Goal: Information Seeking & Learning: Learn about a topic

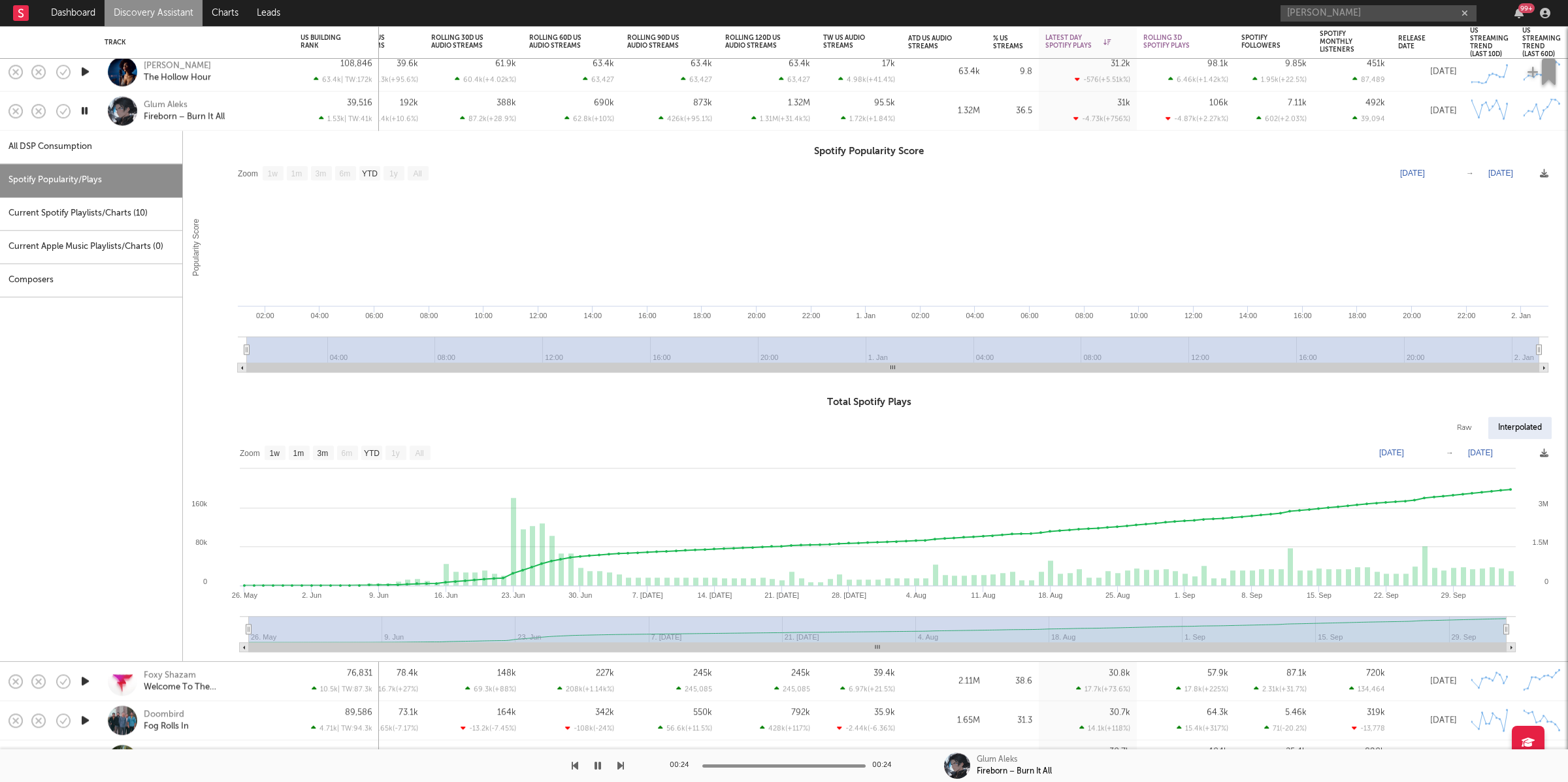
select select "1w"
click at [251, 104] on div "Glum Aleks Fireborn – Burn It All" at bounding box center [214, 111] width 141 height 24
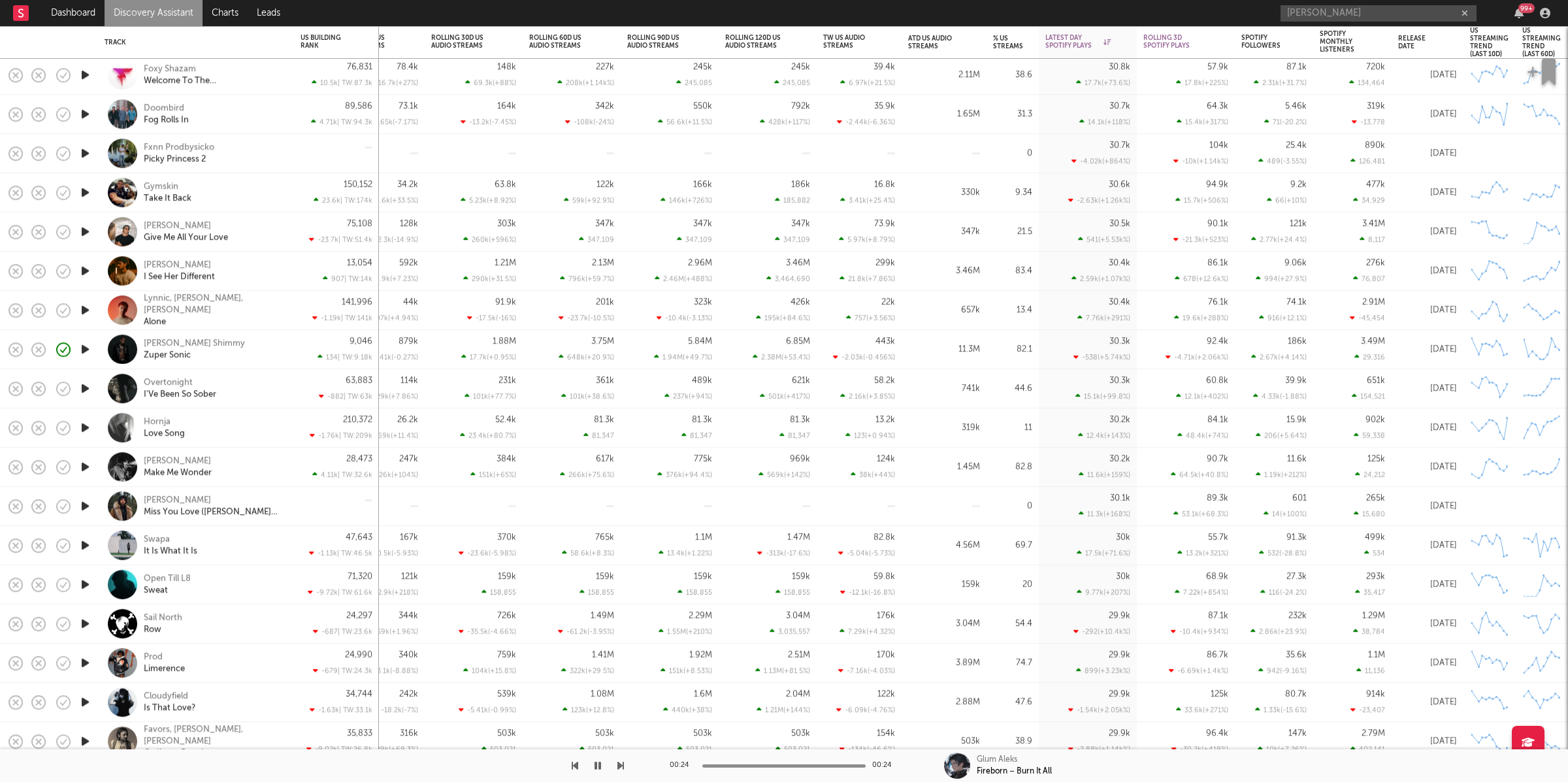
click at [86, 76] on icon "button" at bounding box center [86, 74] width 14 height 16
click at [619, 765] on icon "button" at bounding box center [620, 766] width 7 height 11
click at [618, 766] on icon "button" at bounding box center [620, 766] width 7 height 11
click at [617, 768] on icon "button" at bounding box center [620, 766] width 7 height 11
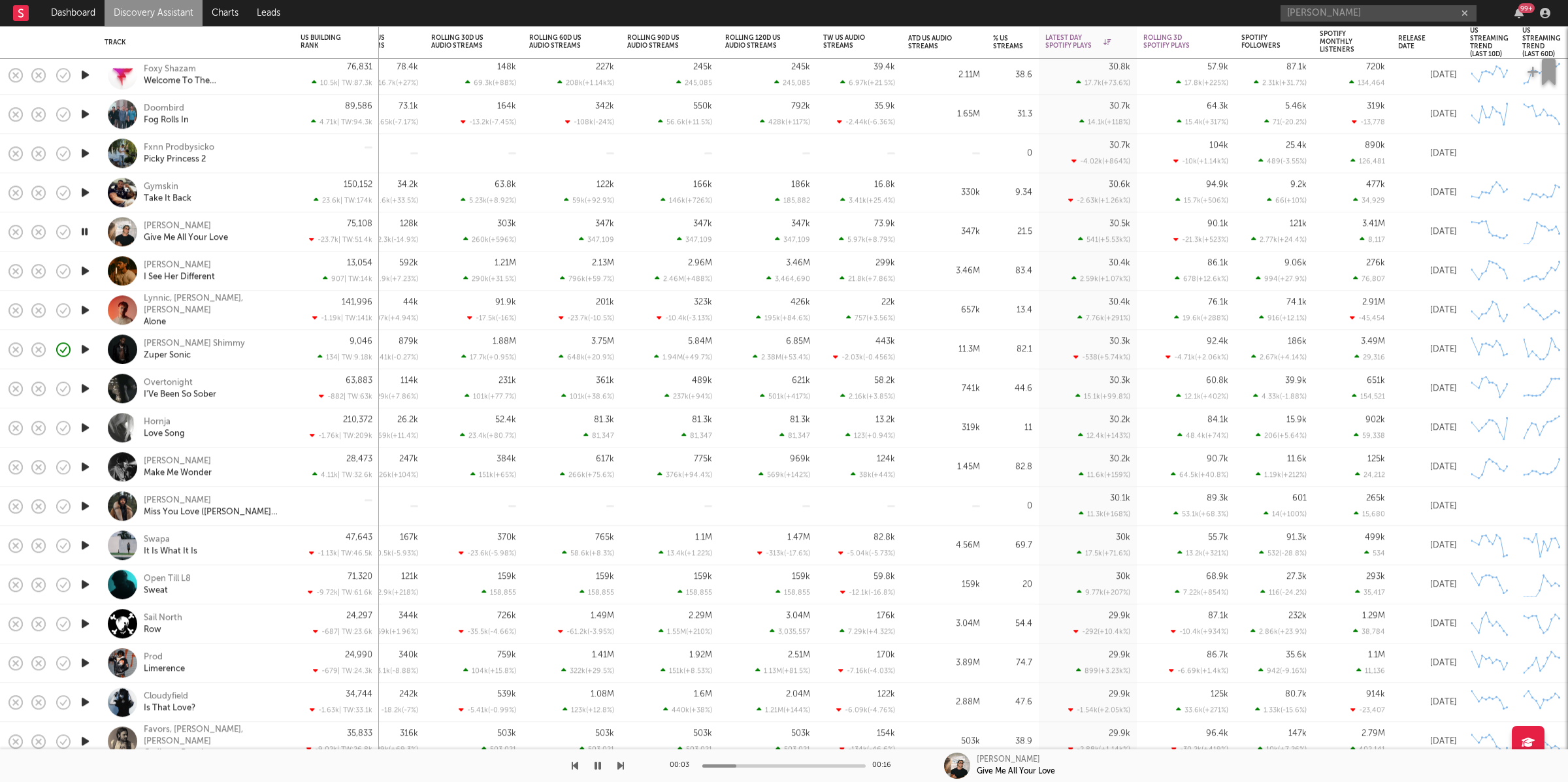
click at [617, 768] on icon "button" at bounding box center [620, 766] width 7 height 11
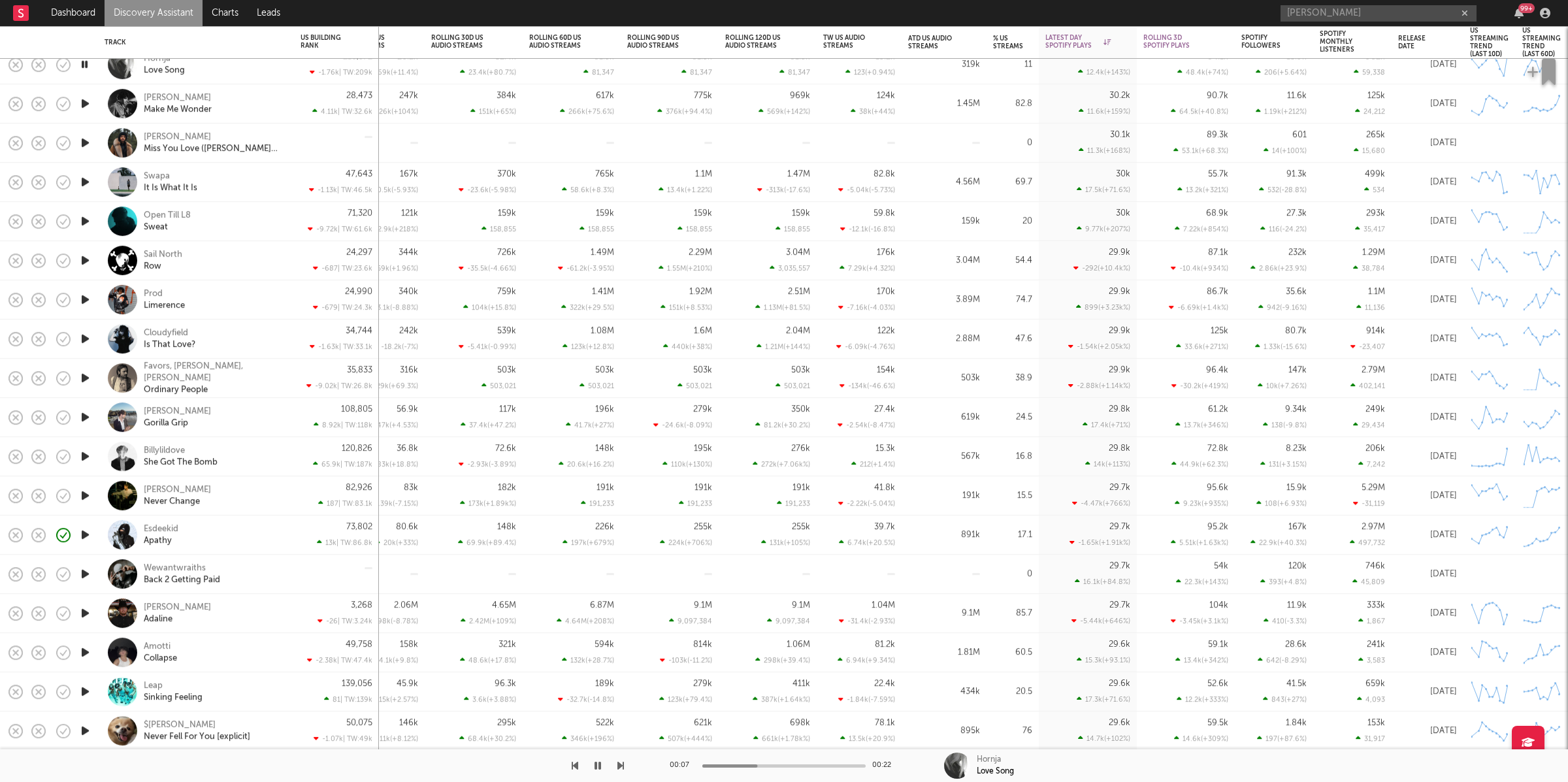
click at [592, 768] on button "button" at bounding box center [598, 766] width 13 height 33
click at [599, 766] on icon "button" at bounding box center [598, 766] width 8 height 11
click at [621, 764] on icon "button" at bounding box center [620, 766] width 7 height 11
click at [624, 765] on icon "button" at bounding box center [620, 766] width 7 height 11
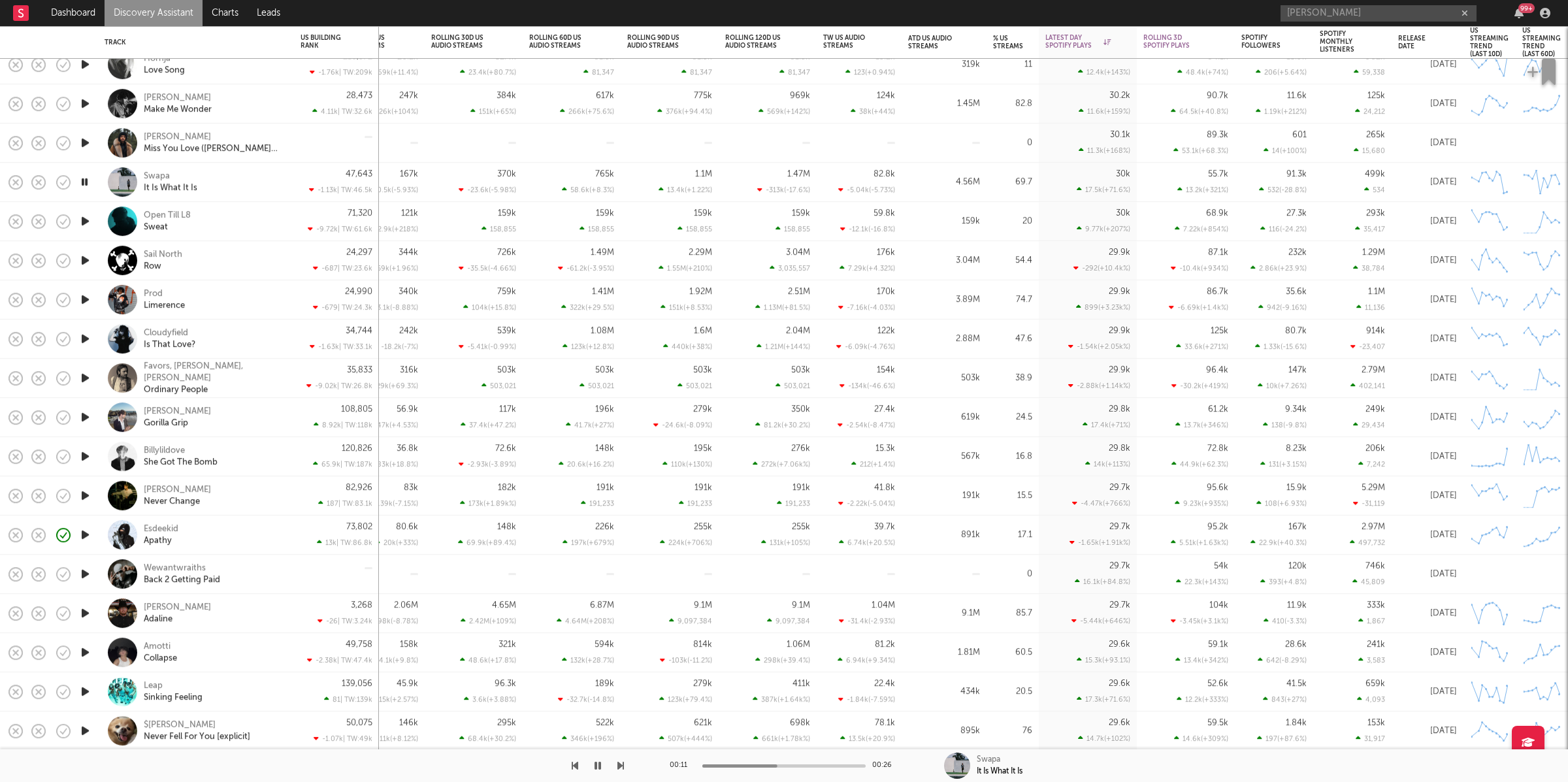
click at [617, 761] on icon "button" at bounding box center [620, 766] width 7 height 11
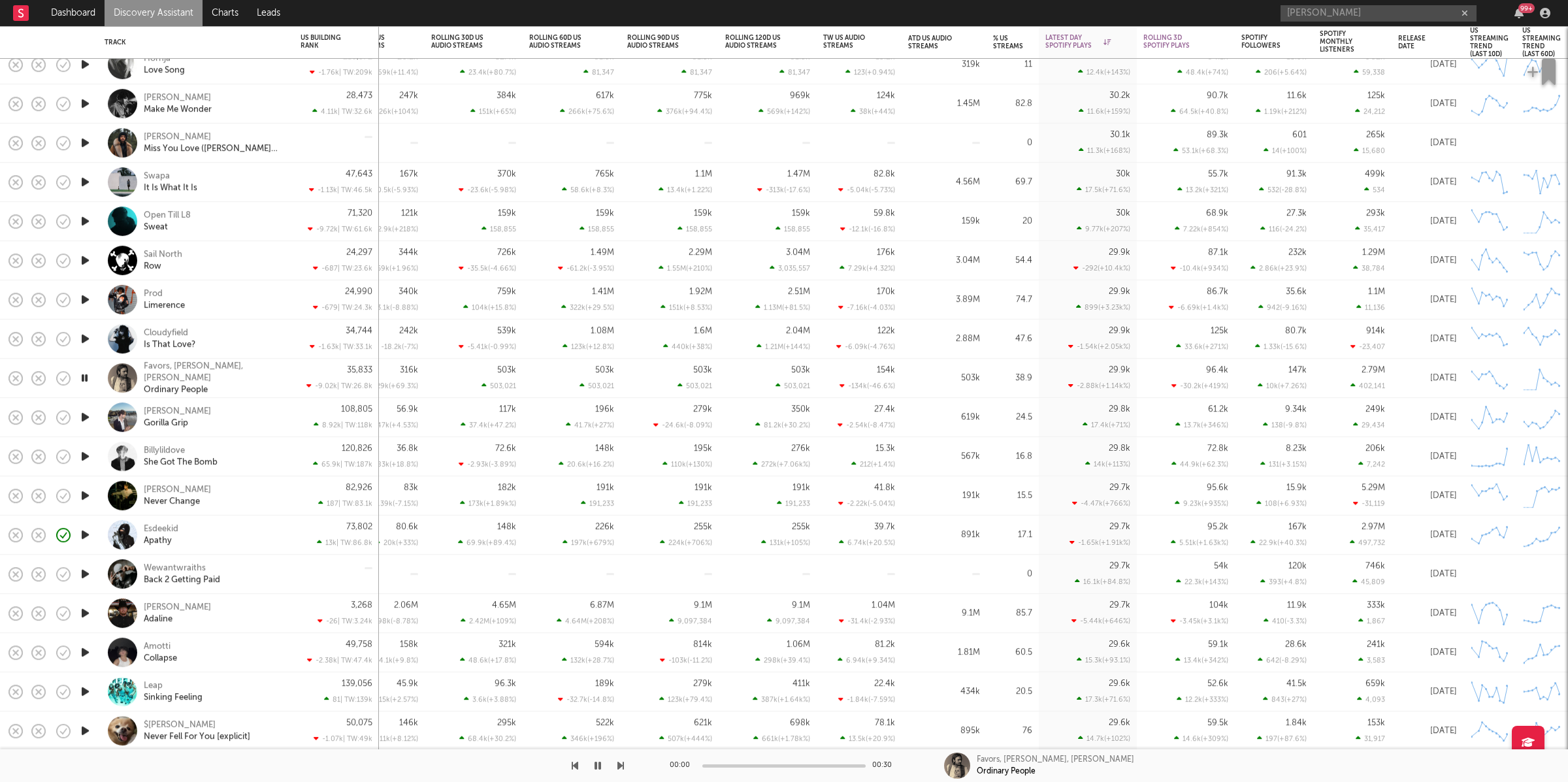
click at [617, 761] on icon "button" at bounding box center [620, 766] width 7 height 11
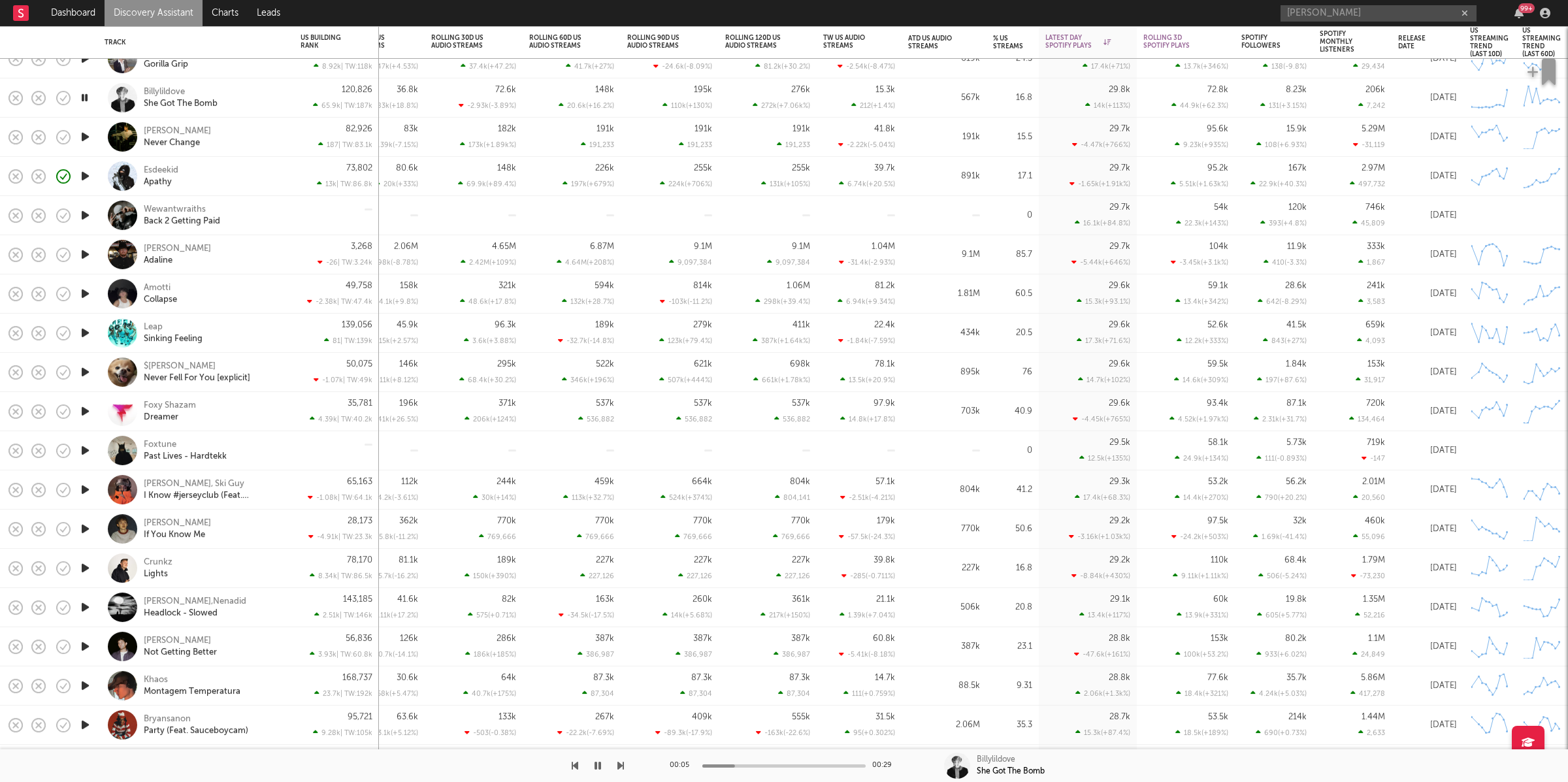
click at [615, 767] on div at bounding box center [312, 766] width 624 height 33
click at [619, 766] on icon "button" at bounding box center [620, 766] width 7 height 11
click at [261, 219] on div "Wewantwraiths Back 2 Getting Paid" at bounding box center [214, 216] width 141 height 24
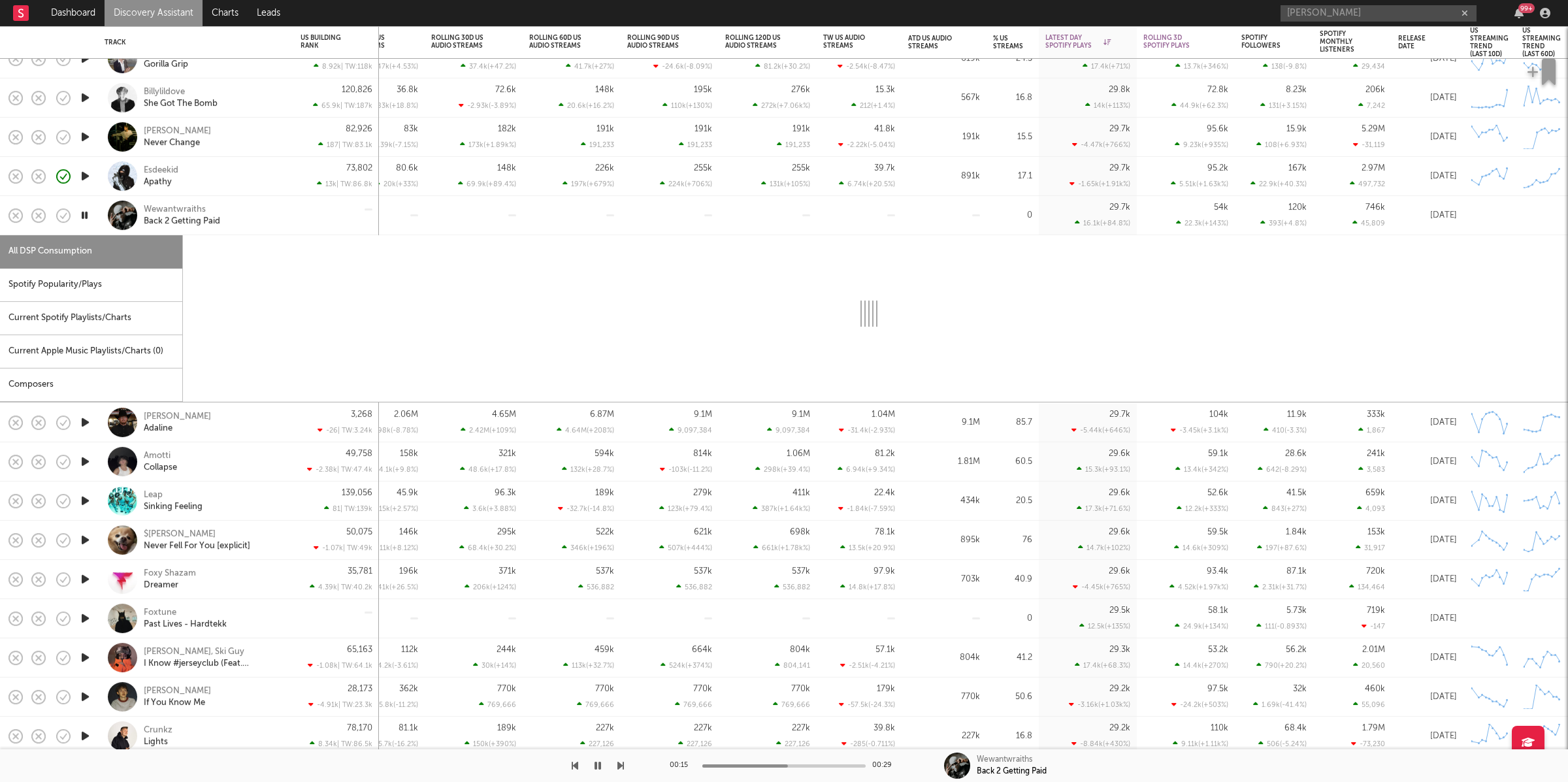
select select "1w"
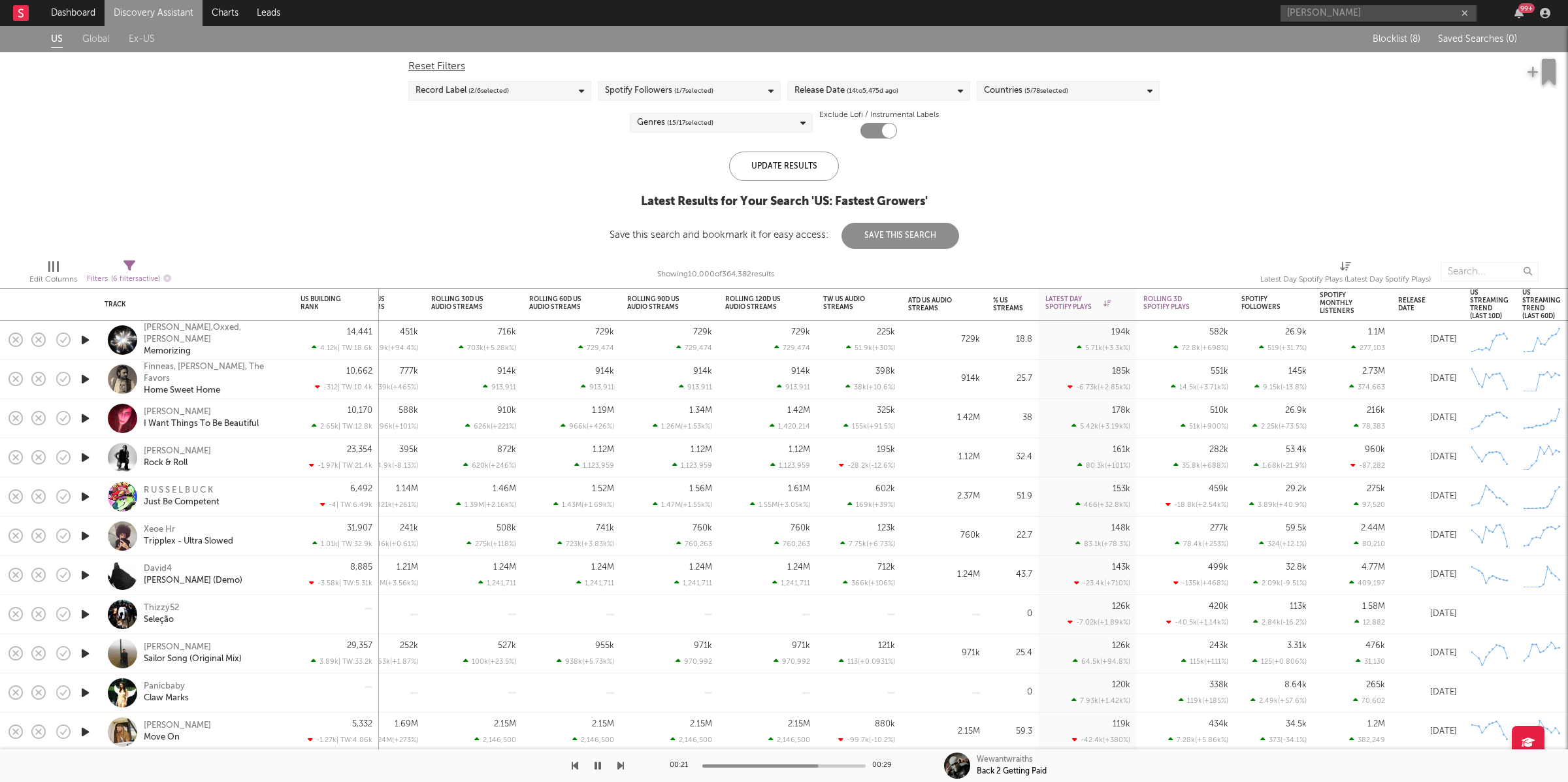
click at [124, 261] on icon at bounding box center [129, 265] width 11 height 11
select select "or"
select select "max"
drag, startPoint x: 309, startPoint y: 126, endPoint x: 627, endPoint y: 96, distance: 319.4
click at [313, 125] on div "US Global Ex-US Blocklist ( 8 ) Saved Searches ( 0 ) Reset Filters Record Label…" at bounding box center [784, 138] width 1568 height 223
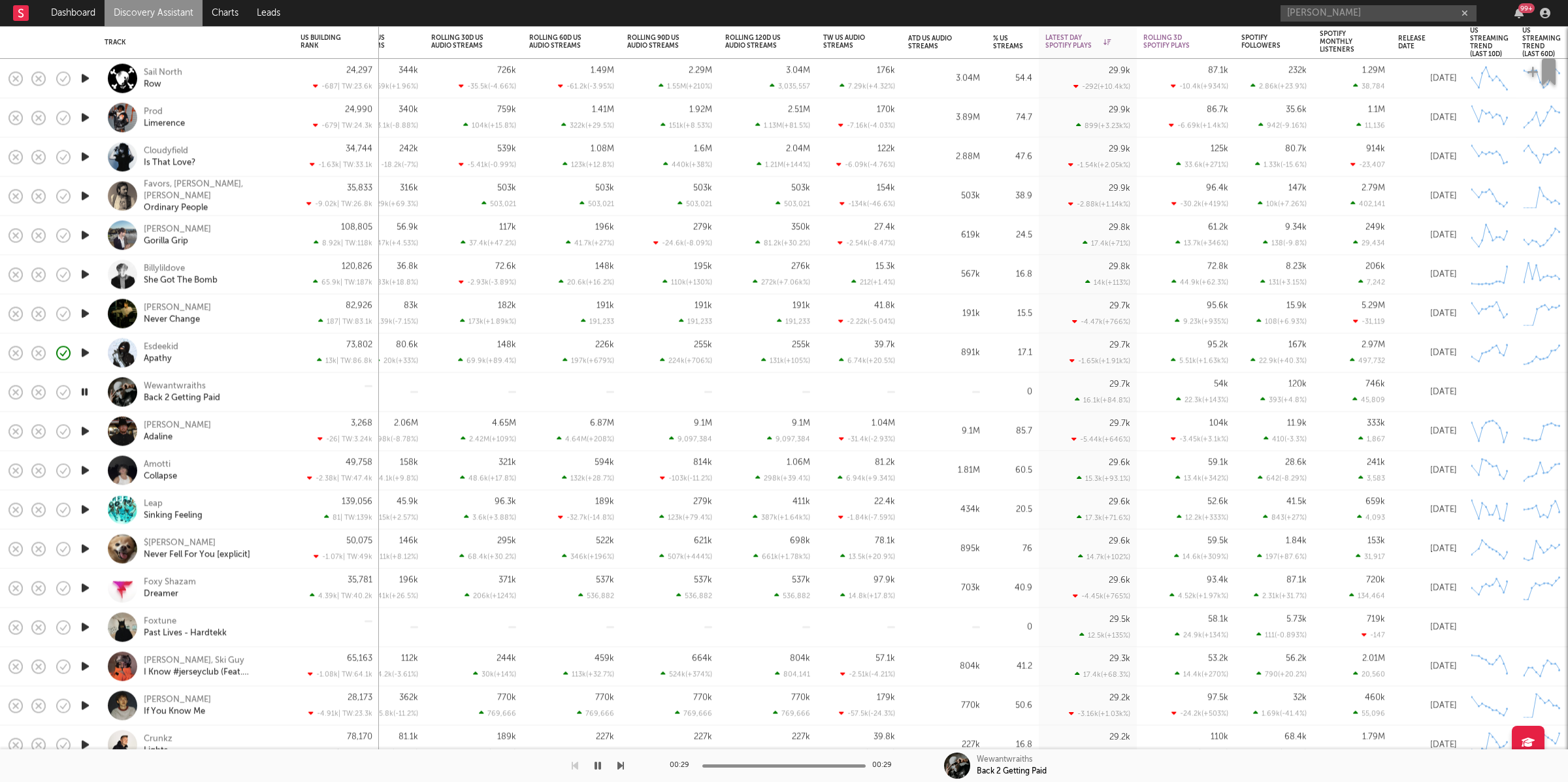
click at [621, 762] on icon "button" at bounding box center [620, 766] width 7 height 11
click at [84, 394] on icon "button" at bounding box center [86, 392] width 14 height 16
click at [310, 390] on div at bounding box center [336, 392] width 72 height 38
select select "1w"
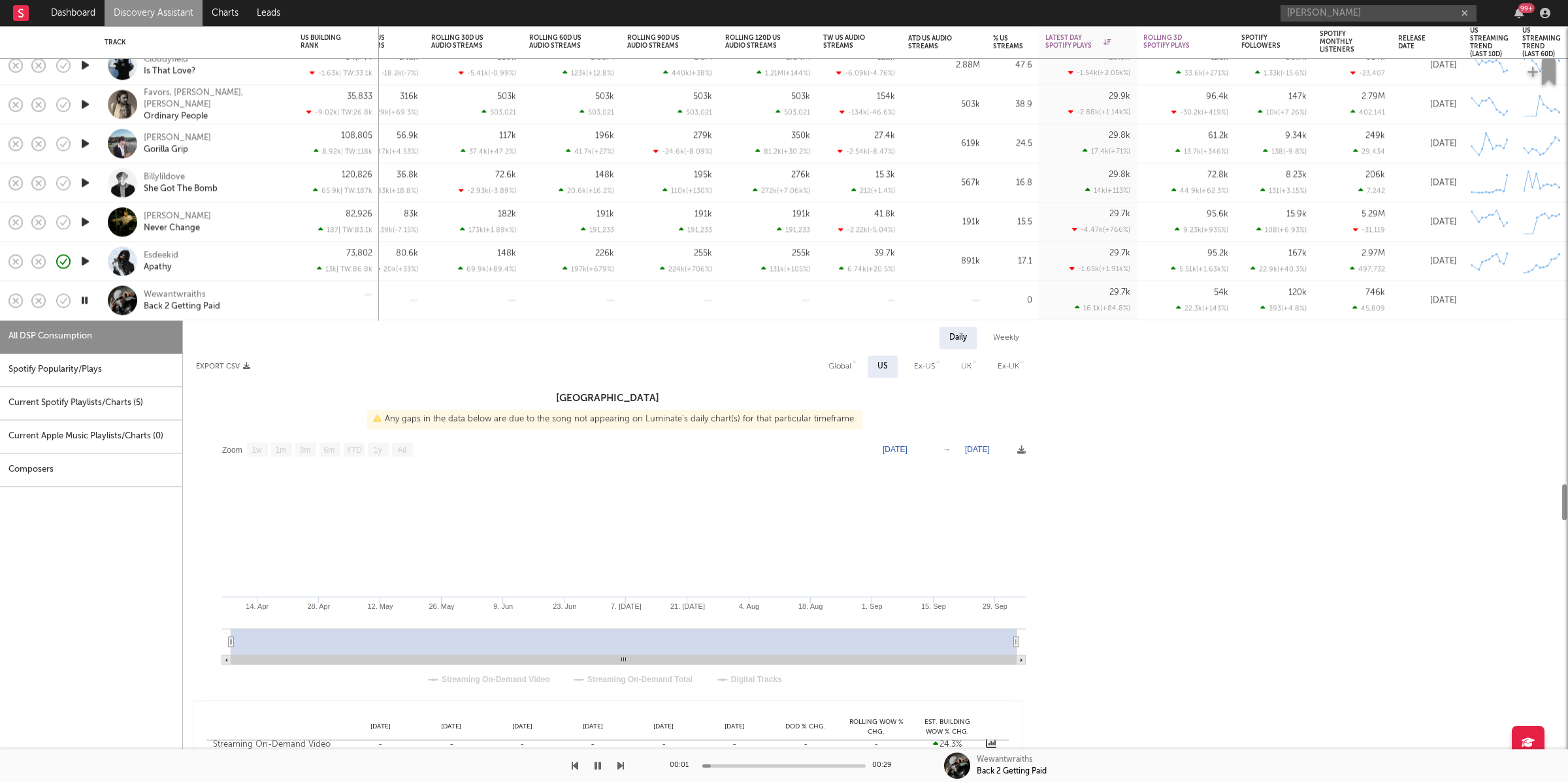
click at [30, 381] on div "Spotify Popularity/Plays" at bounding box center [91, 371] width 183 height 34
select select "1w"
select select "6m"
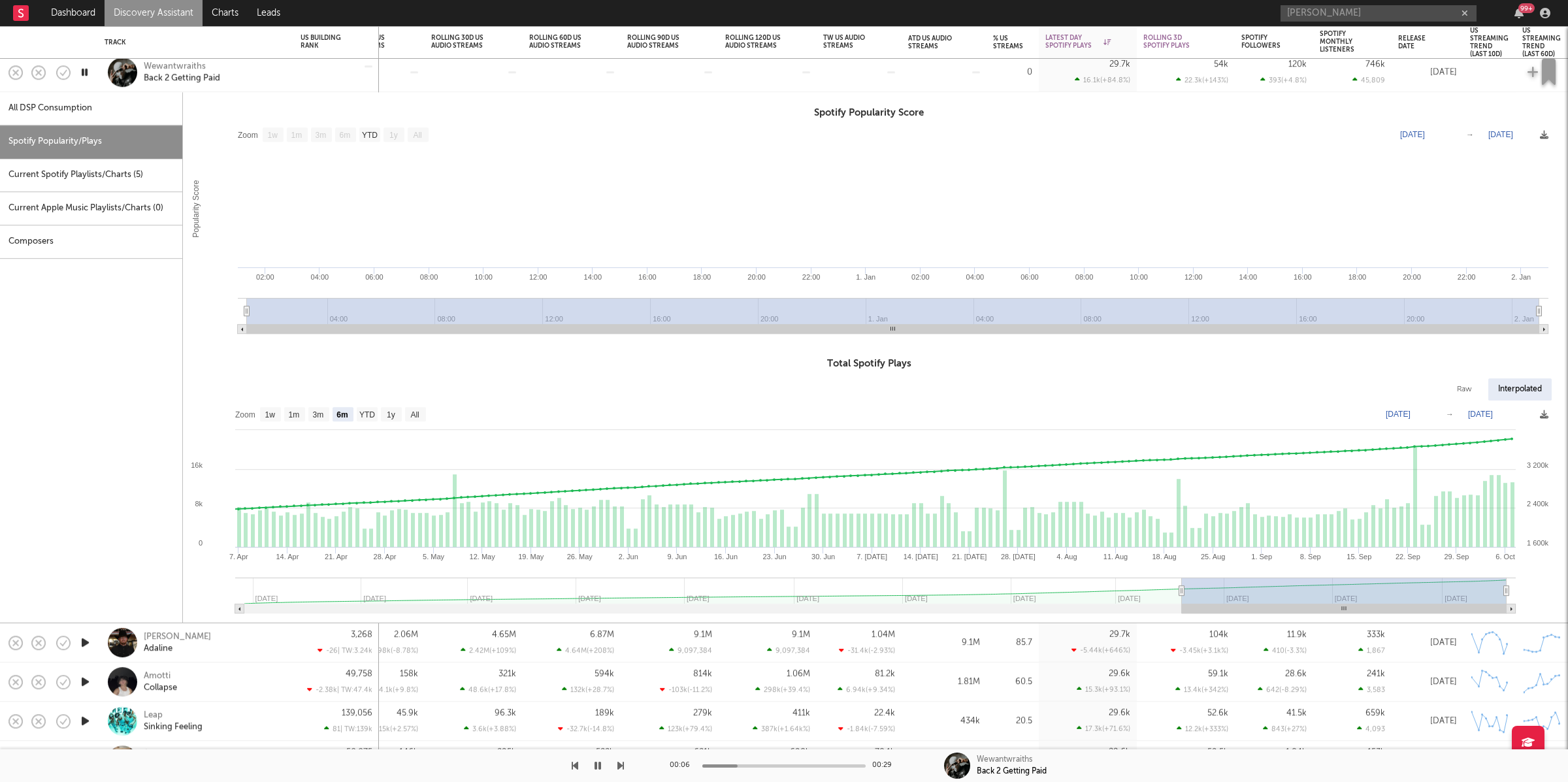
click at [270, 74] on div "Wewantwraiths Back 2 Getting Paid" at bounding box center [214, 73] width 141 height 24
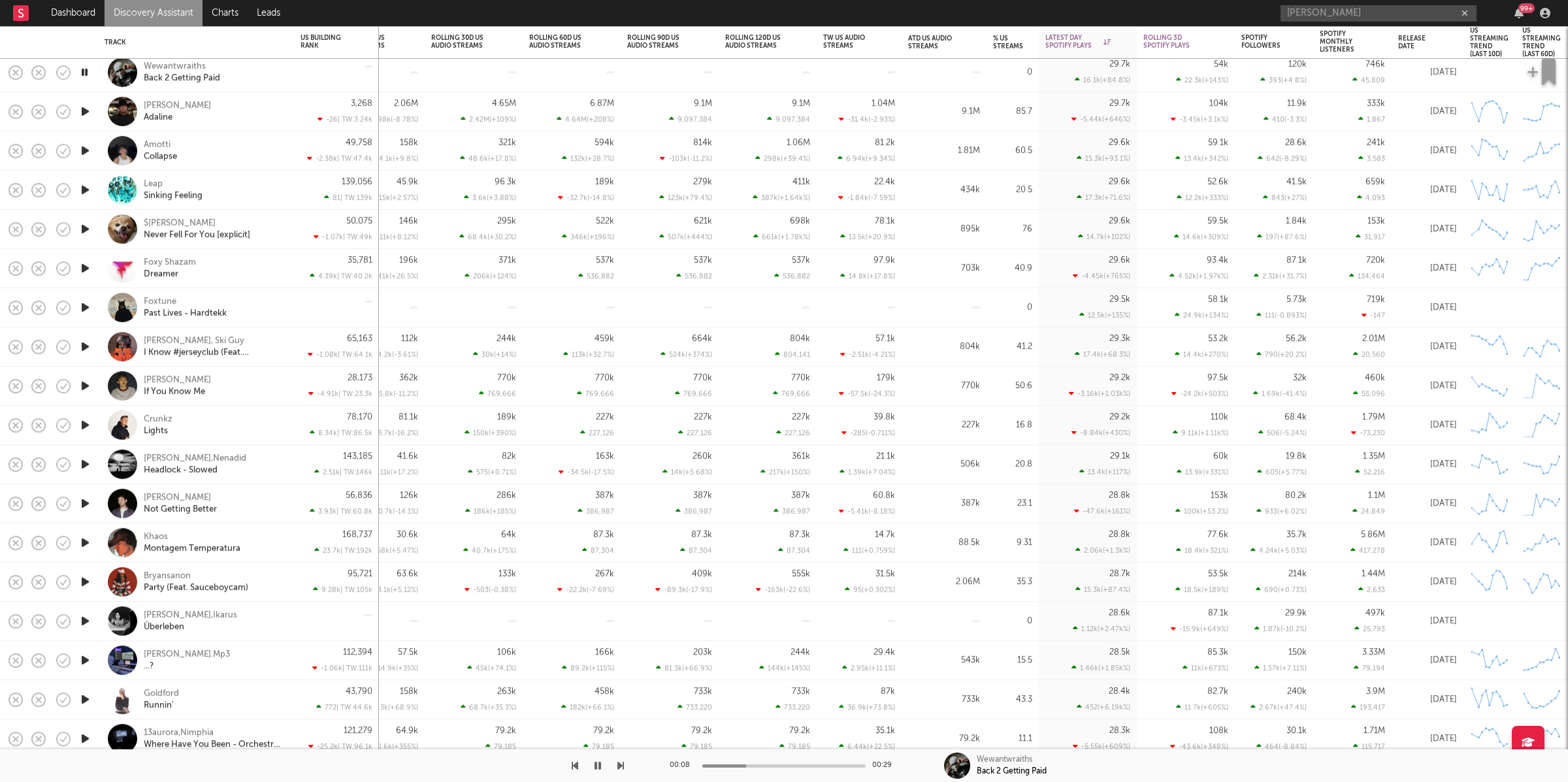
drag, startPoint x: 632, startPoint y: 761, endPoint x: 624, endPoint y: 761, distance: 8.0
click at [627, 760] on div "00:08 00:29 Wewantwraiths Back 2 Getting Paid" at bounding box center [784, 766] width 1568 height 33
click at [620, 763] on icon "button" at bounding box center [620, 766] width 7 height 11
click at [622, 765] on icon "button" at bounding box center [620, 766] width 7 height 11
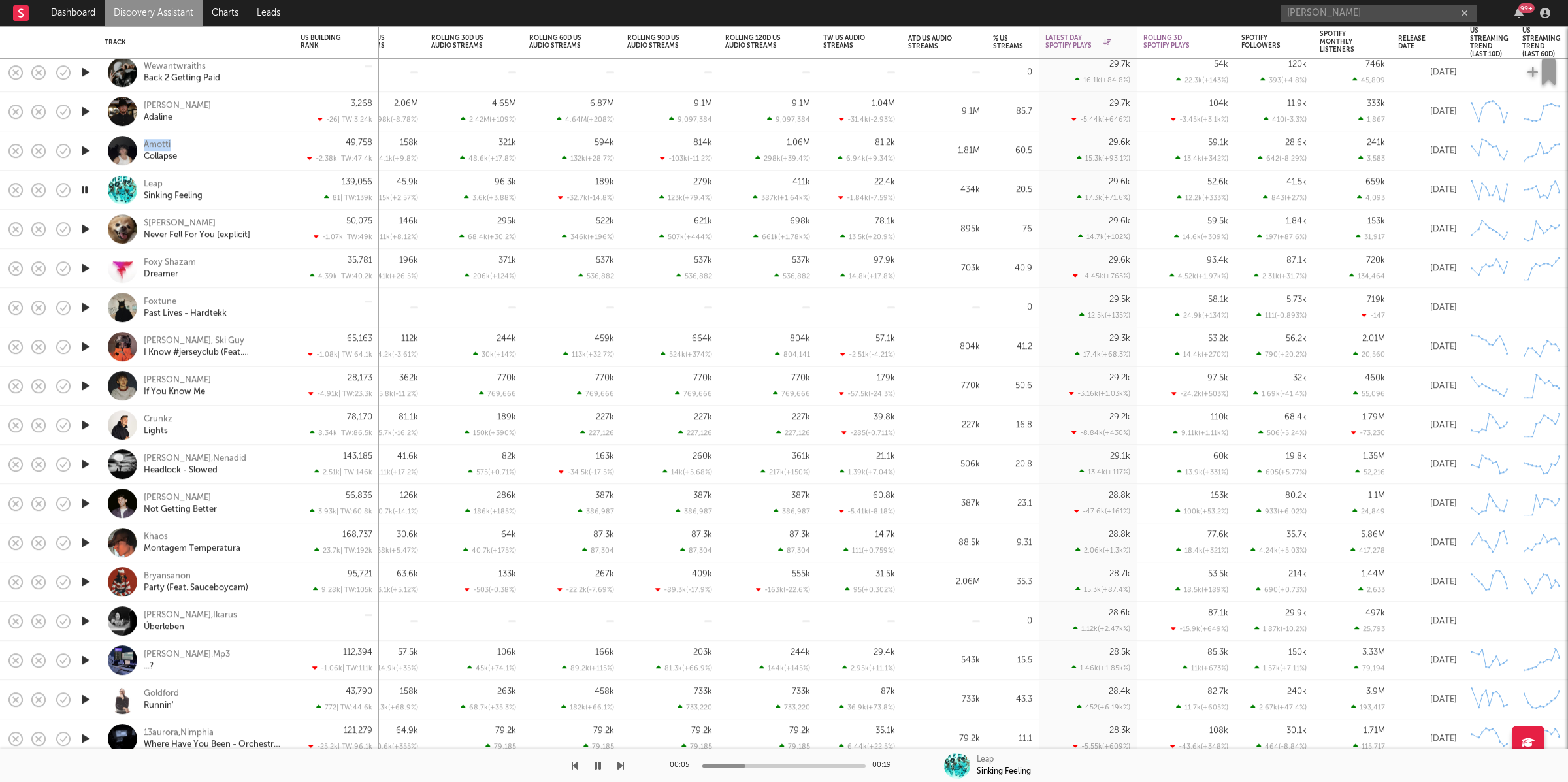
click at [622, 768] on icon "button" at bounding box center [620, 766] width 7 height 11
drag, startPoint x: 633, startPoint y: 767, endPoint x: 625, endPoint y: 769, distance: 8.2
click at [633, 767] on div "00:10 00:17 $anton Never Fell For You [explicit]" at bounding box center [784, 766] width 1568 height 33
click at [621, 769] on icon "button" at bounding box center [620, 766] width 7 height 11
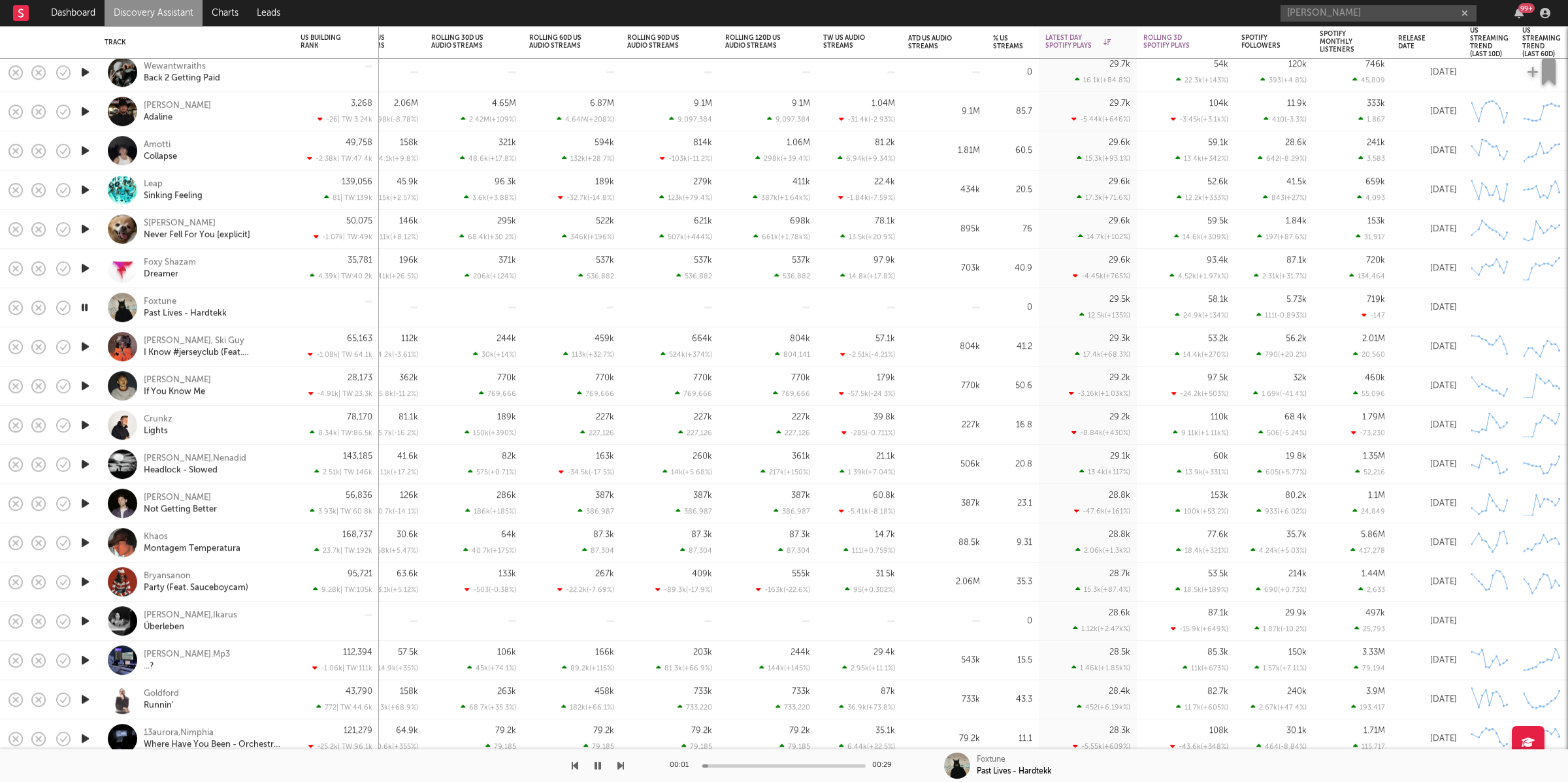
click at [621, 769] on icon "button" at bounding box center [620, 766] width 7 height 11
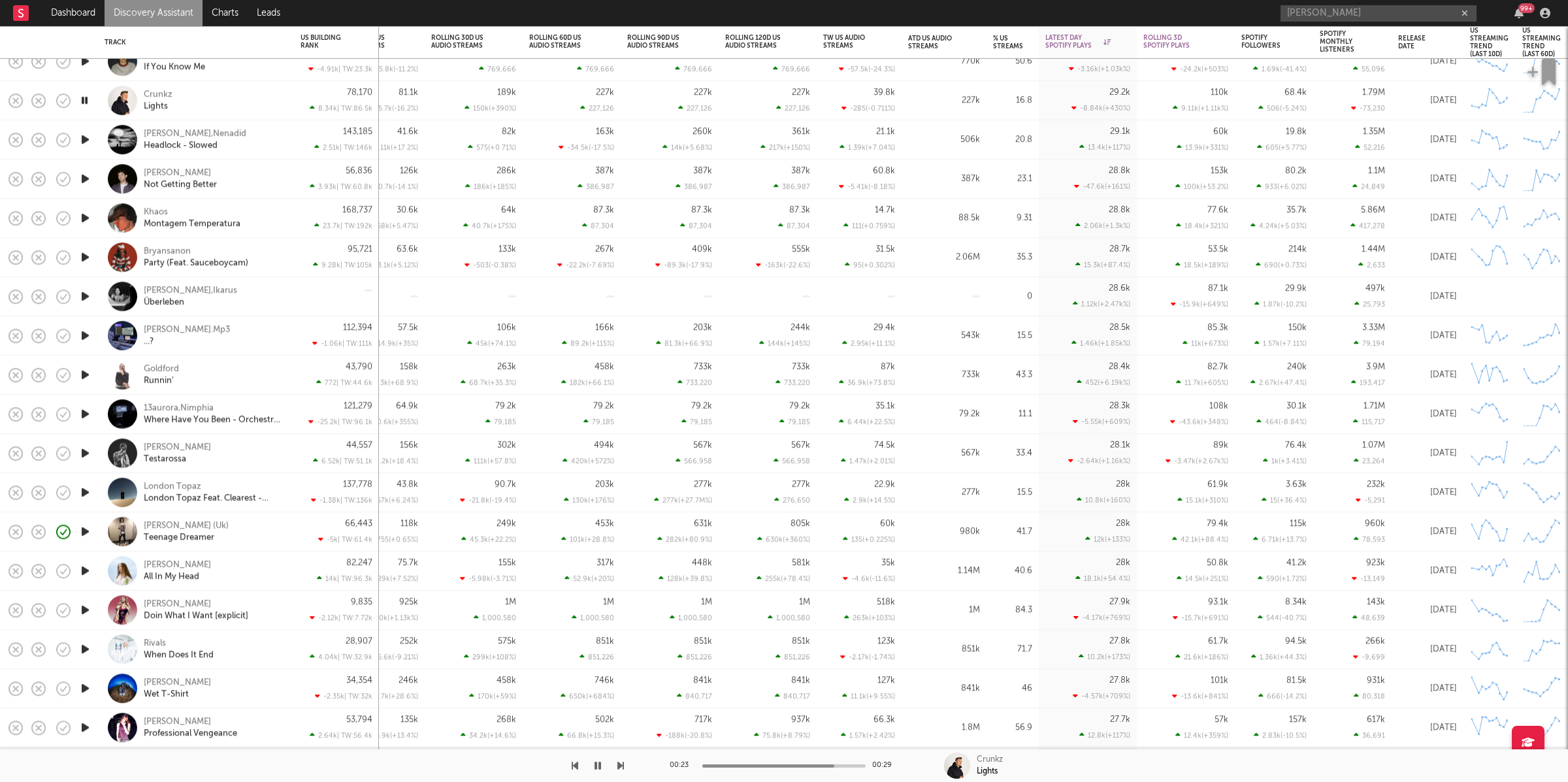
click at [251, 102] on div "Crunkz Lights" at bounding box center [214, 100] width 141 height 24
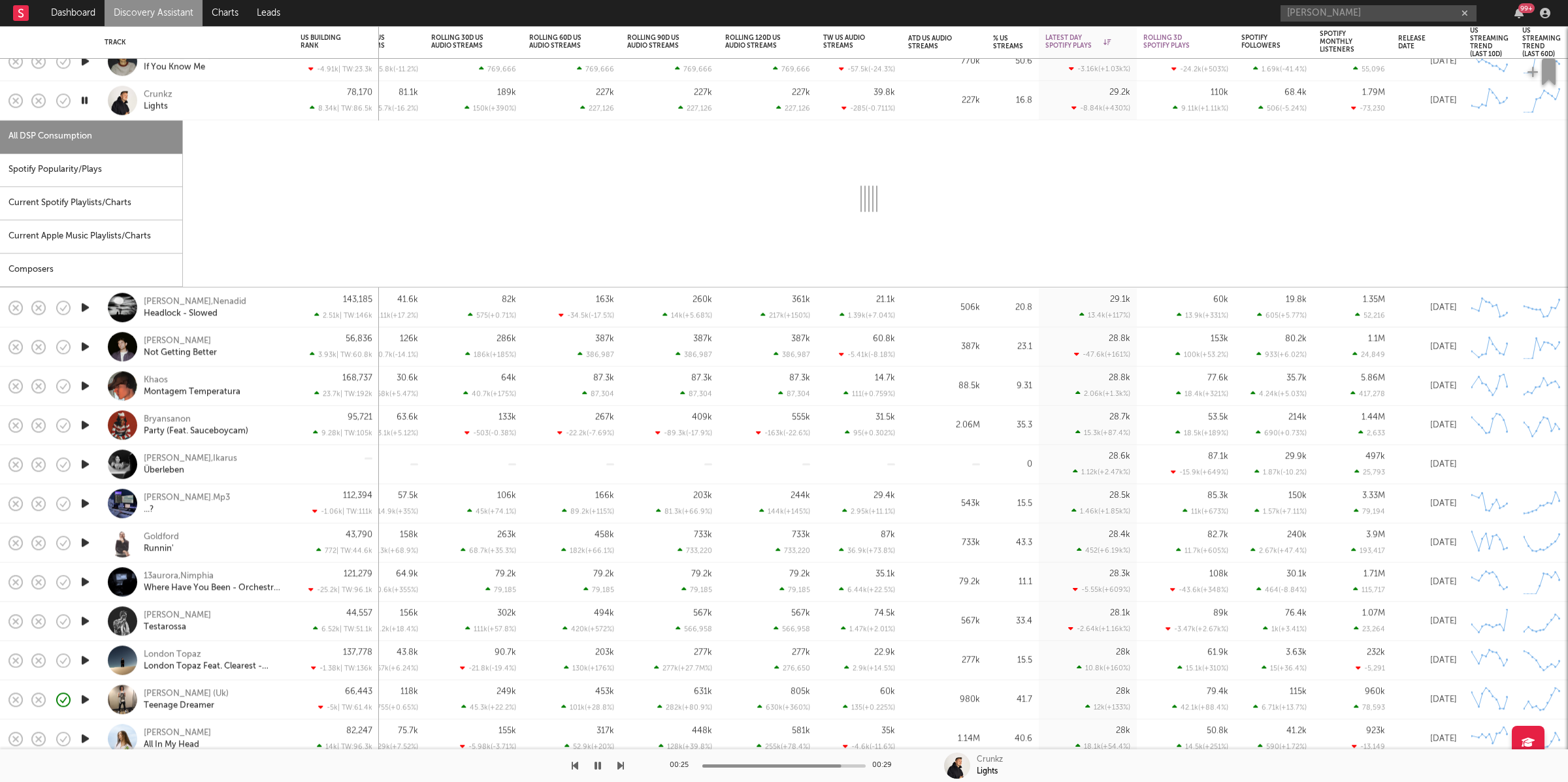
select select "1w"
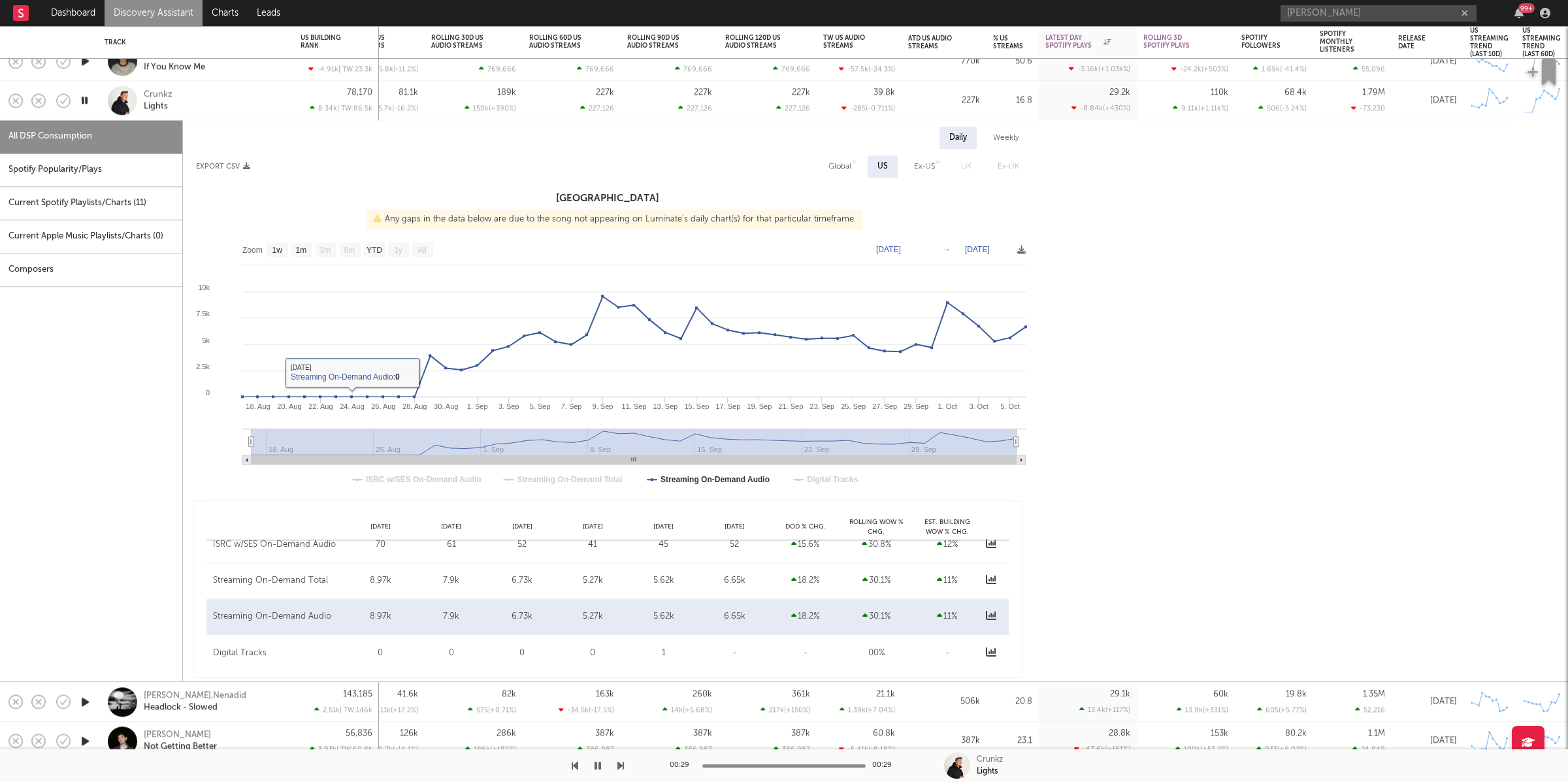
click at [193, 101] on div "Crunkz Lights" at bounding box center [214, 100] width 141 height 24
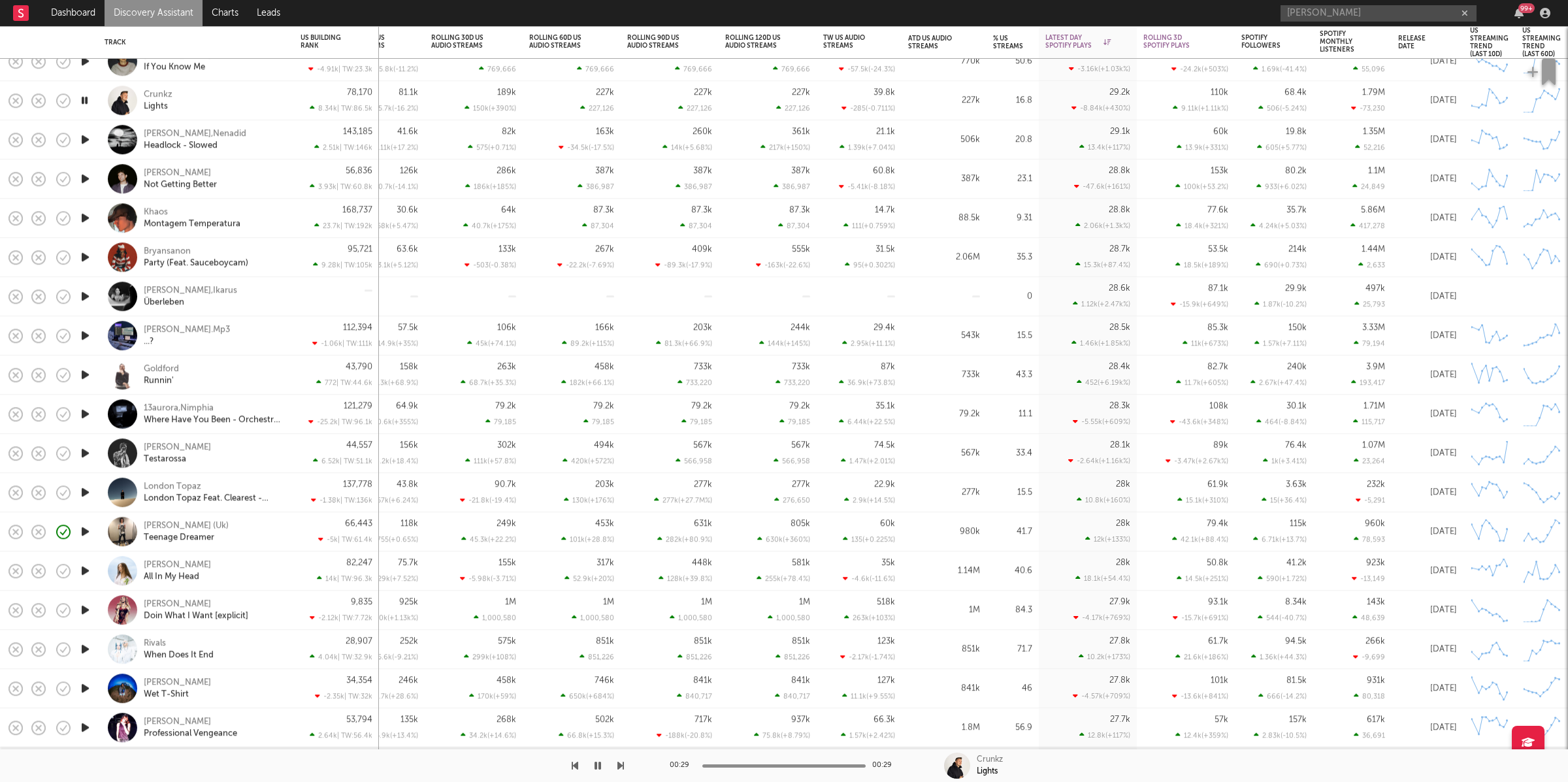
click at [83, 137] on icon "button" at bounding box center [86, 139] width 14 height 16
click at [620, 761] on icon "button" at bounding box center [620, 766] width 7 height 11
click at [619, 762] on icon "button" at bounding box center [620, 766] width 7 height 11
click at [619, 763] on icon "button" at bounding box center [620, 766] width 7 height 11
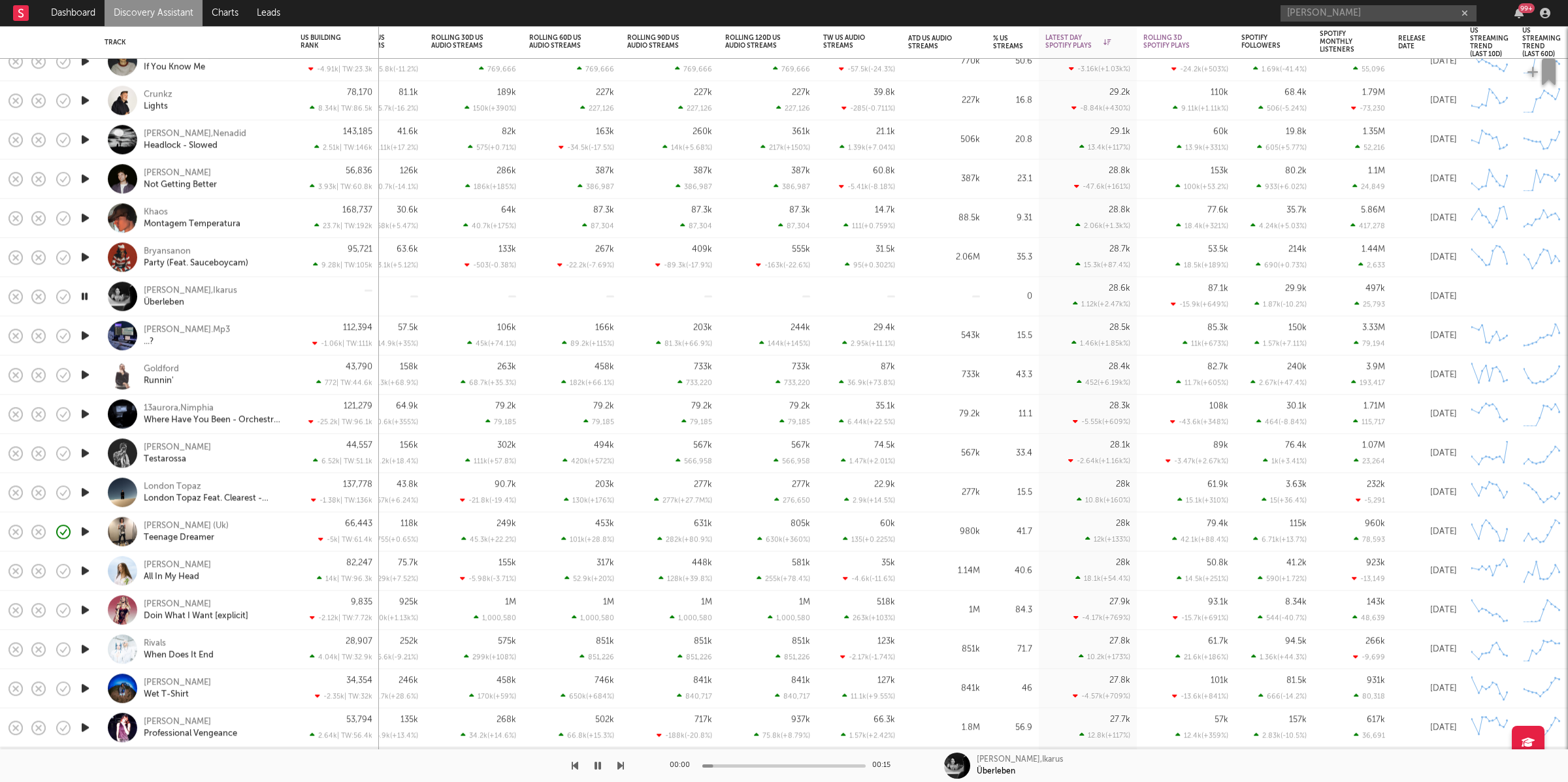
click at [619, 763] on icon "button" at bounding box center [620, 766] width 7 height 11
click at [620, 764] on icon "button" at bounding box center [620, 766] width 7 height 11
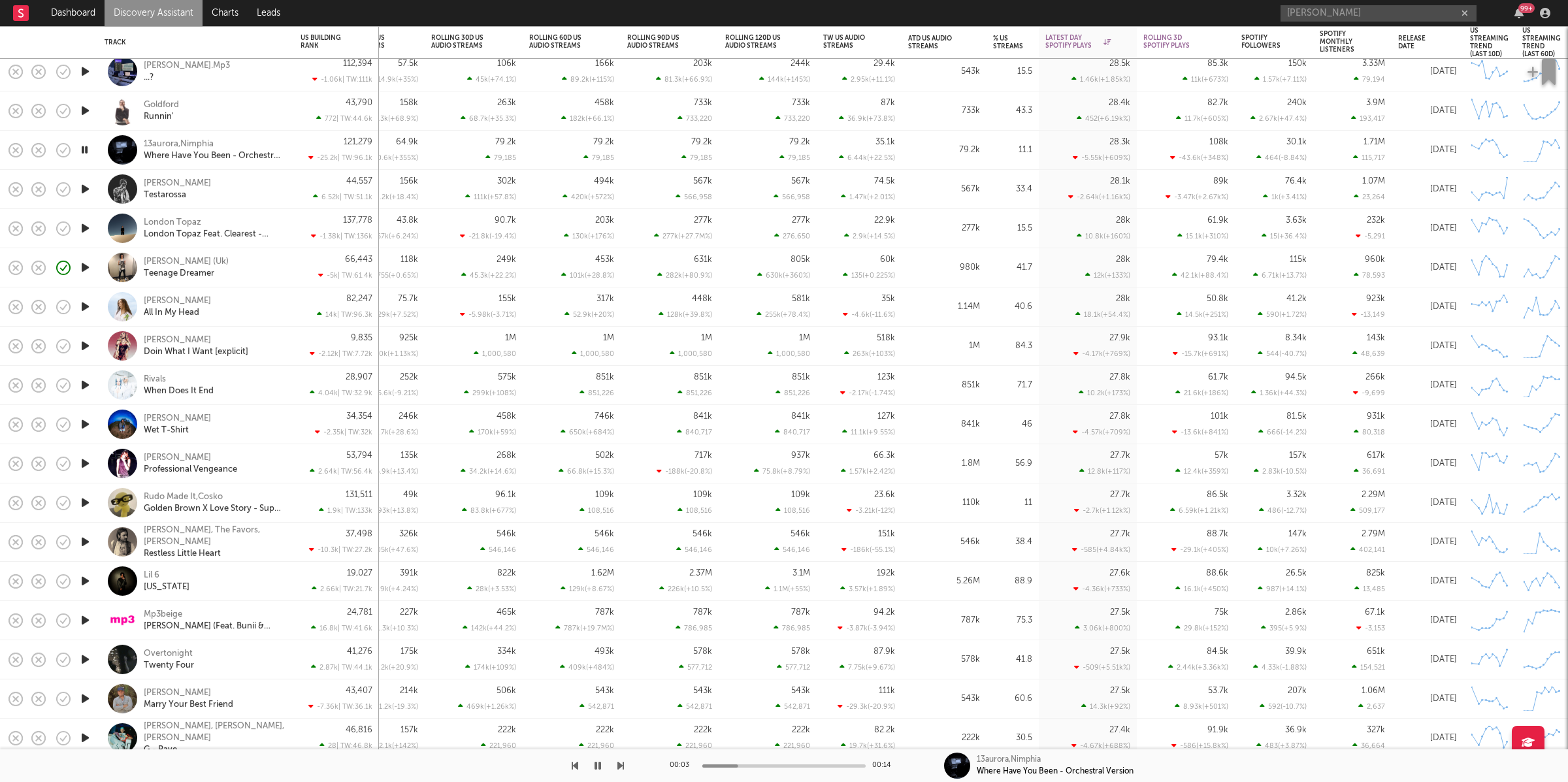
click at [574, 764] on icon "button" at bounding box center [575, 766] width 7 height 11
click at [619, 771] on icon "button" at bounding box center [620, 766] width 7 height 11
click at [304, 219] on div "137,778 -1.38k | TW: 136k" at bounding box center [336, 229] width 72 height 38
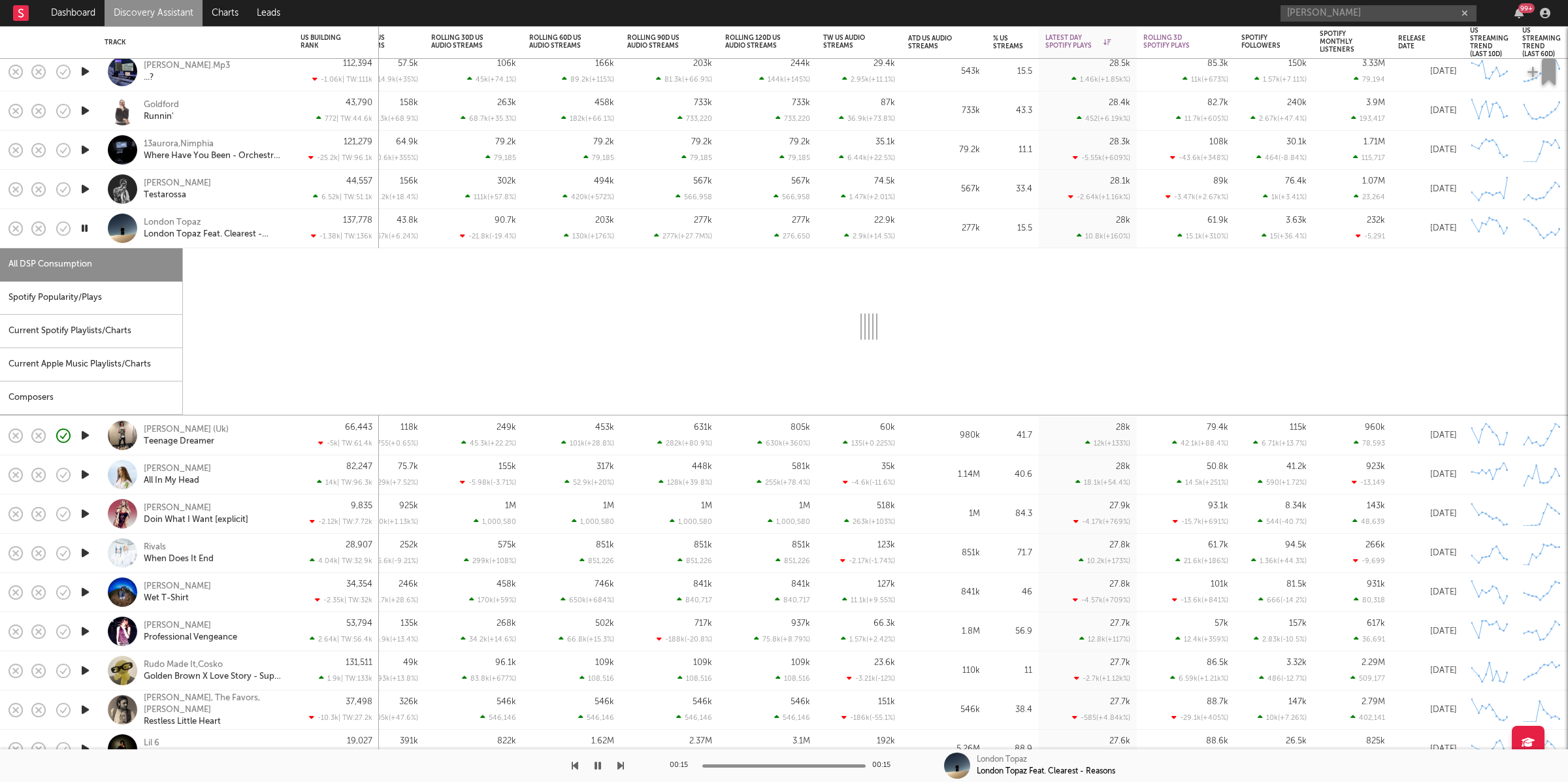
drag, startPoint x: 45, startPoint y: 304, endPoint x: 340, endPoint y: 306, distance: 295.0
click at [46, 304] on div "Spotify Popularity/Plays" at bounding box center [91, 298] width 183 height 34
select select "1w"
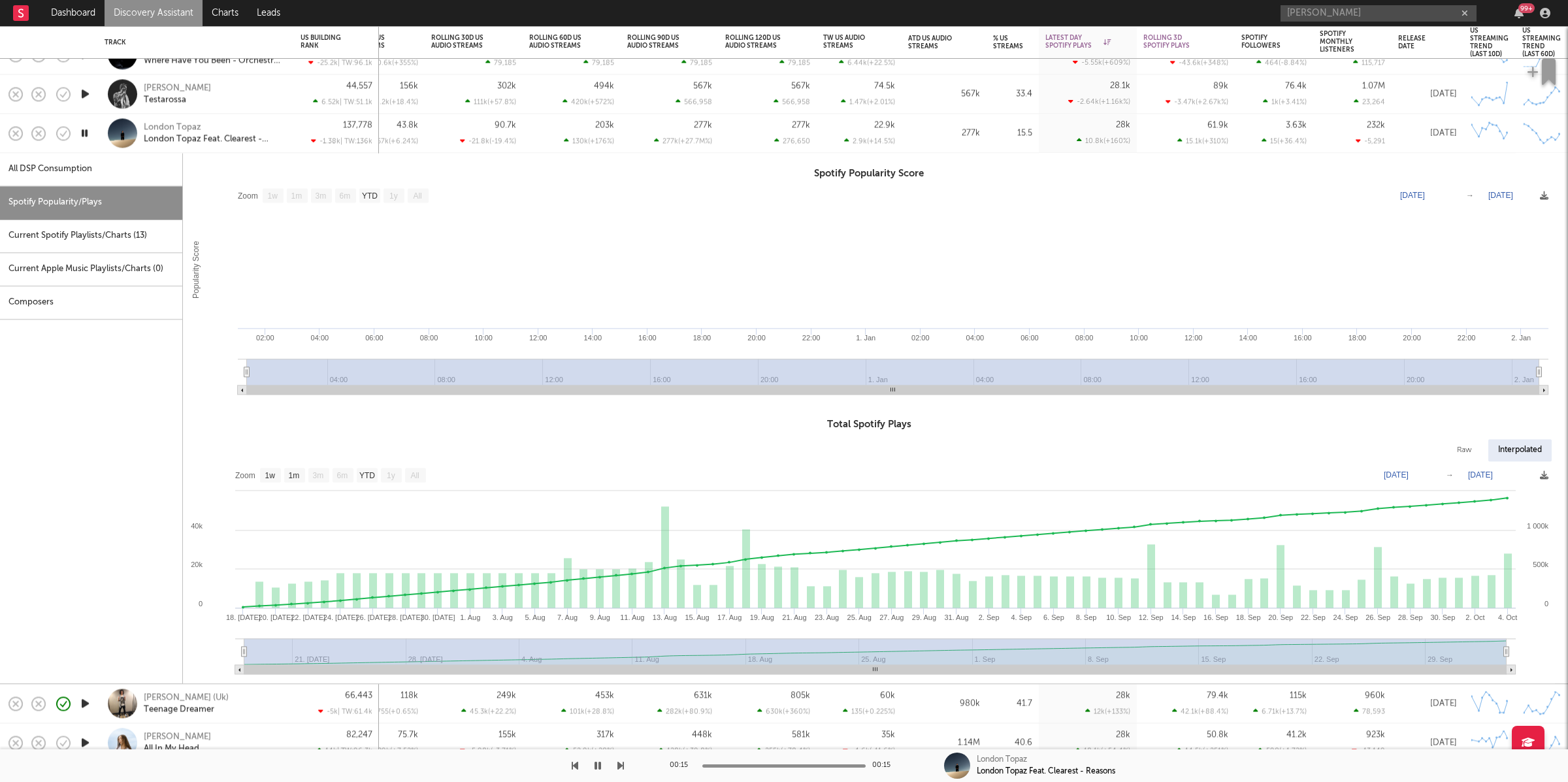
click at [294, 120] on div "137,778 -1.38k | TW: 136k" at bounding box center [336, 133] width 85 height 39
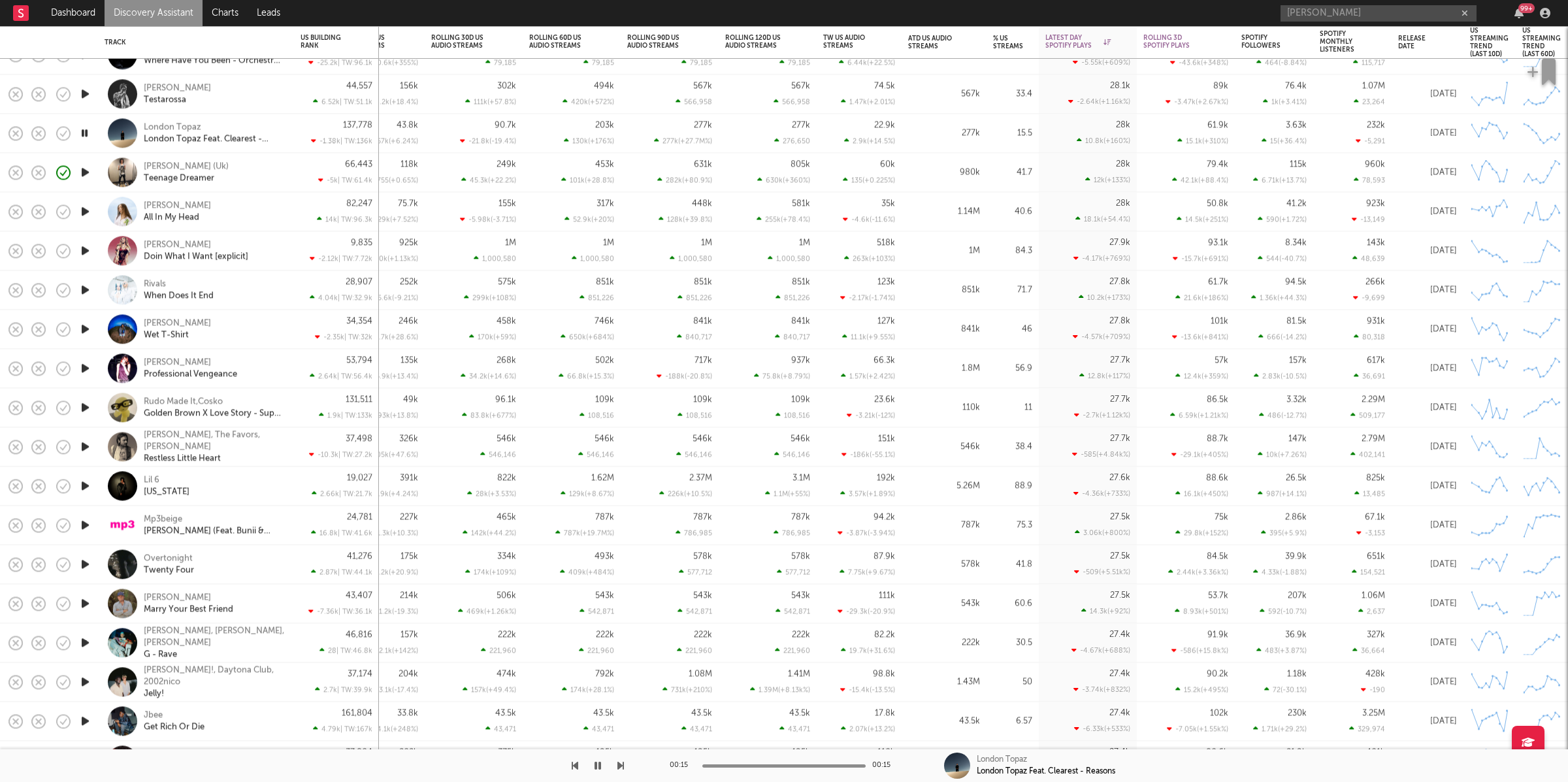
click at [617, 761] on div at bounding box center [312, 766] width 624 height 33
click at [617, 761] on icon "button" at bounding box center [620, 766] width 7 height 11
click at [617, 761] on icon "button" at bounding box center [620, 766] width 7 height 11
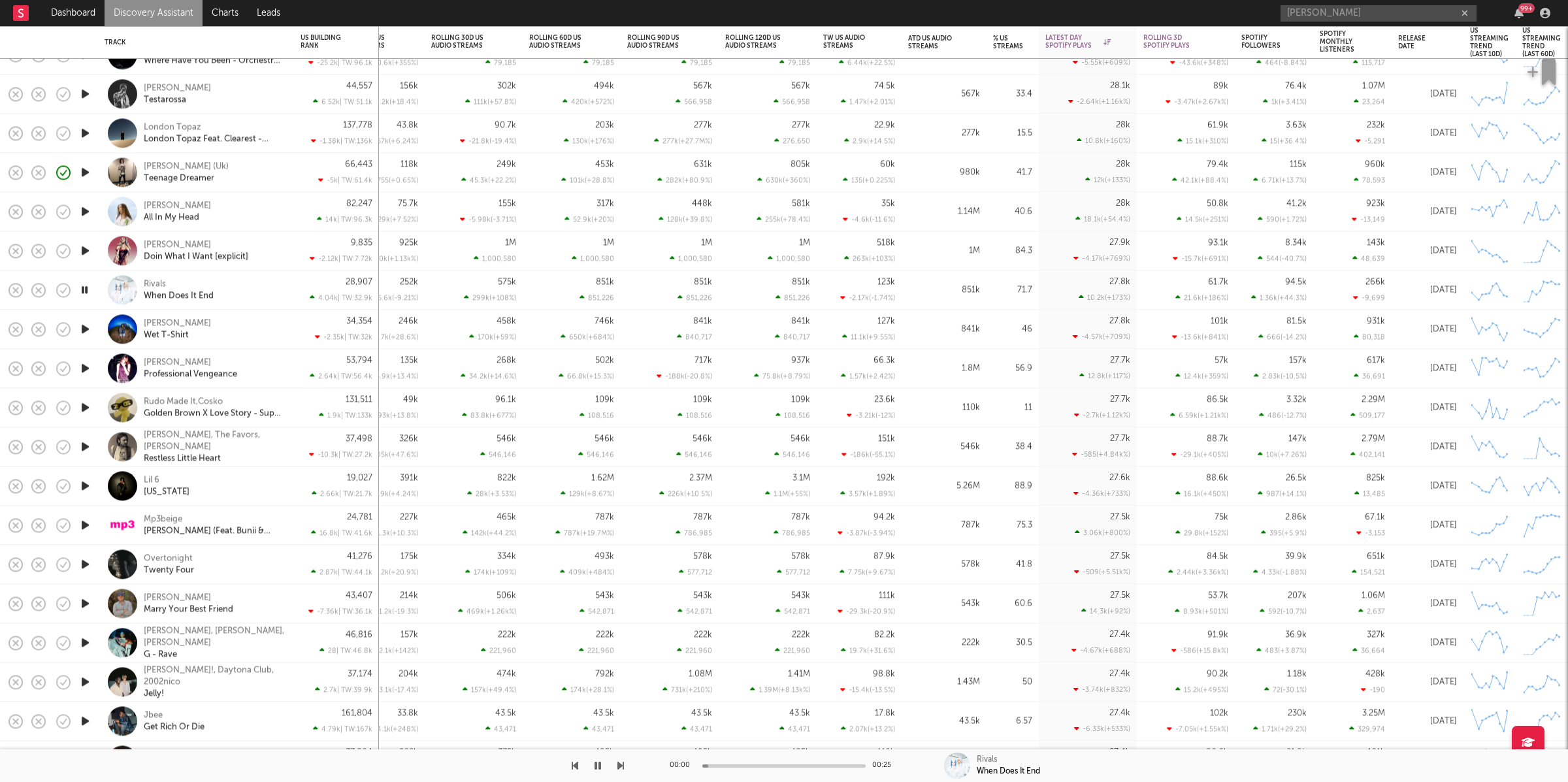
click at [579, 764] on div at bounding box center [312, 766] width 624 height 33
click at [577, 764] on icon "button" at bounding box center [575, 766] width 7 height 11
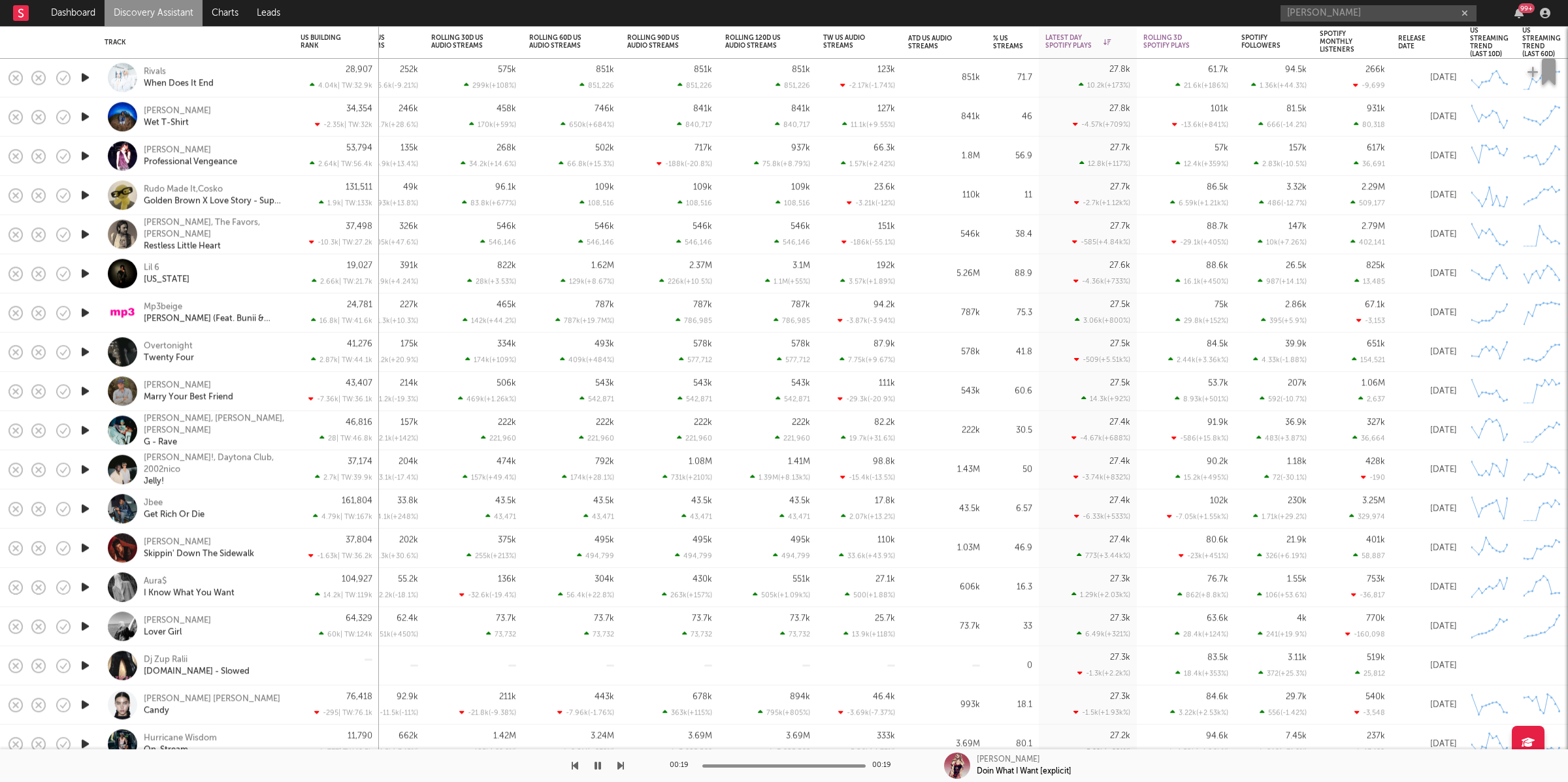
click at [620, 766] on icon "button" at bounding box center [620, 766] width 7 height 11
click at [620, 764] on icon "button" at bounding box center [620, 766] width 7 height 11
click at [620, 771] on icon "button" at bounding box center [620, 766] width 7 height 11
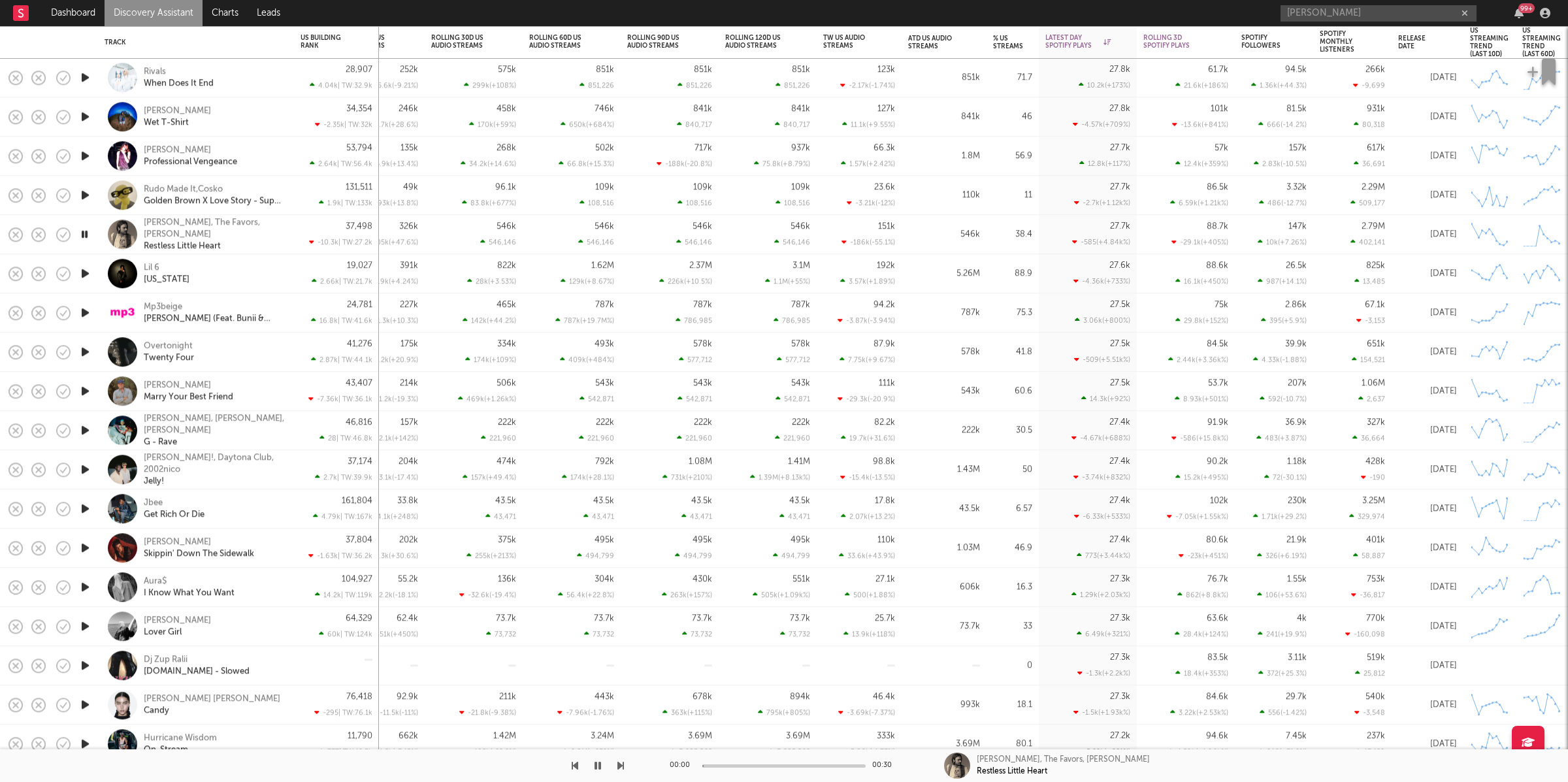
click at [620, 771] on icon "button" at bounding box center [620, 766] width 7 height 11
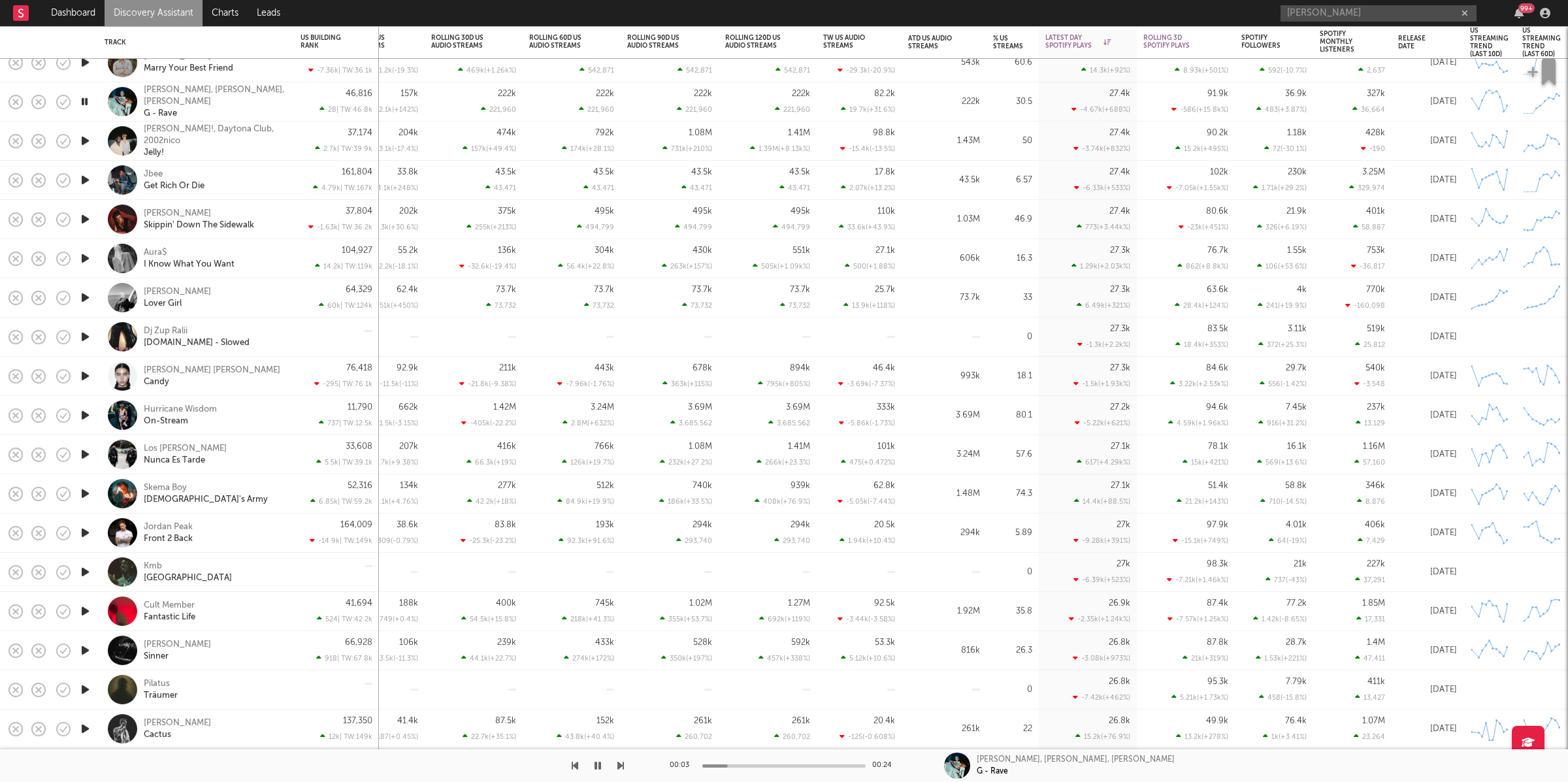
click at [615, 767] on div at bounding box center [312, 766] width 624 height 33
click at [618, 767] on icon "button" at bounding box center [620, 766] width 7 height 11
click at [617, 764] on icon "button" at bounding box center [620, 766] width 7 height 11
click at [619, 765] on icon "button" at bounding box center [620, 766] width 7 height 11
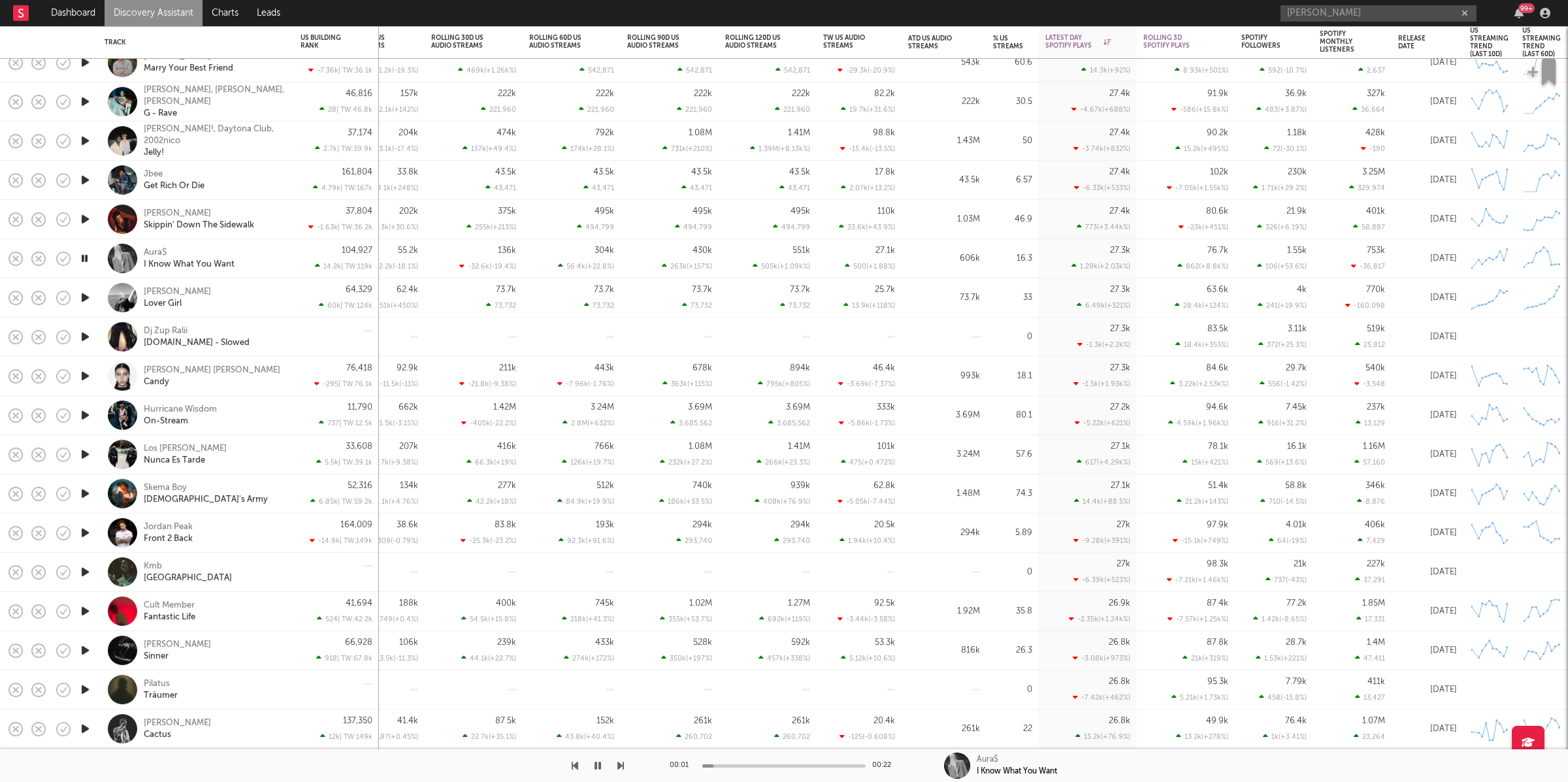
click at [619, 765] on icon "button" at bounding box center [620, 766] width 7 height 11
click at [264, 294] on div "Xizt Neal Lover Girl" at bounding box center [214, 297] width 141 height 24
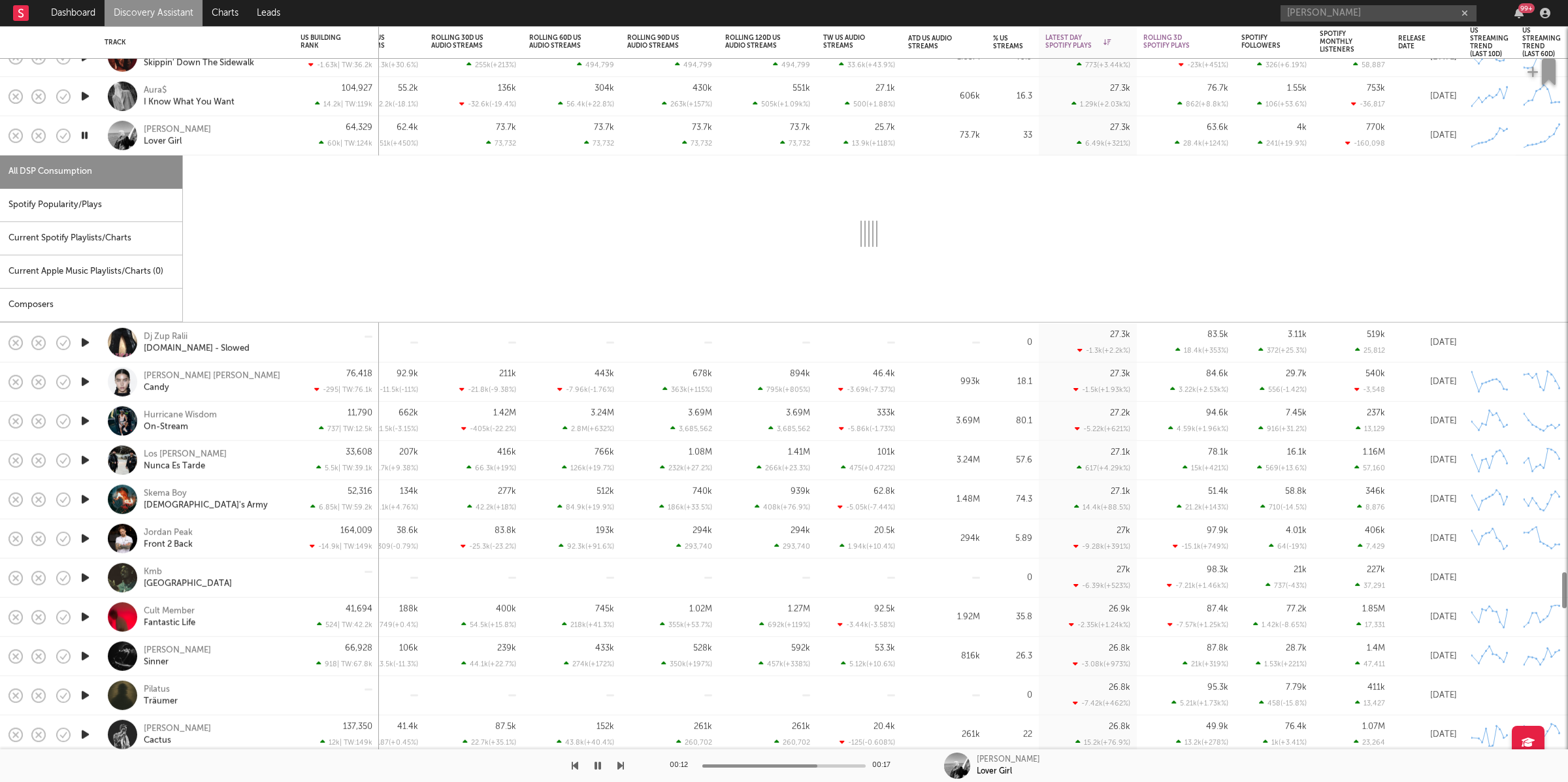
select select "1w"
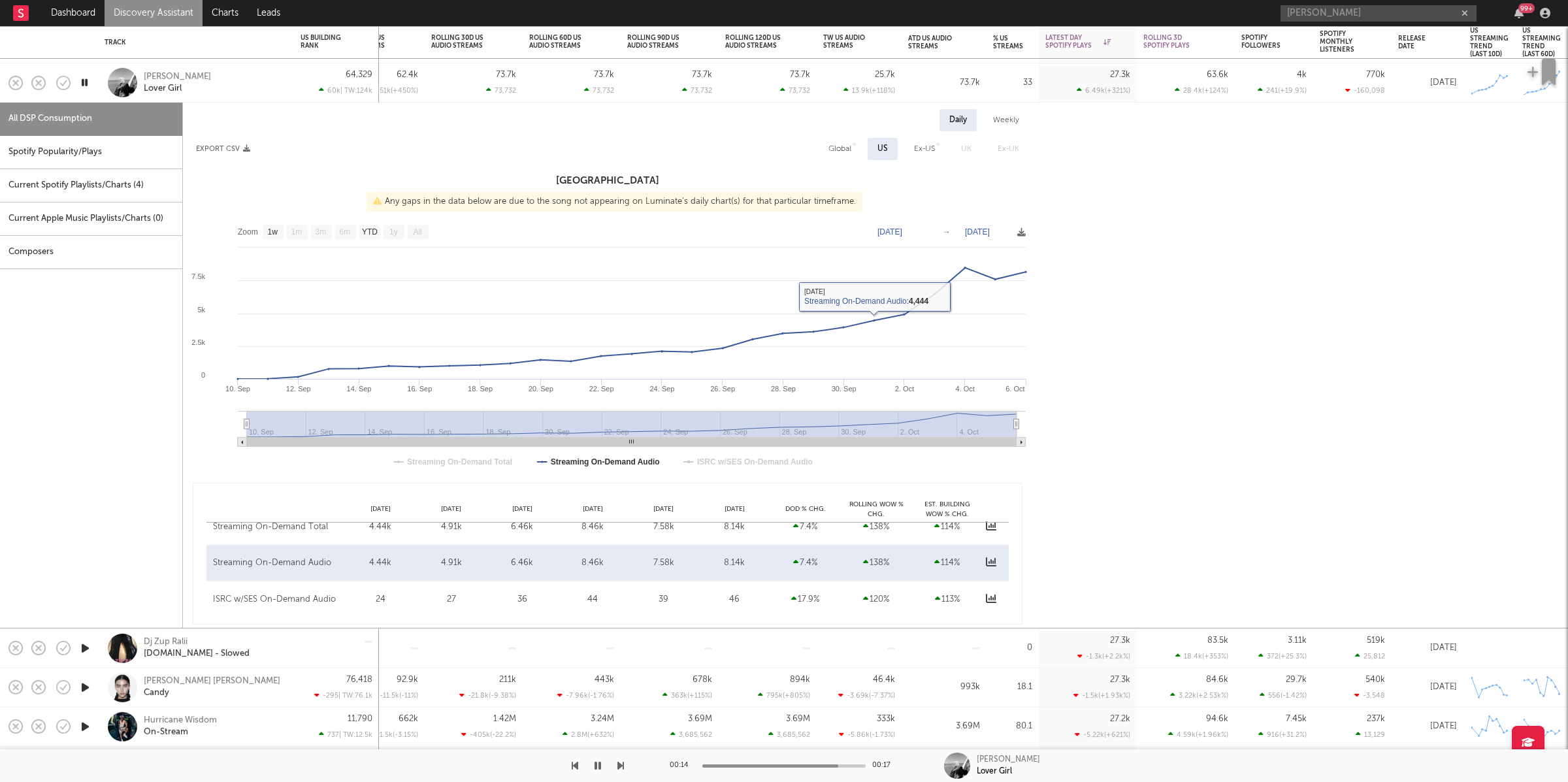
click at [821, 161] on div "Daily Weekly Export CSV Global US Ex-US UK Ex-UK United States Any gaps in the …" at bounding box center [607, 367] width 849 height 516
click at [832, 144] on div "Global" at bounding box center [840, 149] width 23 height 16
select select "1w"
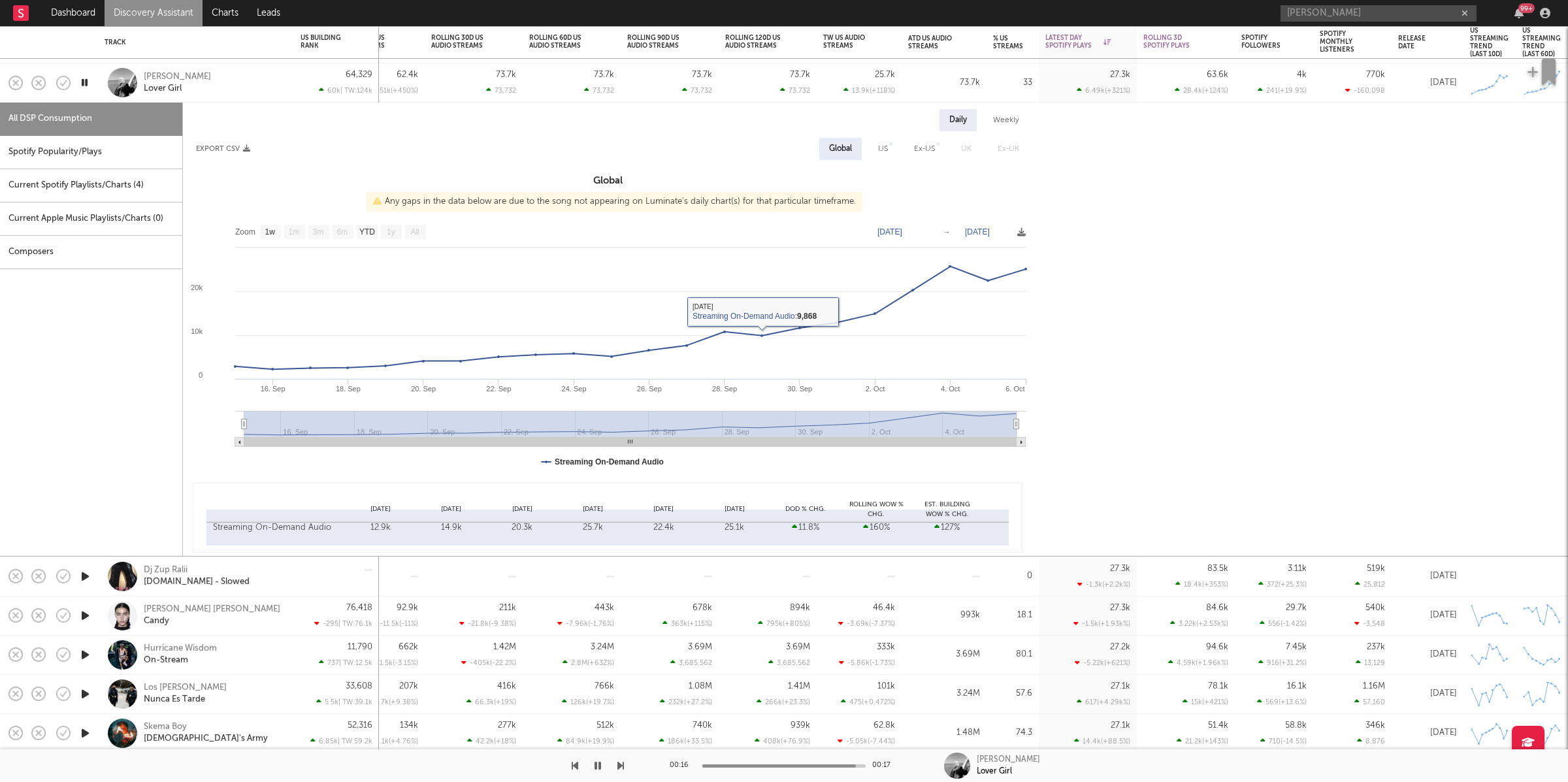
click at [125, 166] on div "Spotify Popularity/Plays" at bounding box center [91, 153] width 183 height 34
select select "1w"
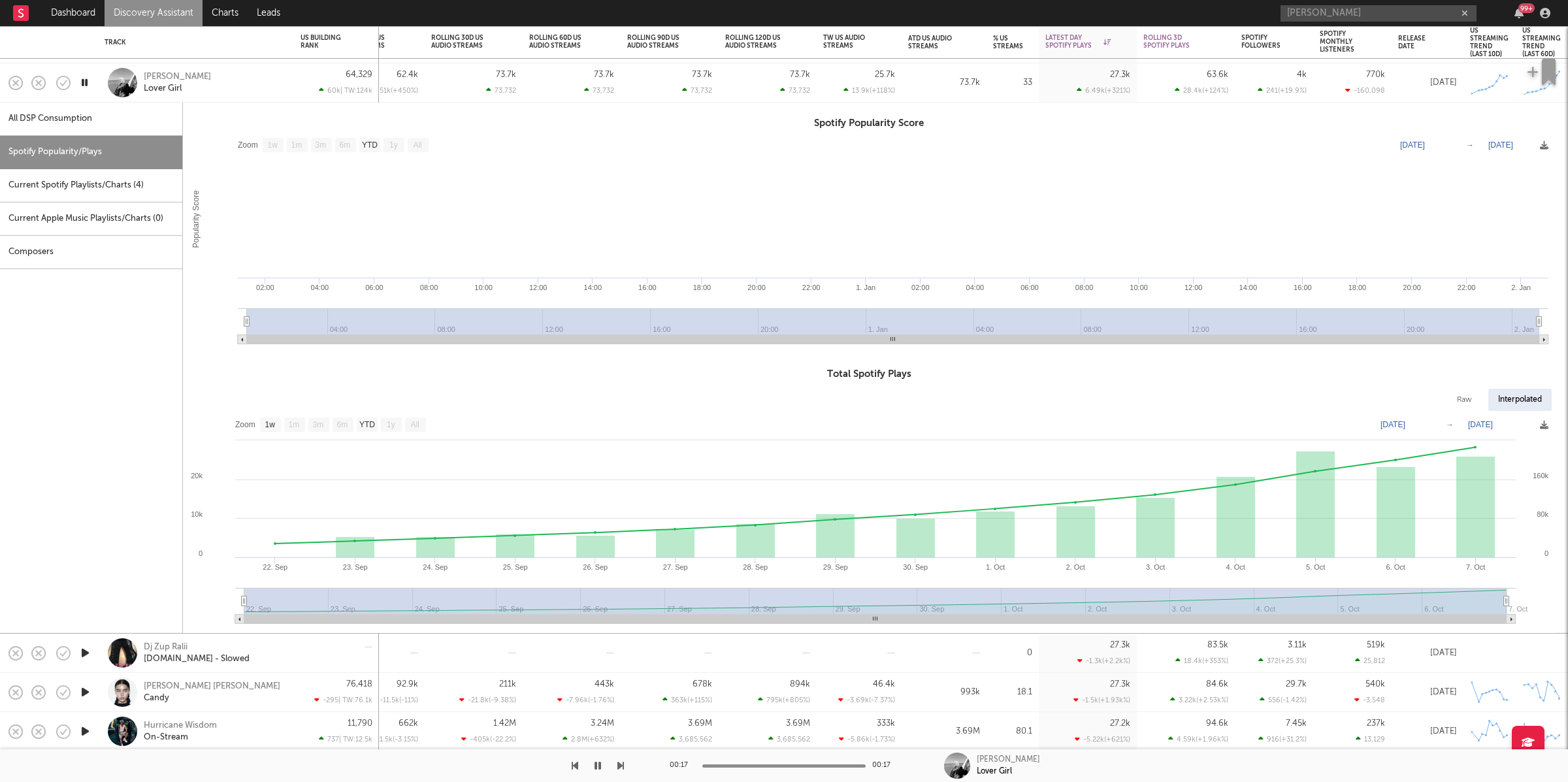
click at [257, 76] on div "Xizt Neal Lover Girl" at bounding box center [214, 82] width 141 height 24
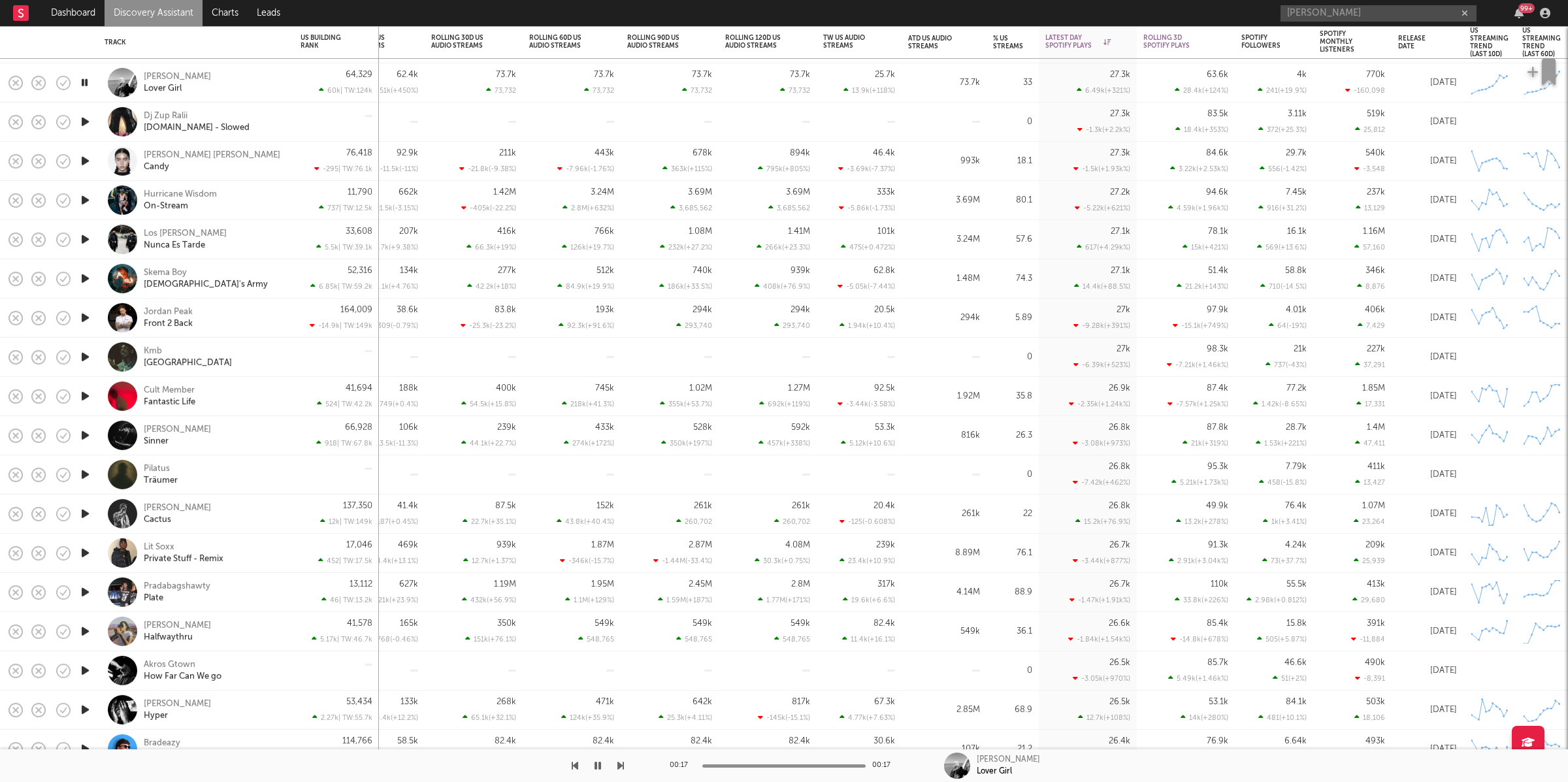
click at [614, 759] on div at bounding box center [312, 766] width 624 height 33
click at [618, 766] on icon "button" at bounding box center [620, 766] width 7 height 11
click at [623, 763] on icon "button" at bounding box center [620, 766] width 7 height 11
click at [620, 777] on button "button" at bounding box center [620, 766] width 7 height 33
click at [620, 771] on icon "button" at bounding box center [620, 766] width 7 height 11
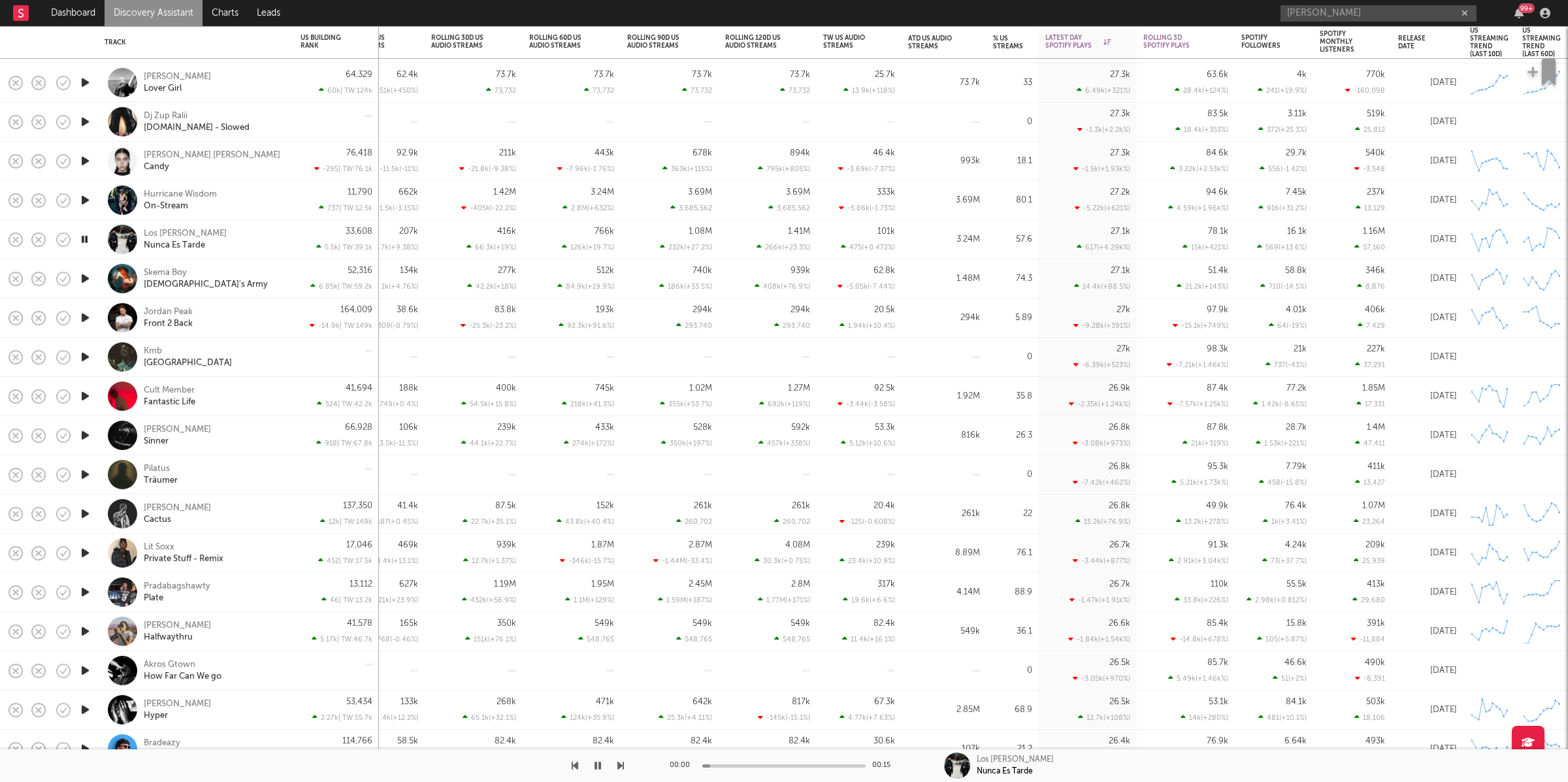
click at [569, 769] on div at bounding box center [312, 766] width 624 height 33
click at [575, 764] on icon "button" at bounding box center [575, 766] width 7 height 11
click at [622, 764] on icon "button" at bounding box center [620, 766] width 7 height 11
click at [243, 283] on div "Skema Boy God's Army" at bounding box center [214, 278] width 141 height 24
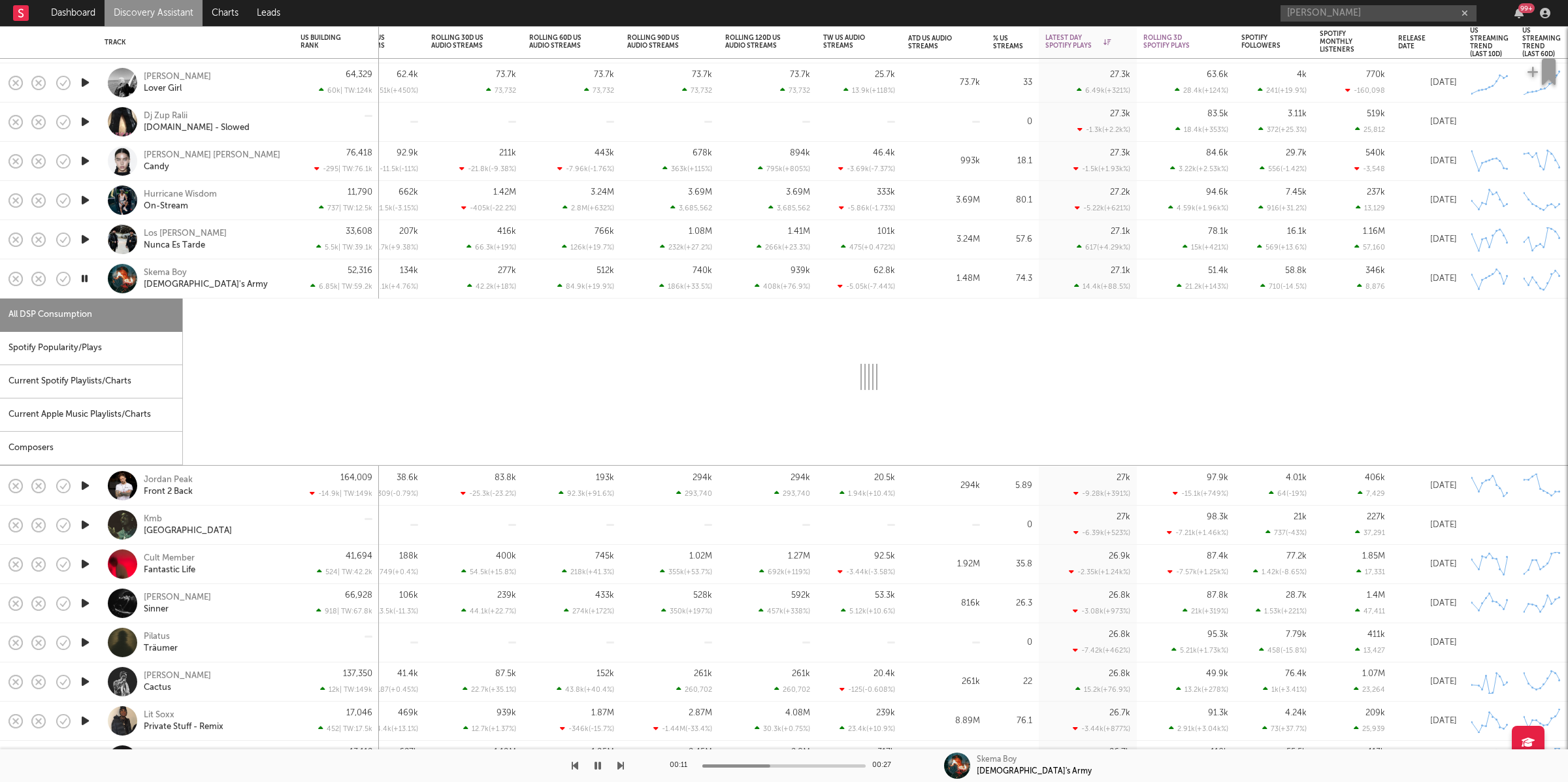
click at [68, 347] on div "Spotify Popularity/Plays" at bounding box center [91, 349] width 183 height 34
select select "1w"
select select "6m"
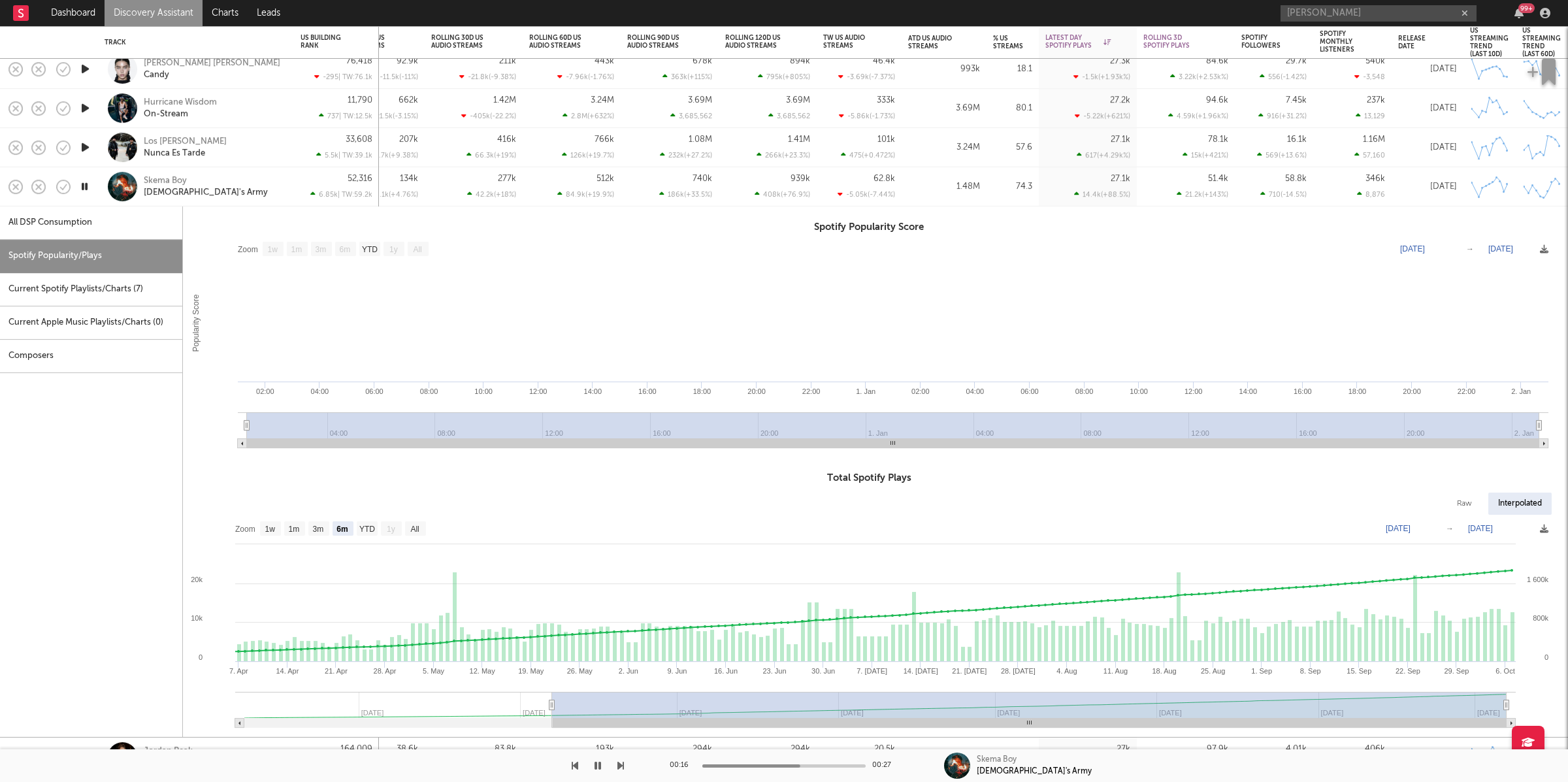
drag, startPoint x: 239, startPoint y: 190, endPoint x: 55, endPoint y: 261, distance: 197.2
click at [240, 190] on div "Skema Boy God's Army" at bounding box center [214, 187] width 141 height 24
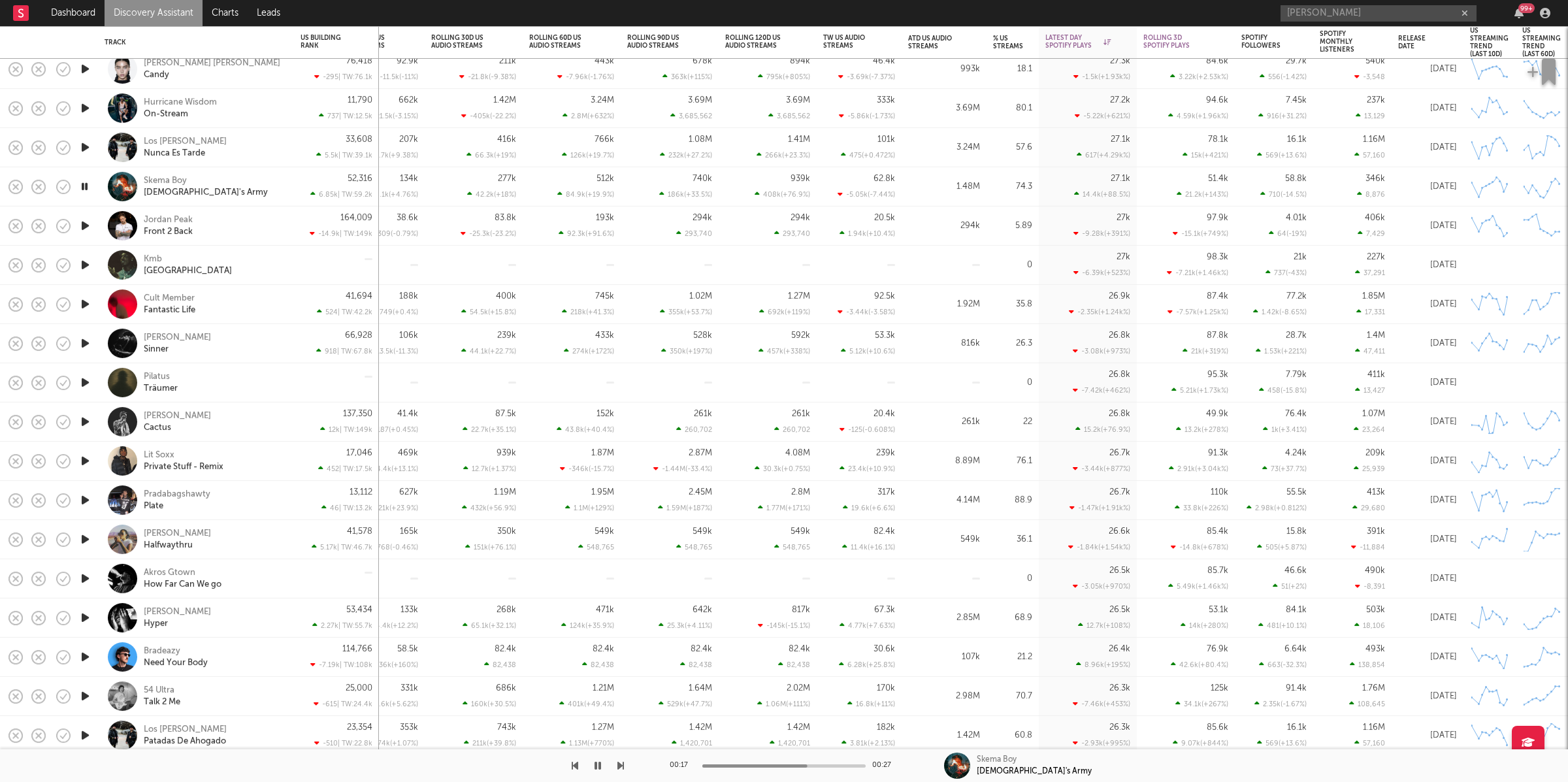
click at [82, 227] on icon "button" at bounding box center [86, 226] width 14 height 16
click at [619, 767] on icon "button" at bounding box center [620, 766] width 7 height 11
click at [617, 764] on icon "button" at bounding box center [620, 766] width 7 height 11
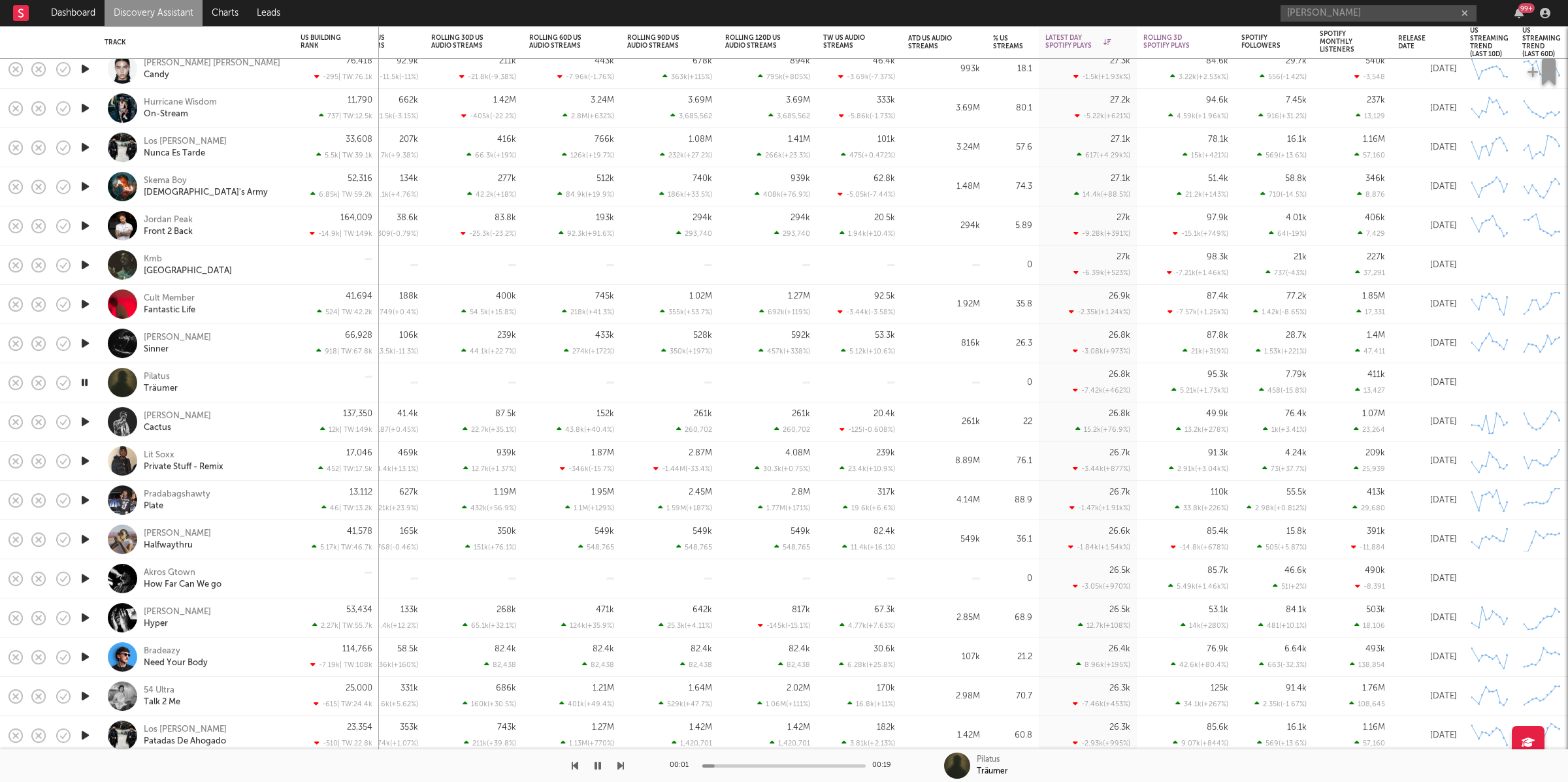
click at [617, 764] on icon "button" at bounding box center [620, 766] width 7 height 11
click at [578, 767] on div at bounding box center [312, 766] width 624 height 33
click at [575, 767] on icon "button" at bounding box center [575, 766] width 7 height 11
click at [750, 768] on div "00:01 00:21" at bounding box center [783, 766] width 228 height 33
click at [766, 768] on div "00:01 00:21" at bounding box center [783, 766] width 228 height 33
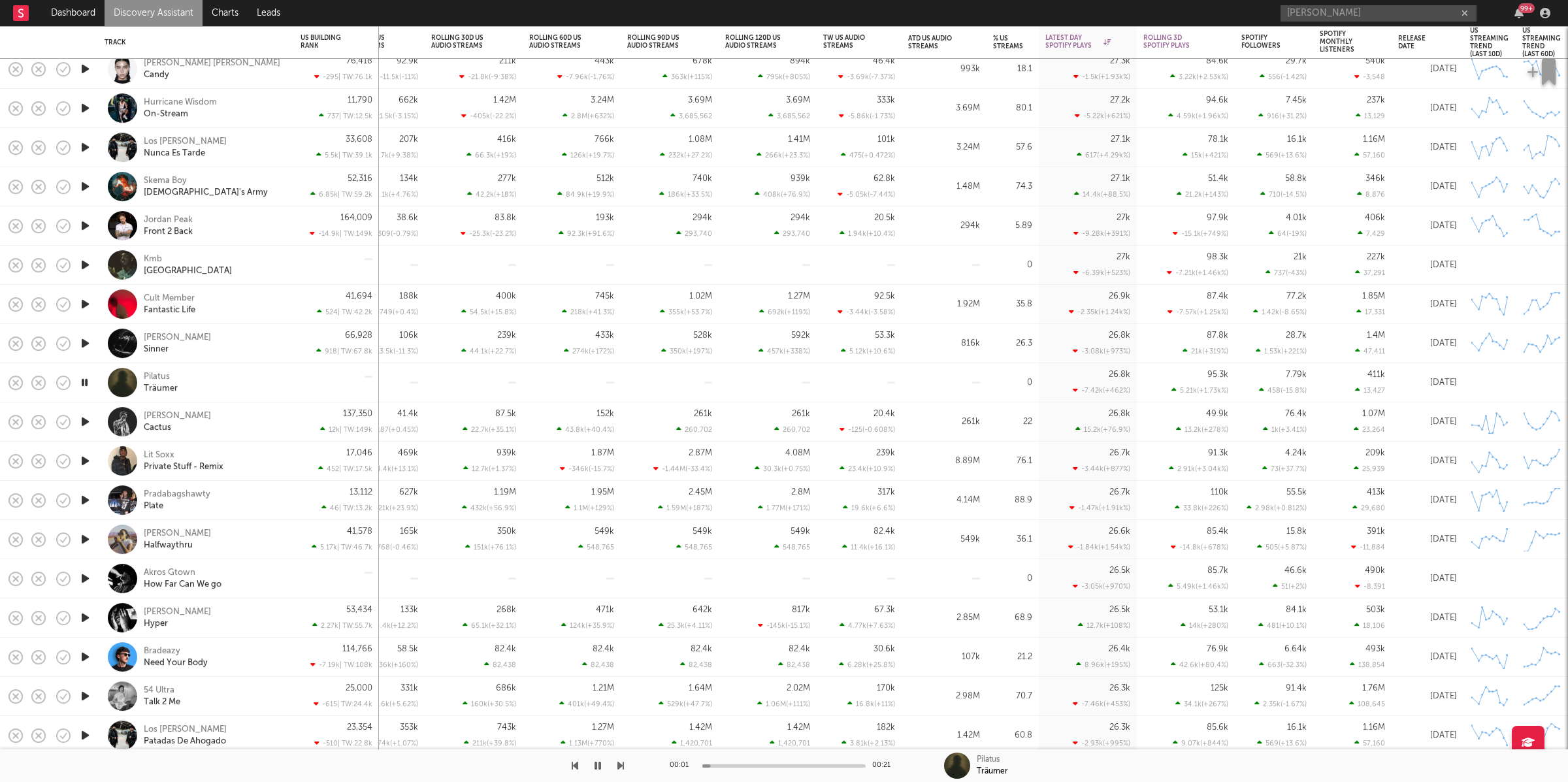
click at [622, 764] on icon "button" at bounding box center [620, 766] width 7 height 11
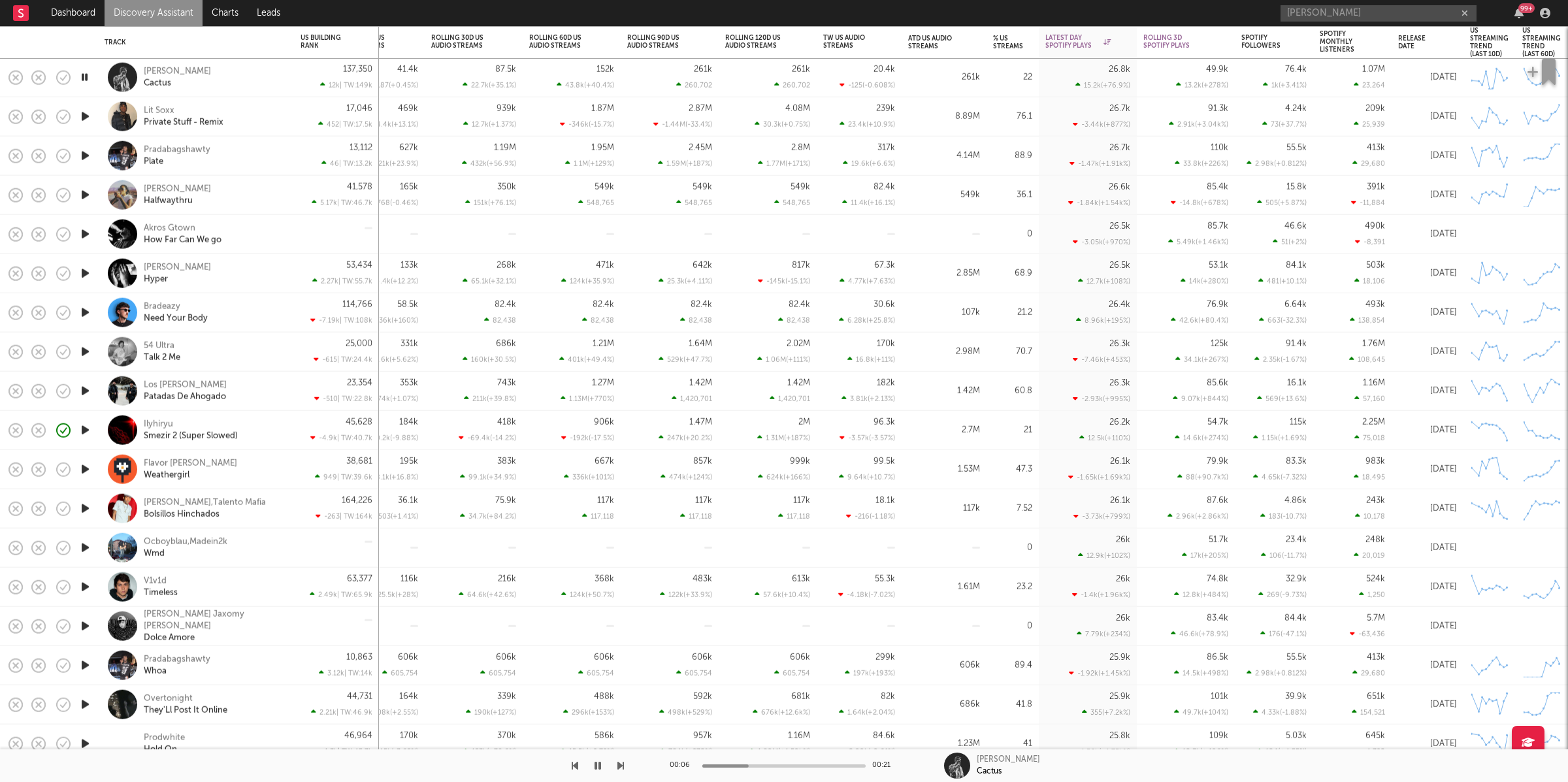
click at [236, 71] on div "Schur Cactus" at bounding box center [214, 76] width 141 height 24
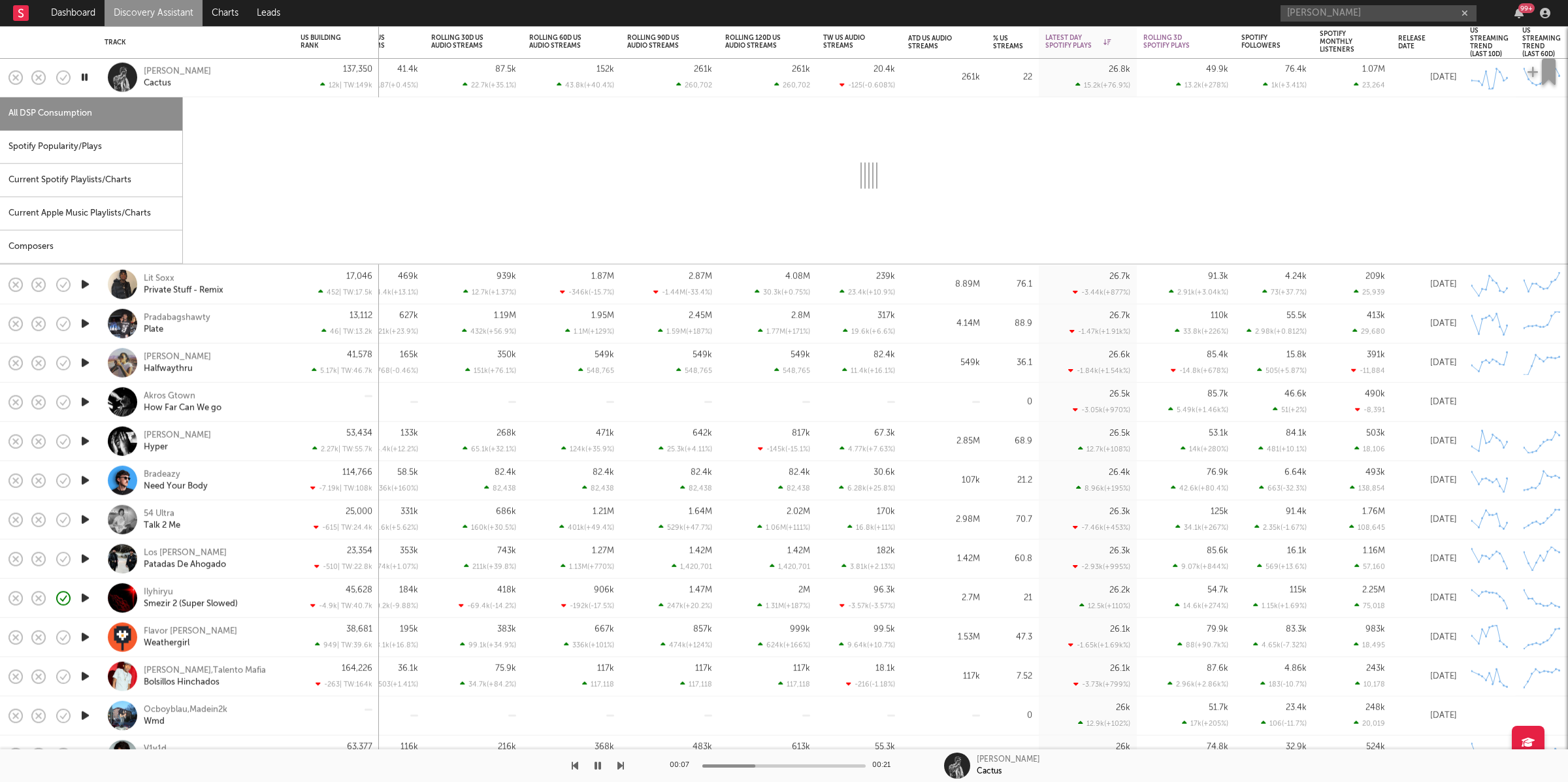
click at [99, 136] on div "Spotify Popularity/Plays" at bounding box center [91, 148] width 183 height 34
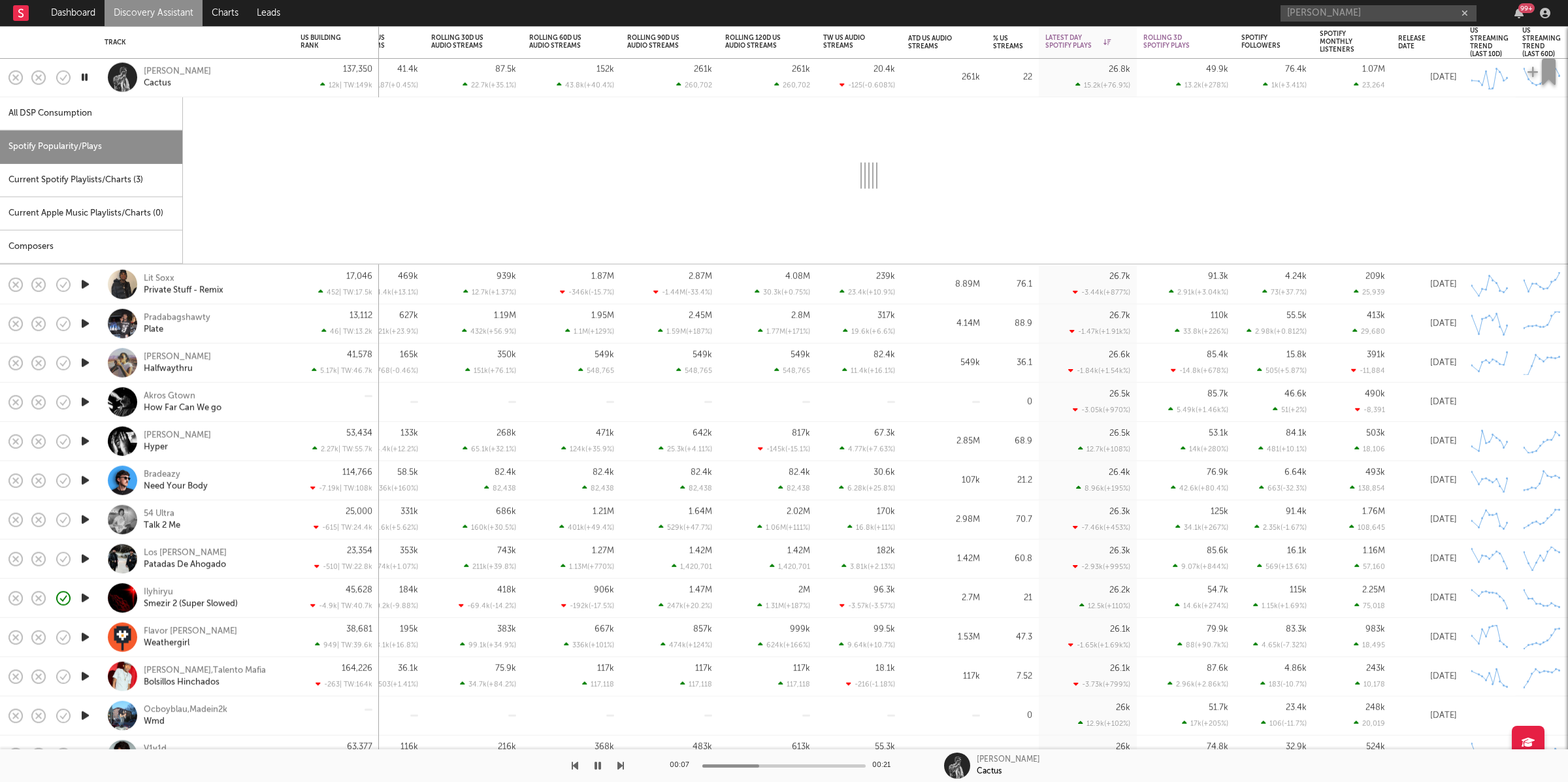
select select "1w"
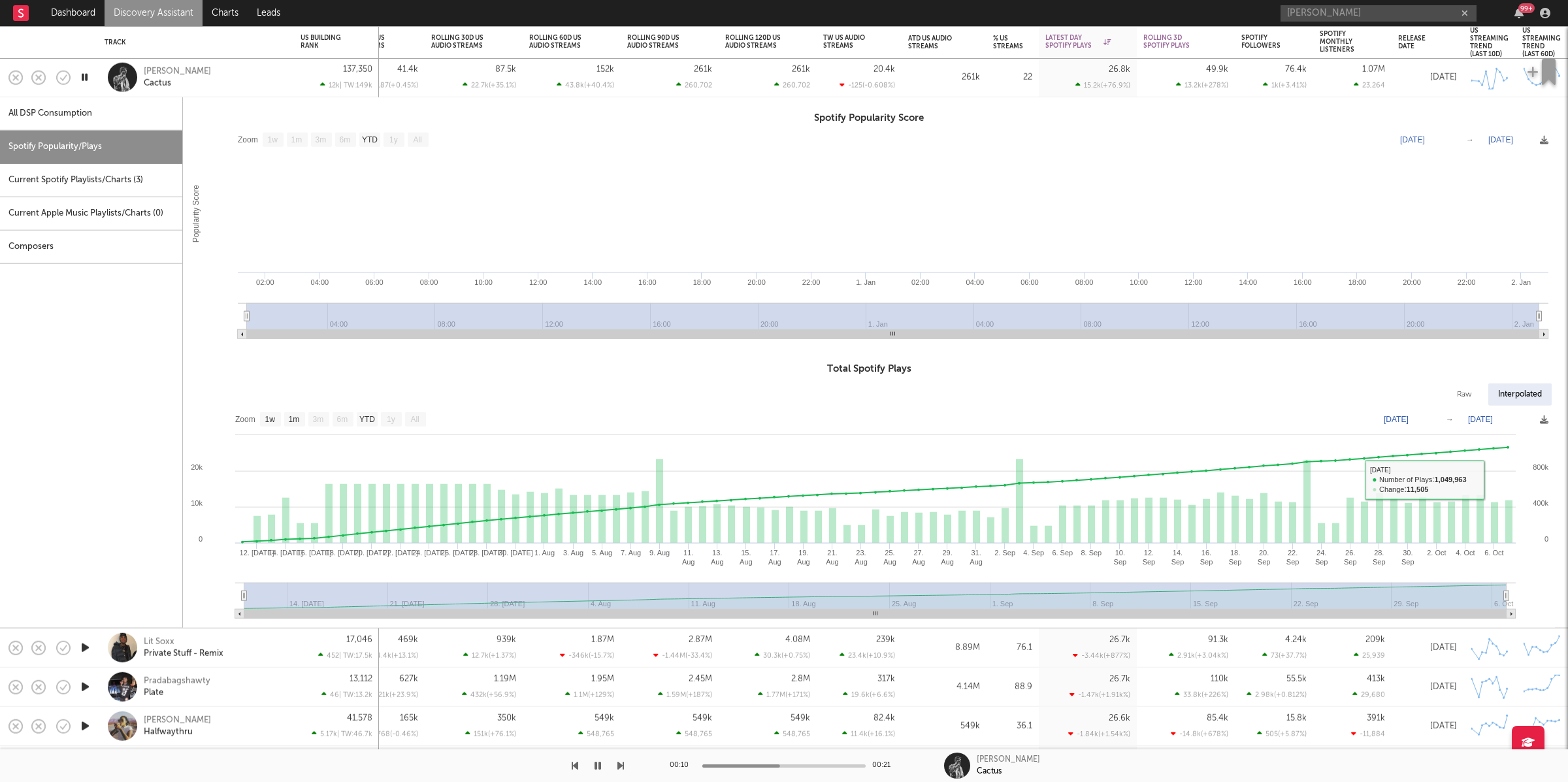
click at [220, 83] on div "Schur Cactus" at bounding box center [214, 76] width 141 height 24
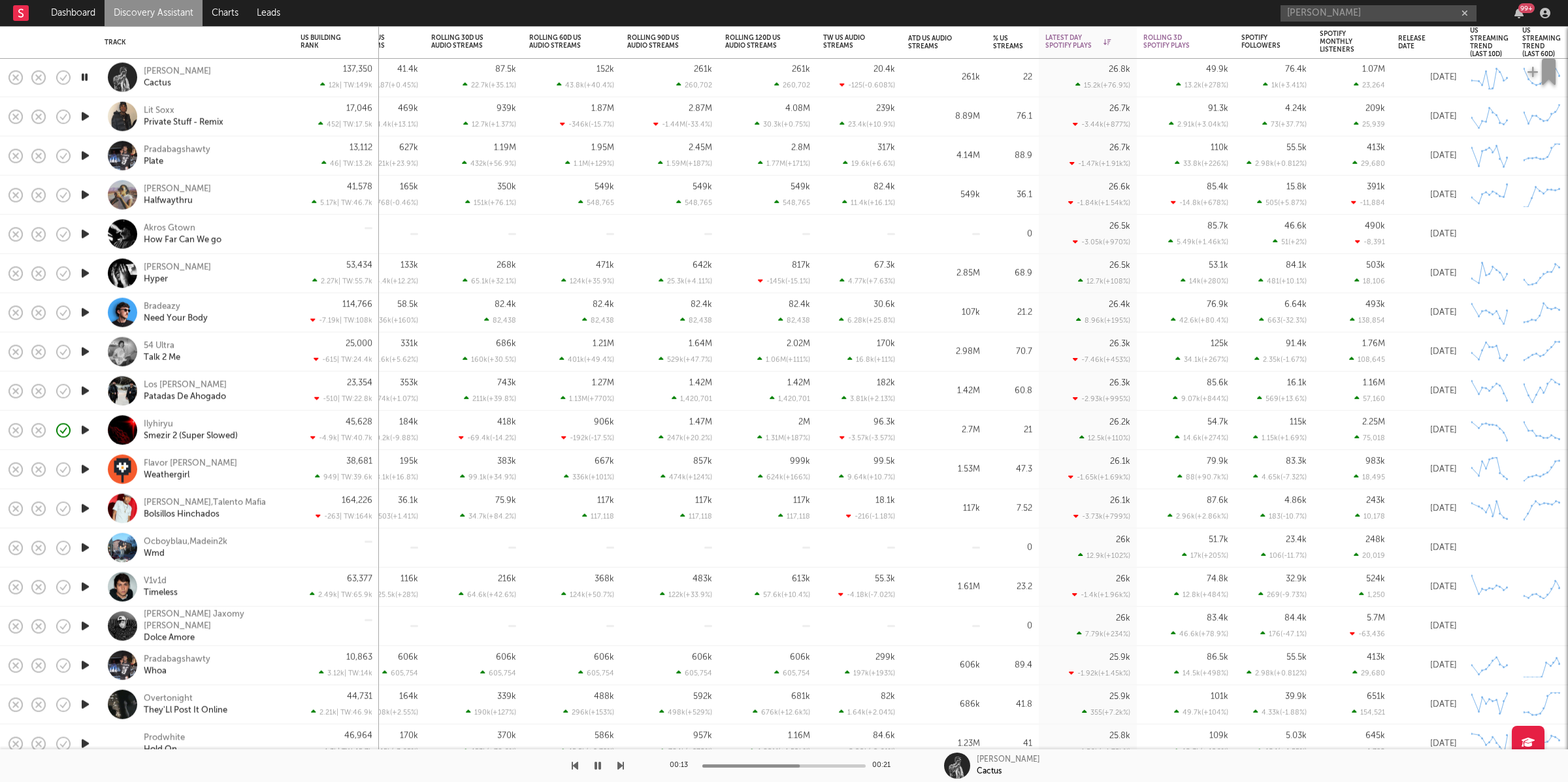
click at [621, 765] on icon "button" at bounding box center [620, 766] width 7 height 11
click at [256, 161] on div "Pradabagshawty Plate" at bounding box center [214, 155] width 141 height 24
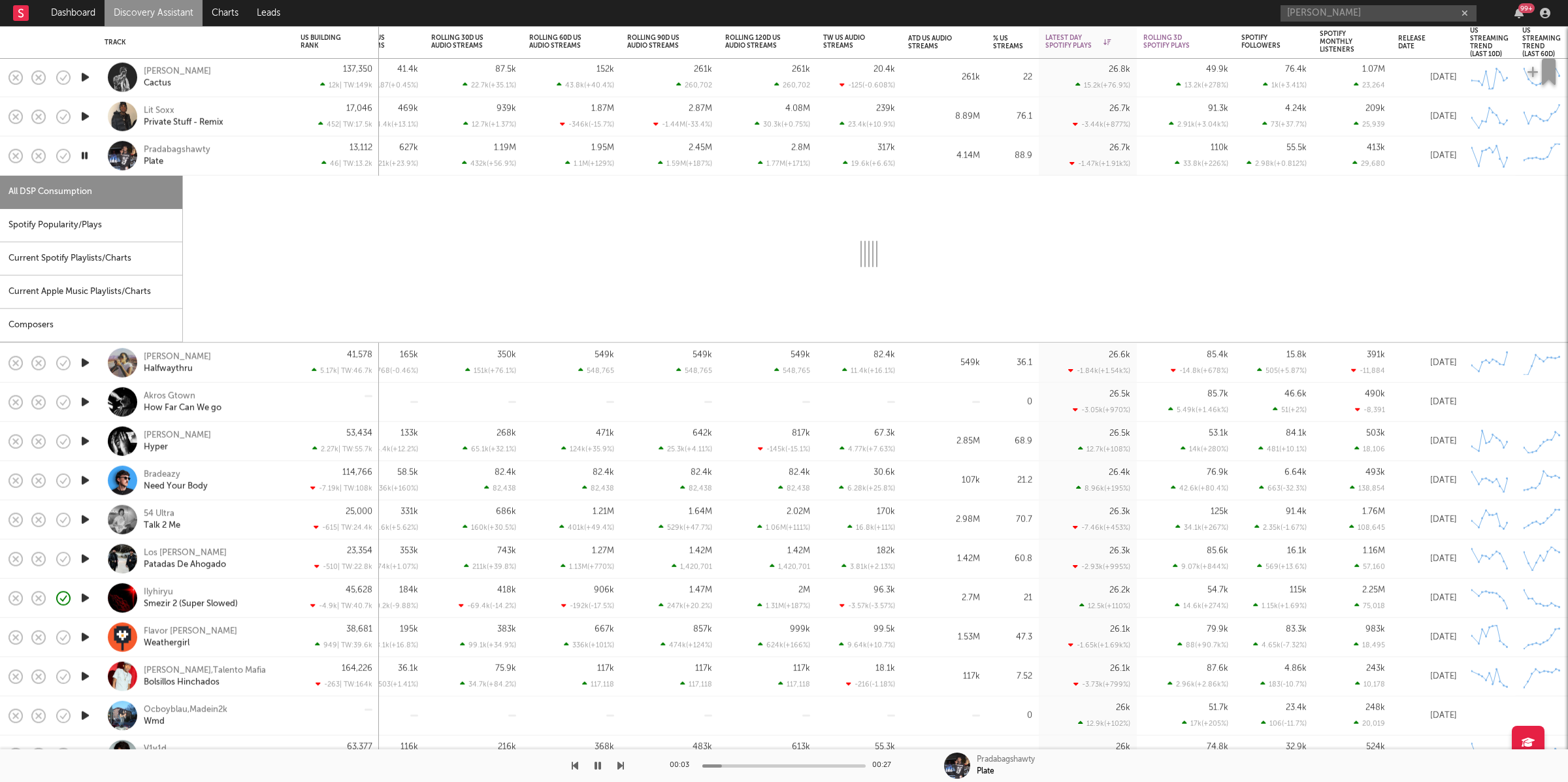
click at [111, 223] on div "Spotify Popularity/Plays" at bounding box center [91, 226] width 183 height 34
select select "1w"
select select "6m"
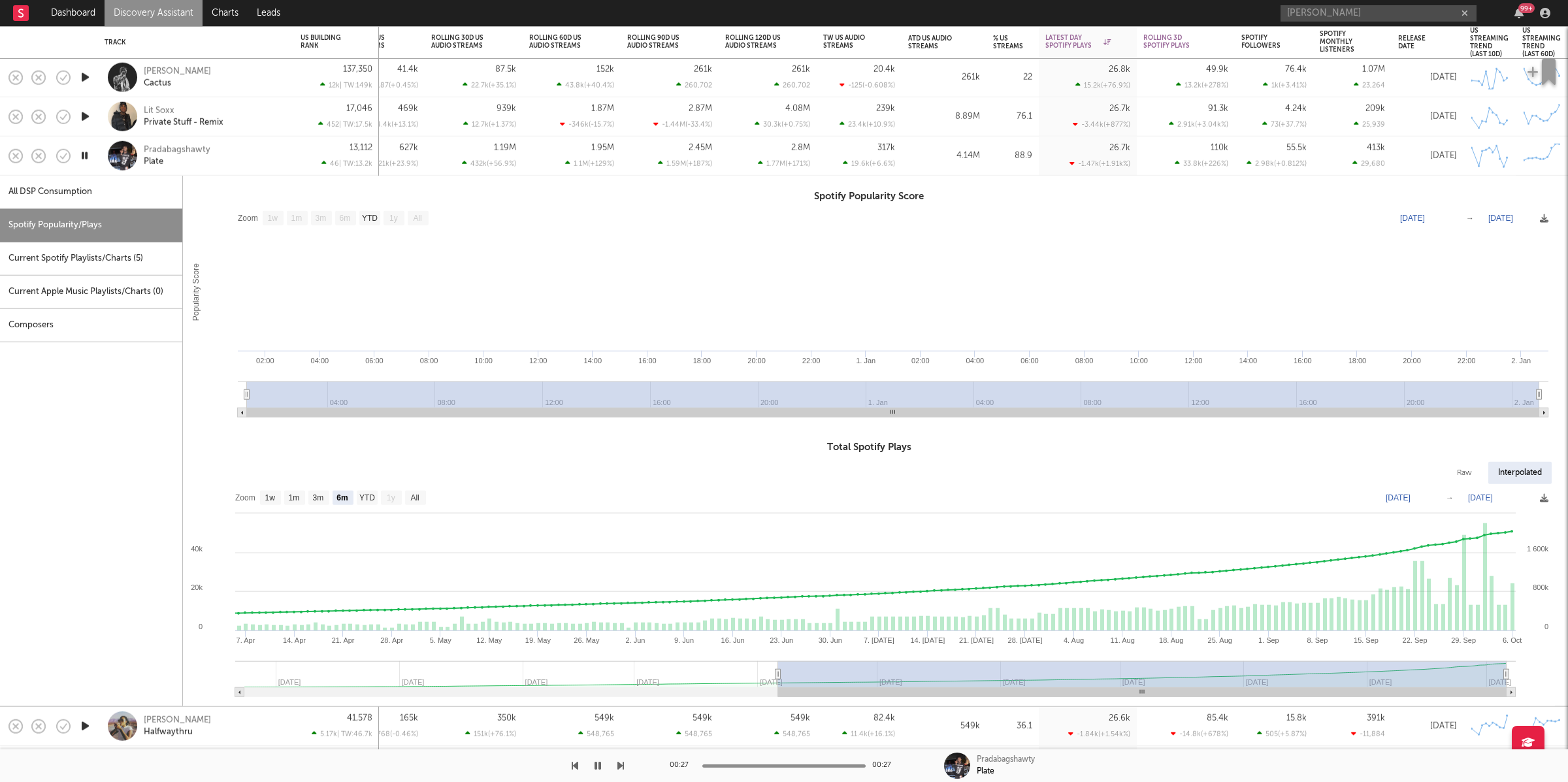
click at [228, 146] on div "Pradabagshawty Plate" at bounding box center [214, 155] width 141 height 24
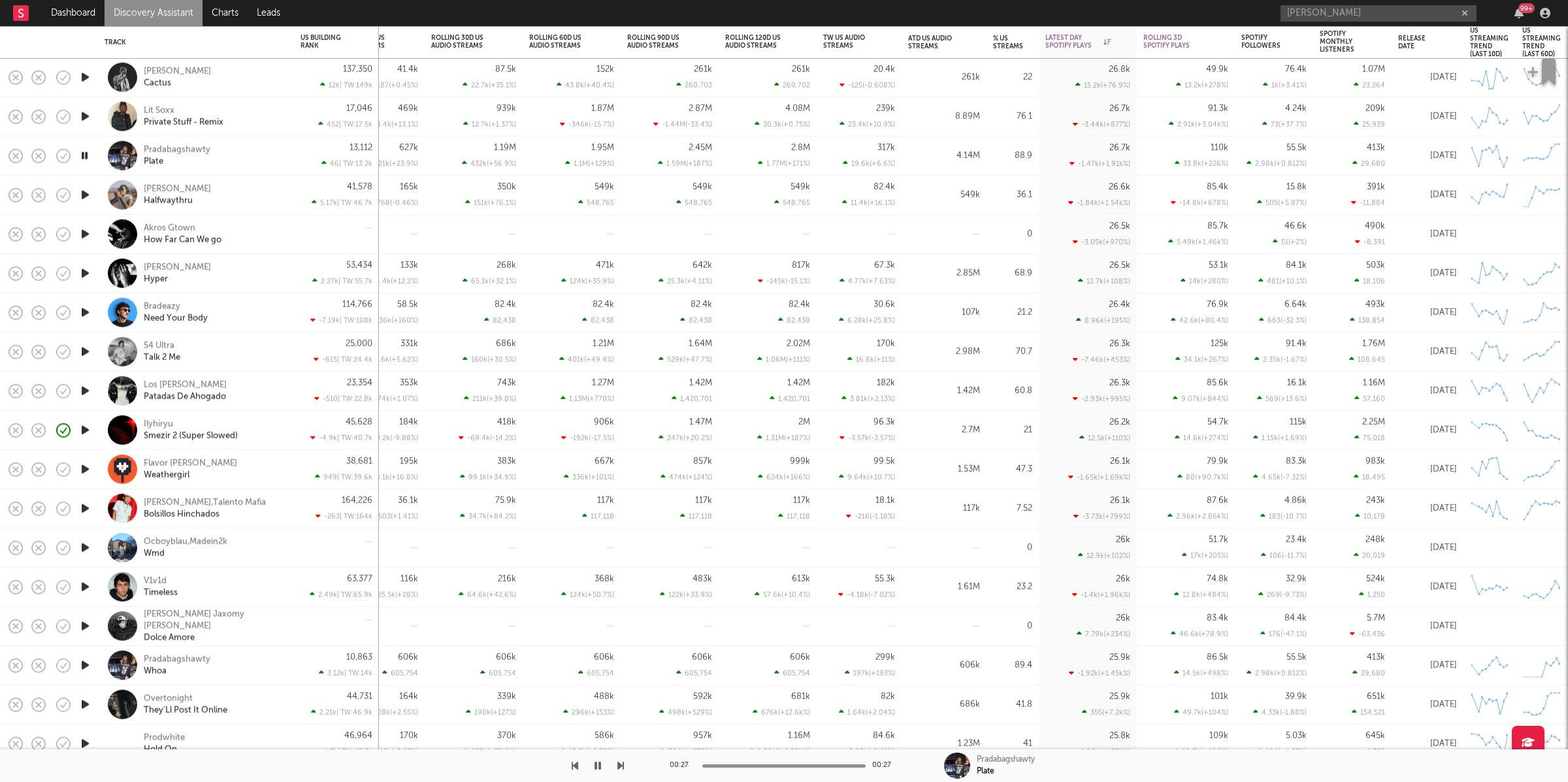
click at [85, 228] on icon "button" at bounding box center [86, 234] width 14 height 16
click at [597, 764] on icon "button" at bounding box center [598, 766] width 7 height 11
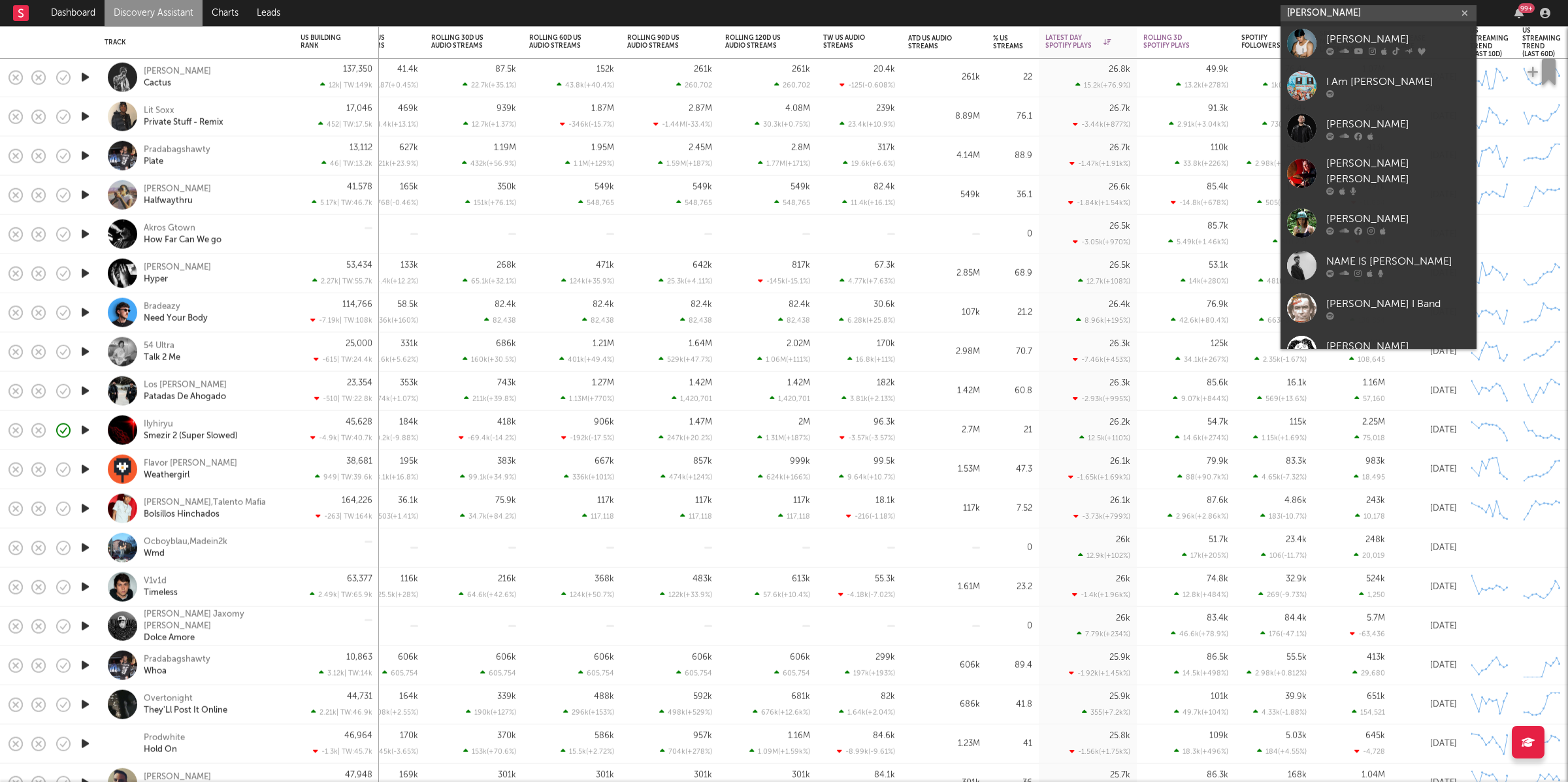
click at [1329, 17] on input "Eric I" at bounding box center [1378, 13] width 196 height 16
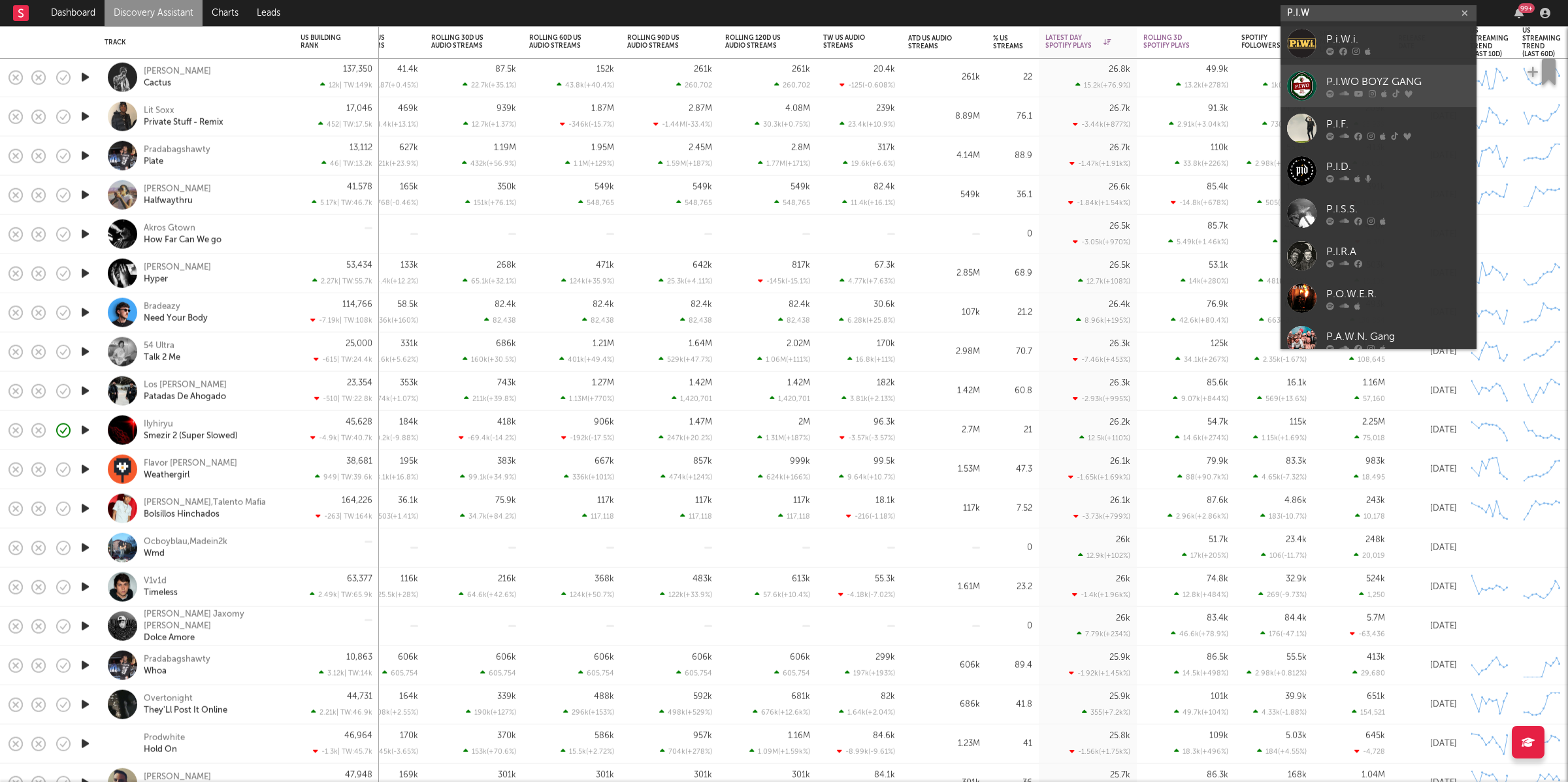
type input "P.I.W"
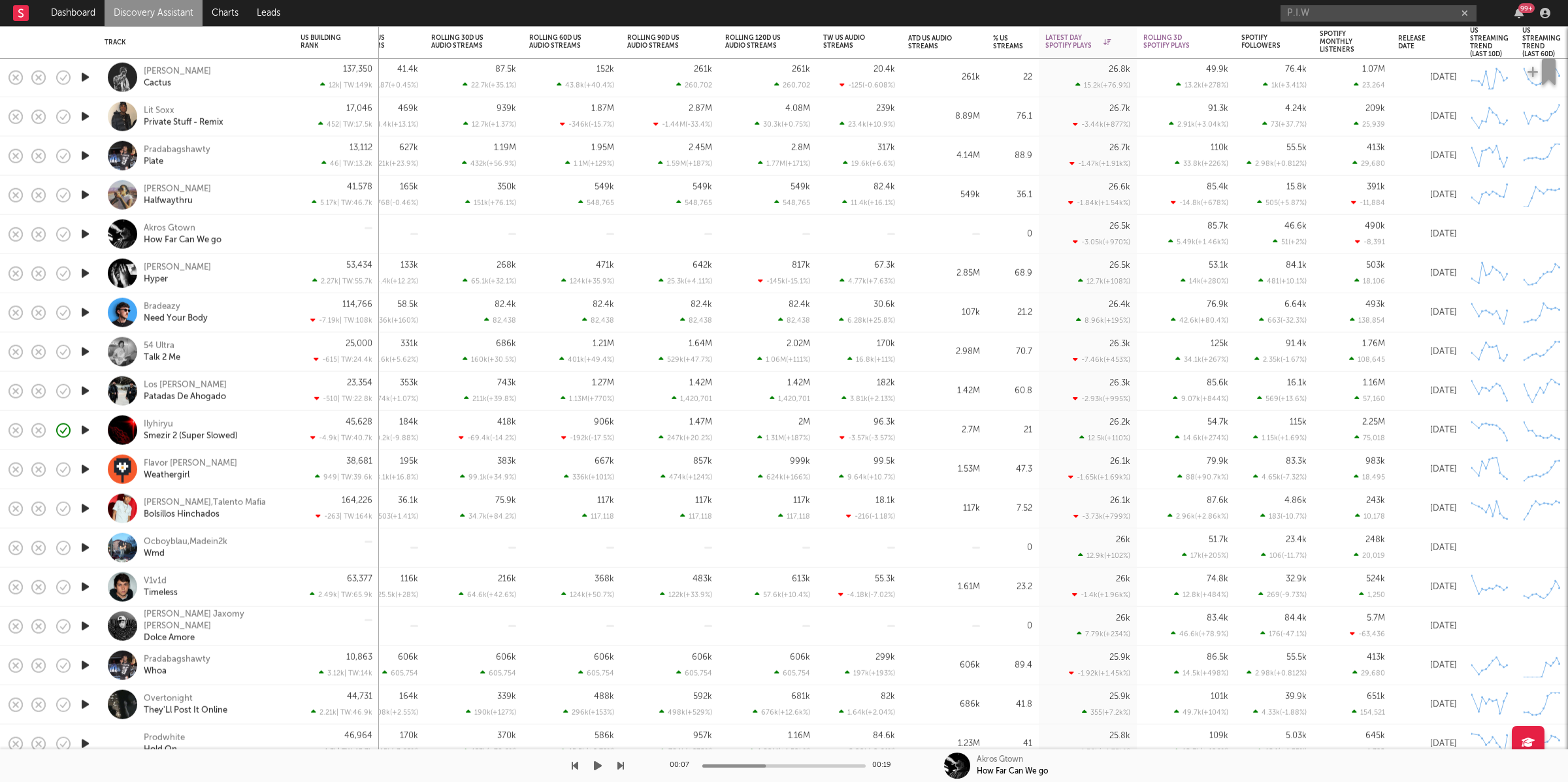
click at [601, 767] on icon "button" at bounding box center [598, 766] width 8 height 11
click at [621, 764] on icon "button" at bounding box center [620, 766] width 7 height 11
click at [238, 264] on div "Barretta Hyper" at bounding box center [214, 273] width 141 height 24
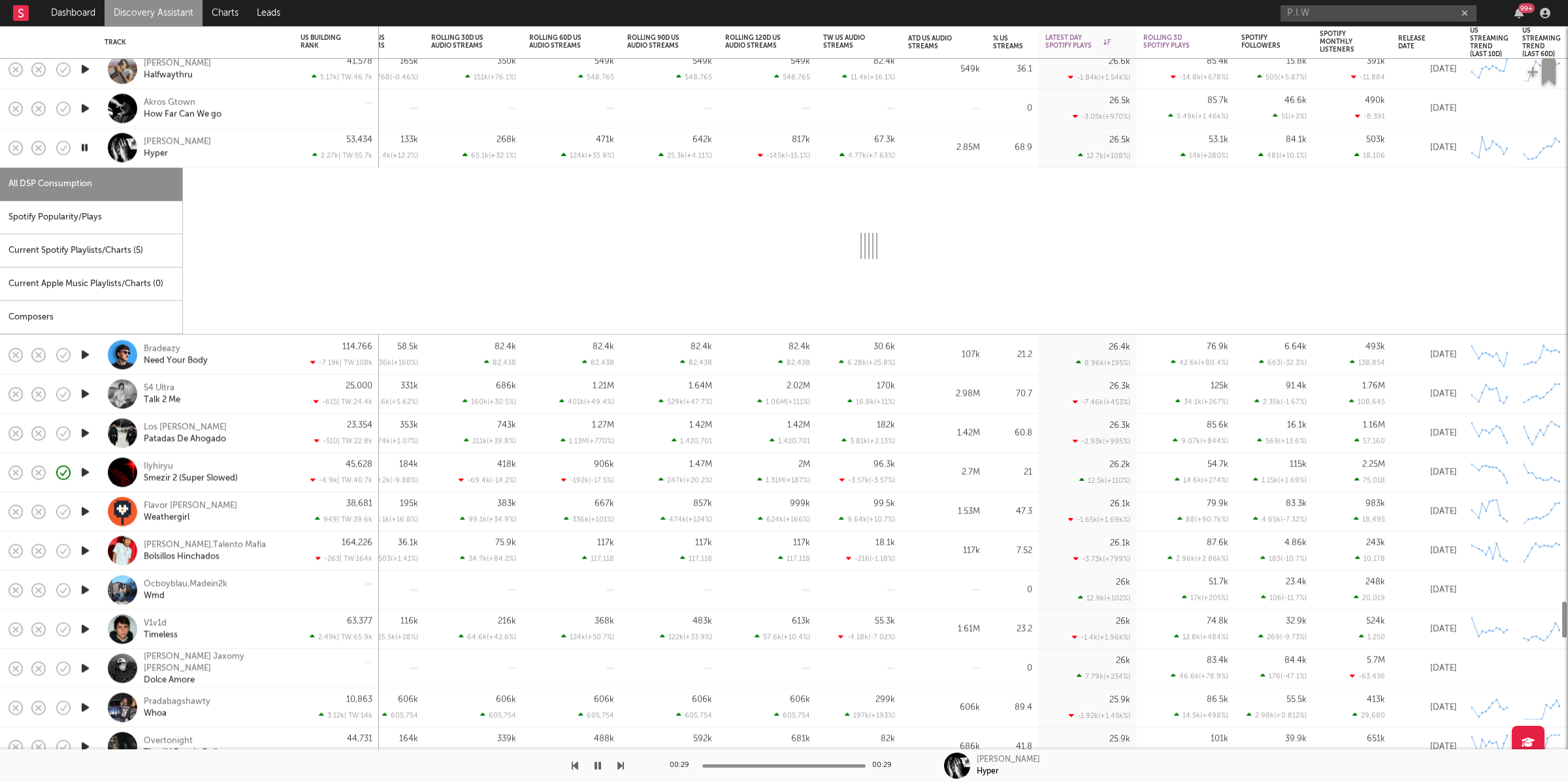
select select "6m"
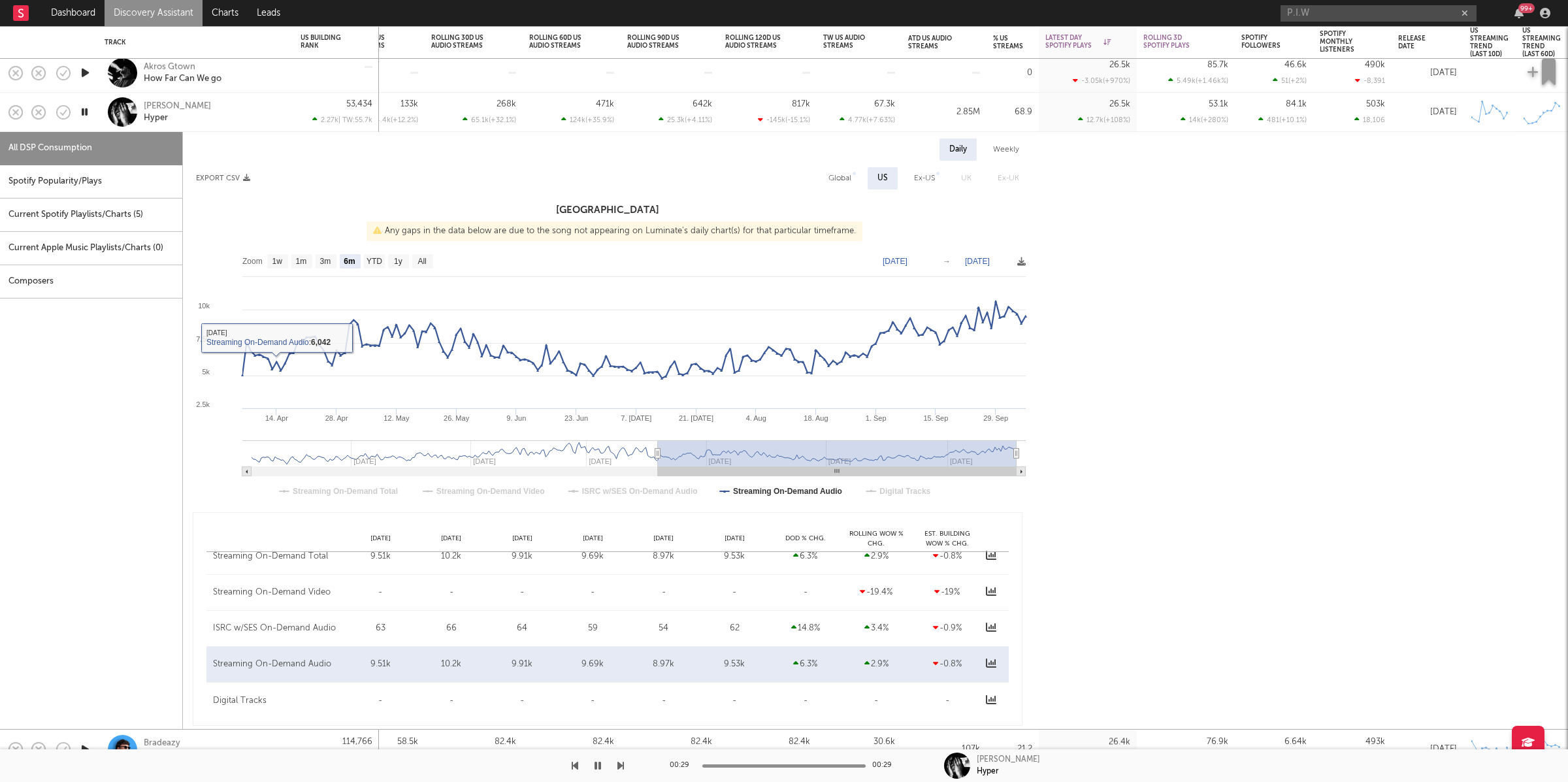
click at [134, 204] on div "Current Spotify Playlists/Charts ( 5 )" at bounding box center [91, 216] width 183 height 34
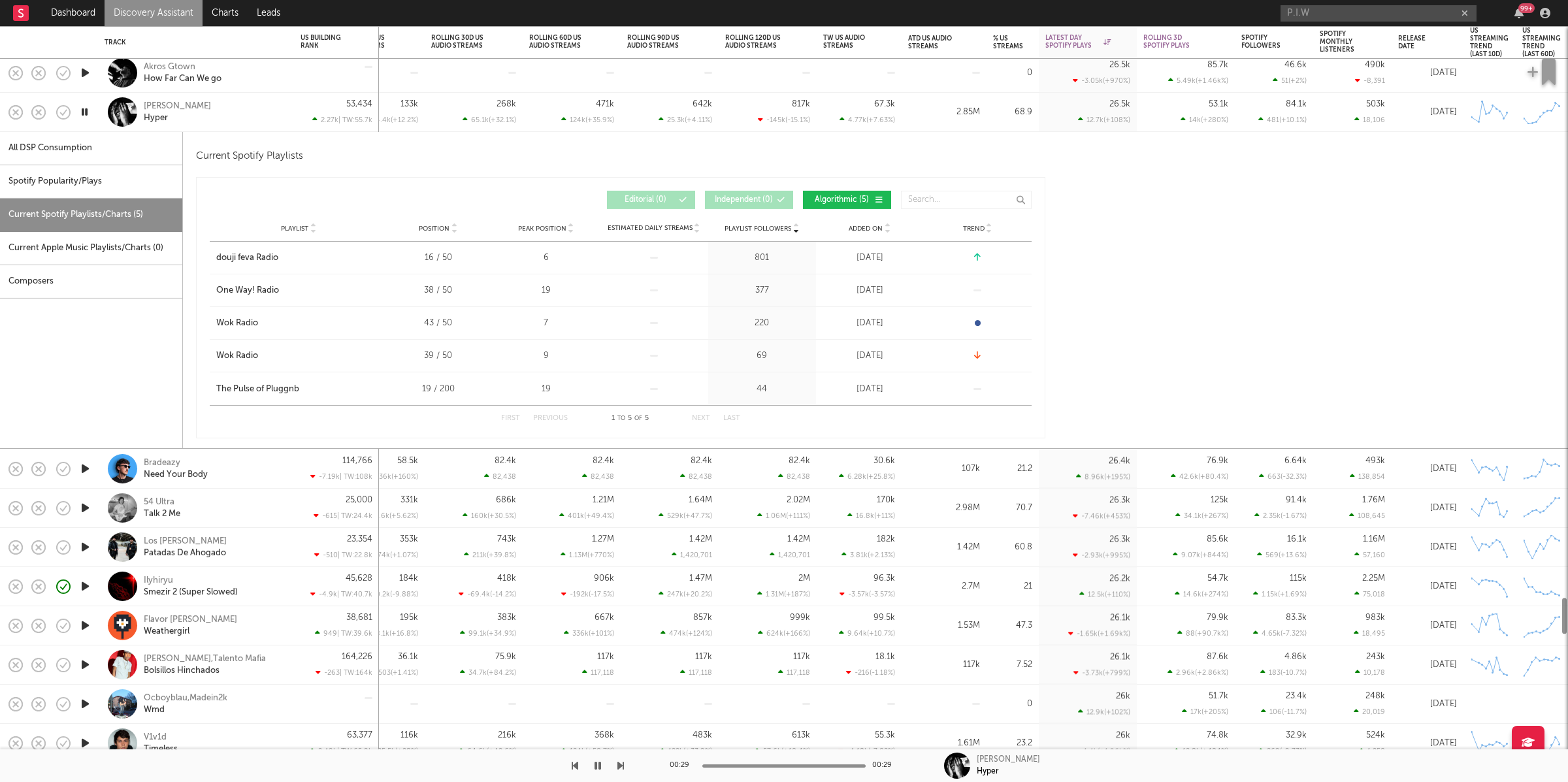
click at [130, 187] on div "Spotify Popularity/Plays" at bounding box center [91, 182] width 183 height 34
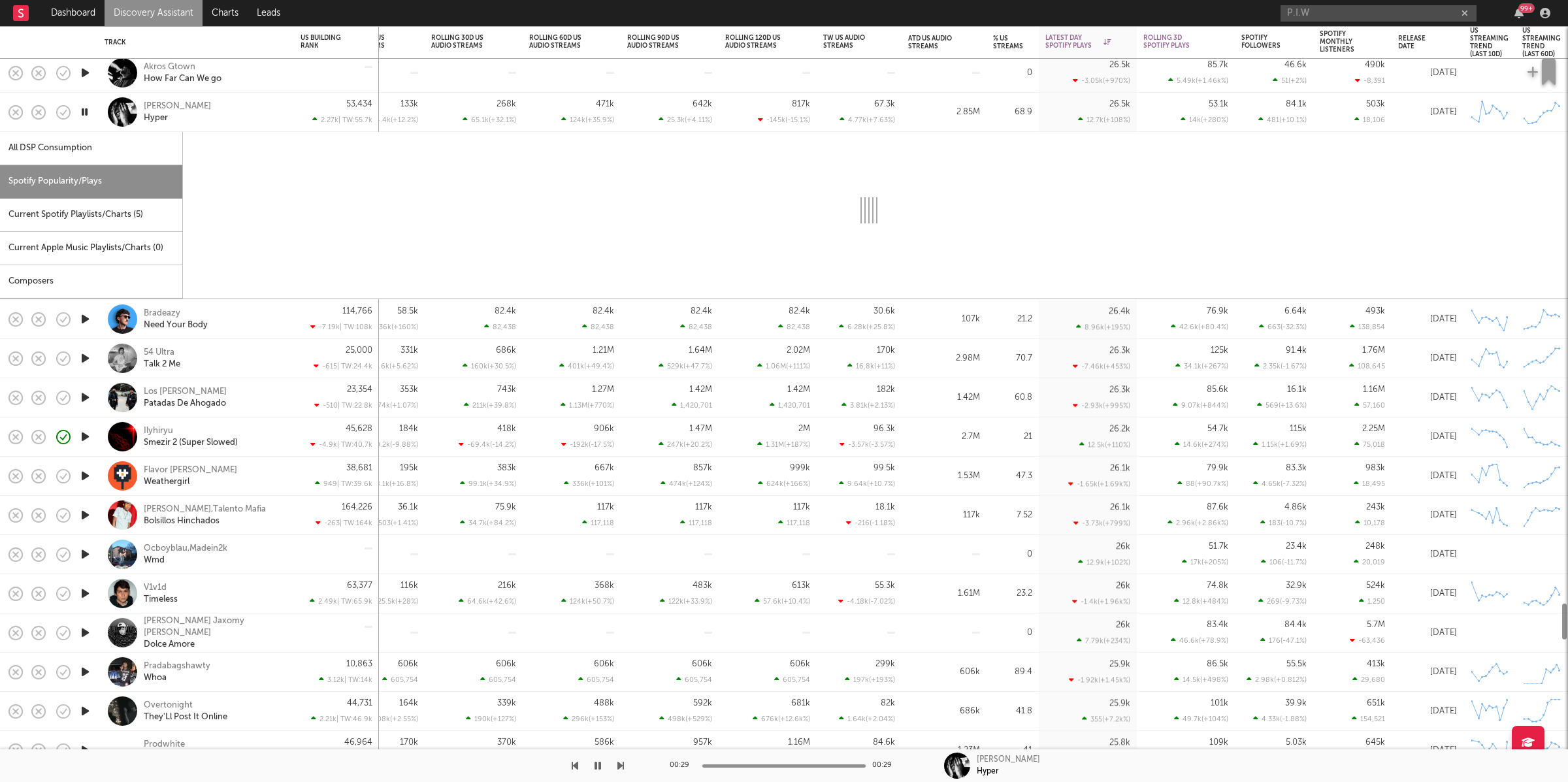
select select "1w"
select select "6m"
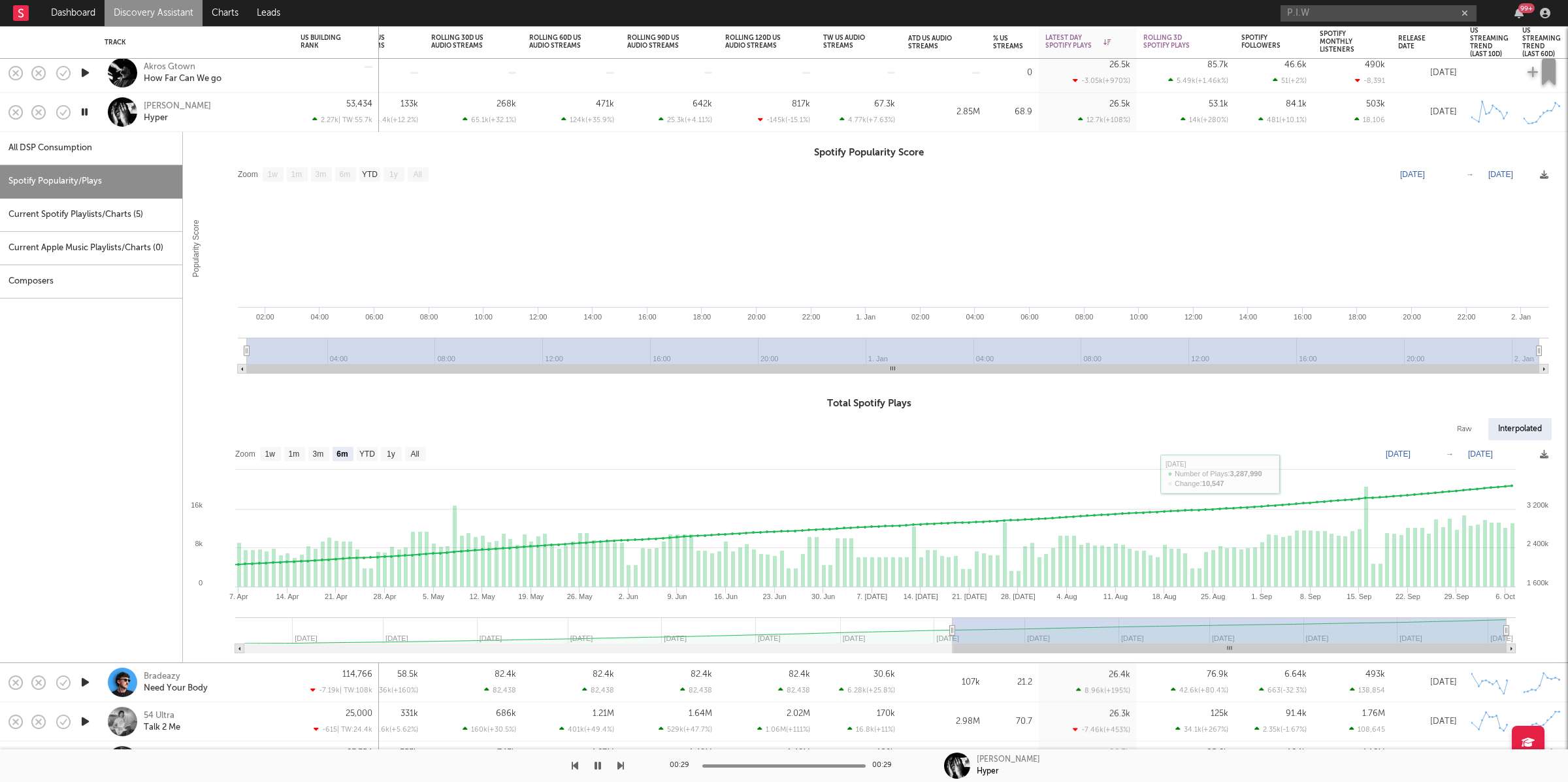
click at [199, 109] on div "Barretta Hyper" at bounding box center [214, 112] width 141 height 24
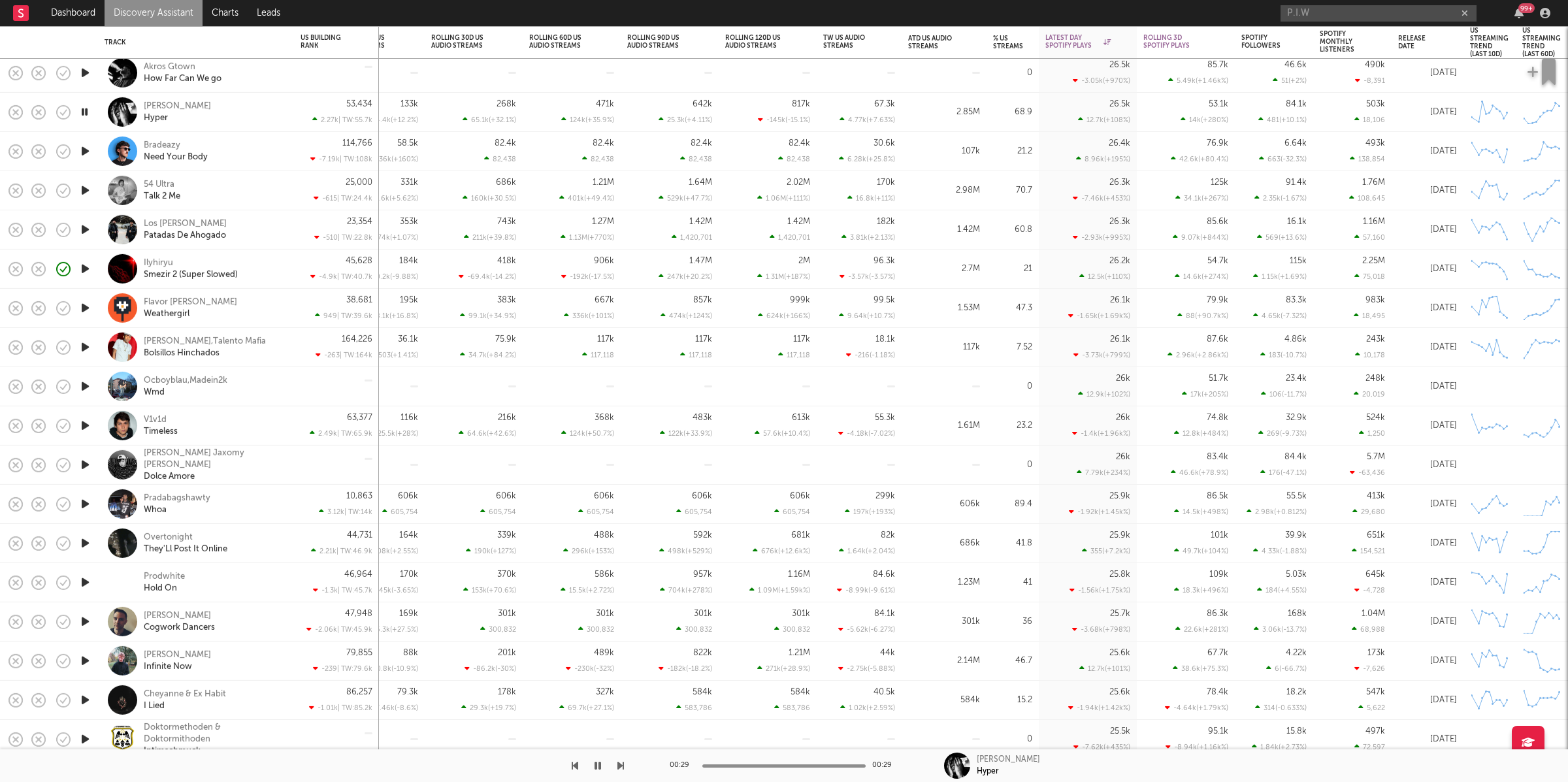
click at [620, 767] on icon "button" at bounding box center [620, 766] width 7 height 11
click at [621, 764] on icon "button" at bounding box center [620, 766] width 7 height 11
click at [594, 766] on icon "button" at bounding box center [598, 766] width 7 height 11
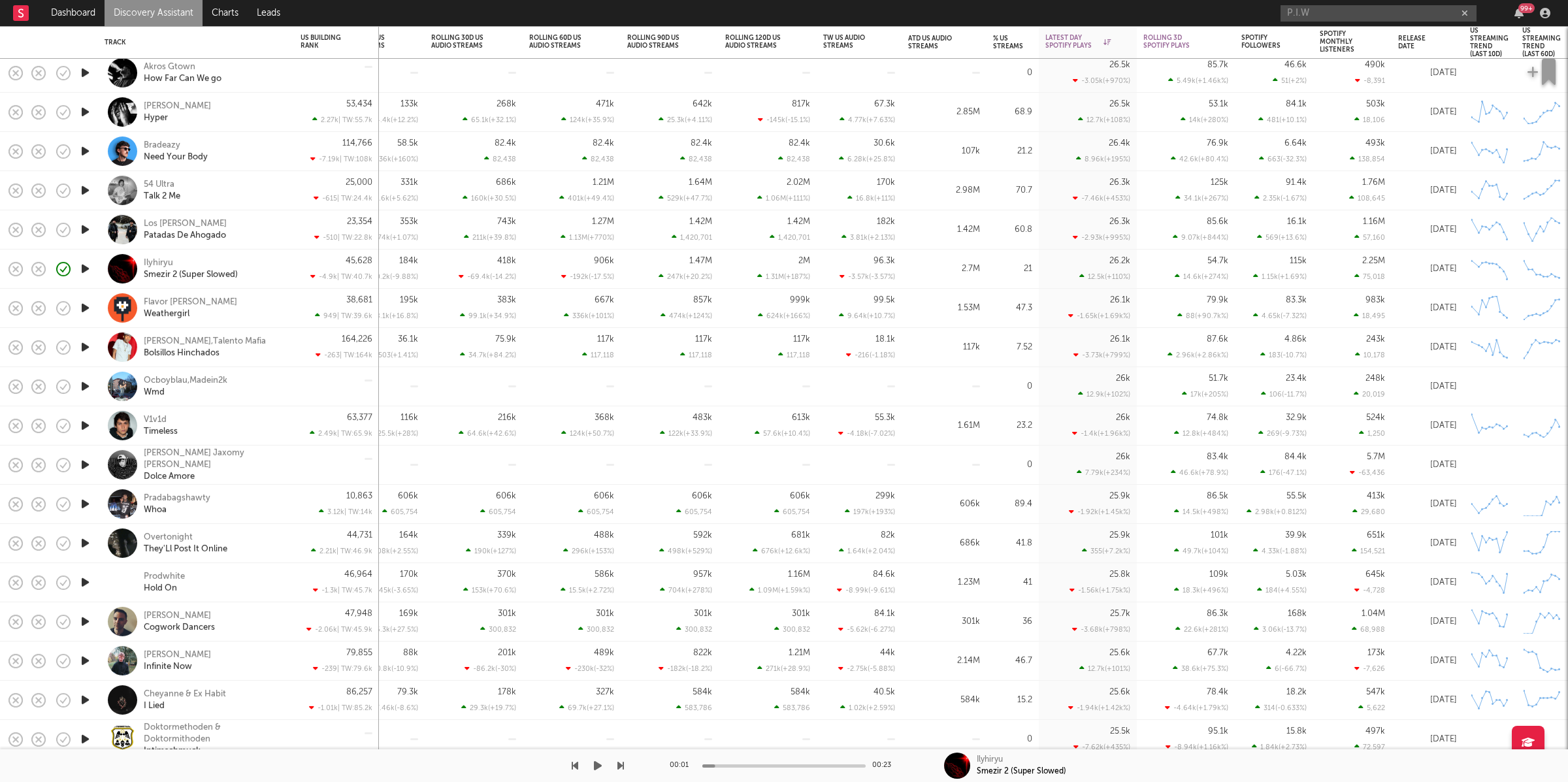
click at [599, 764] on icon "button" at bounding box center [598, 766] width 8 height 11
click at [622, 764] on icon "button" at bounding box center [620, 766] width 7 height 11
click at [597, 764] on icon "button" at bounding box center [598, 766] width 7 height 11
click at [598, 764] on icon "button" at bounding box center [598, 766] width 8 height 11
click at [622, 769] on icon "button" at bounding box center [620, 766] width 7 height 11
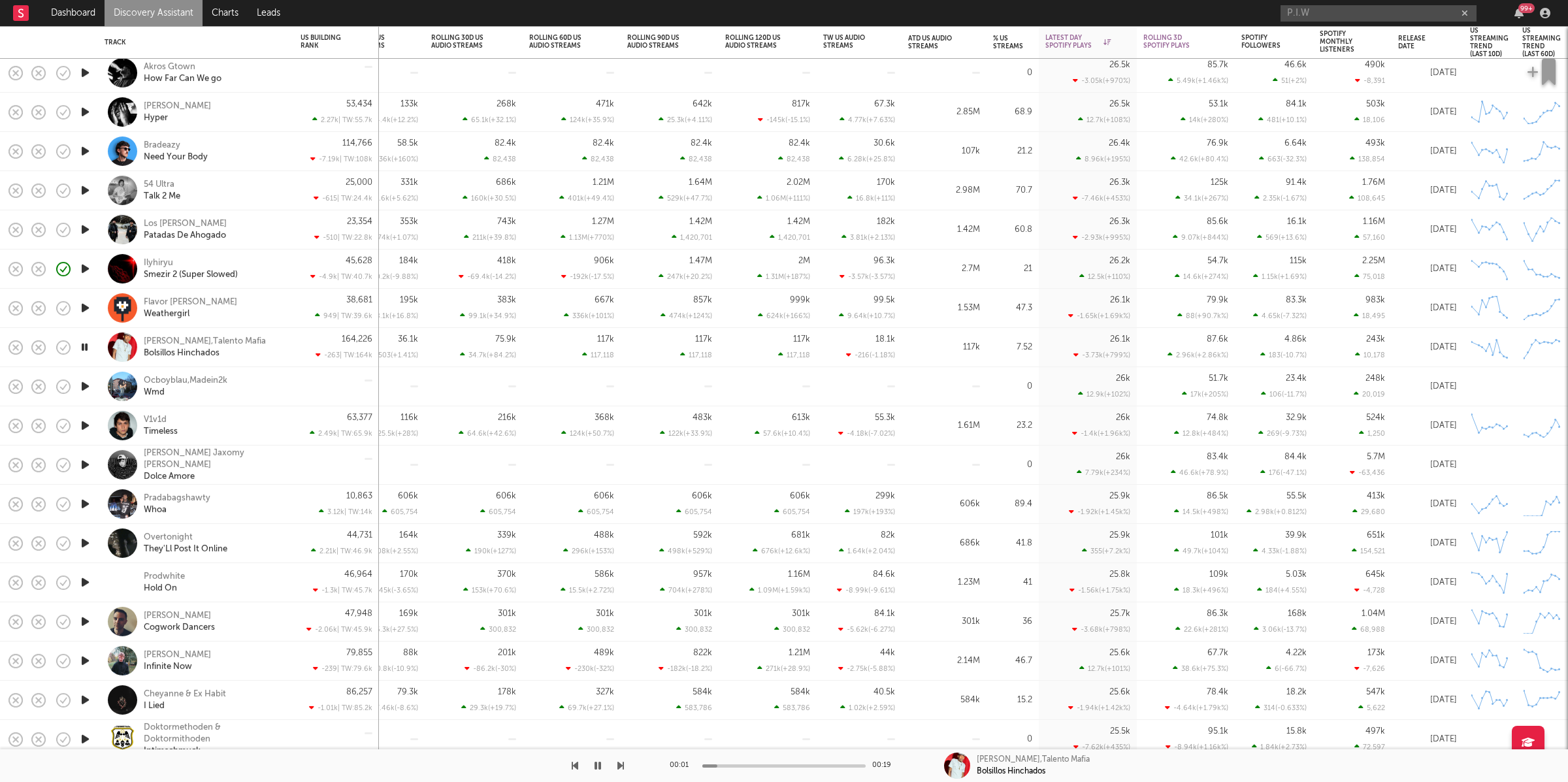
click at [622, 769] on icon "button" at bounding box center [620, 766] width 7 height 11
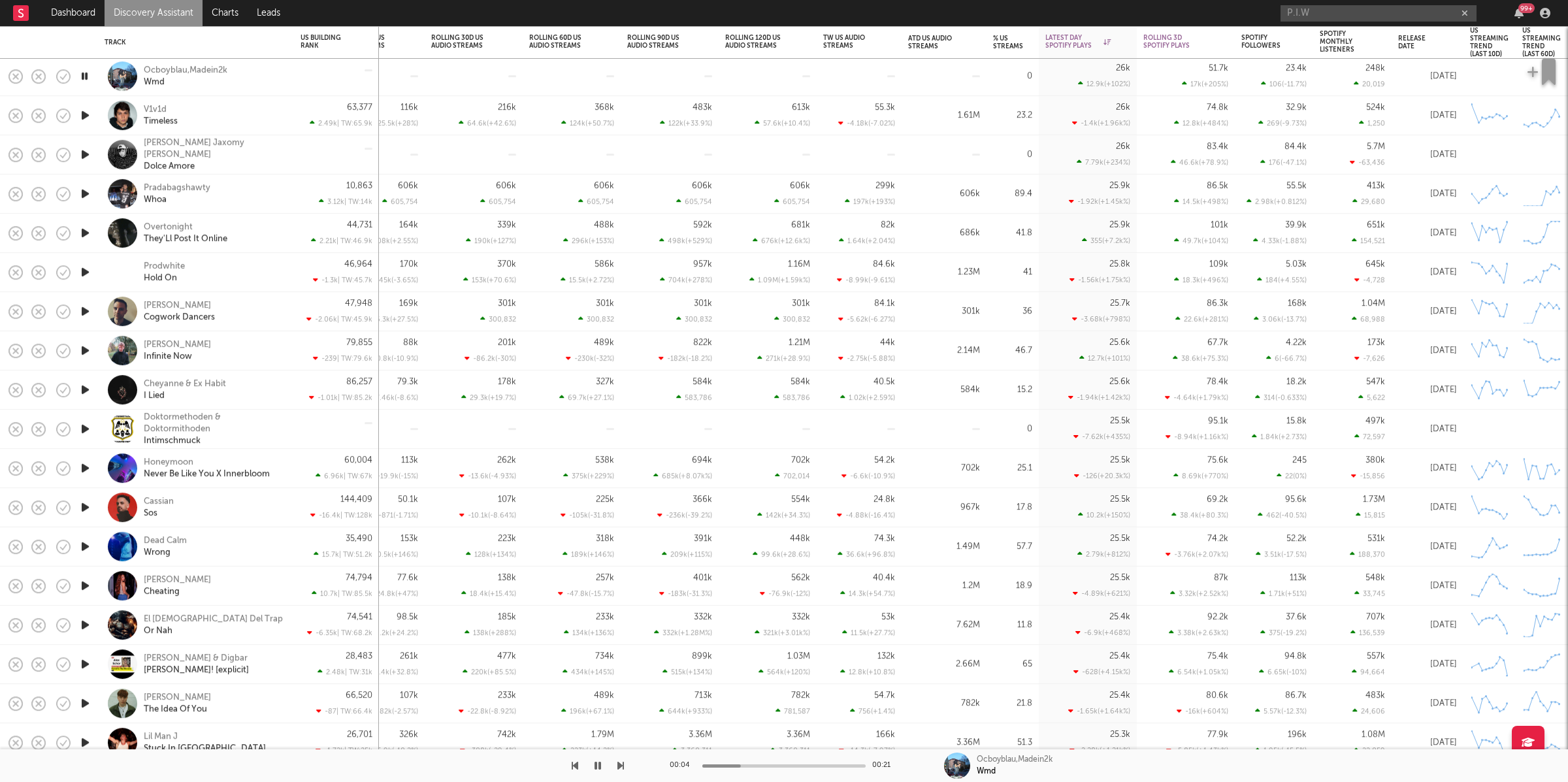
click at [617, 764] on icon "button" at bounding box center [620, 766] width 7 height 11
click at [596, 771] on icon "button" at bounding box center [598, 766] width 7 height 11
click at [601, 766] on icon "button" at bounding box center [598, 766] width 8 height 11
click at [617, 763] on icon "button" at bounding box center [620, 766] width 7 height 11
click at [620, 768] on icon "button" at bounding box center [620, 766] width 7 height 11
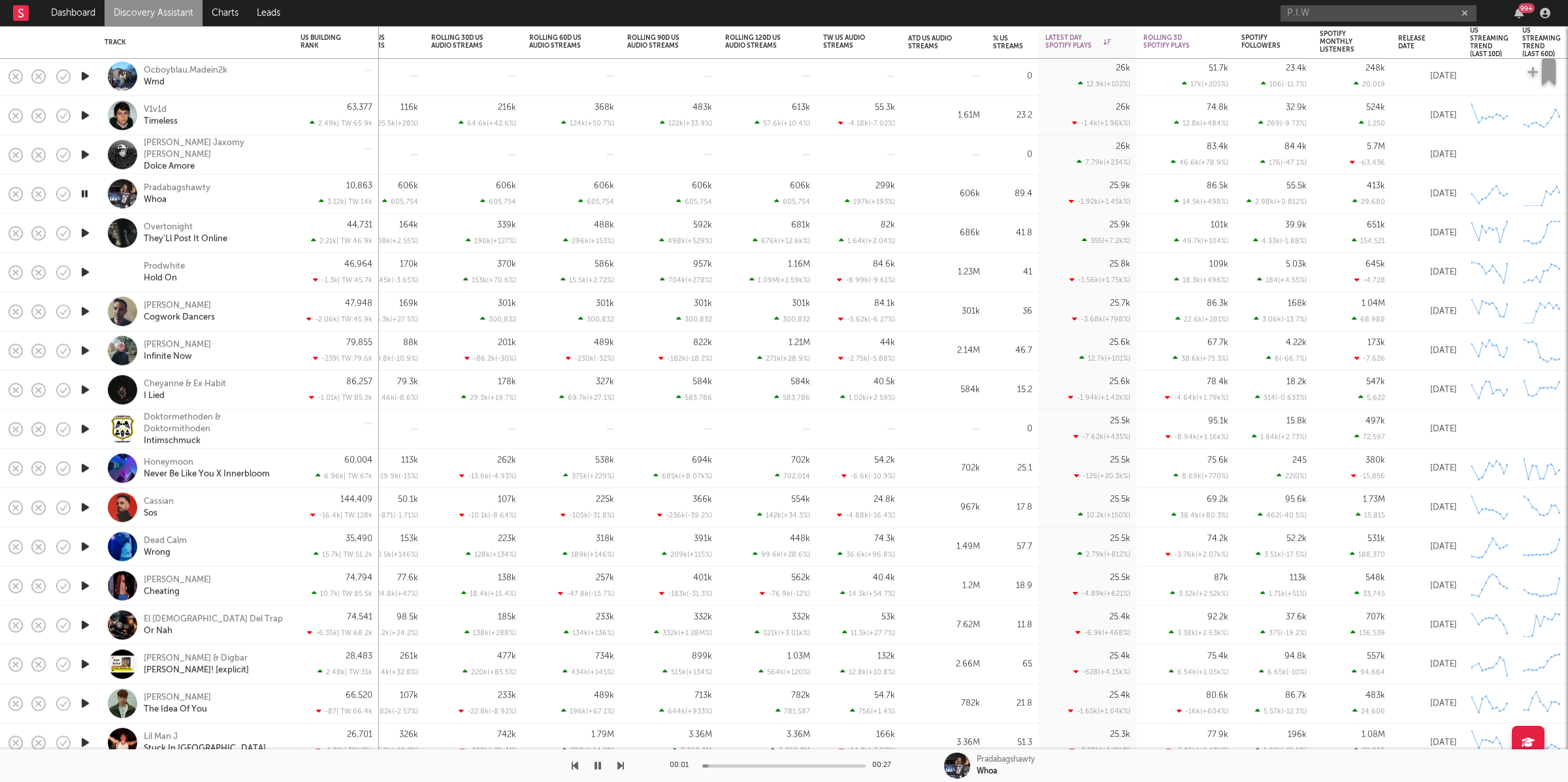
click at [620, 768] on icon "button" at bounding box center [620, 766] width 7 height 11
click at [614, 767] on div at bounding box center [312, 766] width 624 height 33
click at [619, 767] on icon "button" at bounding box center [620, 766] width 7 height 11
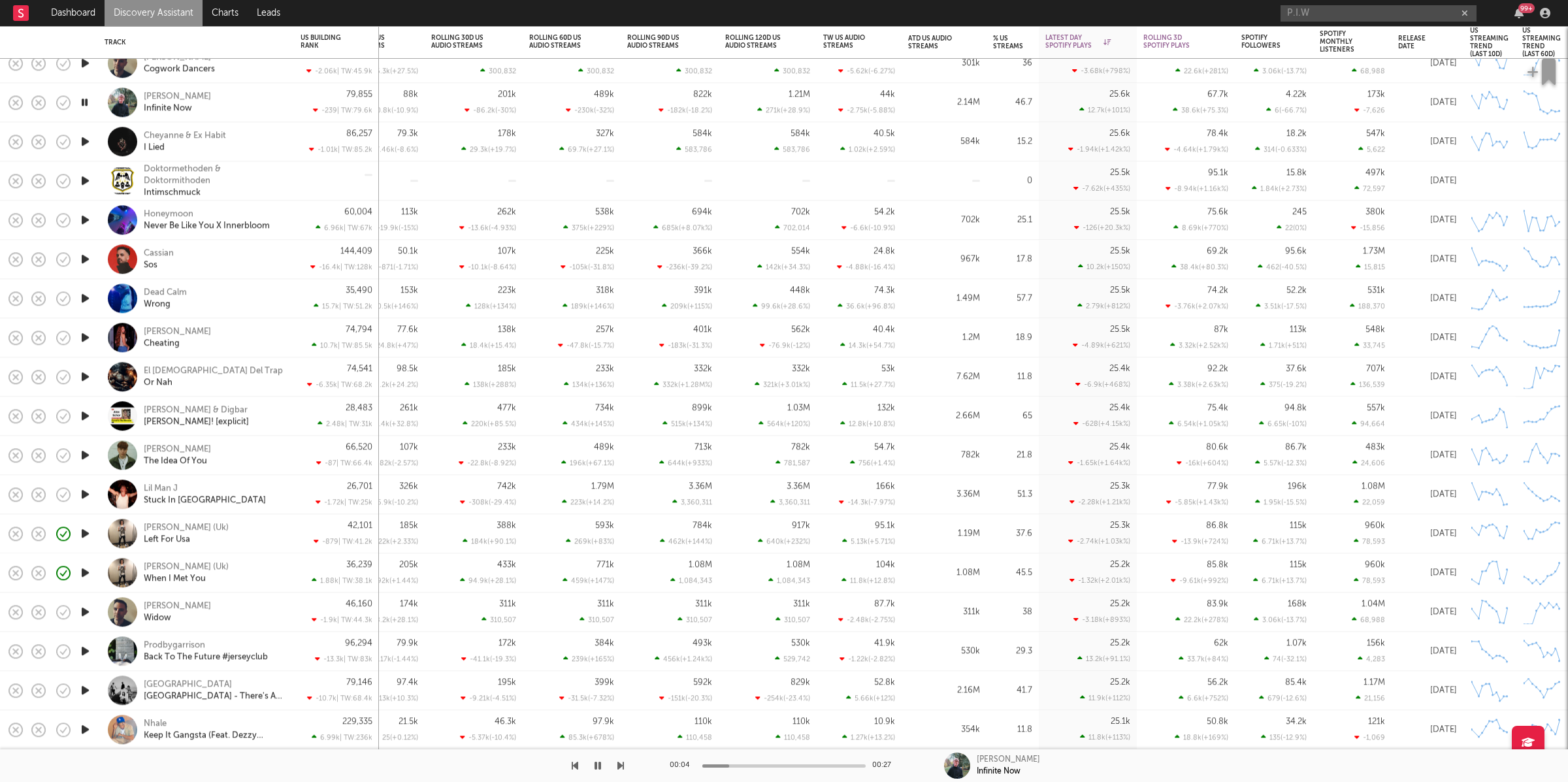
click at [621, 767] on icon "button" at bounding box center [620, 766] width 7 height 11
click at [598, 768] on icon "button" at bounding box center [598, 766] width 7 height 11
click at [598, 767] on icon "button" at bounding box center [598, 766] width 8 height 11
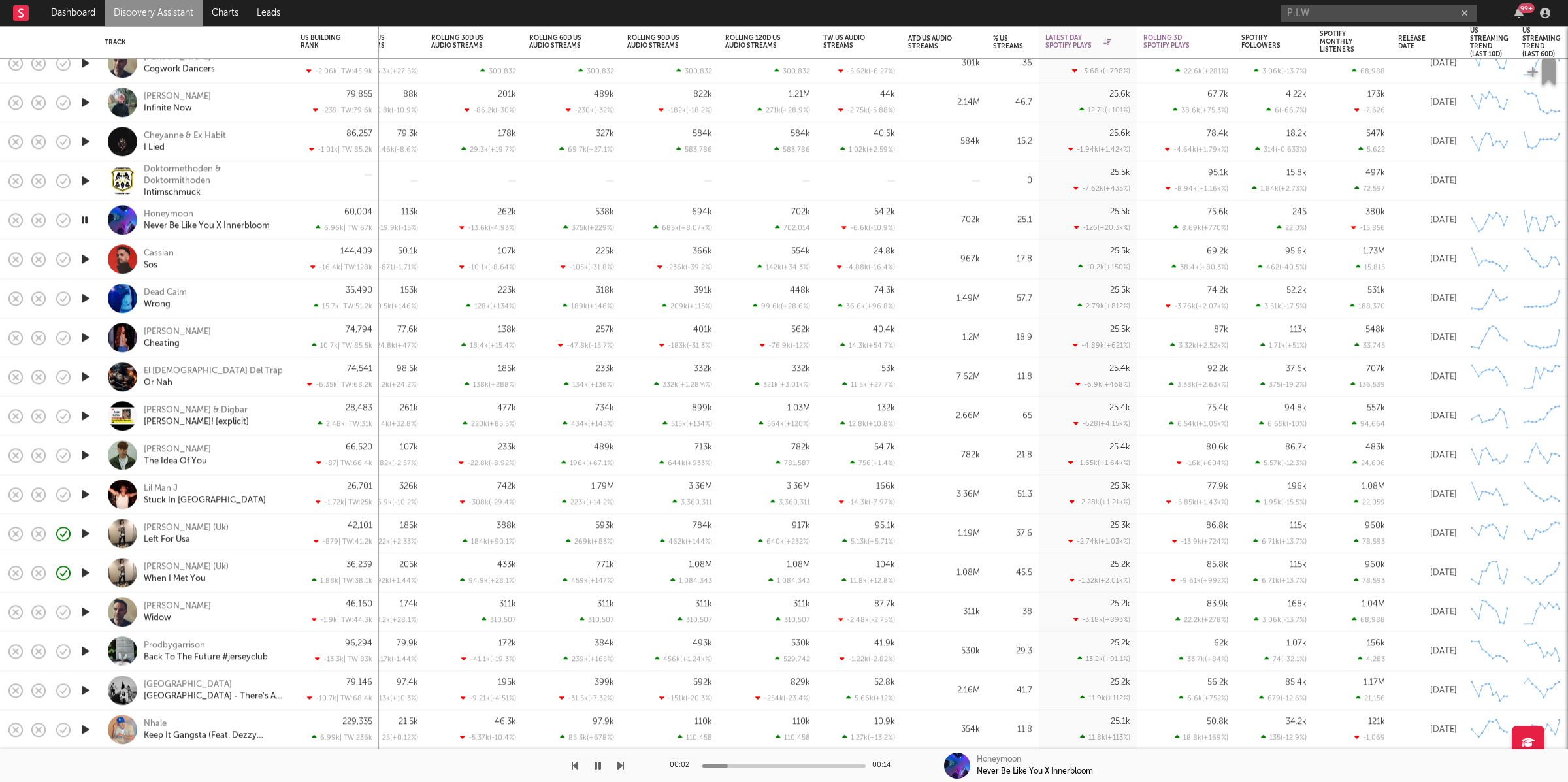
click at [621, 767] on icon "button" at bounding box center [620, 766] width 7 height 11
click at [621, 768] on icon "button" at bounding box center [620, 766] width 7 height 11
click at [614, 767] on div at bounding box center [312, 766] width 624 height 33
click at [619, 767] on icon "button" at bounding box center [620, 766] width 7 height 11
click at [619, 766] on icon "button" at bounding box center [620, 766] width 7 height 11
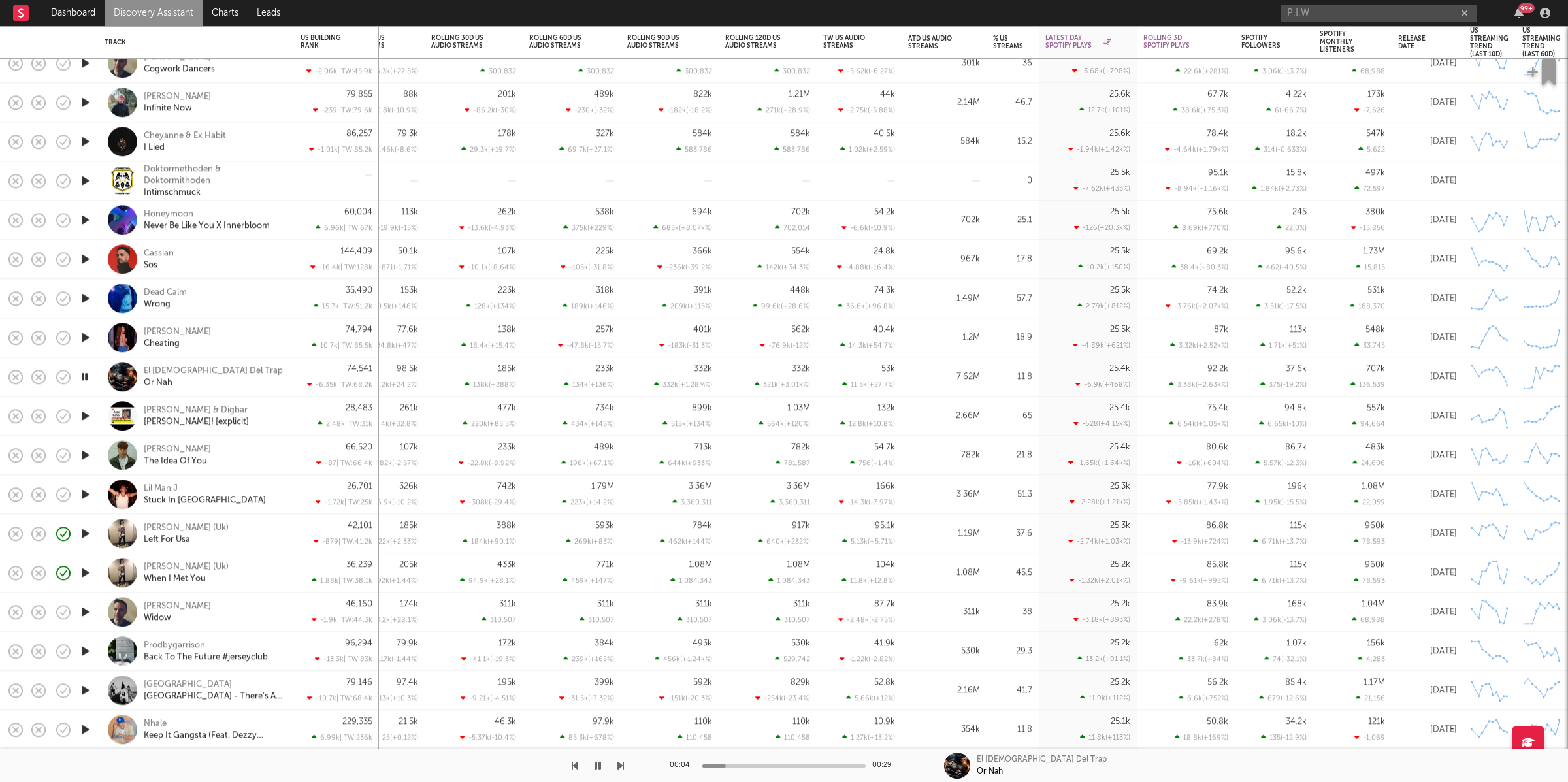
click at [620, 764] on icon "button" at bounding box center [620, 766] width 7 height 11
click at [620, 764] on icon "button" at bounding box center [620, 766] width 7 height 11
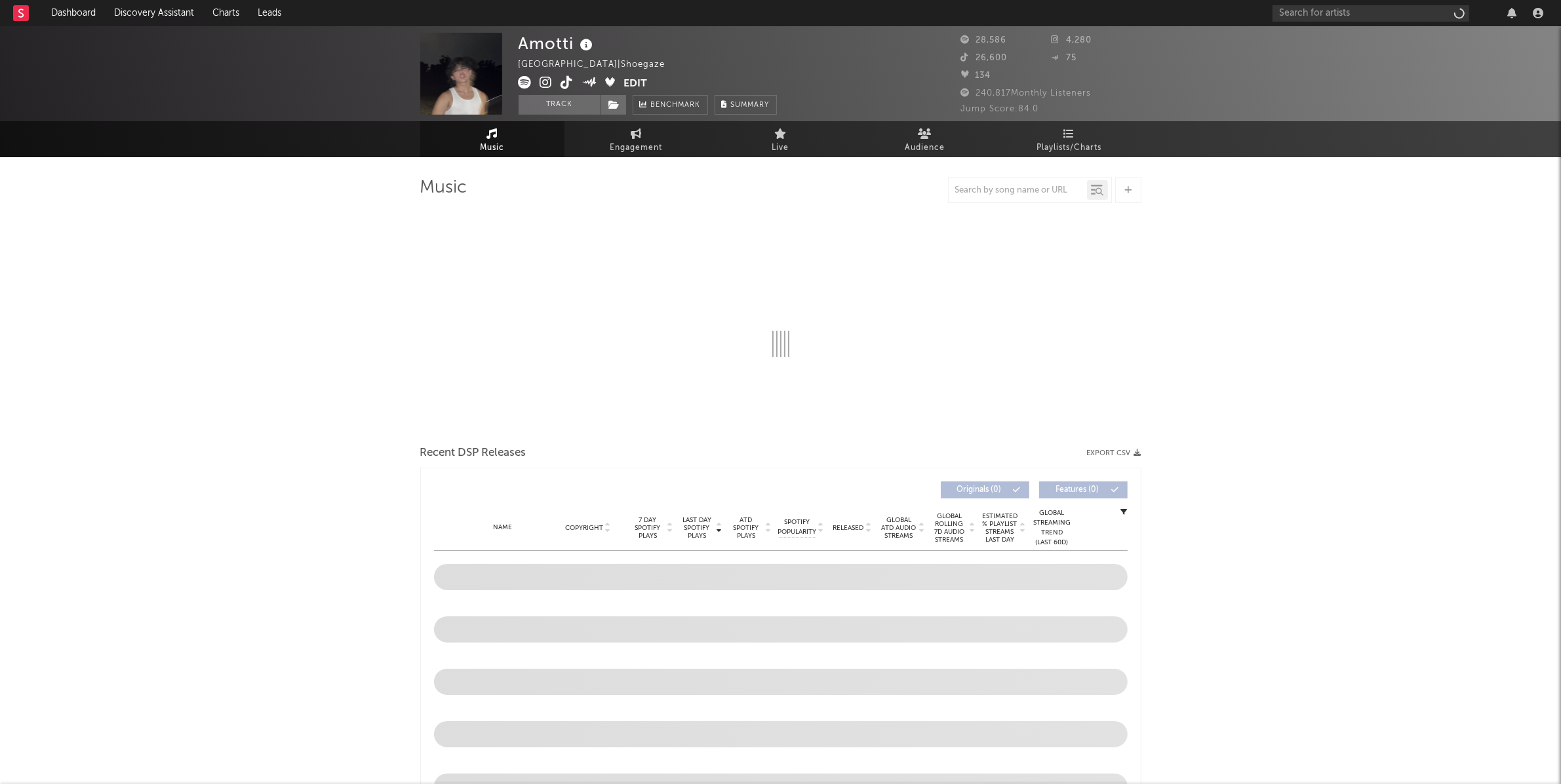
select select "6m"
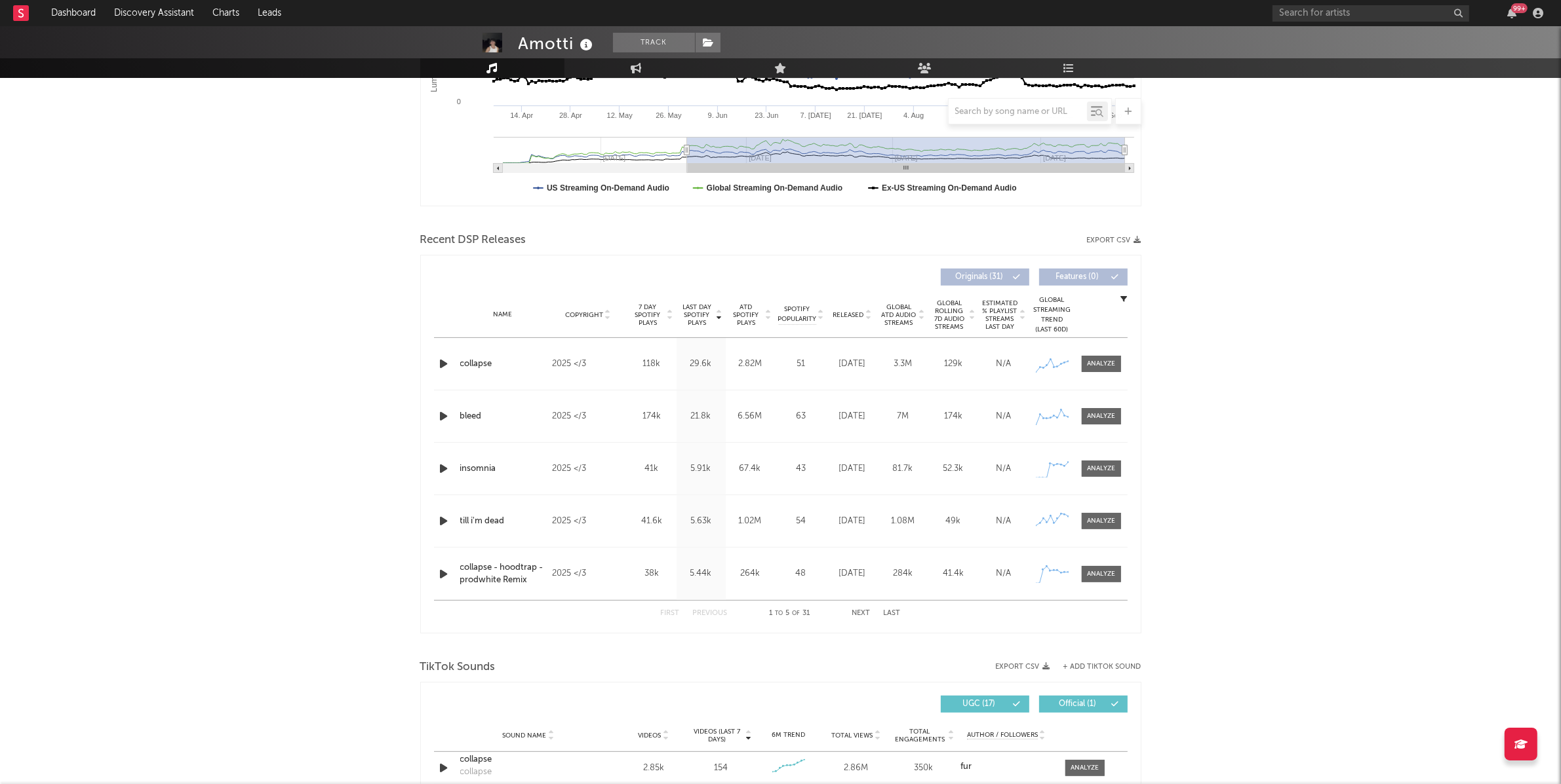
scroll to position [318, 0]
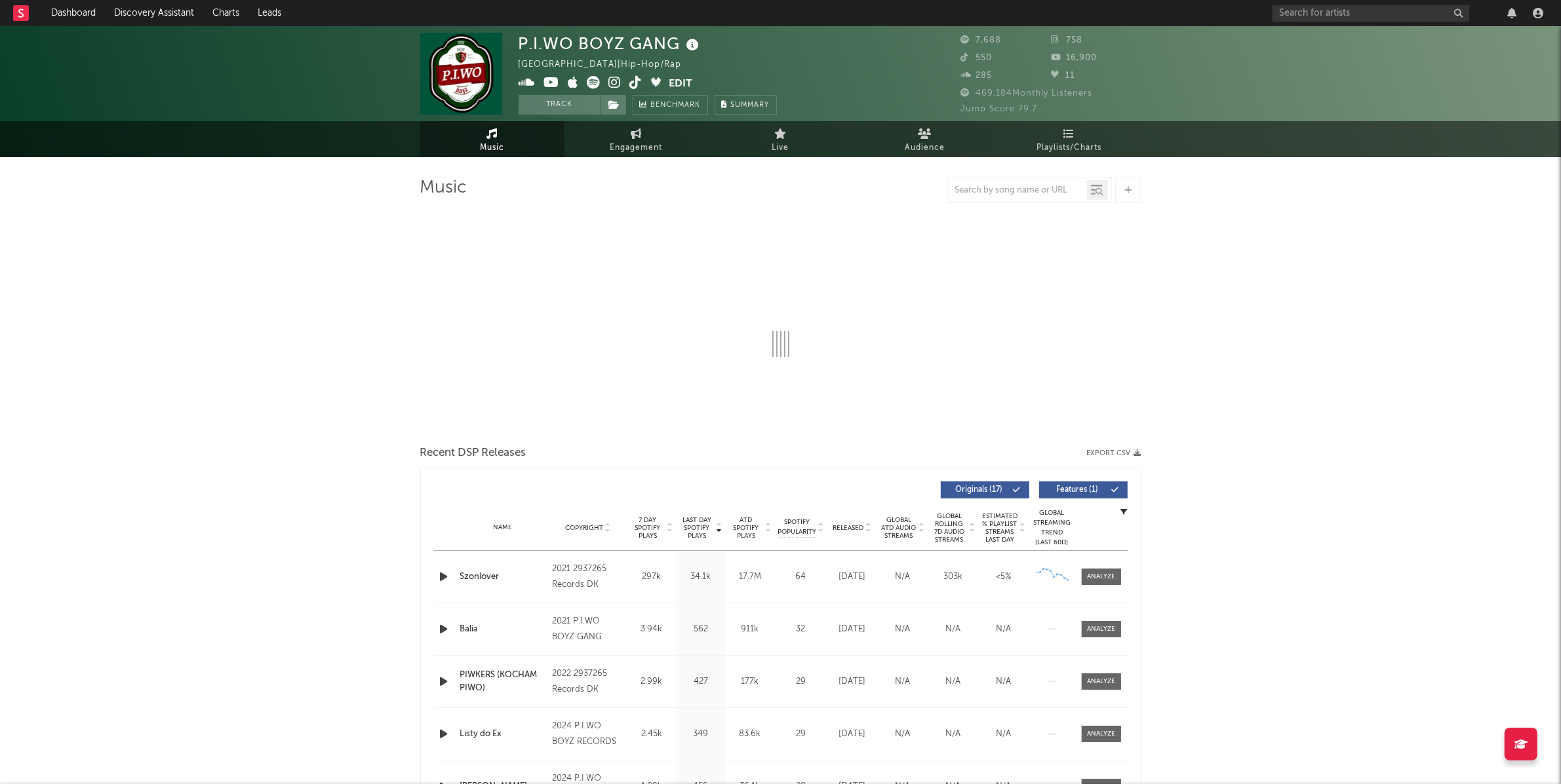
select select "6m"
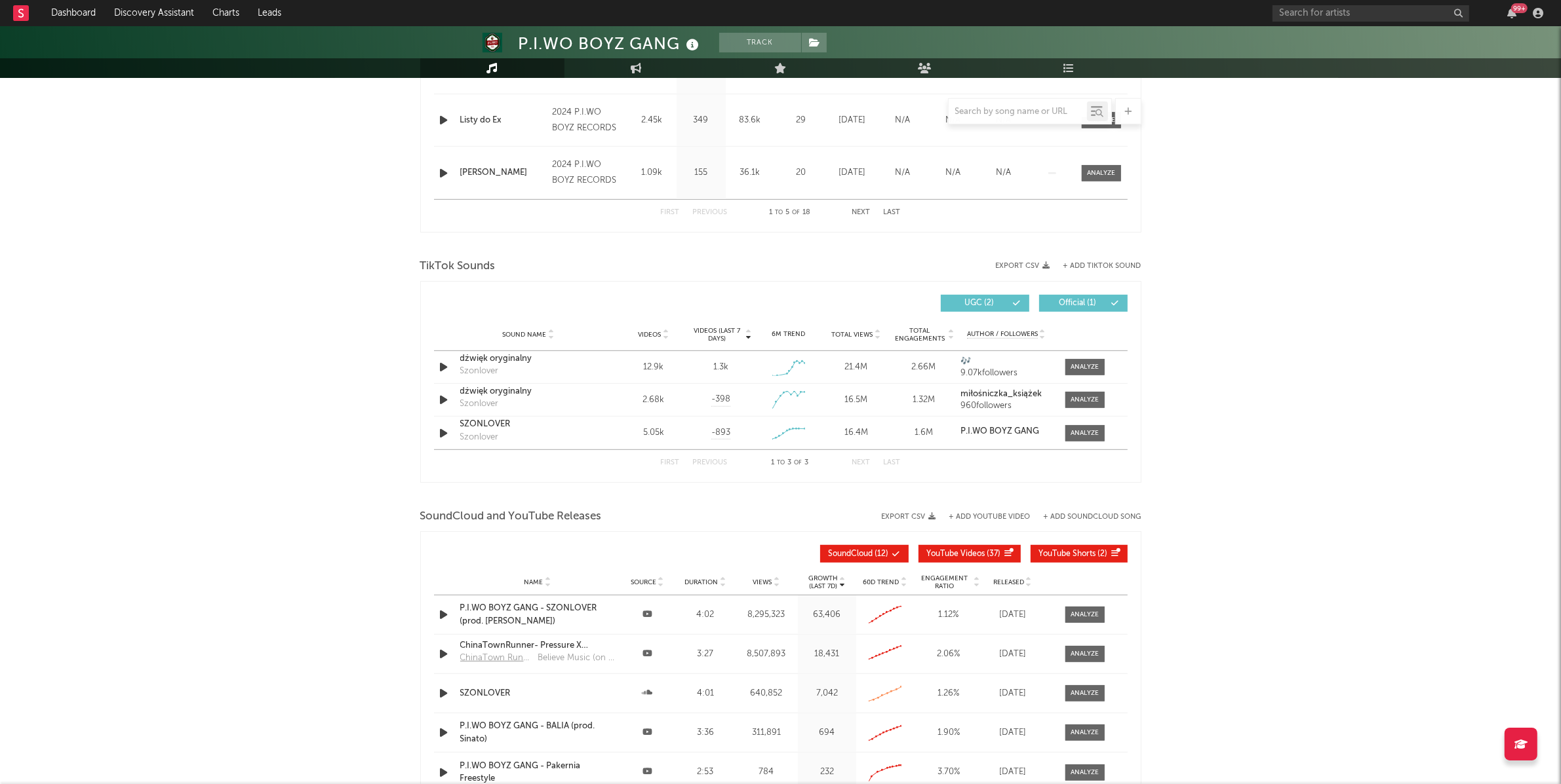
scroll to position [858, 0]
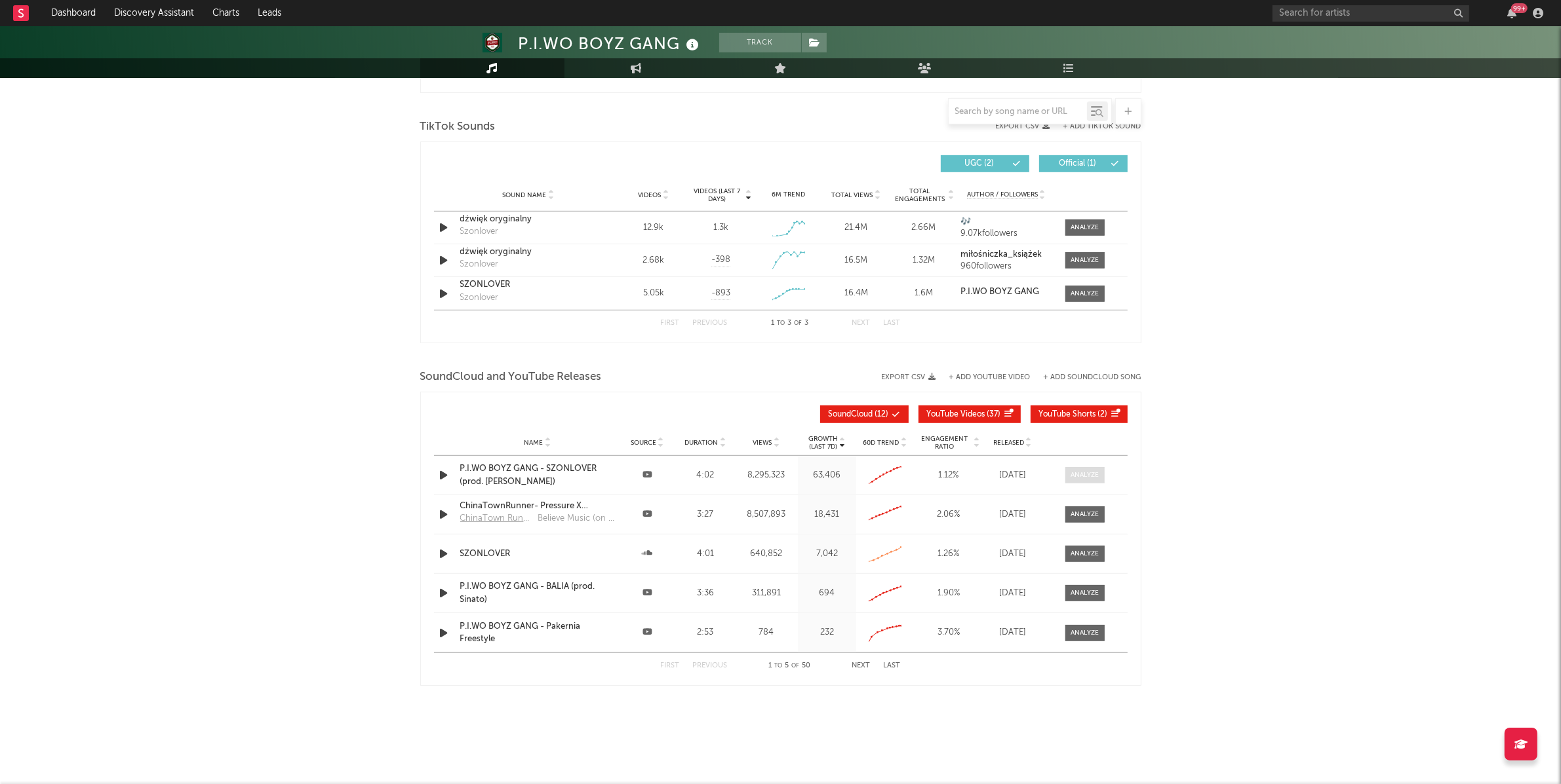
click at [1087, 467] on span at bounding box center [1084, 475] width 39 height 16
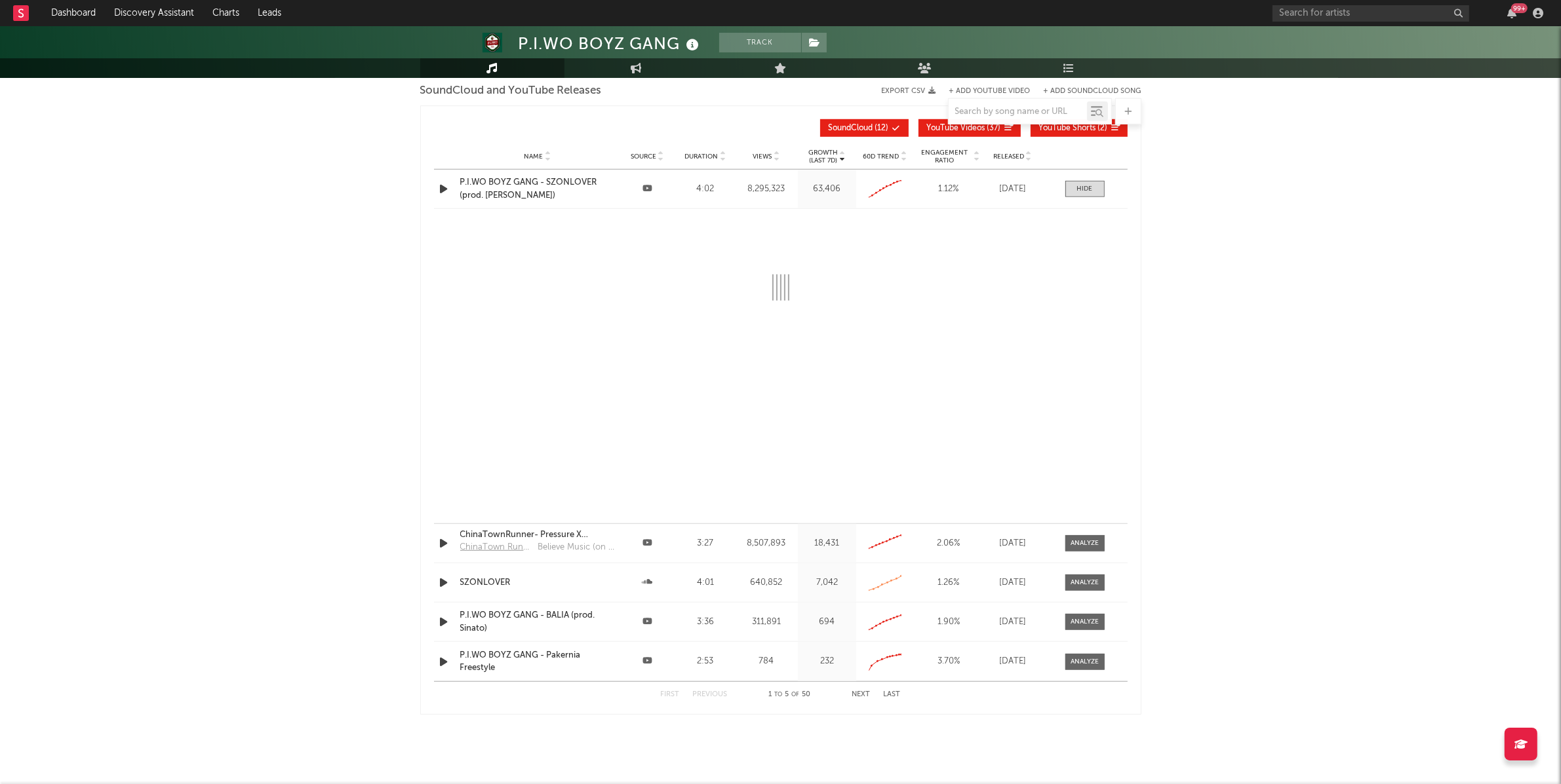
select select "6m"
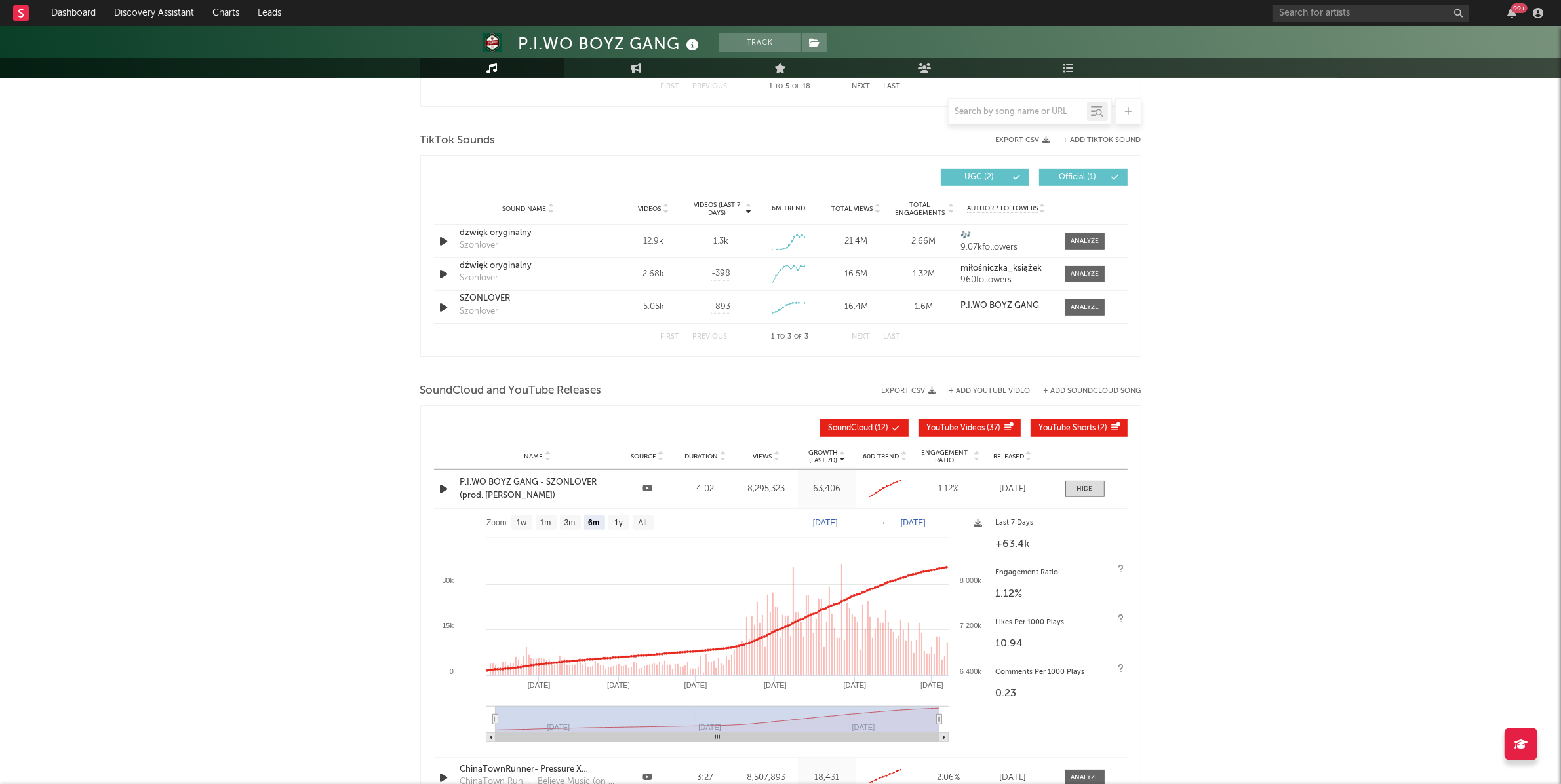
scroll to position [0, 0]
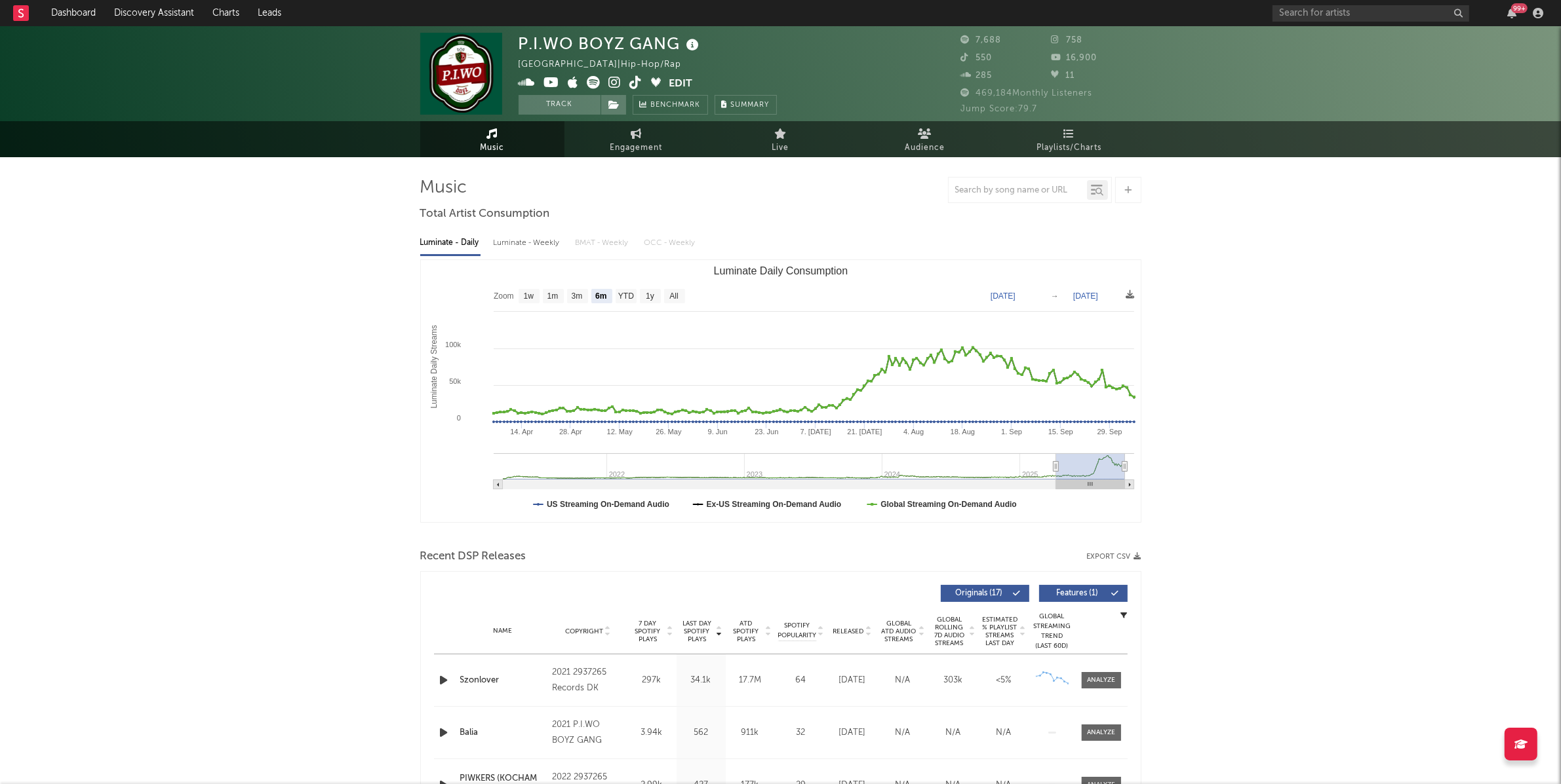
drag, startPoint x: 1326, startPoint y: 28, endPoint x: 1328, endPoint y: 17, distance: 11.2
click at [1326, 28] on div "P.I.WO BOYZ GANG Poland | Hip-Hop/Rap Edit Track Benchmark Summary 7,688 758 55…" at bounding box center [780, 74] width 1561 height 95
click at [1328, 17] on input "text" at bounding box center [1370, 13] width 196 height 16
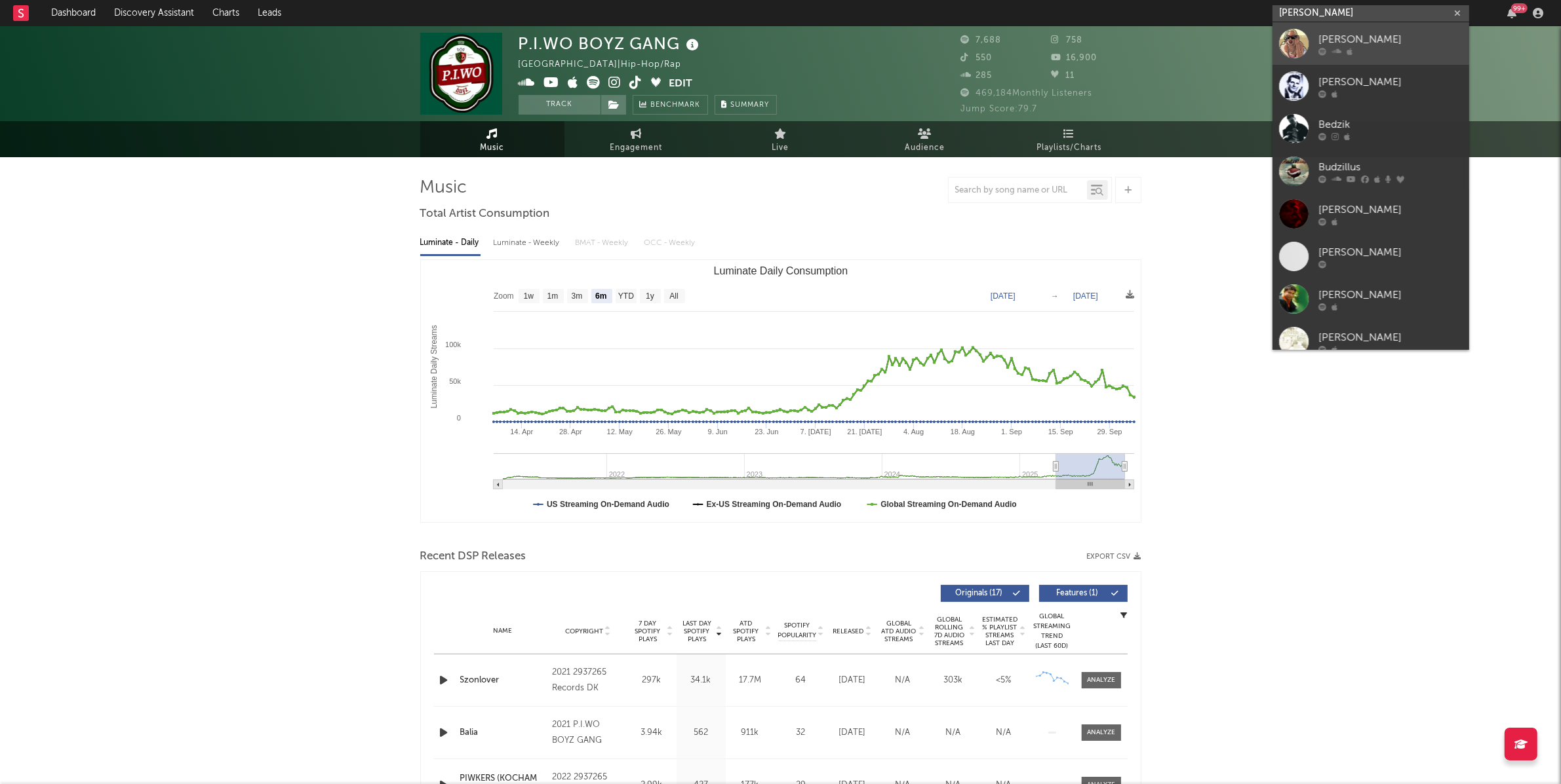
type input "budzik"
click at [1349, 38] on div "budzik" at bounding box center [1390, 39] width 144 height 16
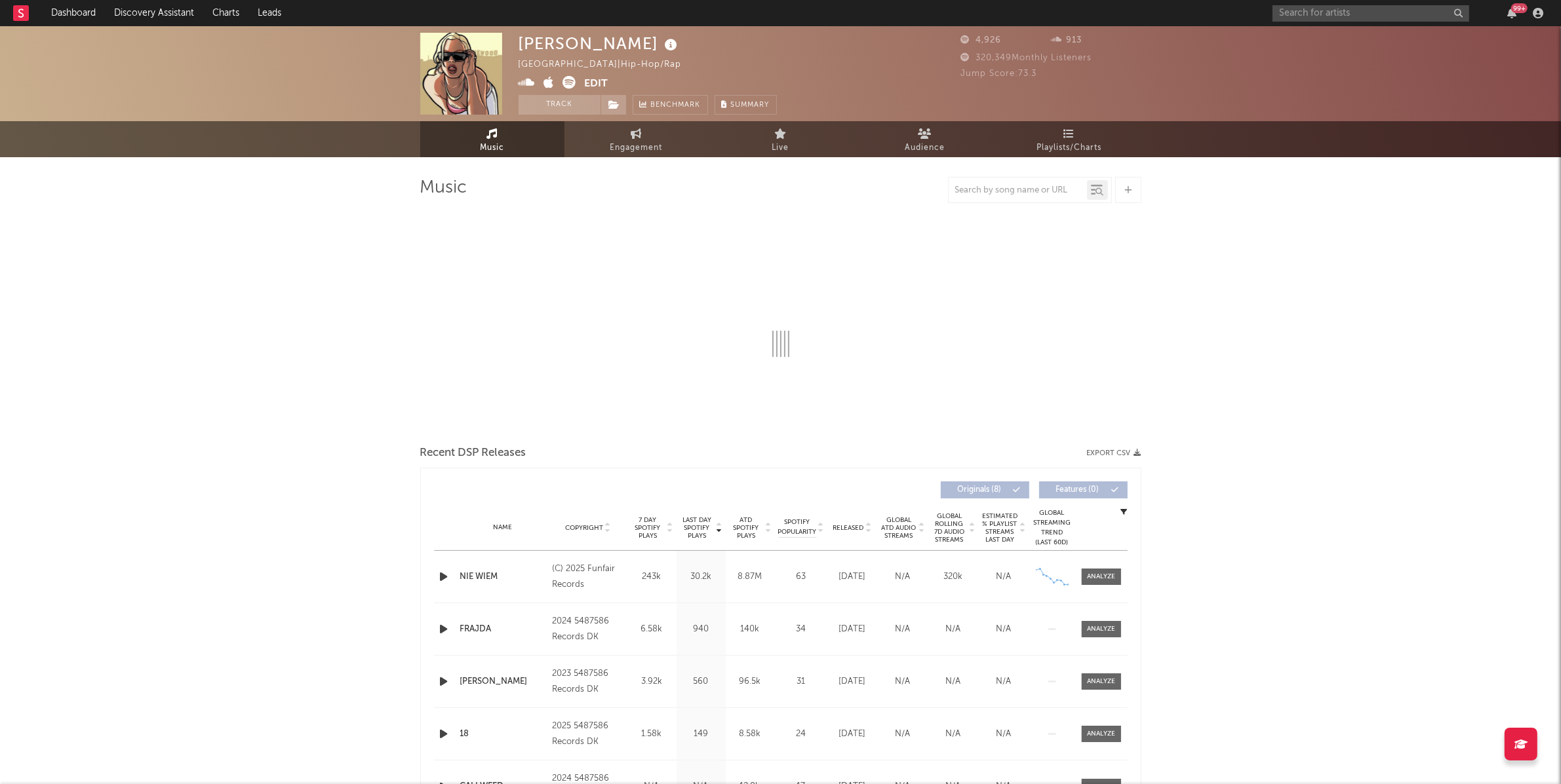
select select "1w"
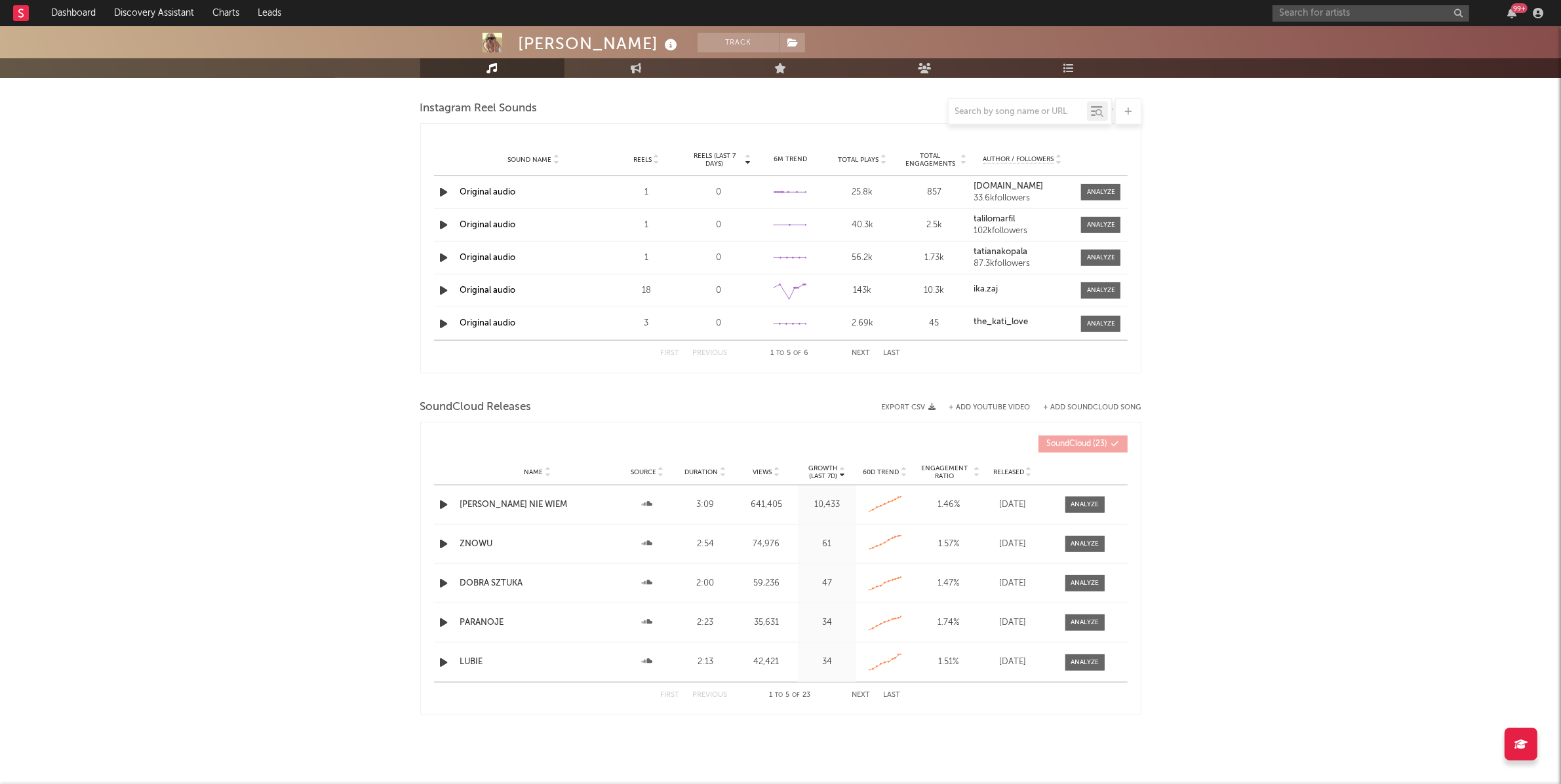
scroll to position [1156, 0]
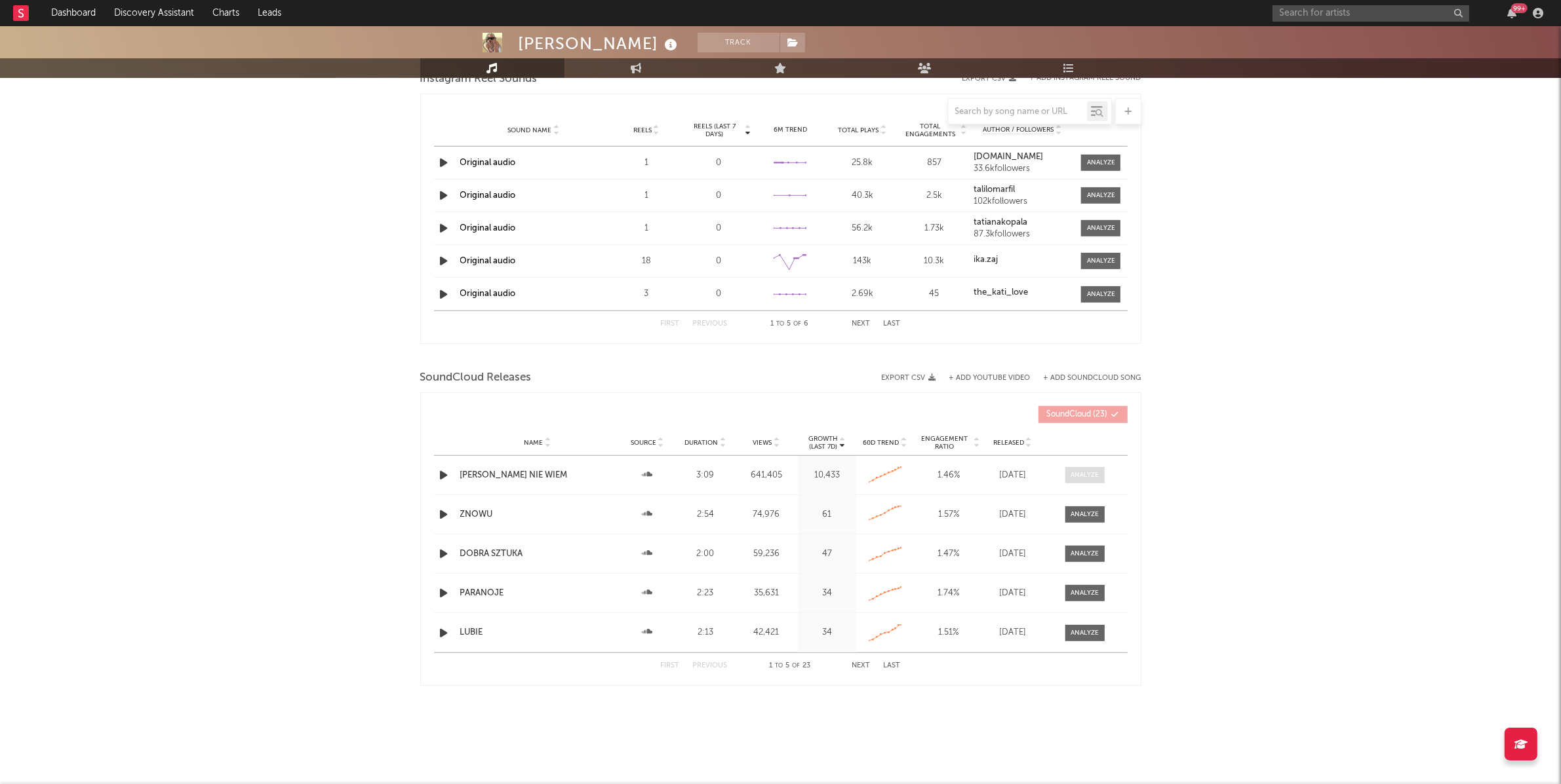
click at [1075, 477] on div at bounding box center [1084, 475] width 28 height 10
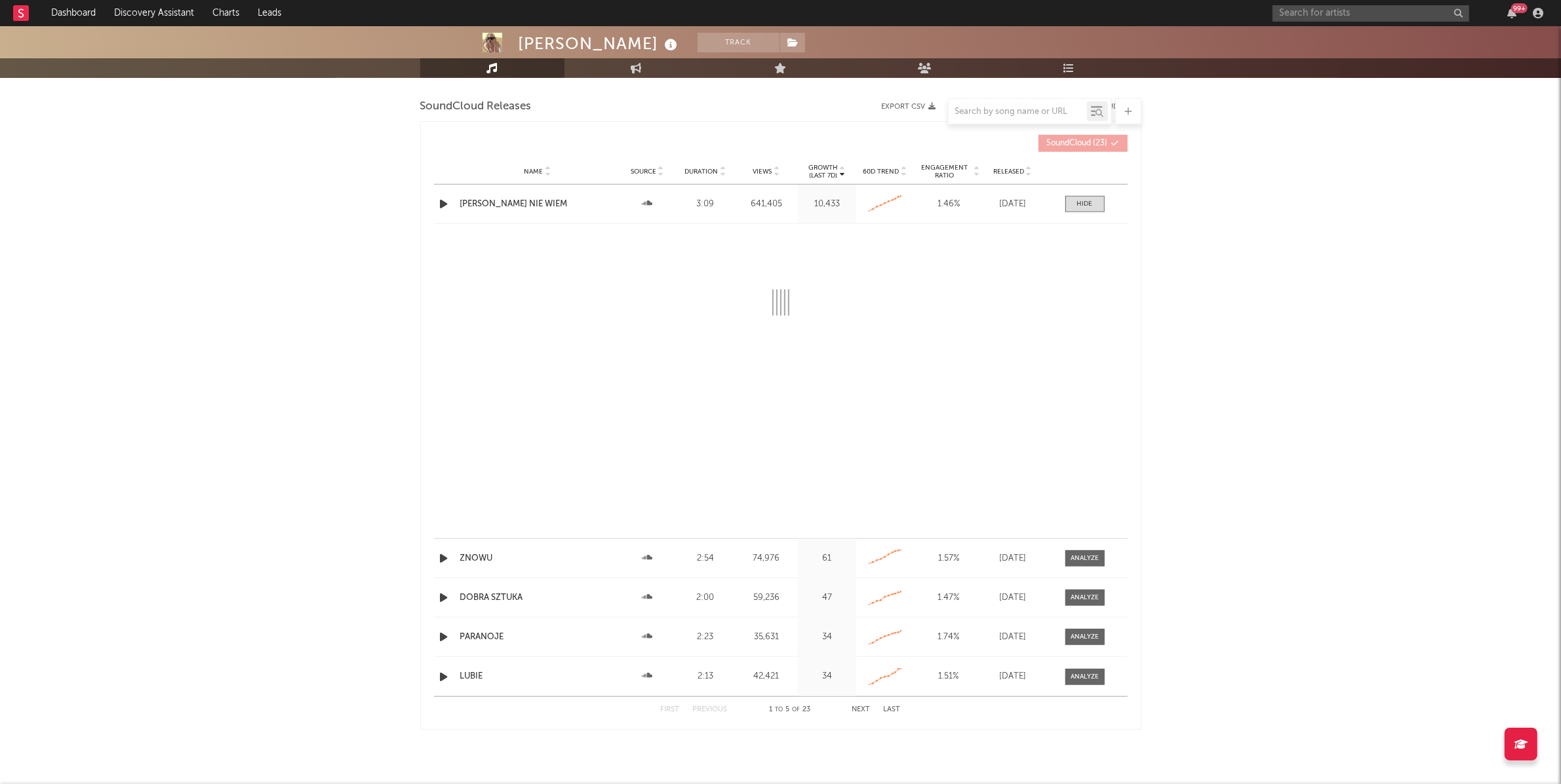
select select "6m"
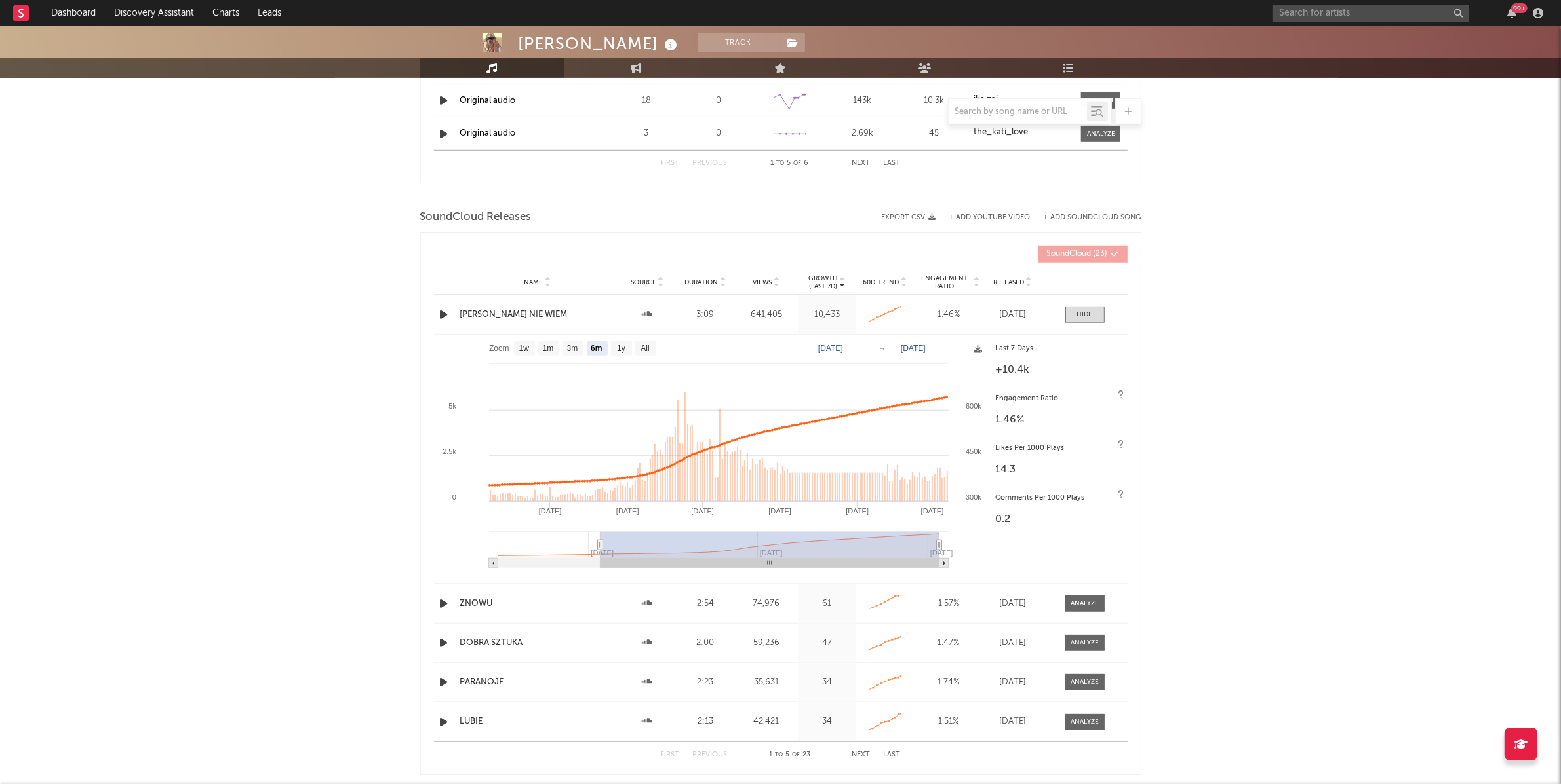
scroll to position [1406, 0]
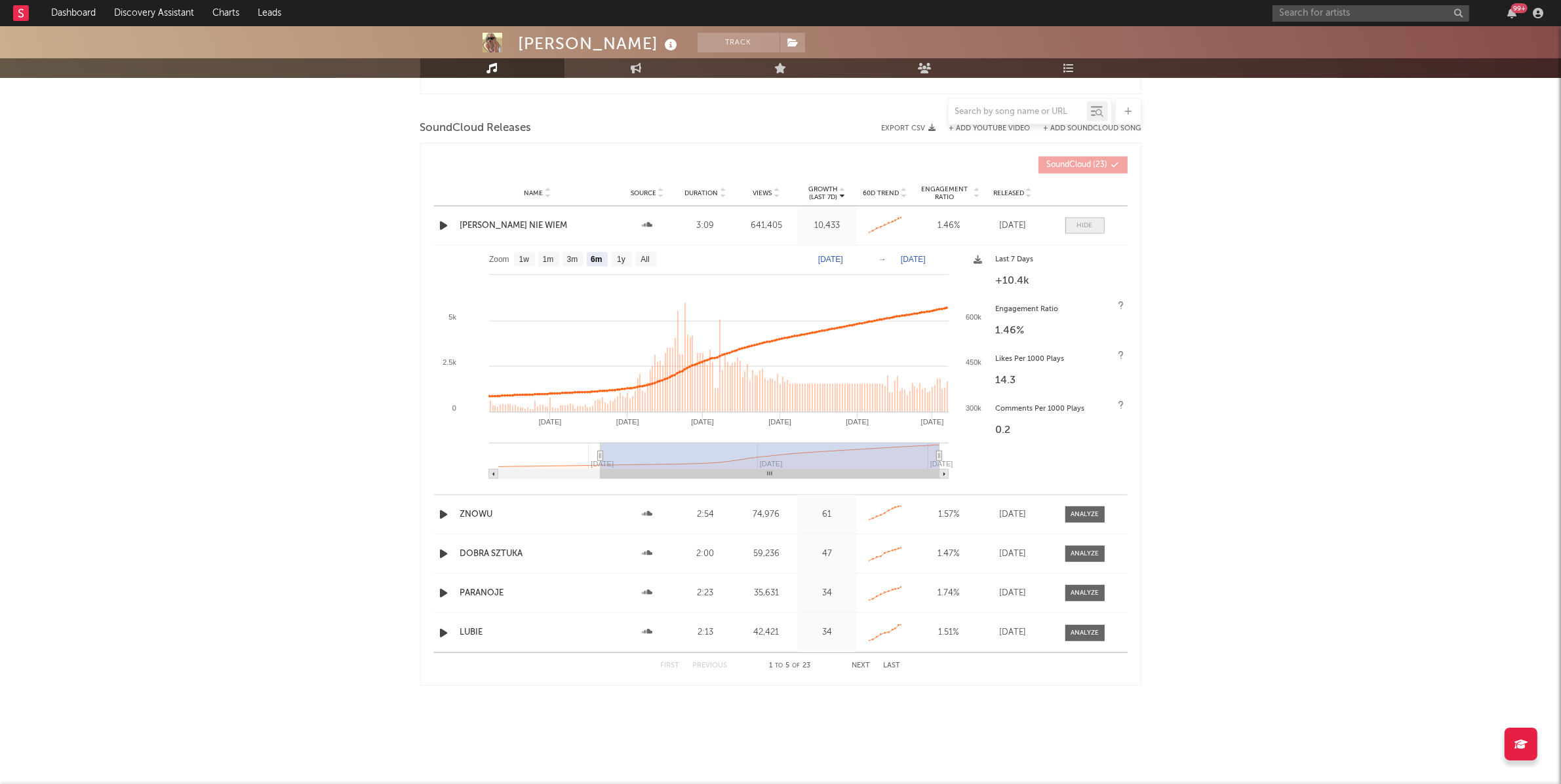
click at [1093, 225] on span at bounding box center [1084, 225] width 39 height 16
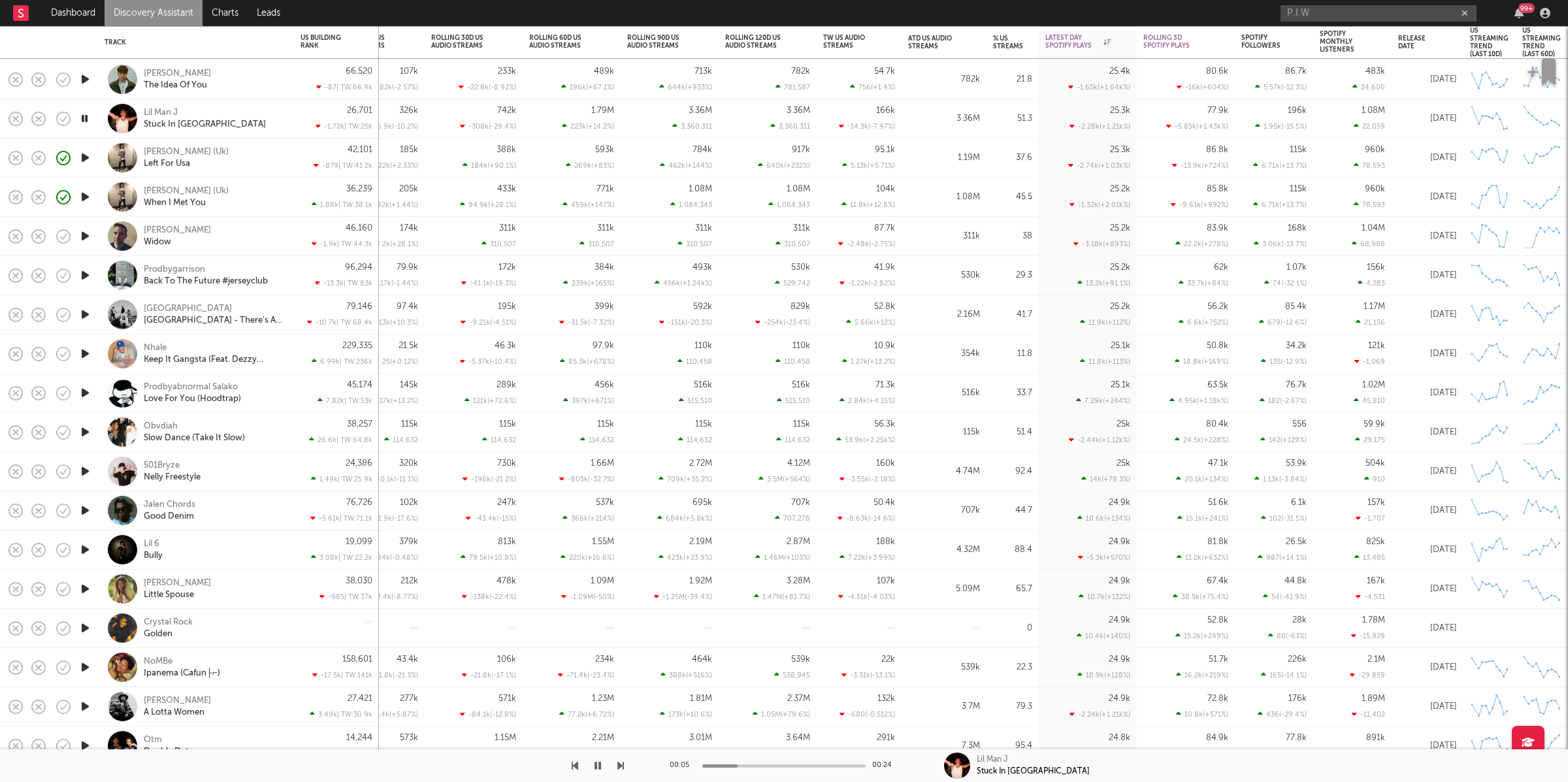
click at [623, 764] on div "00:05 00:24 Lil Man J Stuck In The Middle" at bounding box center [784, 766] width 1568 height 33
click at [620, 765] on icon "button" at bounding box center [620, 766] width 7 height 11
click at [620, 765] on icon "button" at bounding box center [620, 766] width 7 height 11
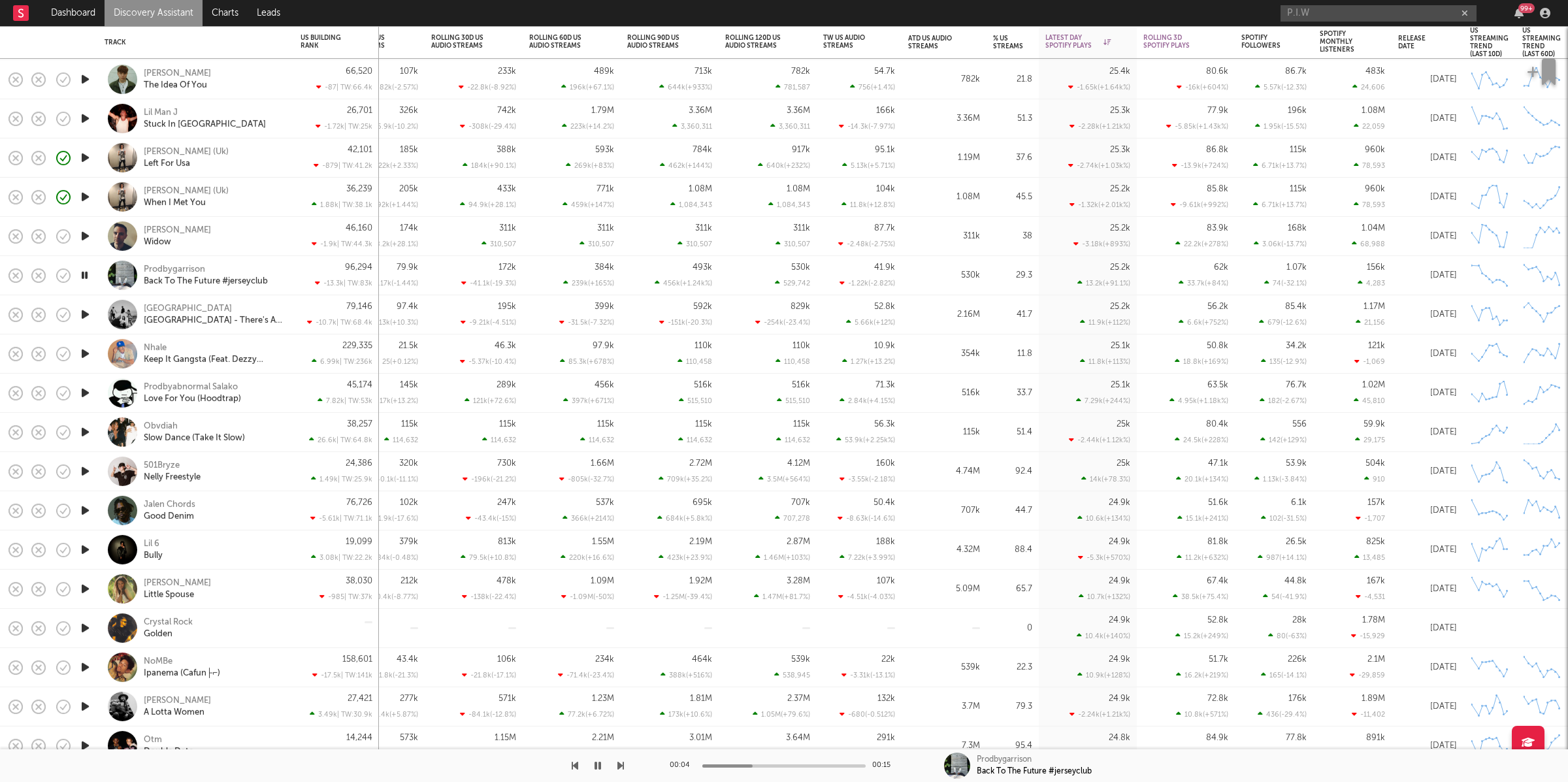
click at [294, 268] on div "96,294 -13.3k | TW: 83k" at bounding box center [336, 275] width 85 height 39
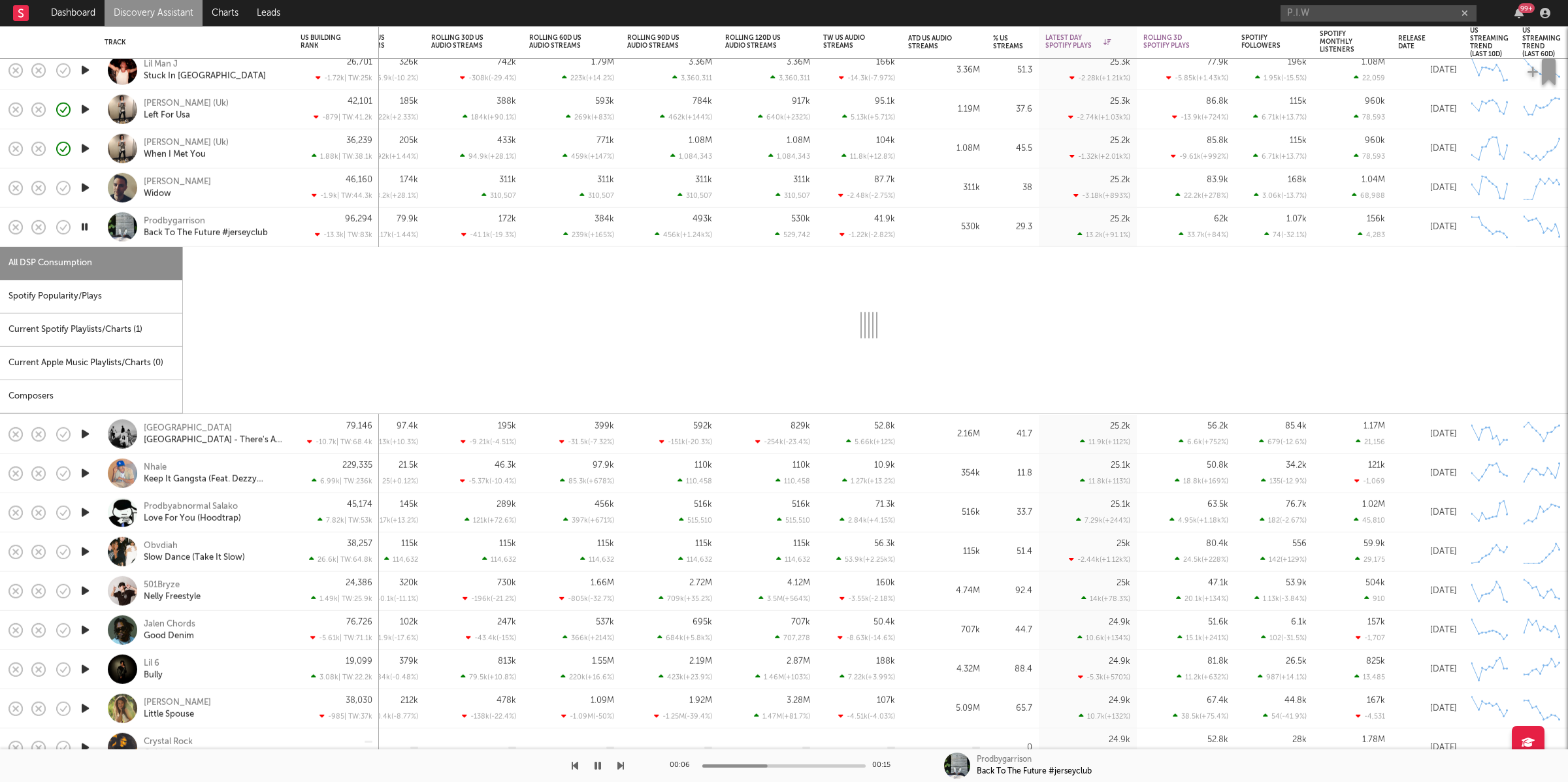
select select "1w"
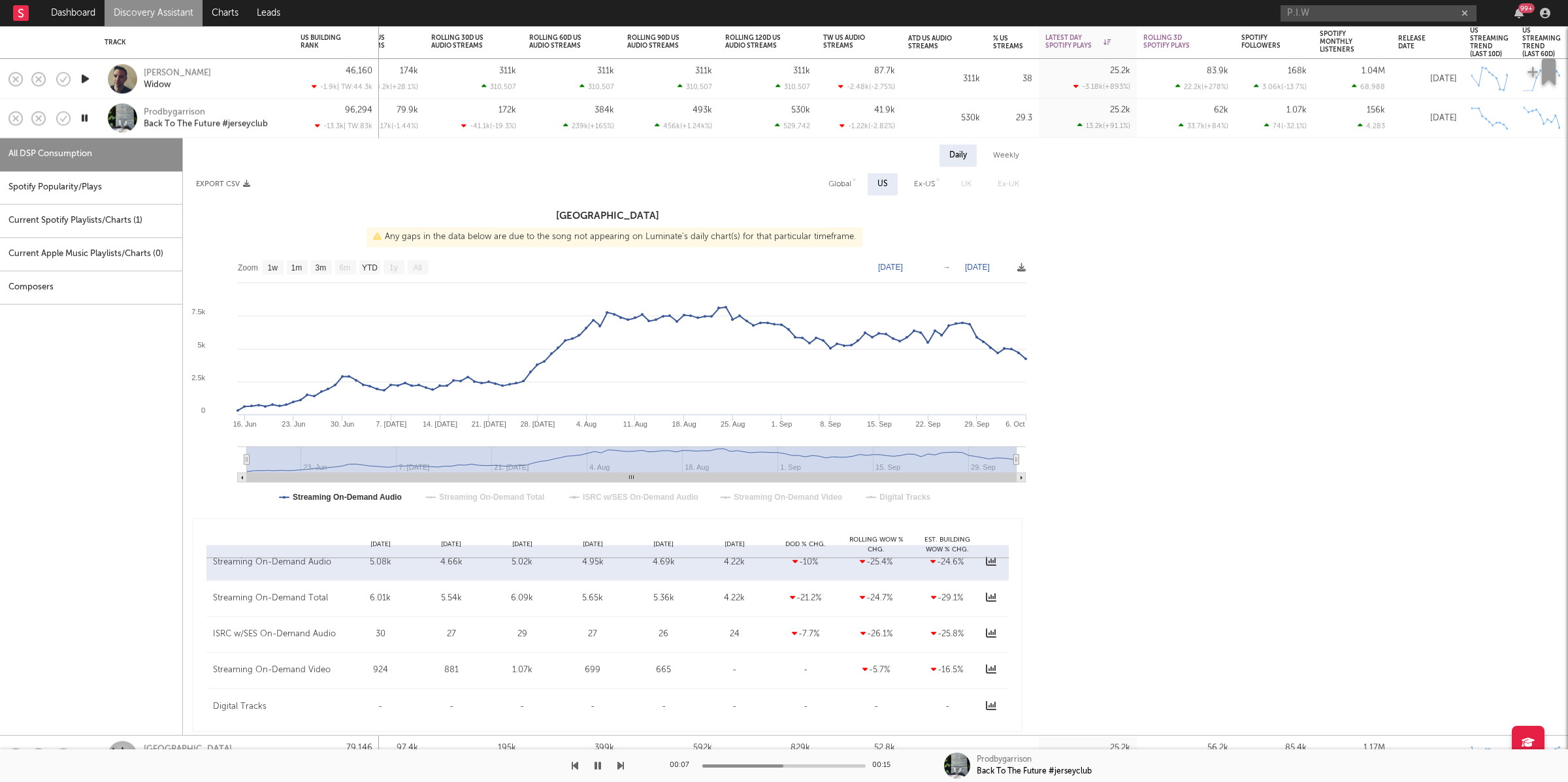
click at [105, 187] on div "Spotify Popularity/Plays" at bounding box center [91, 188] width 183 height 34
select select "1w"
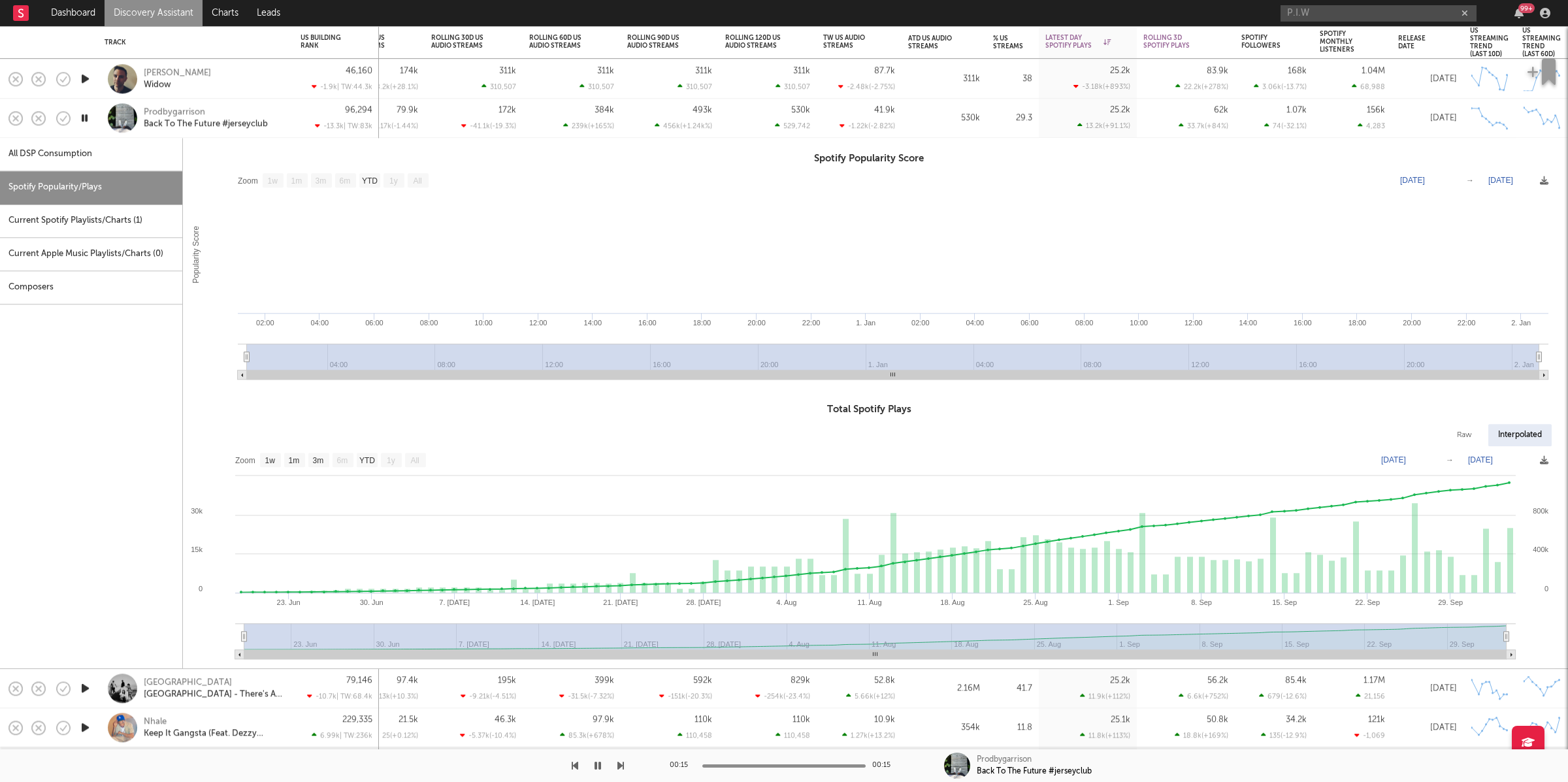
click at [287, 118] on div "Prodbygarrison Back To The Future #jerseyclub" at bounding box center [196, 118] width 196 height 39
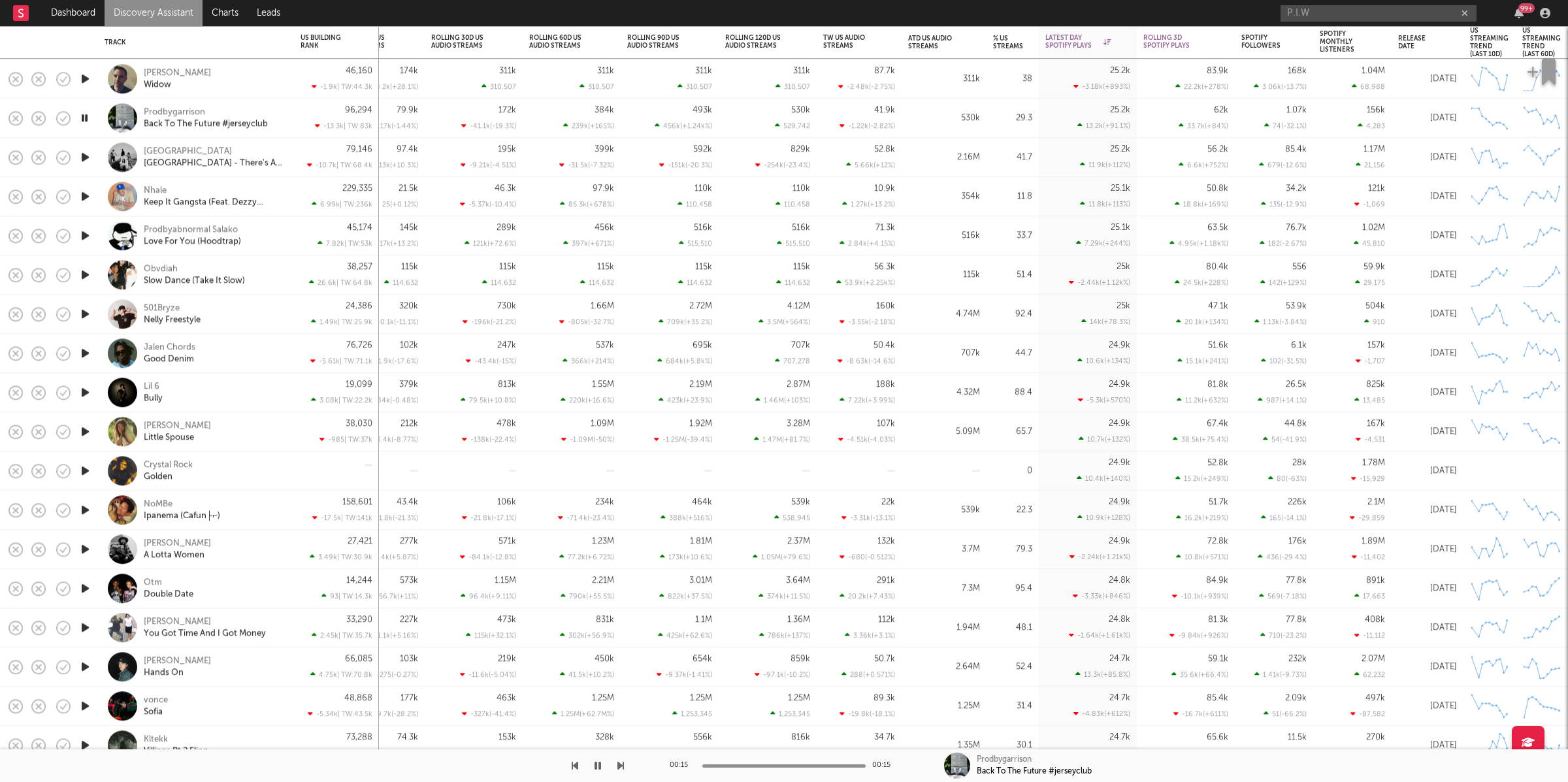
click at [620, 764] on icon "button" at bounding box center [620, 766] width 7 height 11
click at [268, 278] on div "Obvdiah Slow Dance (Take It Slow)" at bounding box center [214, 275] width 141 height 24
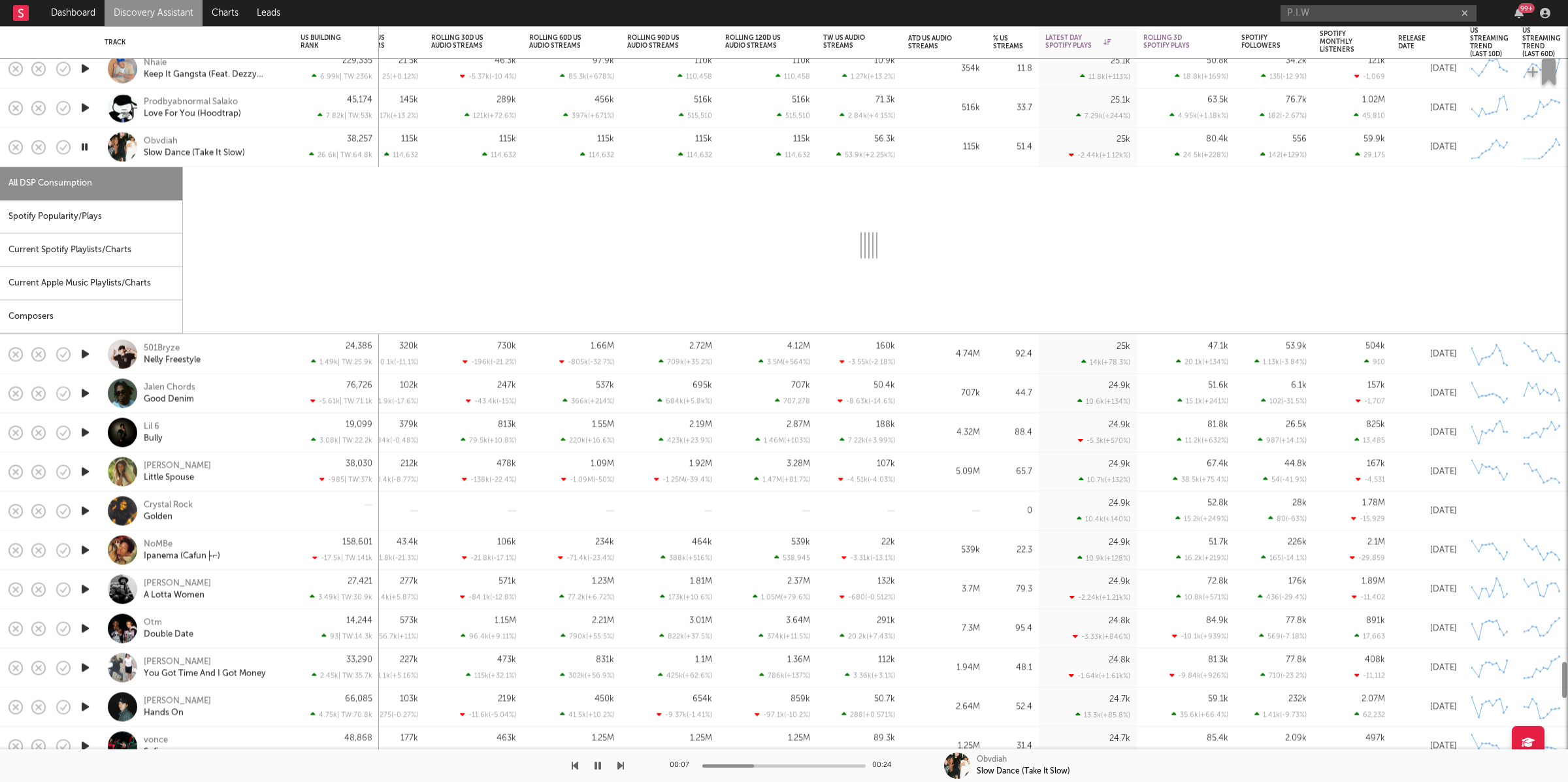
select select "1w"
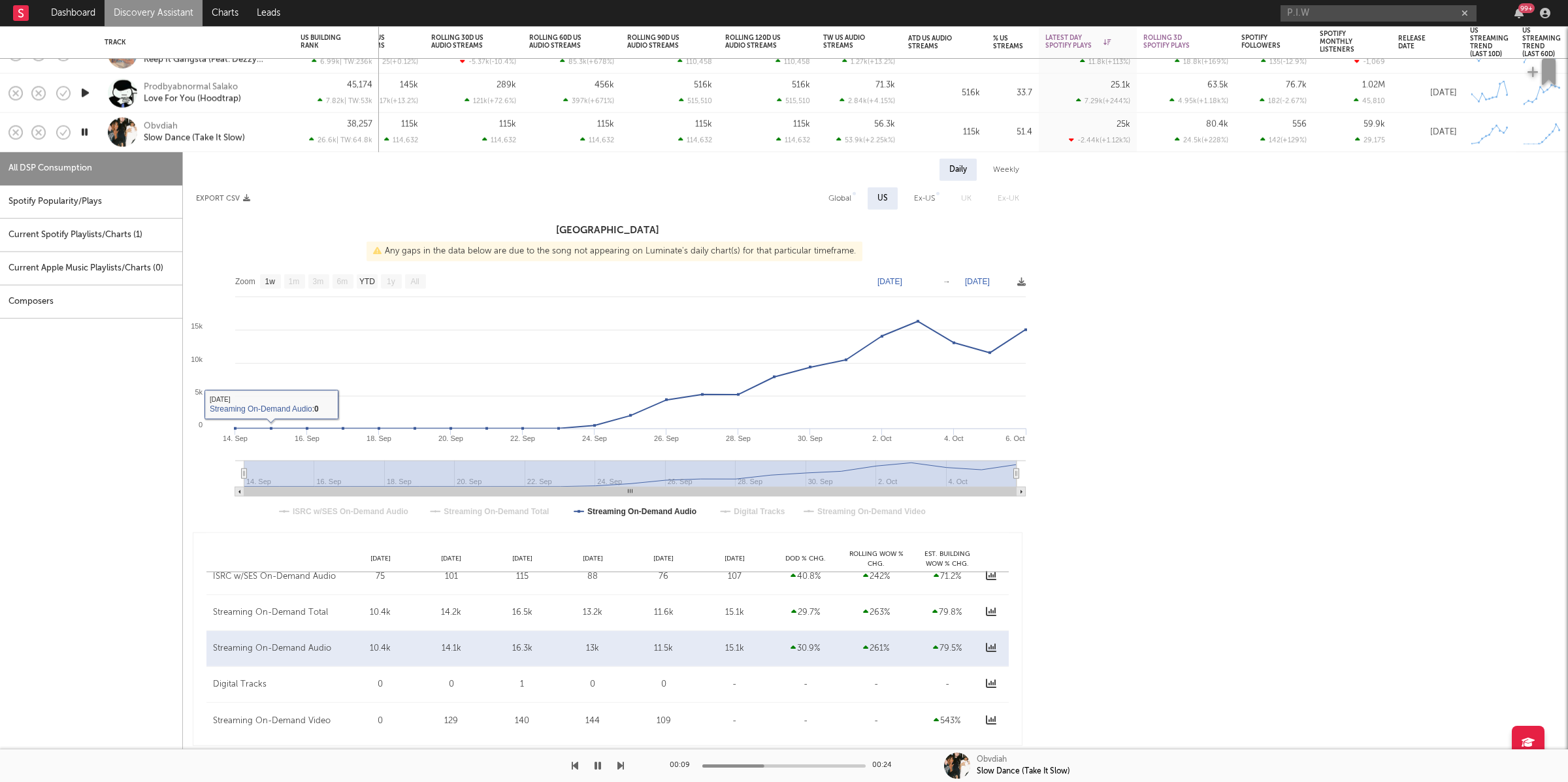
drag, startPoint x: 173, startPoint y: 212, endPoint x: 141, endPoint y: 200, distance: 34.2
click at [163, 209] on div "Spotify Popularity/Plays" at bounding box center [91, 203] width 183 height 34
select select "1w"
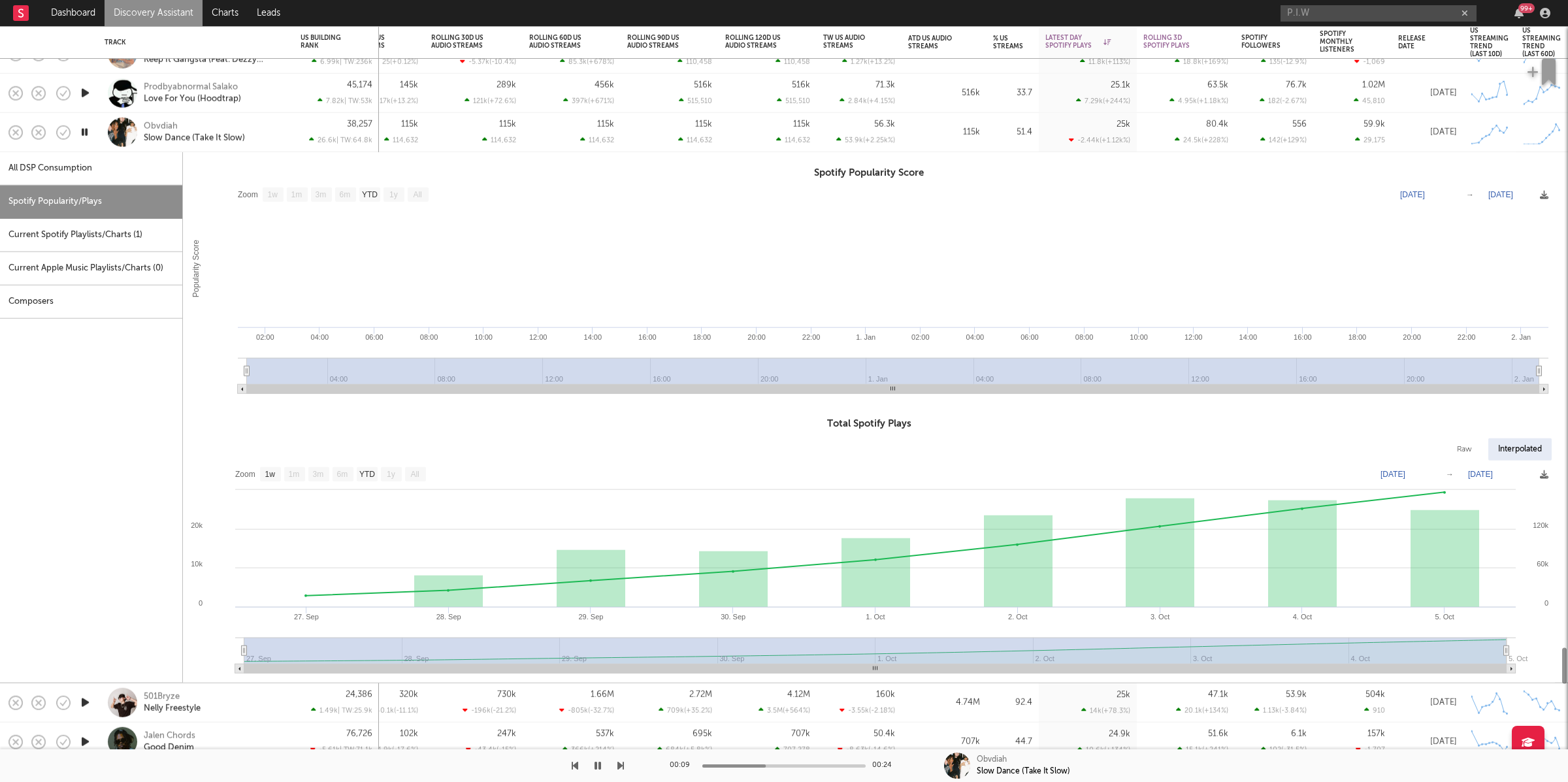
click at [129, 200] on div "Spotify Popularity/Plays" at bounding box center [91, 203] width 183 height 34
click at [595, 764] on icon "button" at bounding box center [598, 766] width 7 height 11
click at [272, 125] on div "Obvdiah Slow Dance (Take It Slow)" at bounding box center [214, 131] width 141 height 24
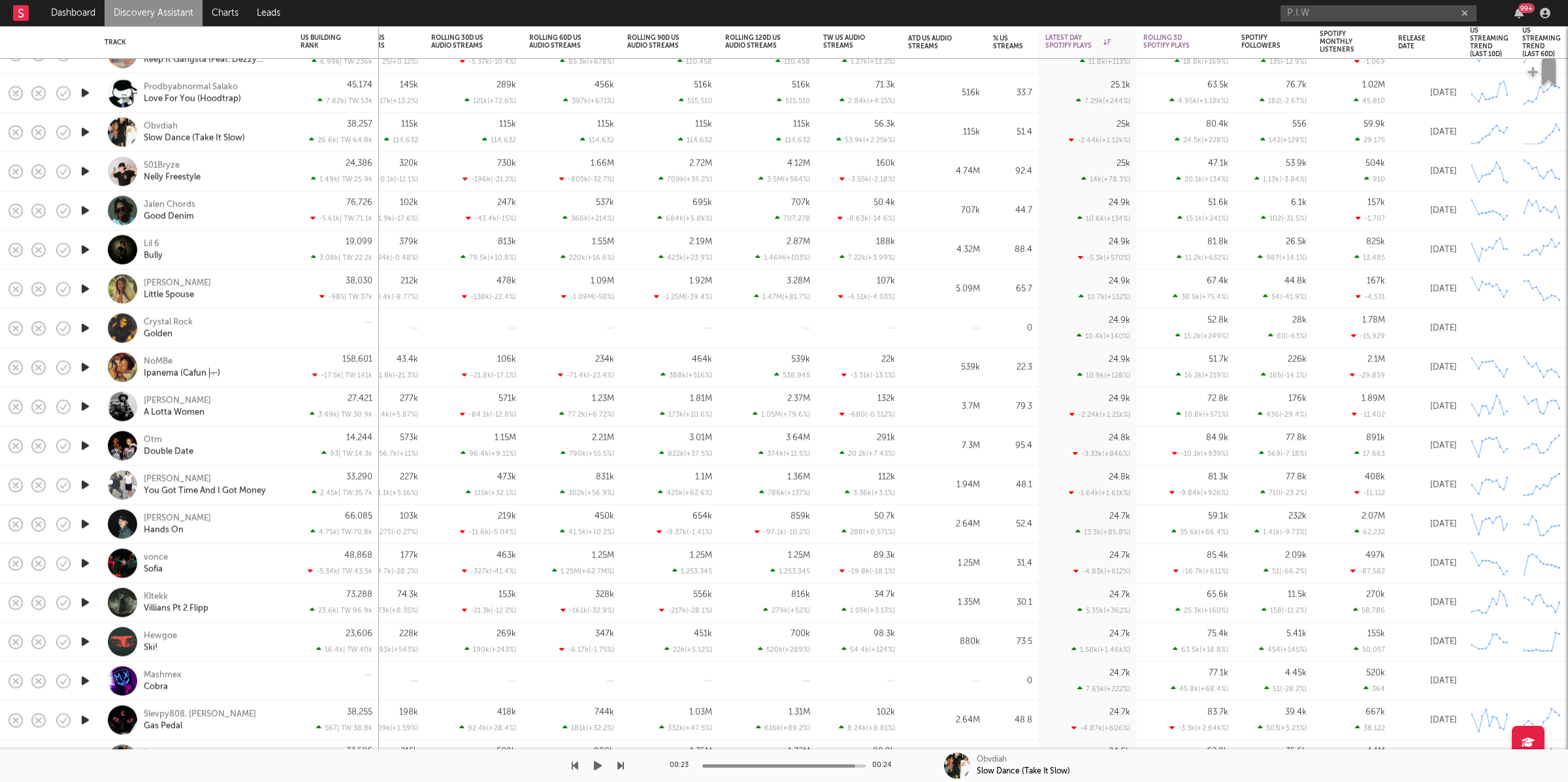
click at [600, 767] on icon "button" at bounding box center [598, 766] width 8 height 11
click at [617, 765] on icon "button" at bounding box center [620, 766] width 7 height 11
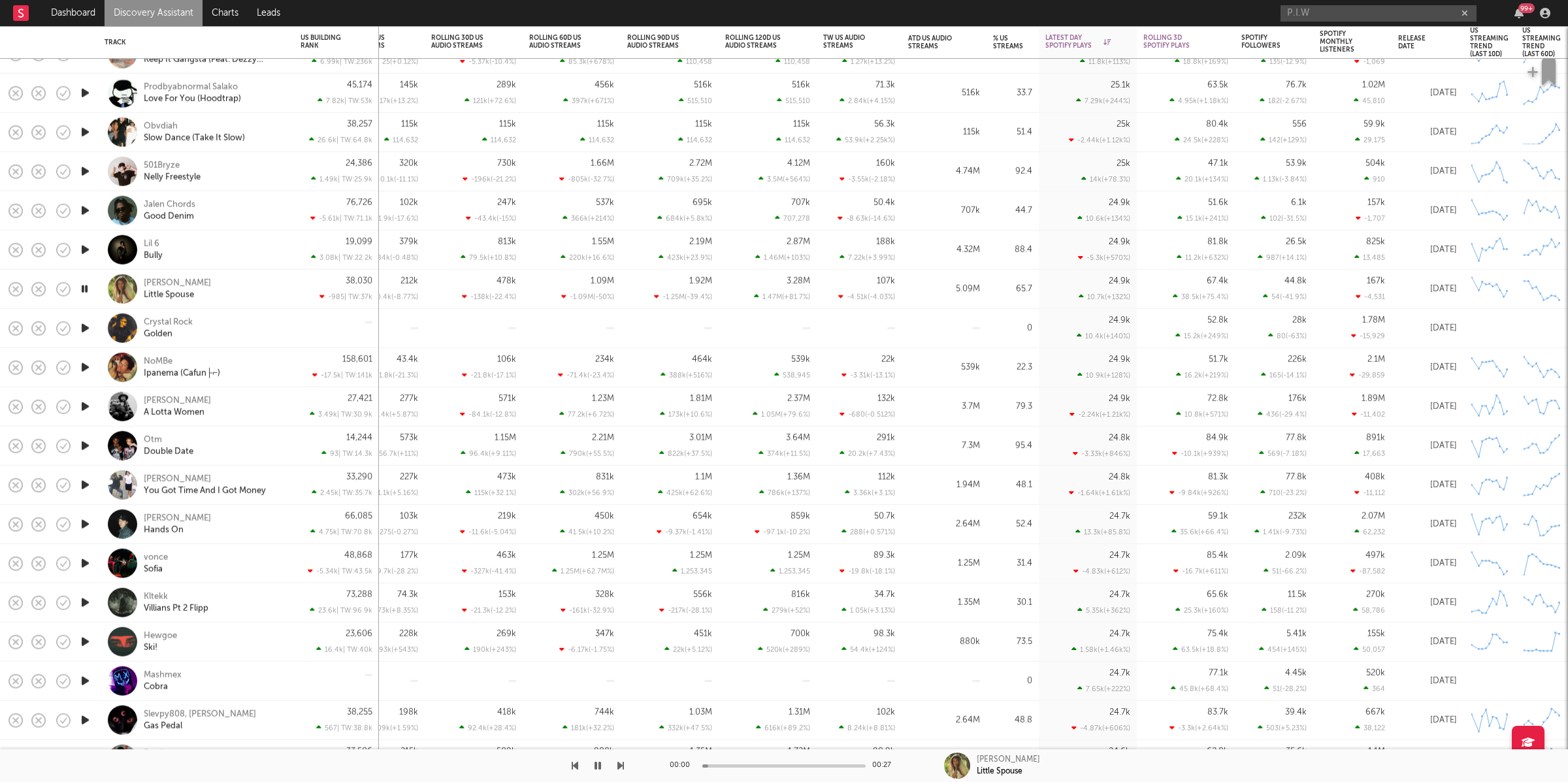
click at [574, 769] on icon "button" at bounding box center [575, 766] width 7 height 11
click at [250, 258] on div "Lil 6 Bully" at bounding box center [214, 249] width 141 height 24
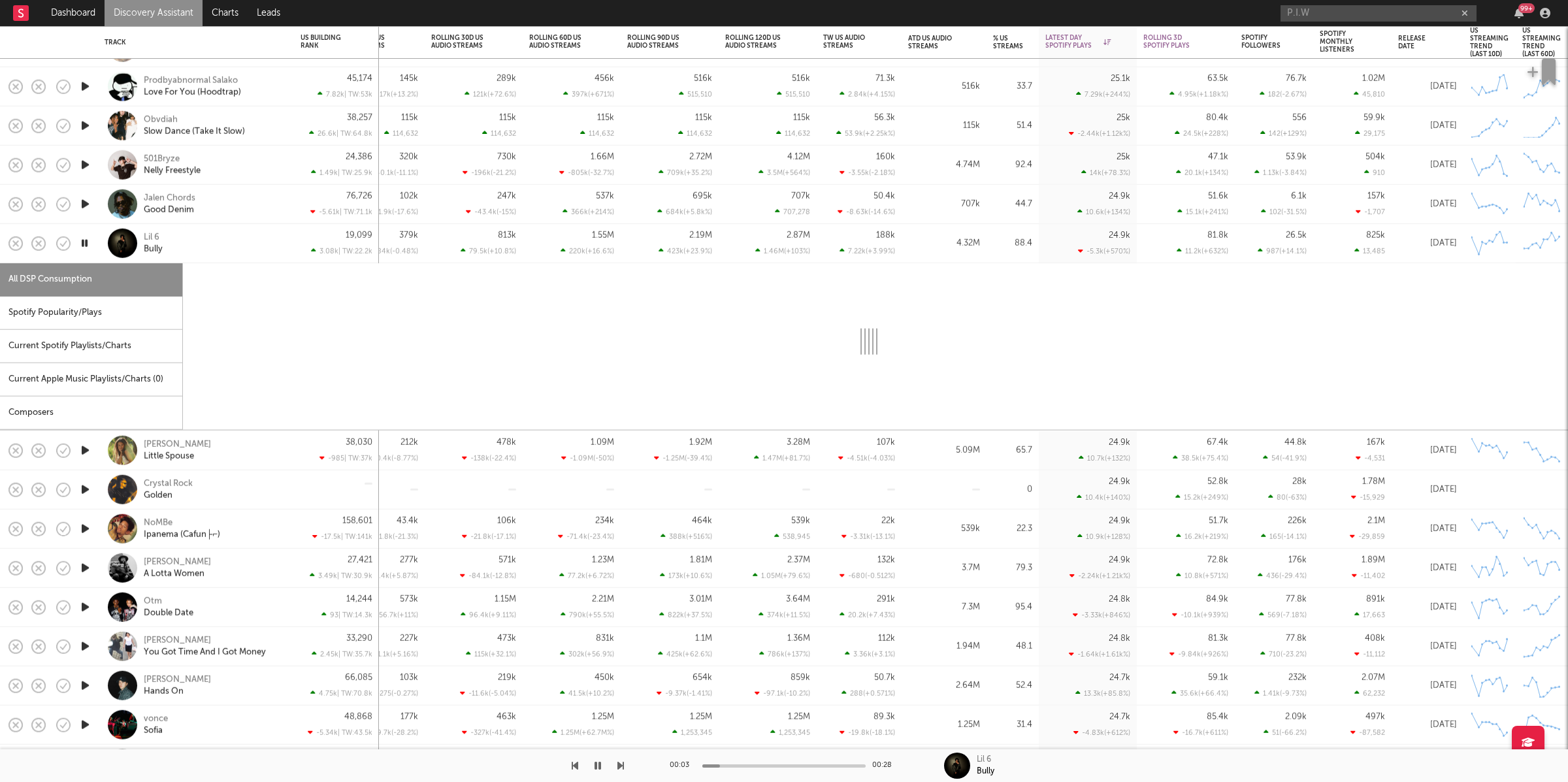
select select "6m"
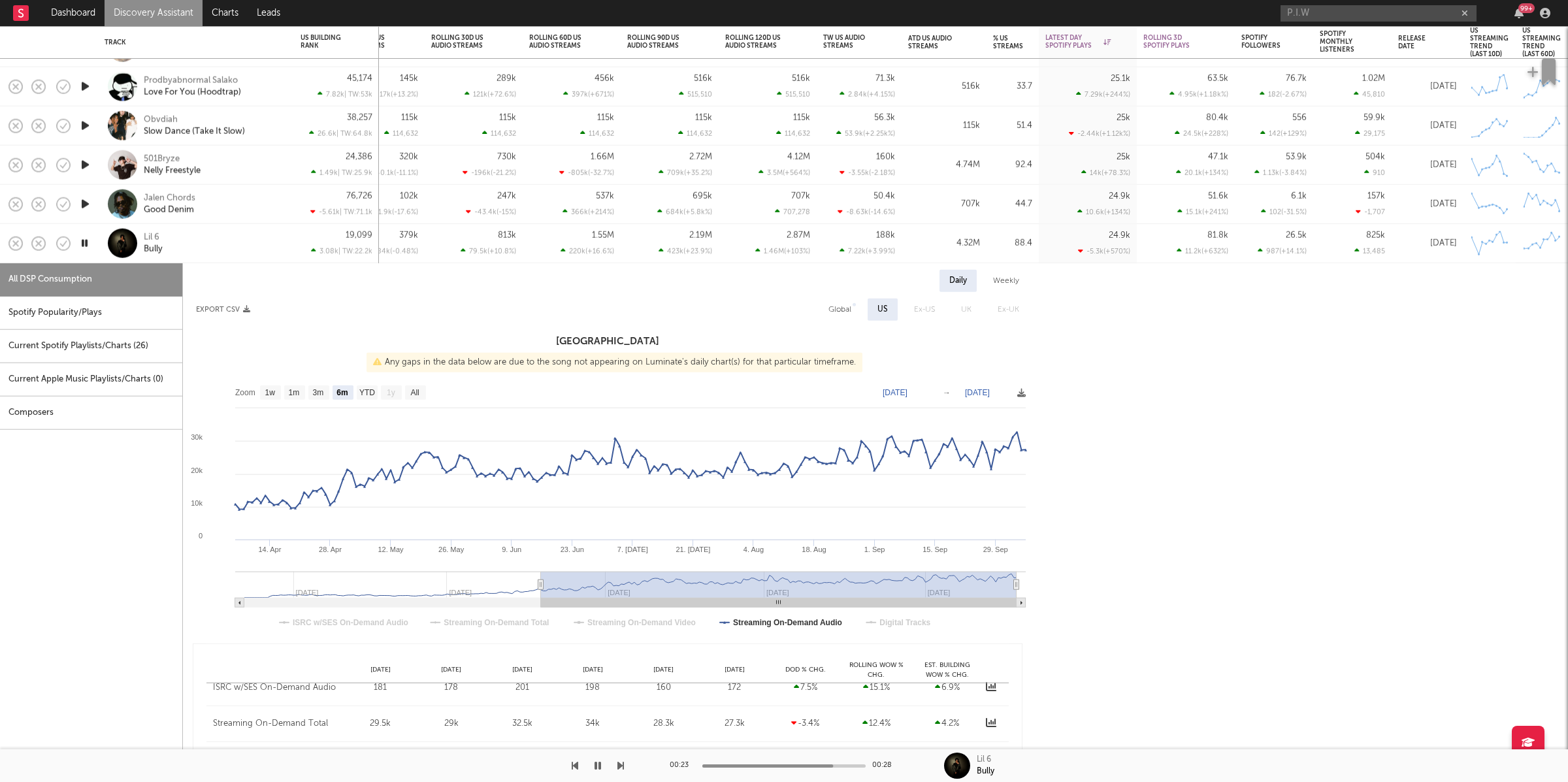
click at [236, 241] on div "Lil 6 Bully" at bounding box center [214, 243] width 141 height 24
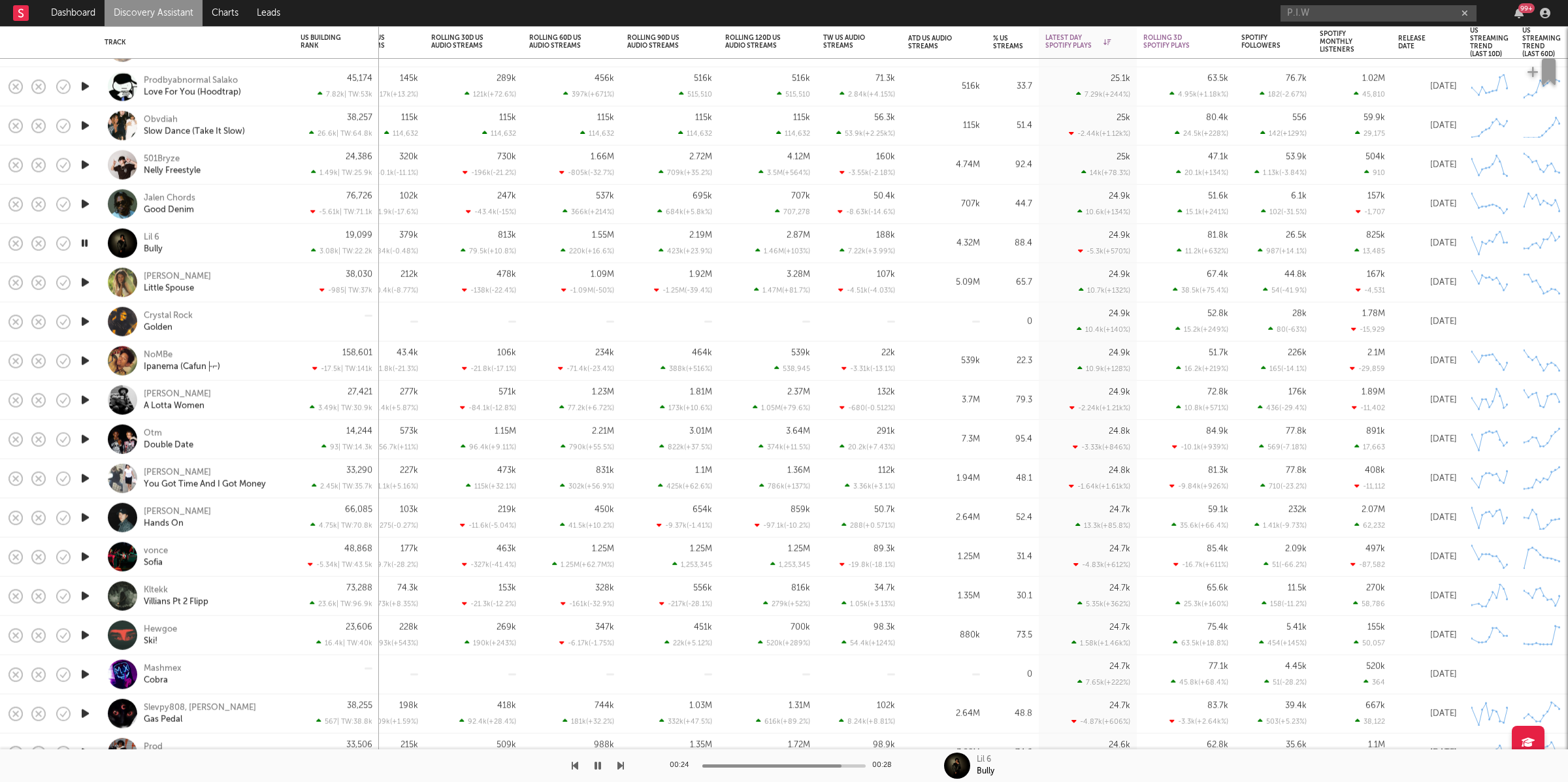
click at [84, 279] on icon "button" at bounding box center [86, 282] width 14 height 16
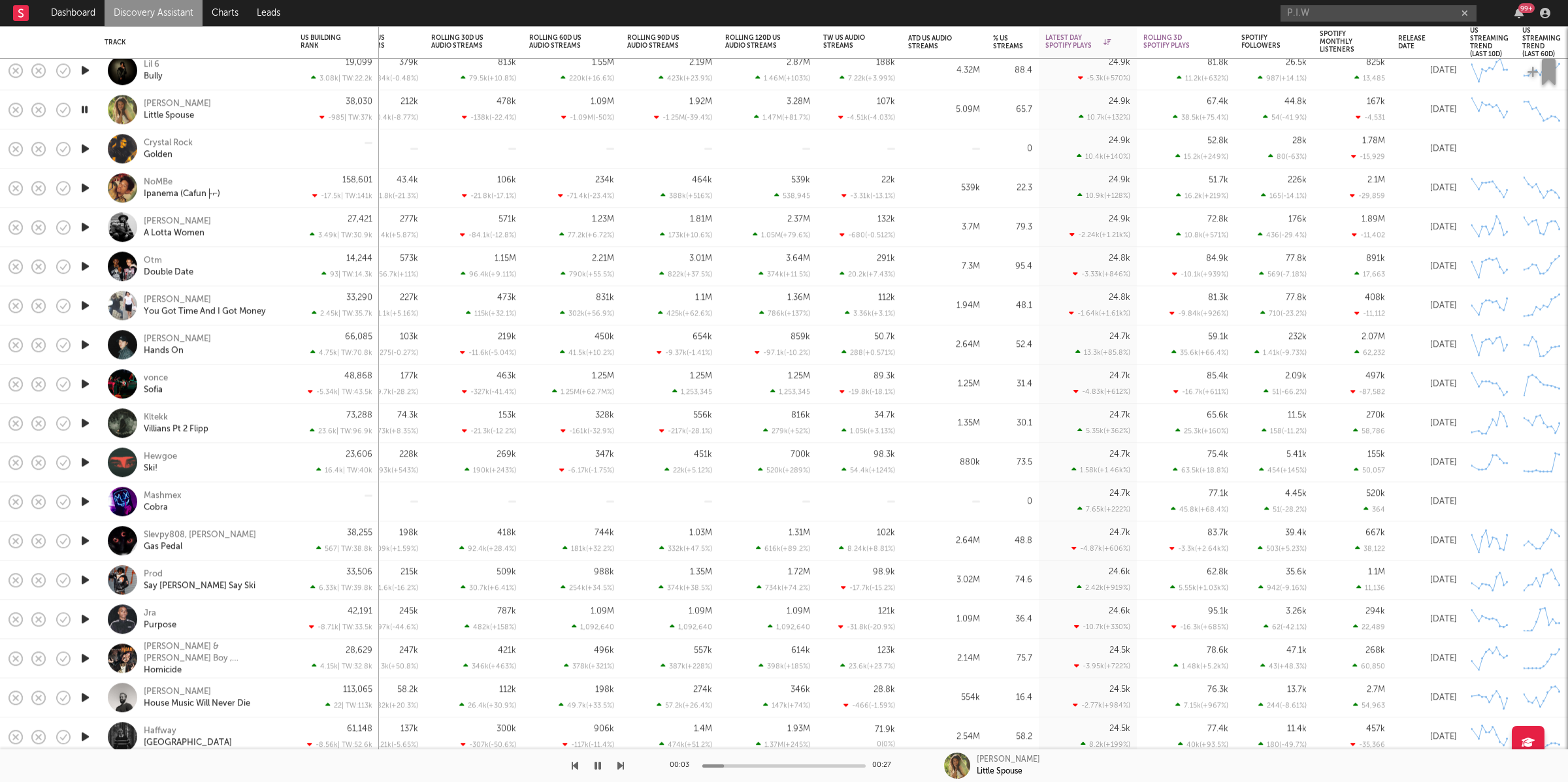
click at [623, 767] on icon "button" at bounding box center [620, 766] width 7 height 11
click at [619, 765] on icon "button" at bounding box center [620, 766] width 7 height 11
click at [598, 767] on icon "button" at bounding box center [598, 766] width 7 height 11
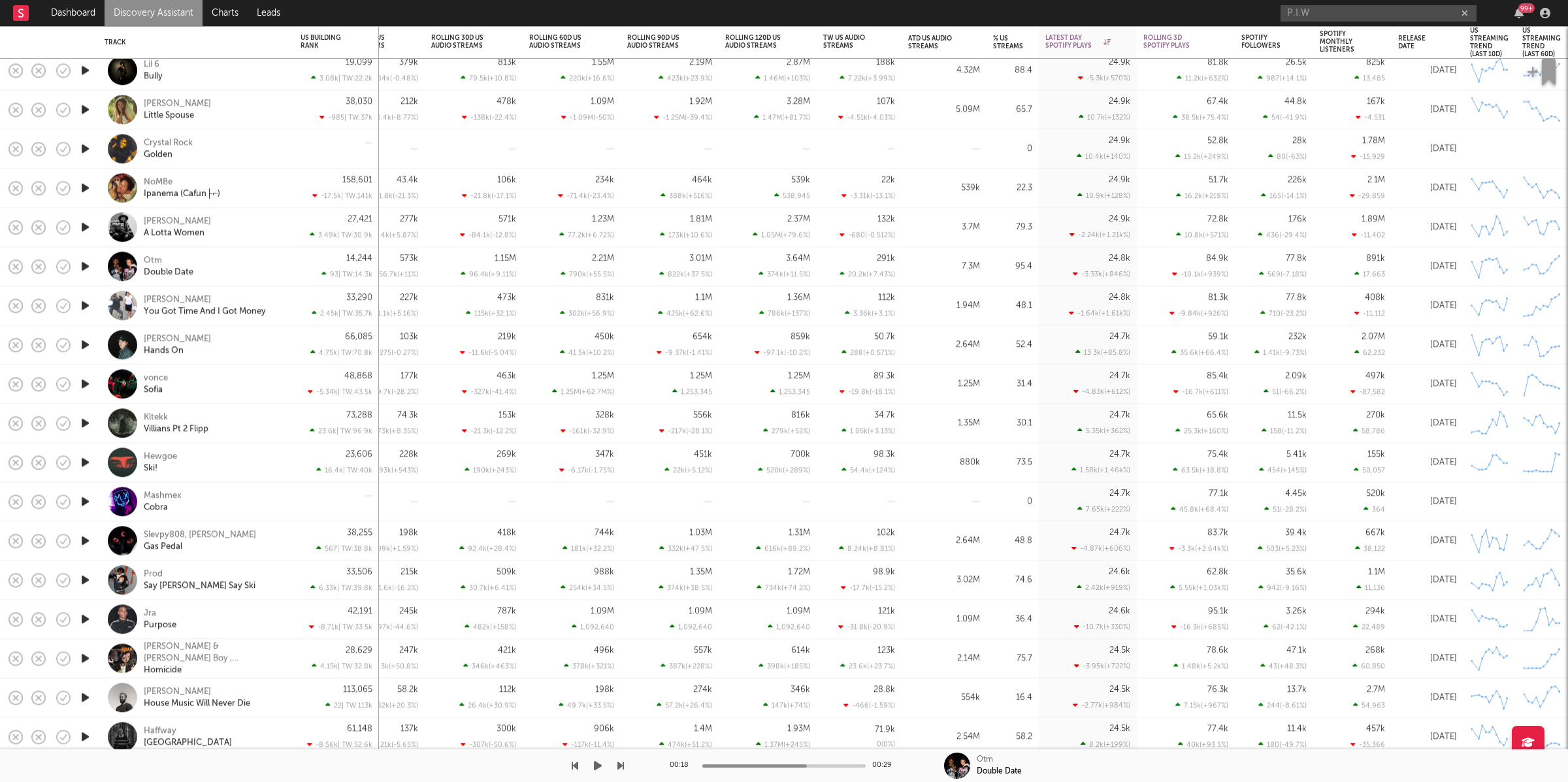
drag, startPoint x: 598, startPoint y: 771, endPoint x: 607, endPoint y: 769, distance: 9.2
click at [598, 771] on icon "button" at bounding box center [598, 766] width 8 height 11
click at [624, 768] on div "00:19 00:29 Otm Double Date" at bounding box center [784, 766] width 1568 height 33
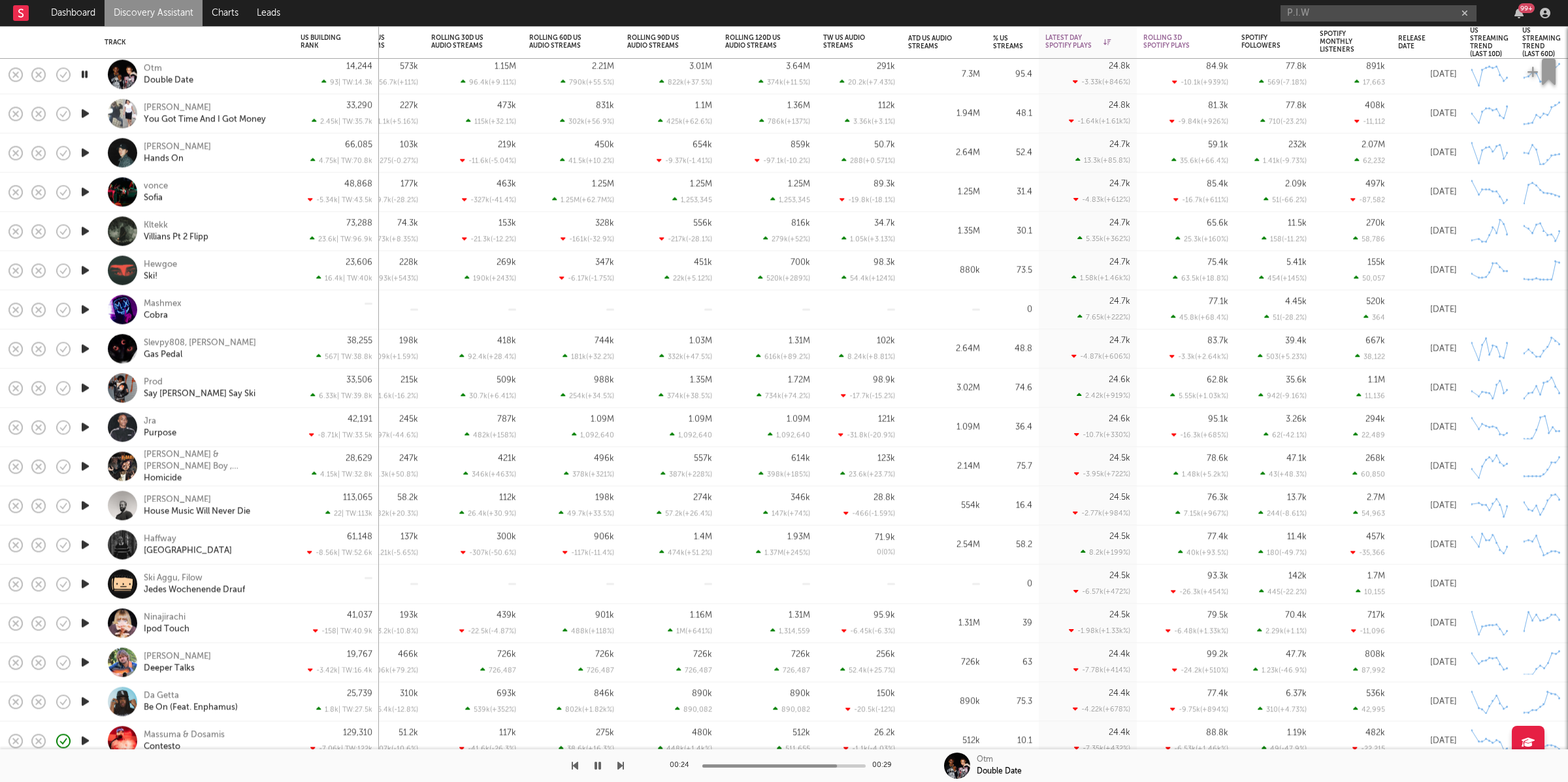
click at [619, 770] on icon "button" at bounding box center [620, 766] width 7 height 11
click at [620, 768] on icon "button" at bounding box center [620, 766] width 7 height 11
click at [581, 764] on div at bounding box center [312, 766] width 624 height 33
click at [575, 766] on icon "button" at bounding box center [575, 766] width 7 height 11
click at [601, 764] on button "button" at bounding box center [598, 766] width 13 height 33
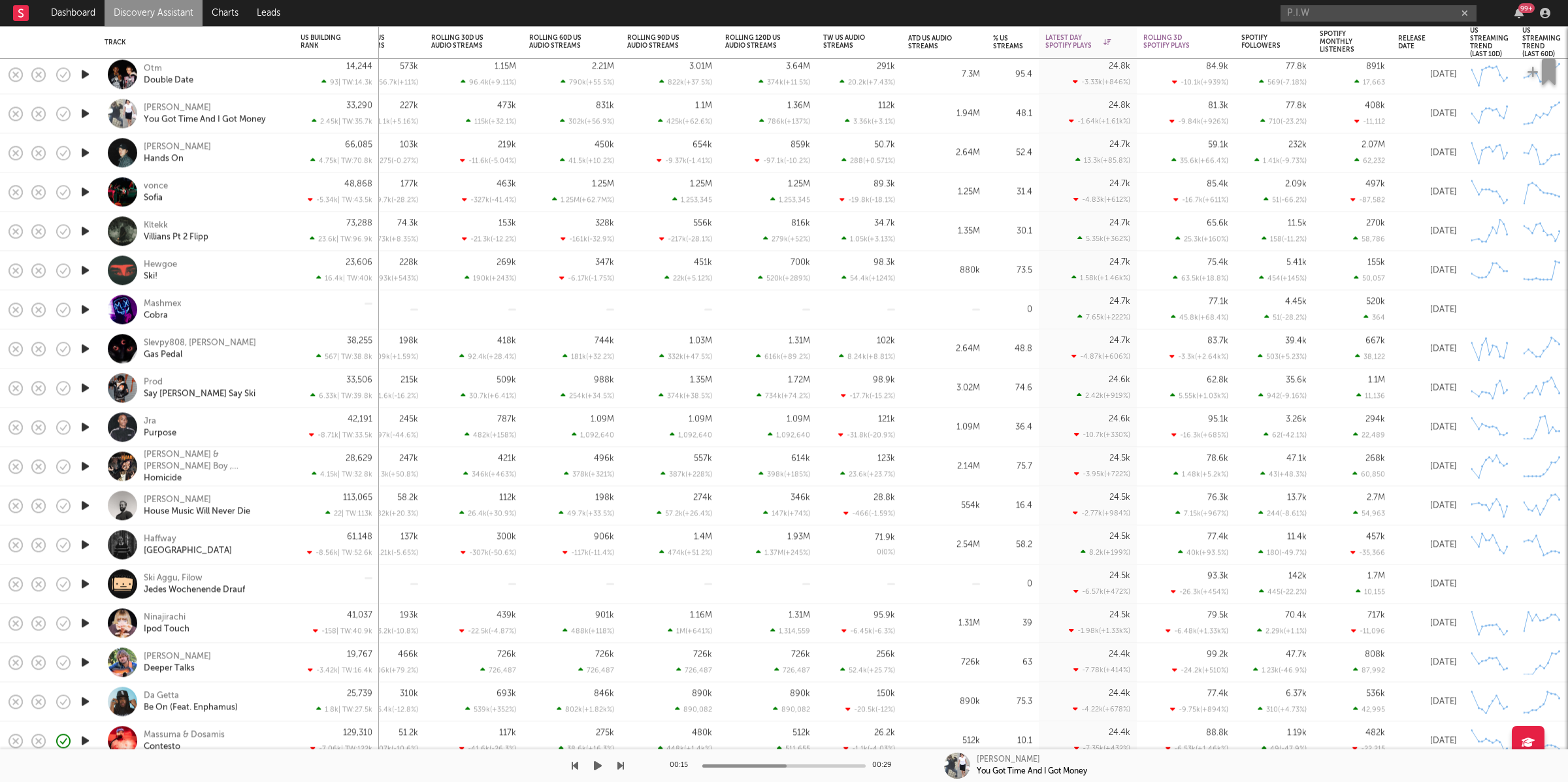
click at [594, 769] on icon "button" at bounding box center [598, 766] width 8 height 11
click at [600, 767] on icon "button" at bounding box center [598, 766] width 7 height 11
click at [601, 768] on icon "button" at bounding box center [598, 766] width 8 height 11
click at [623, 768] on icon "button" at bounding box center [620, 766] width 7 height 11
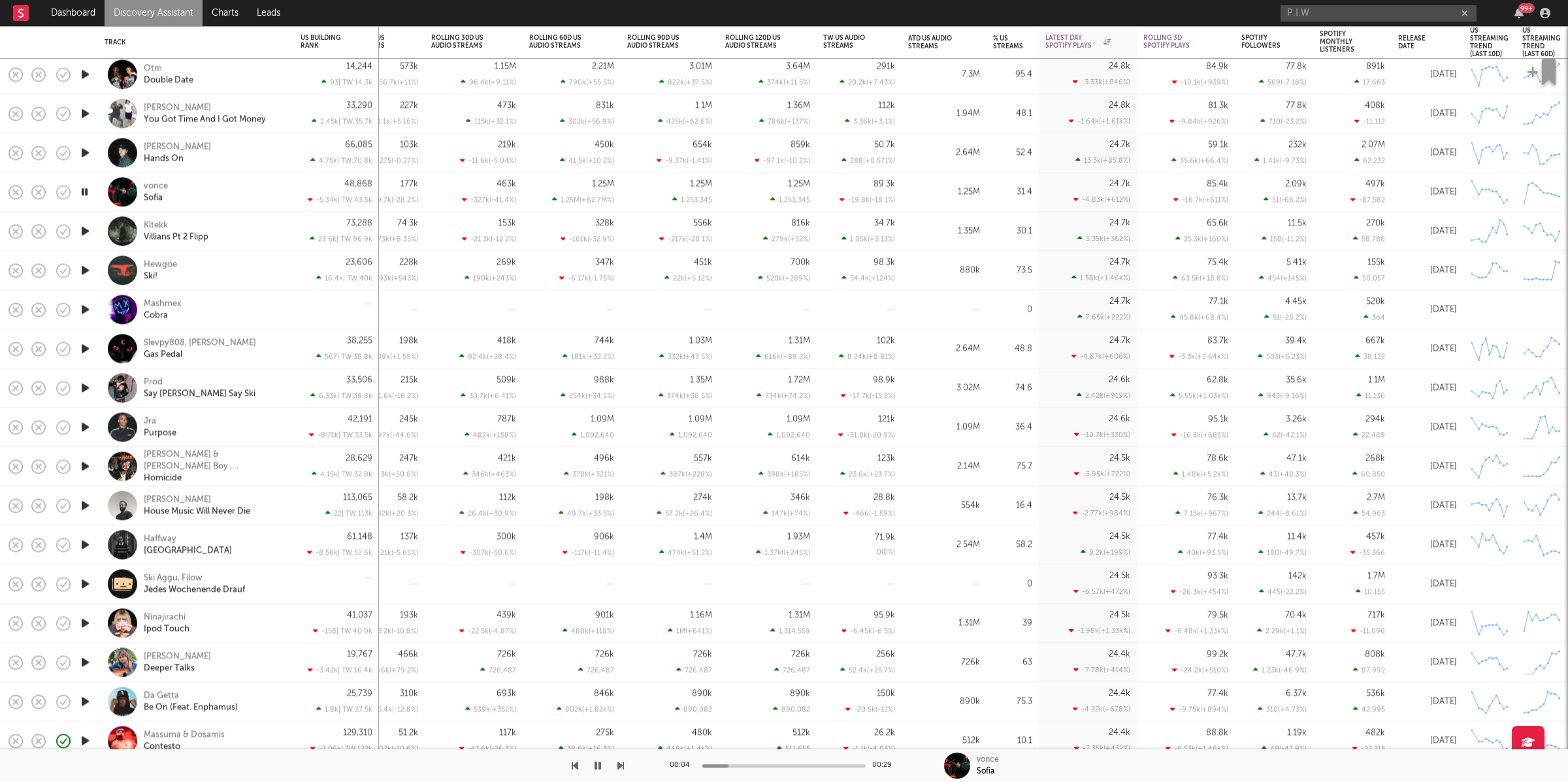
click at [621, 764] on icon "button" at bounding box center [620, 766] width 7 height 11
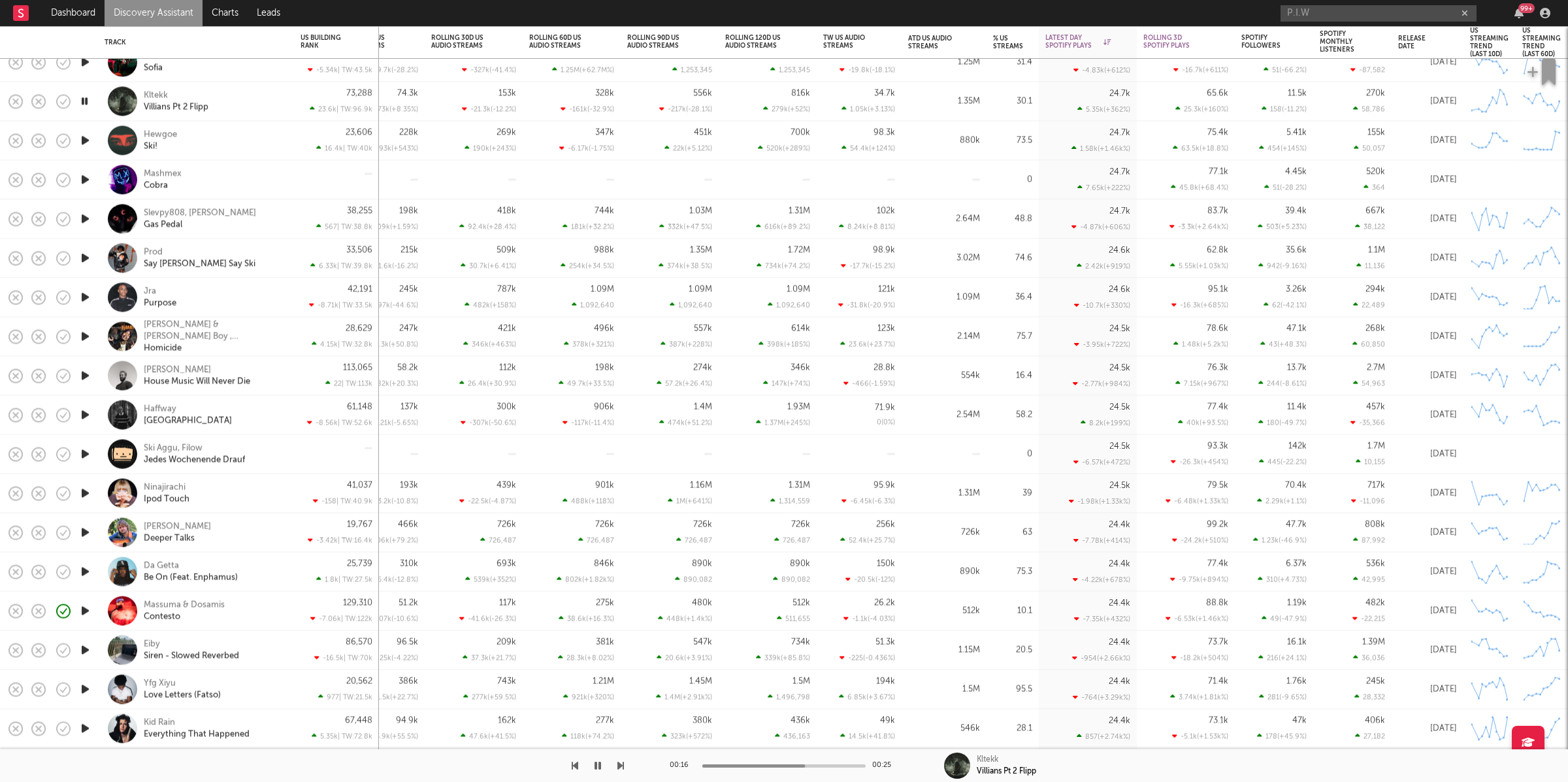
click at [83, 101] on icon "button" at bounding box center [85, 101] width 12 height 16
click at [595, 776] on button "button" at bounding box center [598, 766] width 13 height 33
click at [605, 772] on div at bounding box center [312, 766] width 624 height 33
click at [600, 769] on icon "button" at bounding box center [598, 766] width 8 height 11
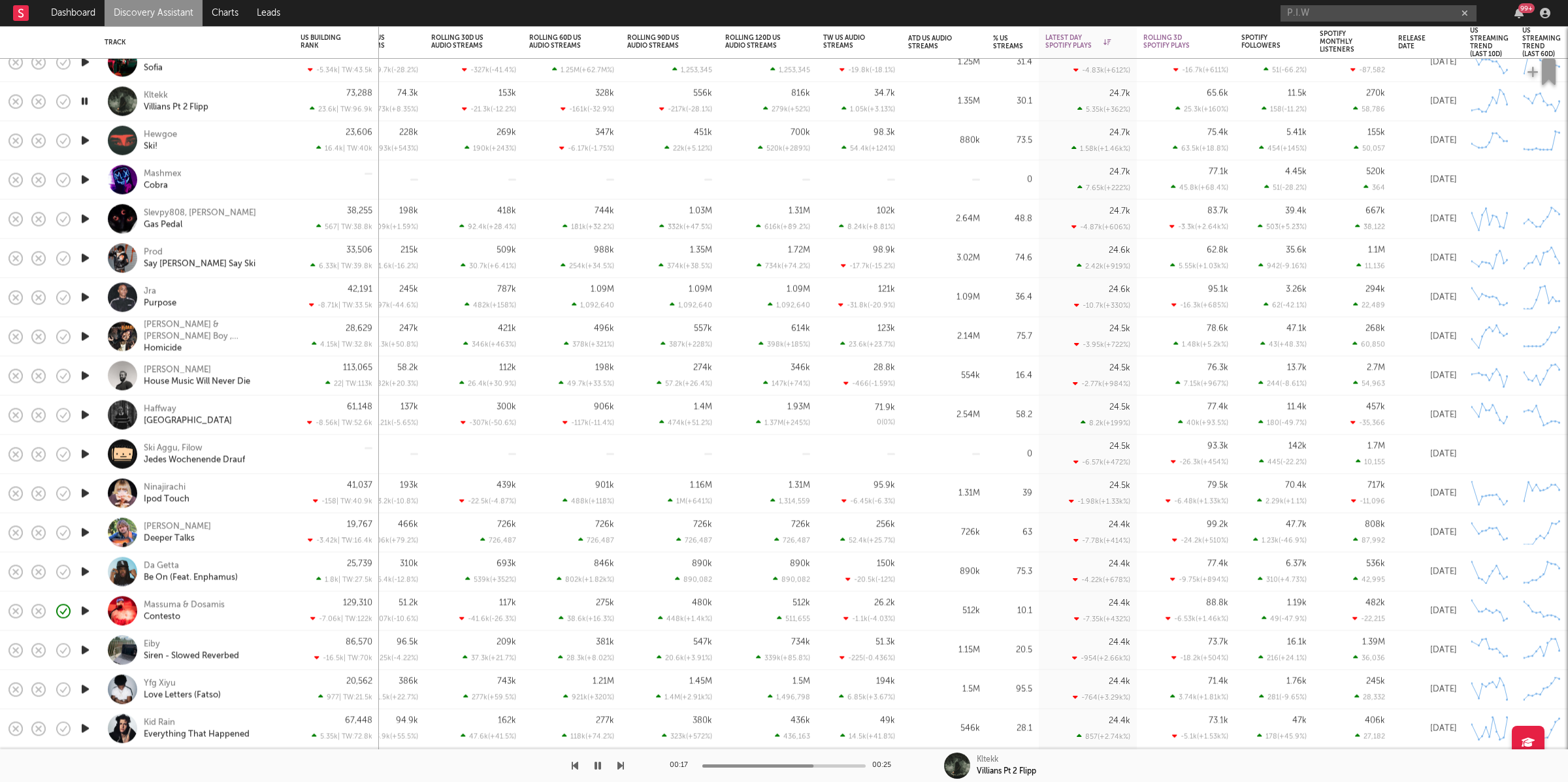
click at [618, 764] on icon "button" at bounding box center [620, 766] width 7 height 11
click at [598, 765] on icon "button" at bounding box center [598, 766] width 7 height 11
click at [598, 765] on icon "button" at bounding box center [598, 766] width 8 height 11
click at [617, 762] on icon "button" at bounding box center [620, 766] width 7 height 11
click at [617, 764] on icon "button" at bounding box center [620, 766] width 7 height 11
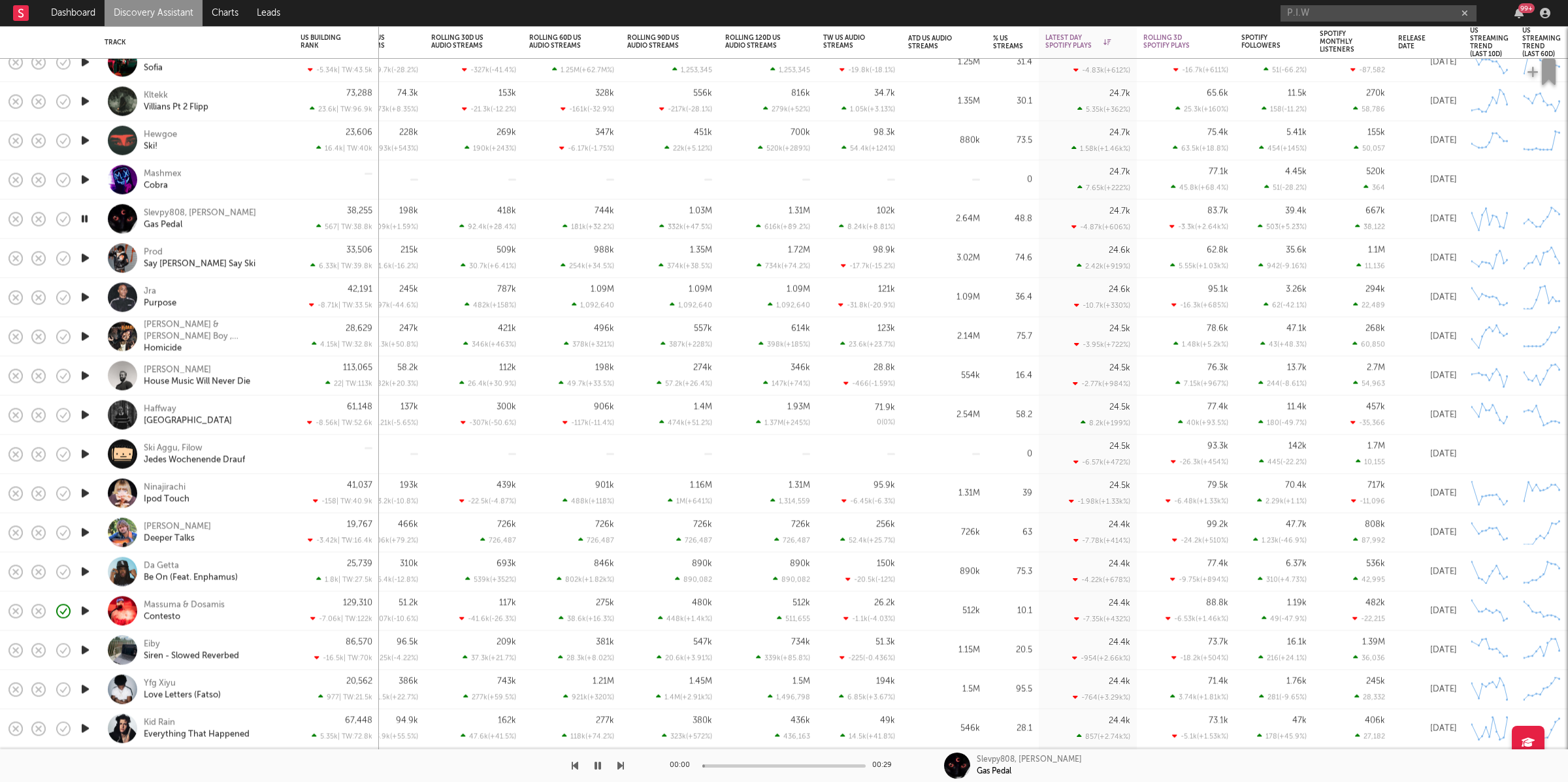
click at [617, 764] on icon "button" at bounding box center [620, 766] width 7 height 11
click at [617, 764] on icon "button" at bounding box center [620, 766] width 7 height 11
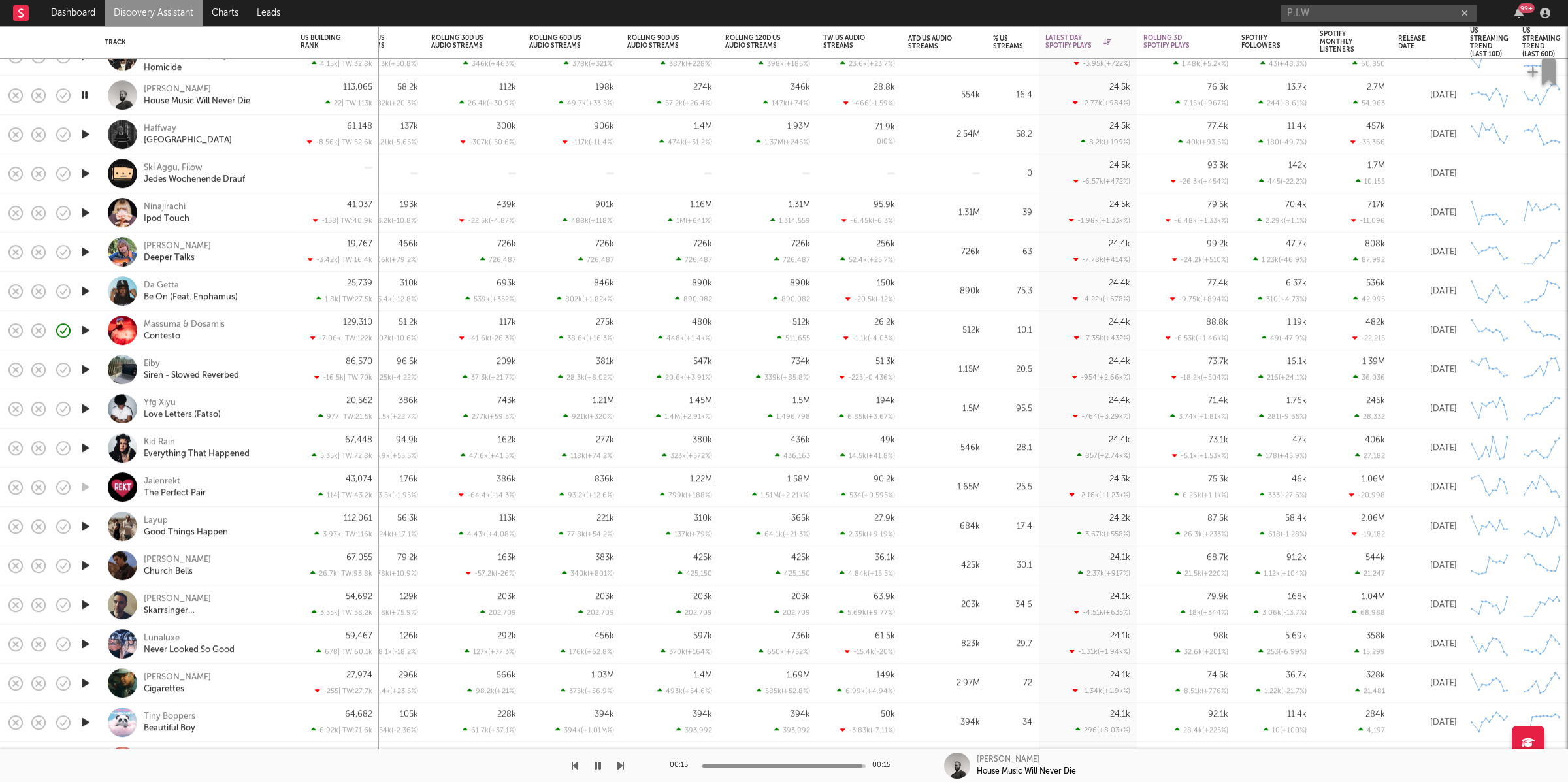
click at [611, 767] on div at bounding box center [312, 766] width 624 height 33
click at [619, 769] on icon "button" at bounding box center [620, 766] width 7 height 11
click at [660, 768] on div "00:29 00:29 Haffway East Coast" at bounding box center [784, 766] width 1568 height 33
click at [618, 767] on icon "button" at bounding box center [620, 766] width 7 height 11
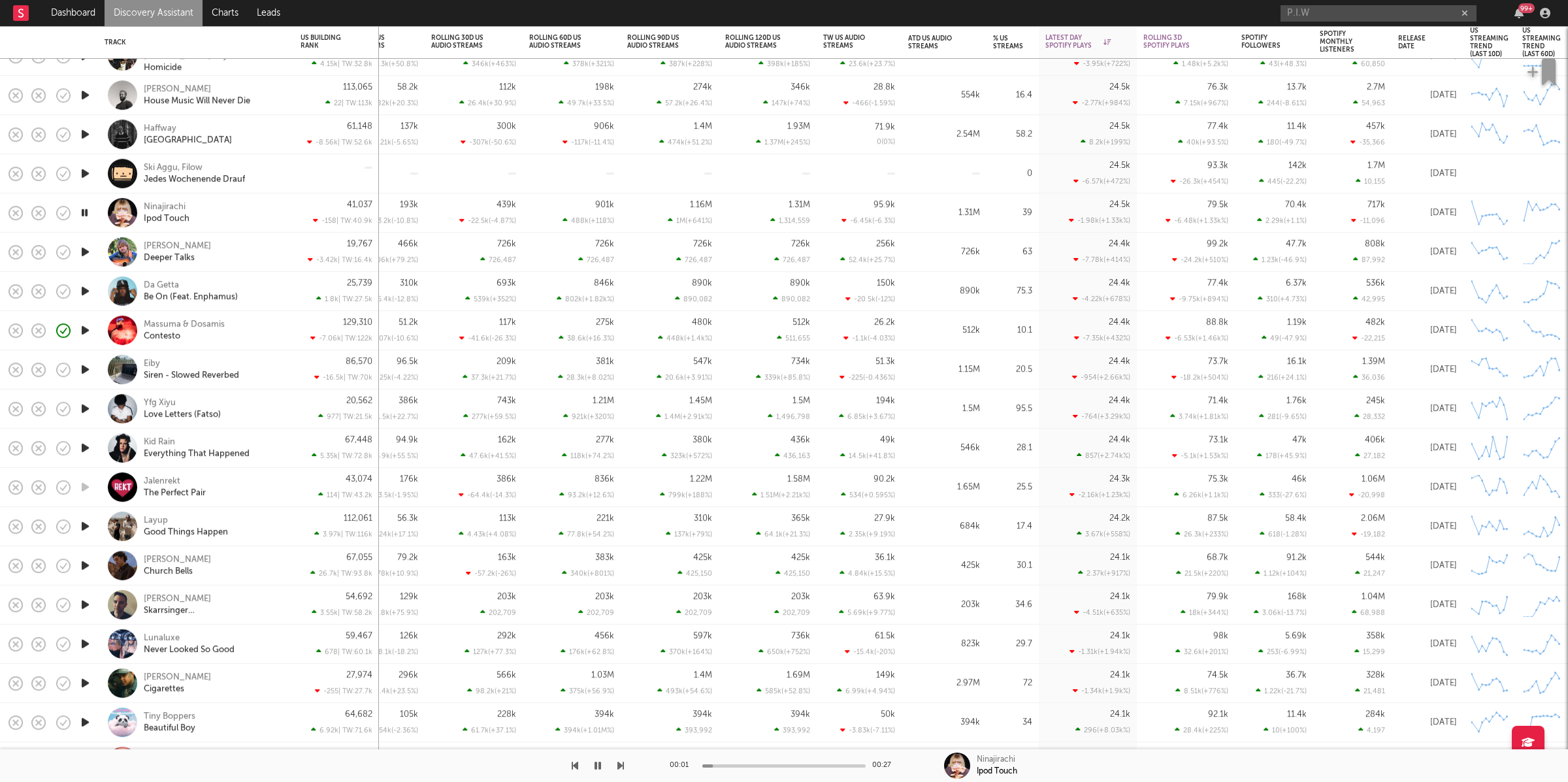
click at [618, 767] on icon "button" at bounding box center [620, 766] width 7 height 11
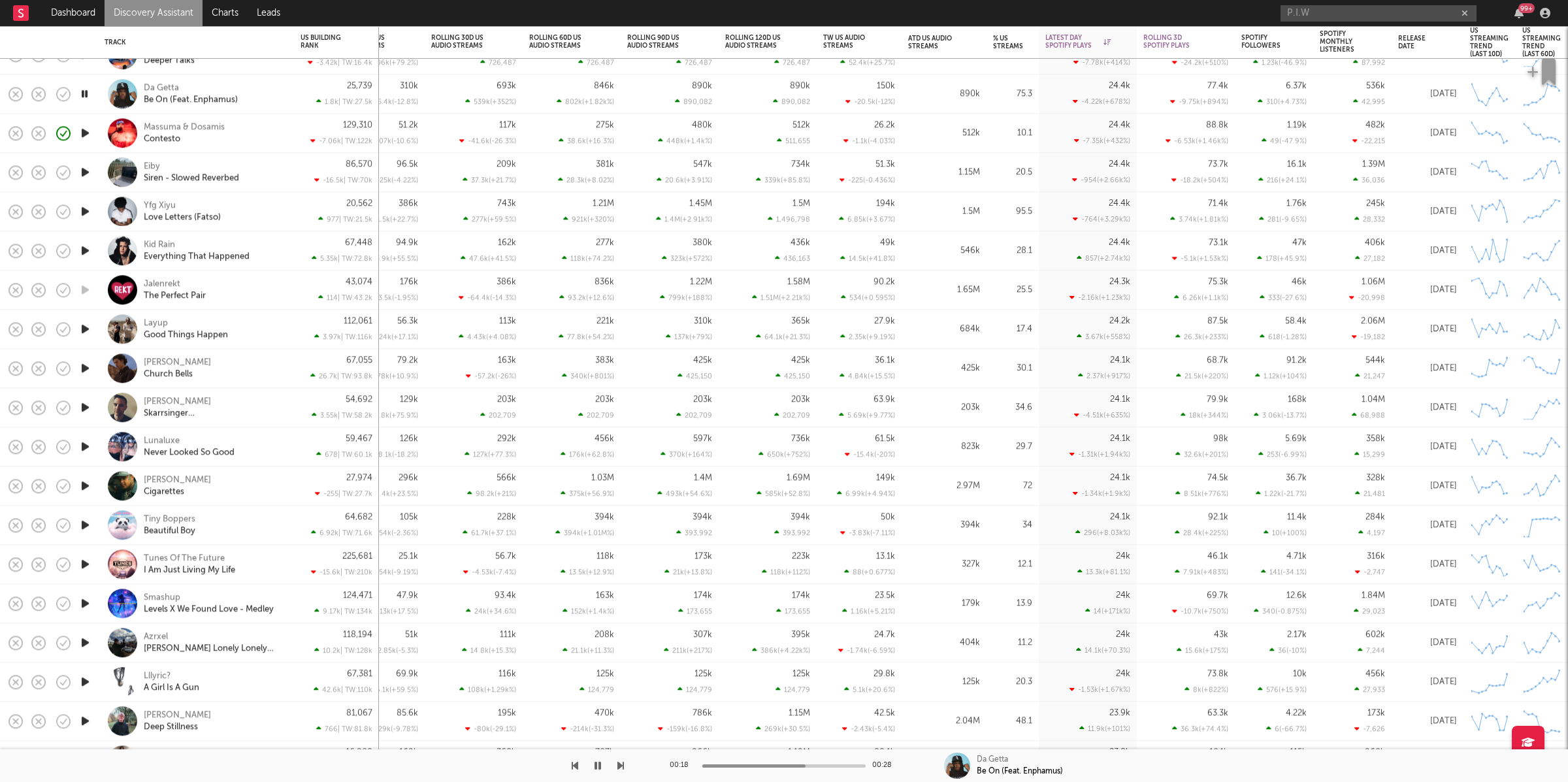
click at [268, 92] on div "Da Getta Be On (Feat. Enphamus)" at bounding box center [214, 94] width 141 height 24
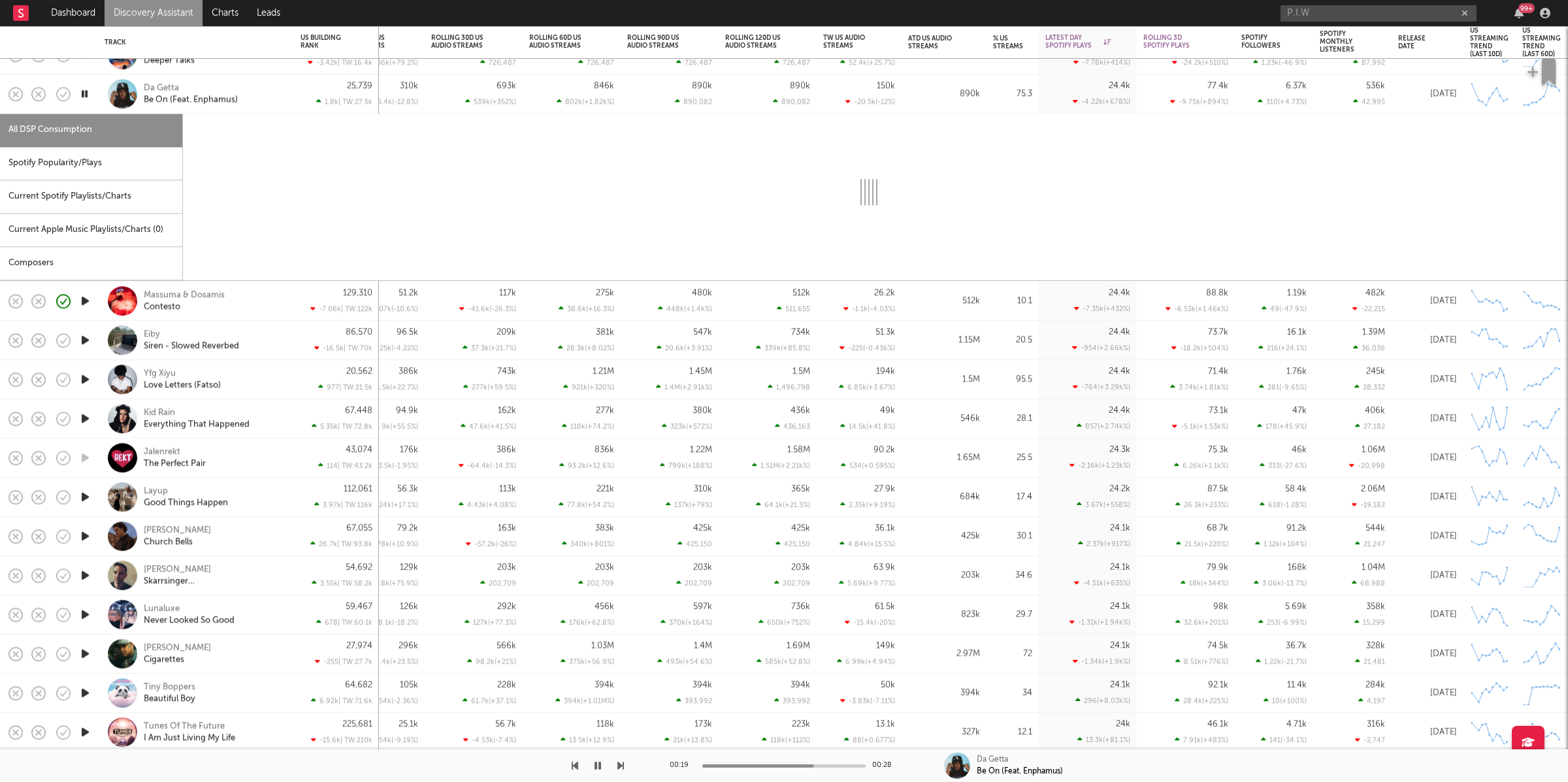
select select "1w"
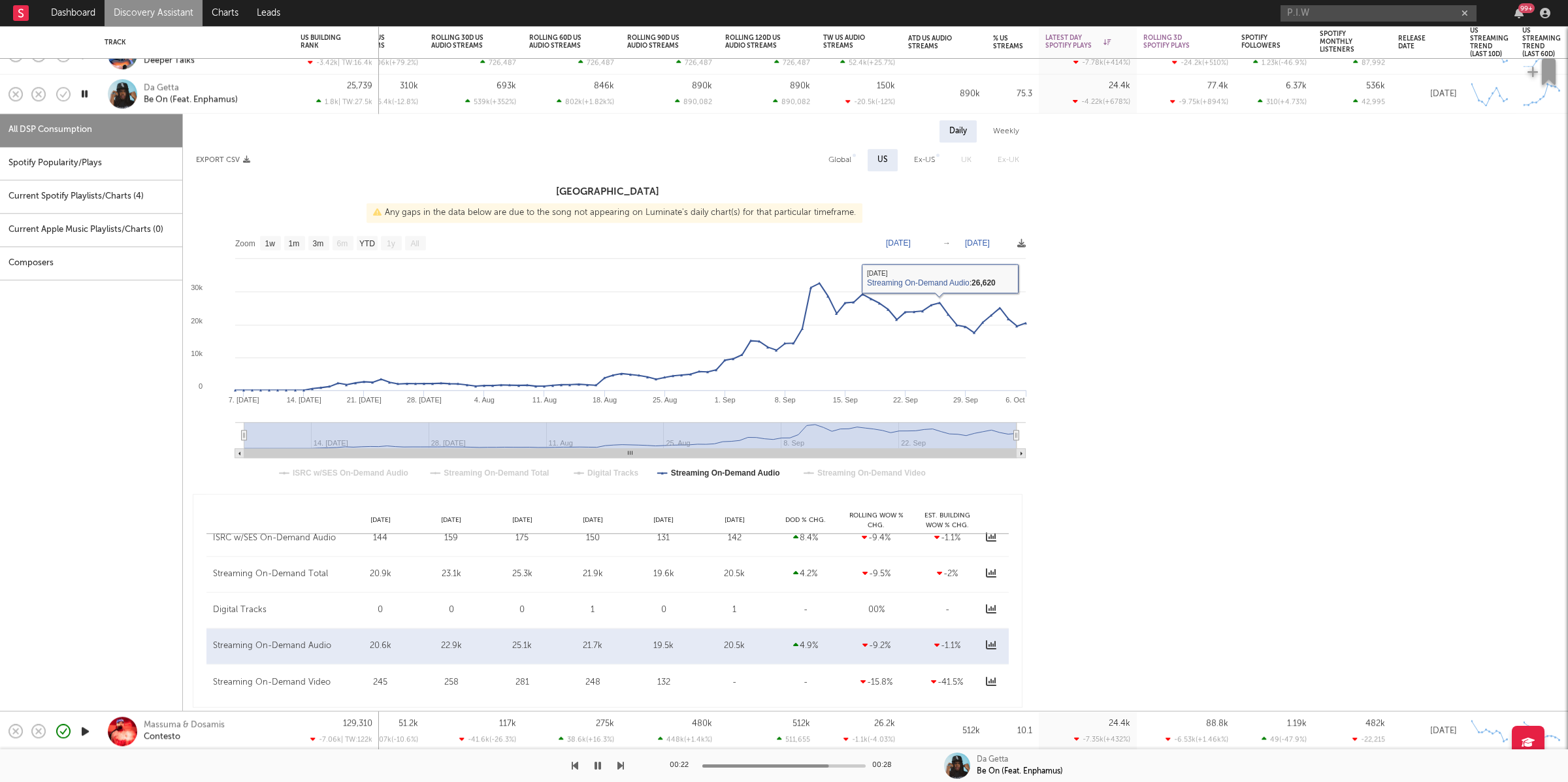
click at [843, 157] on div "Global" at bounding box center [840, 160] width 23 height 16
select select "1w"
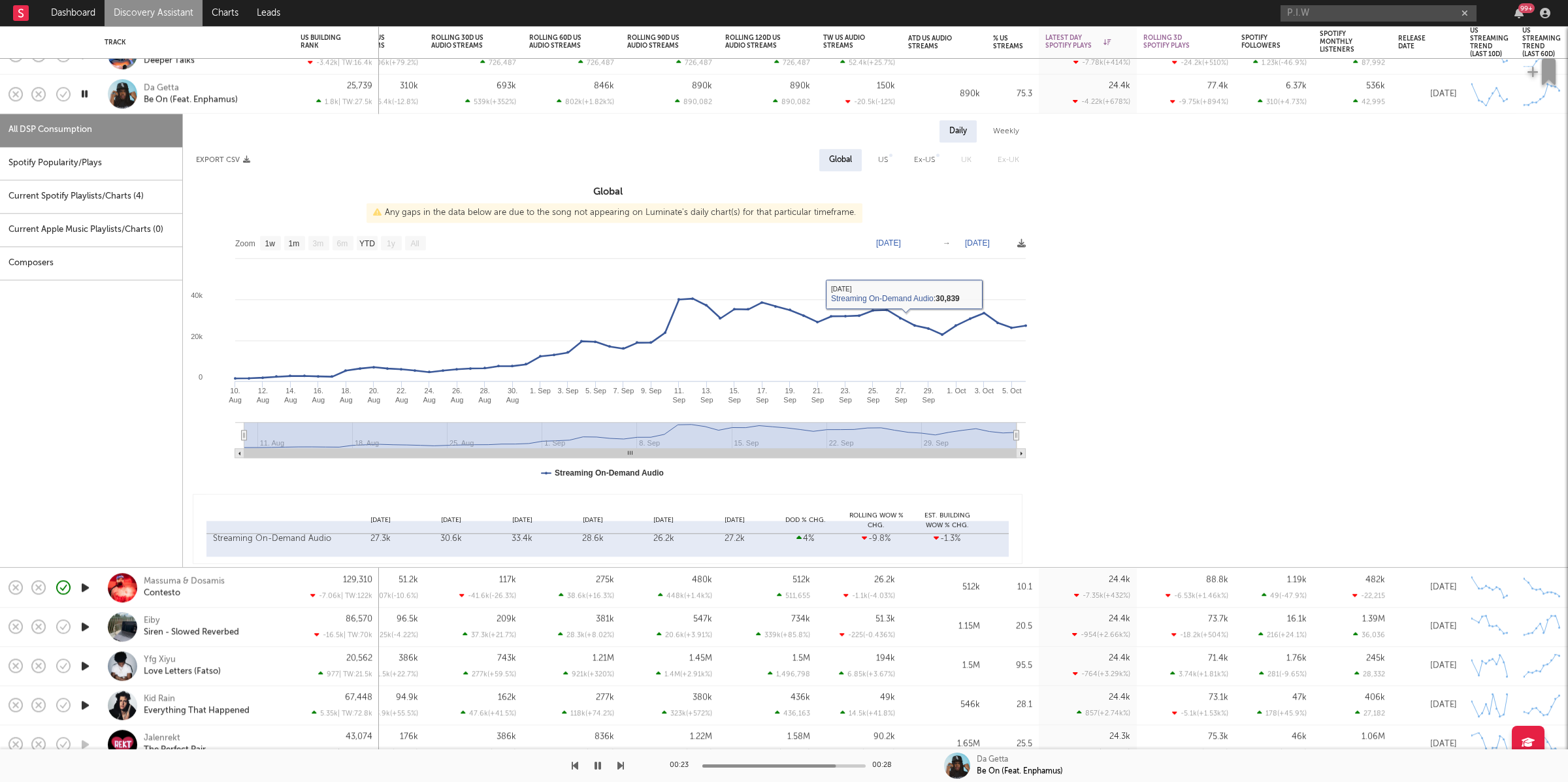
drag, startPoint x: 99, startPoint y: 164, endPoint x: 167, endPoint y: 163, distance: 68.0
click at [99, 164] on div "Spotify Popularity/Plays" at bounding box center [91, 164] width 183 height 34
select select "1w"
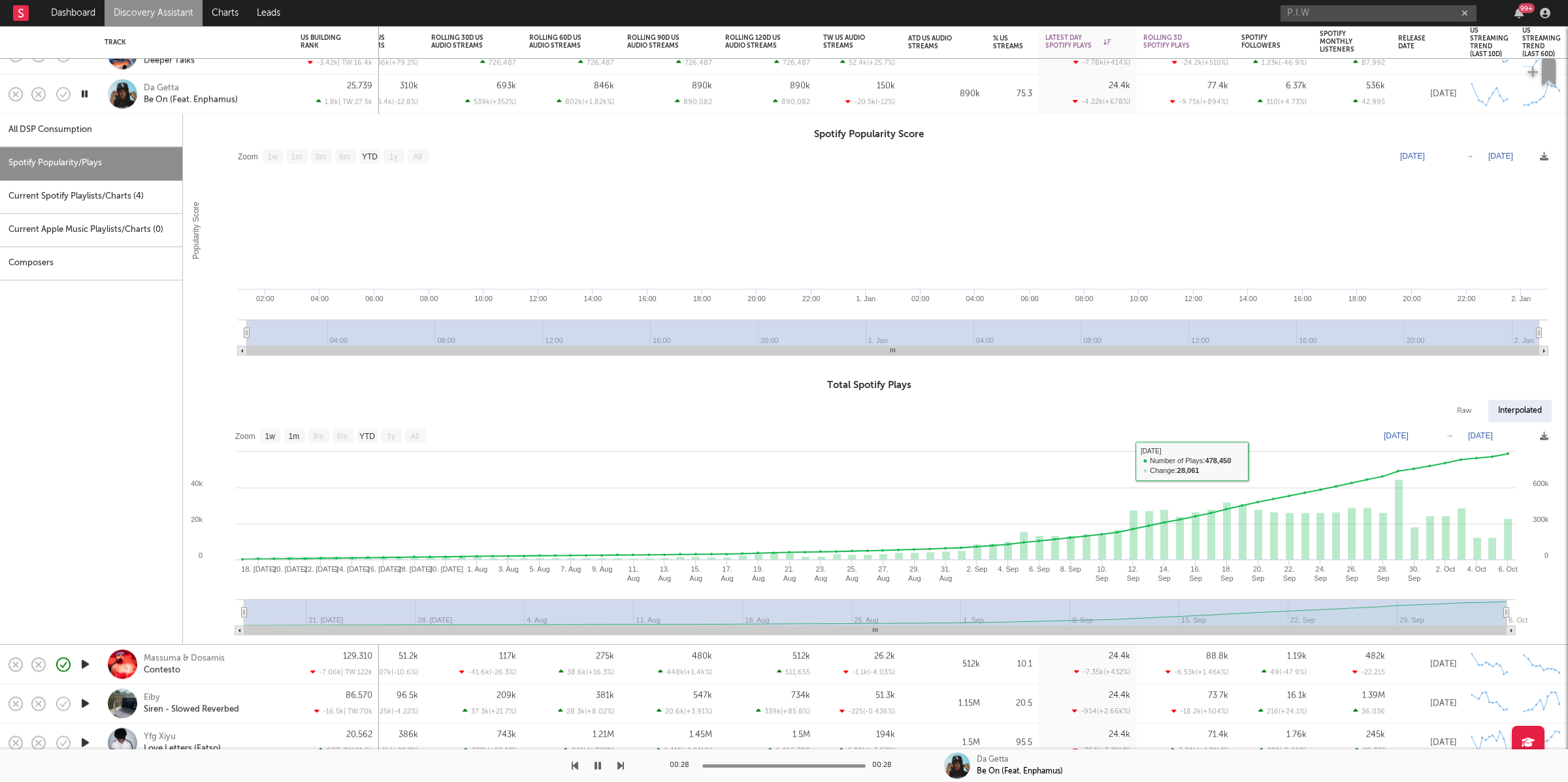
click at [259, 91] on div "Da Getta Be On (Feat. Enphamus)" at bounding box center [214, 94] width 141 height 24
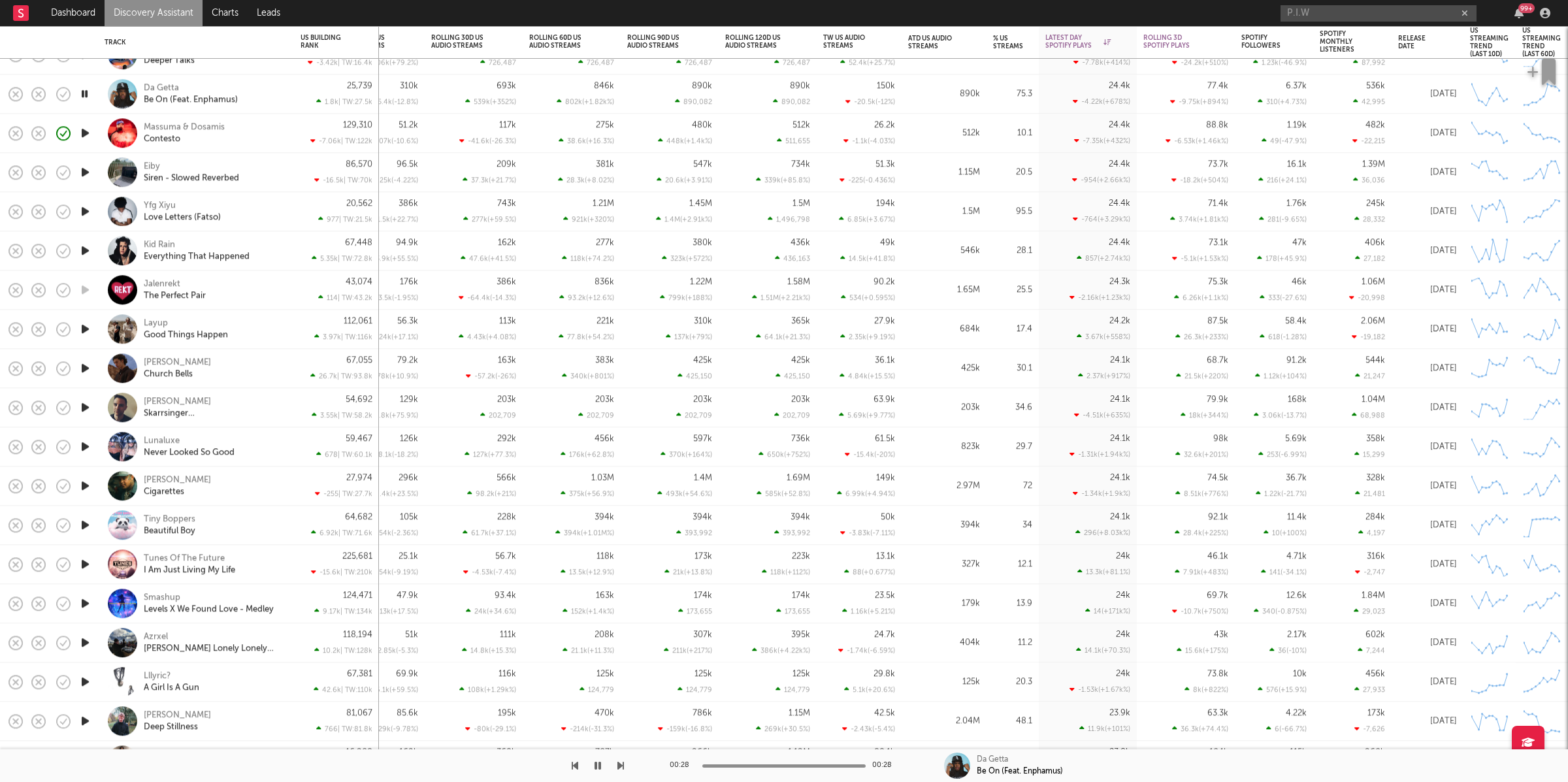
click at [87, 135] on icon "button" at bounding box center [86, 132] width 14 height 16
click at [85, 170] on icon "button" at bounding box center [86, 172] width 14 height 16
click at [624, 765] on div "00:09 00:29 Eiby Siren - Slowed Reverbed" at bounding box center [784, 766] width 1568 height 33
click at [618, 764] on icon "button" at bounding box center [620, 766] width 7 height 11
click at [599, 764] on icon "button" at bounding box center [598, 766] width 7 height 11
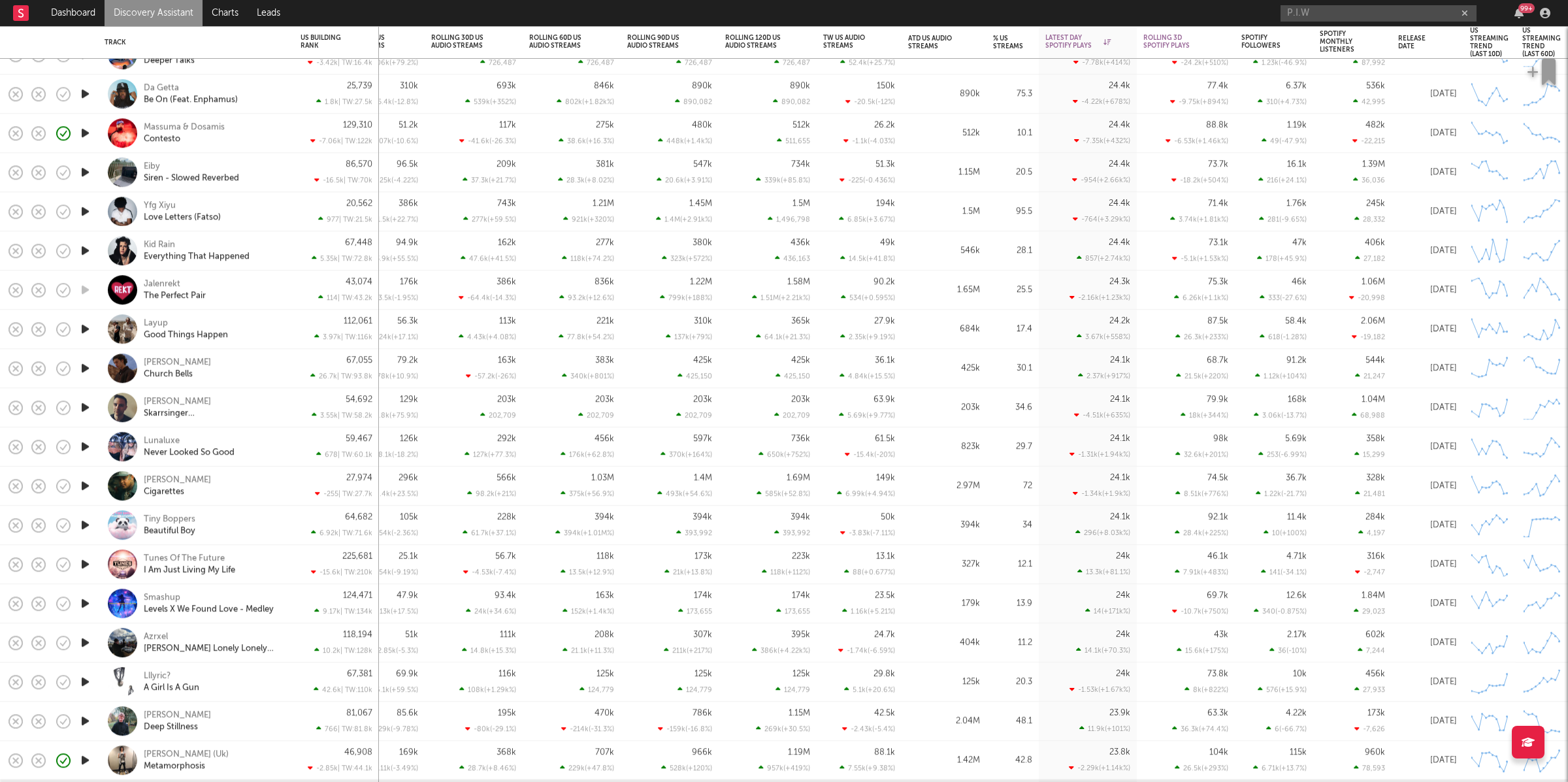
click at [274, 207] on div "Yfg Xiyu Love Letters (Fatso)" at bounding box center [214, 212] width 141 height 24
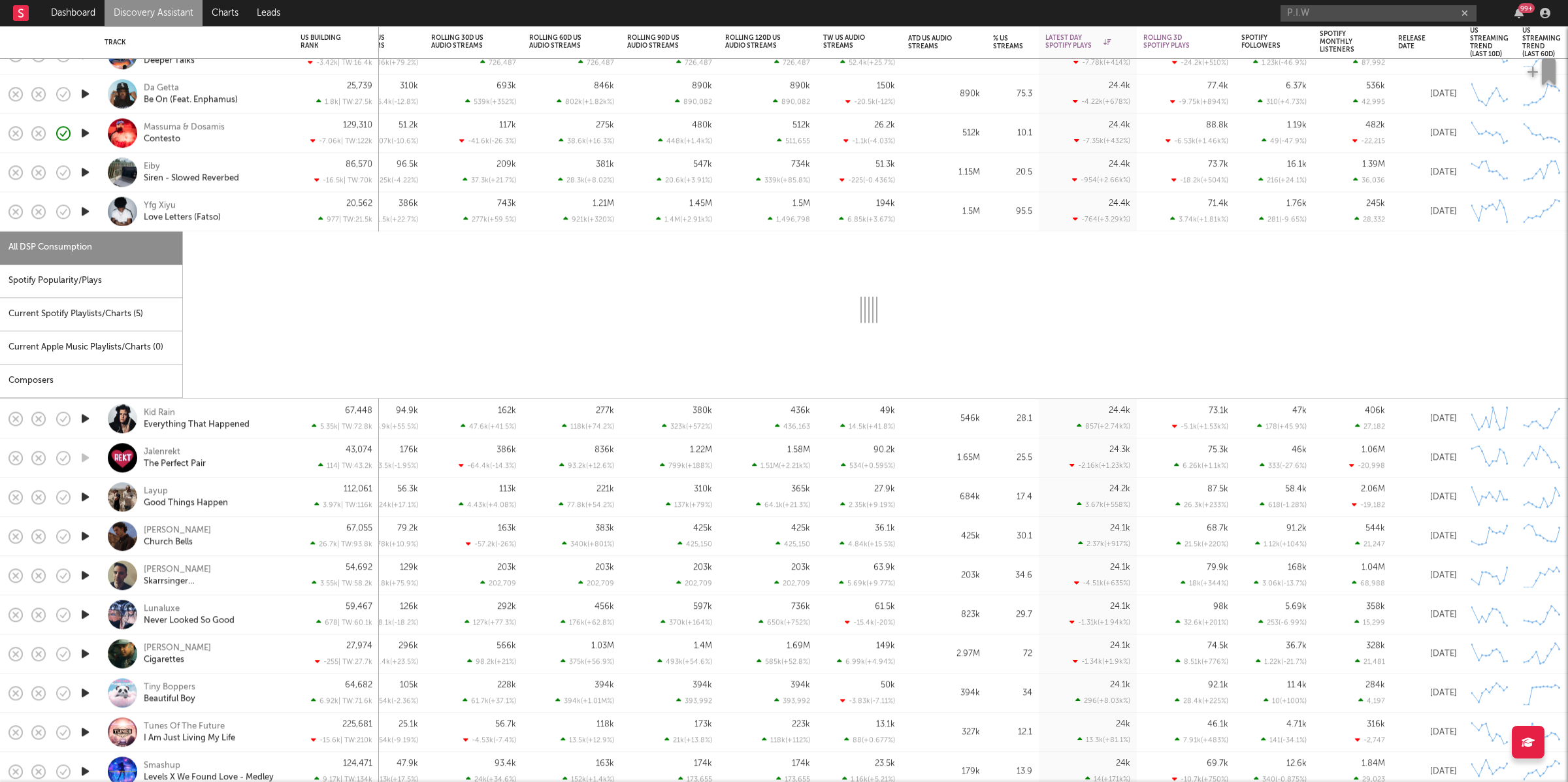
select select "1w"
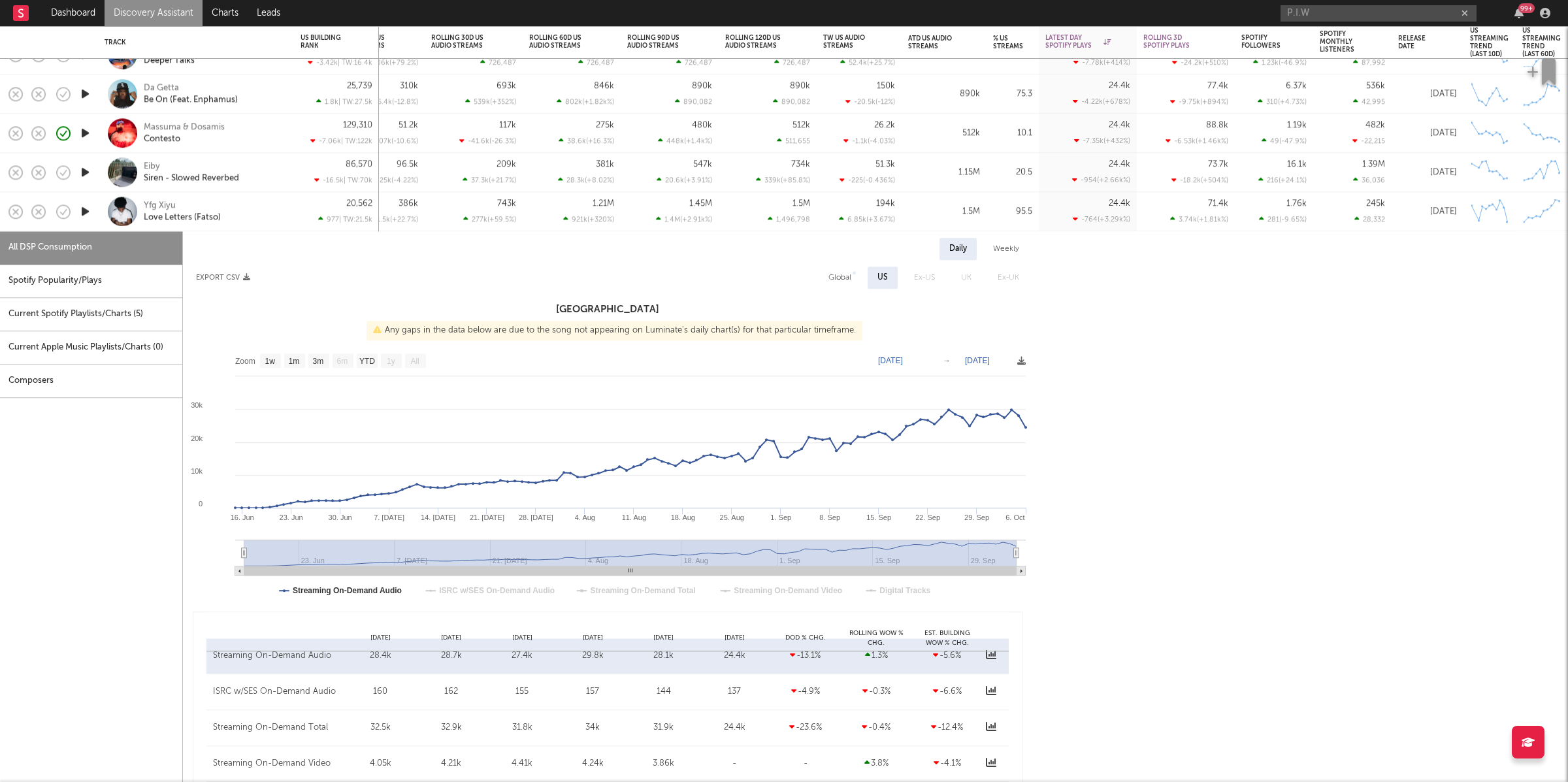
click at [100, 285] on div "Spotify Popularity/Plays" at bounding box center [91, 281] width 183 height 34
select select "1w"
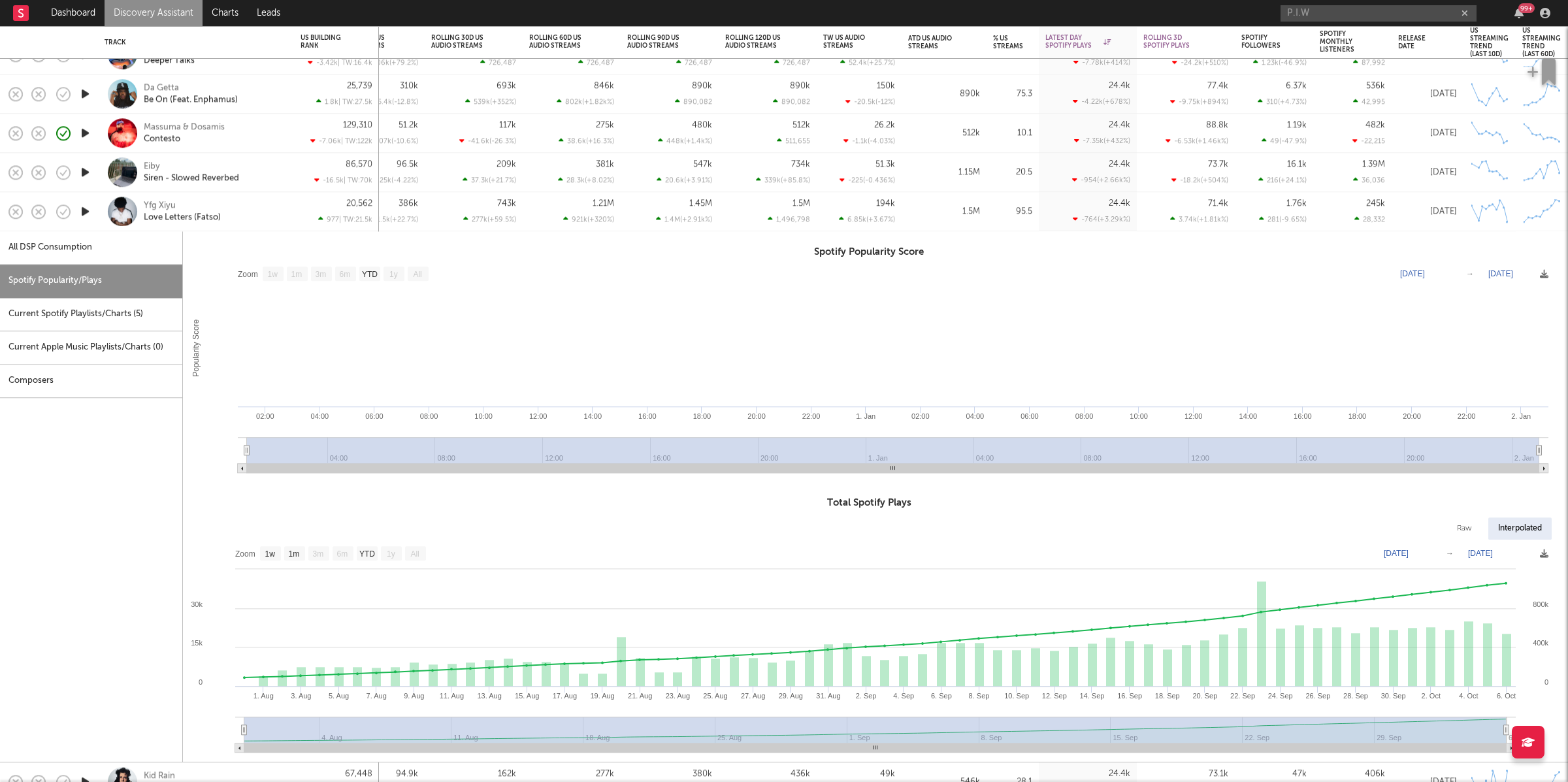
click at [232, 209] on div "Yfg Xiyu Love Letters (Fatso)" at bounding box center [214, 212] width 141 height 24
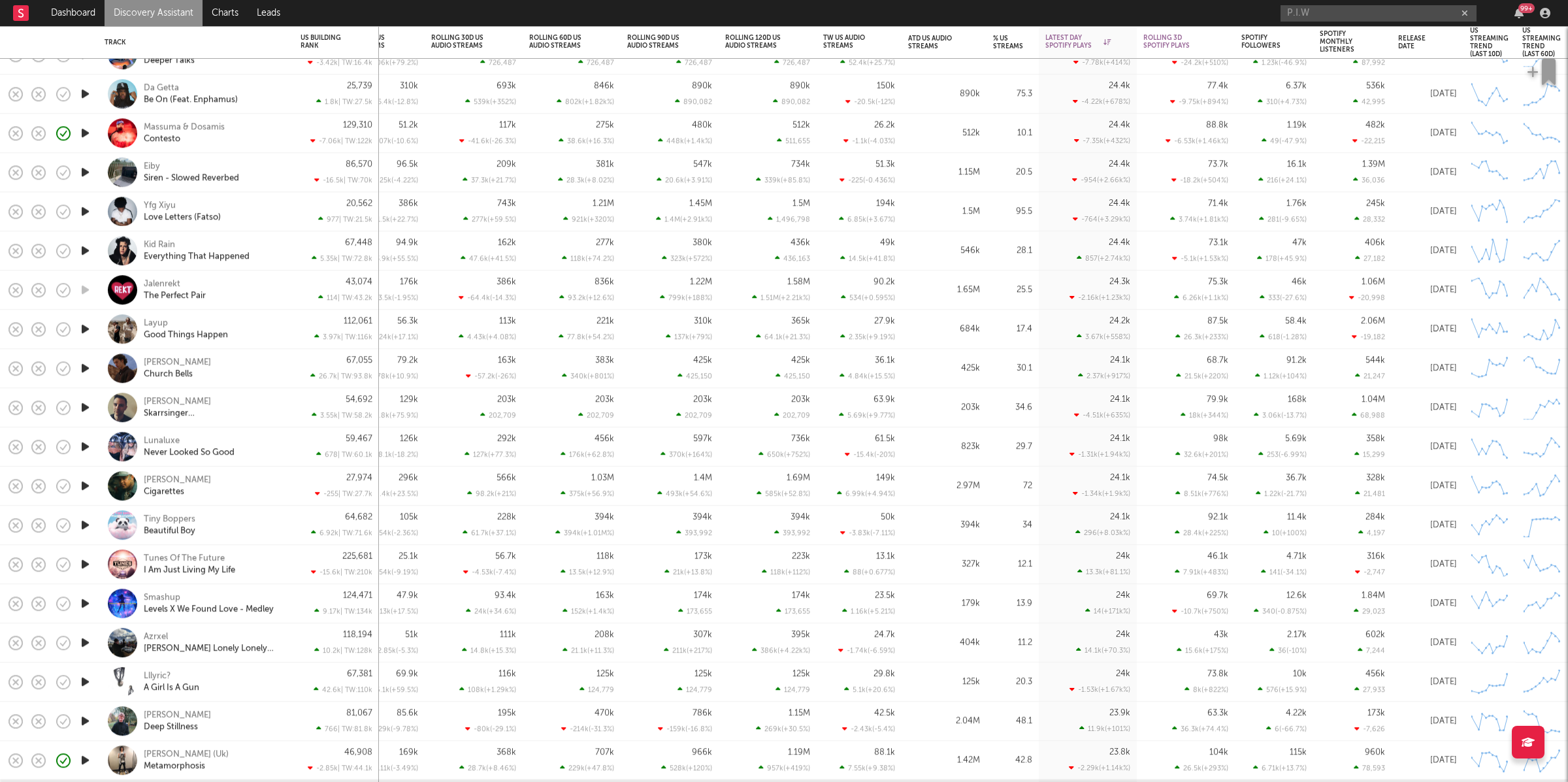
click at [85, 246] on icon "button" at bounding box center [86, 250] width 14 height 16
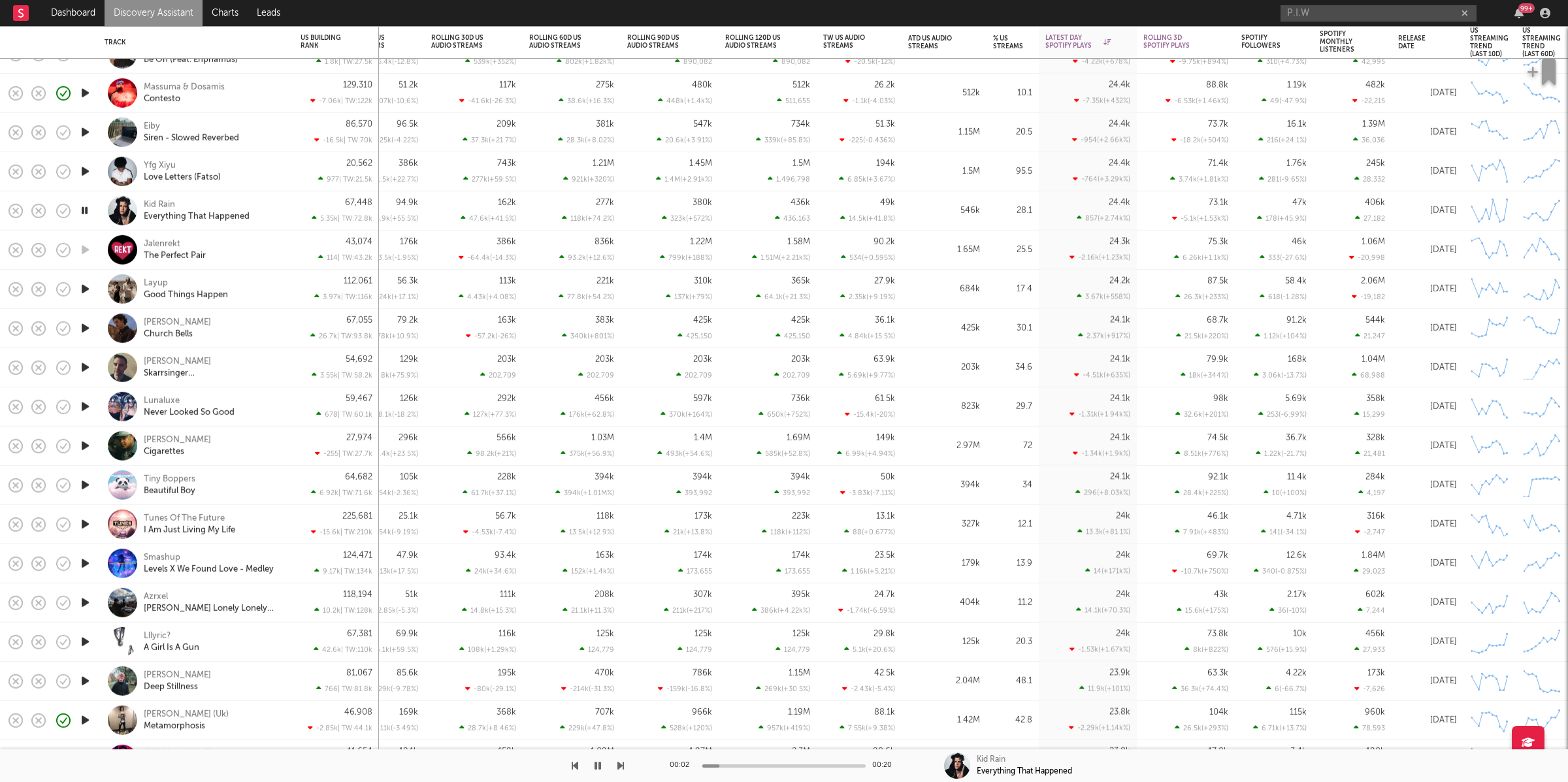
click at [619, 769] on icon "button" at bounding box center [620, 766] width 7 height 11
click at [623, 767] on icon "button" at bounding box center [620, 766] width 7 height 11
click at [621, 773] on button "button" at bounding box center [620, 766] width 7 height 33
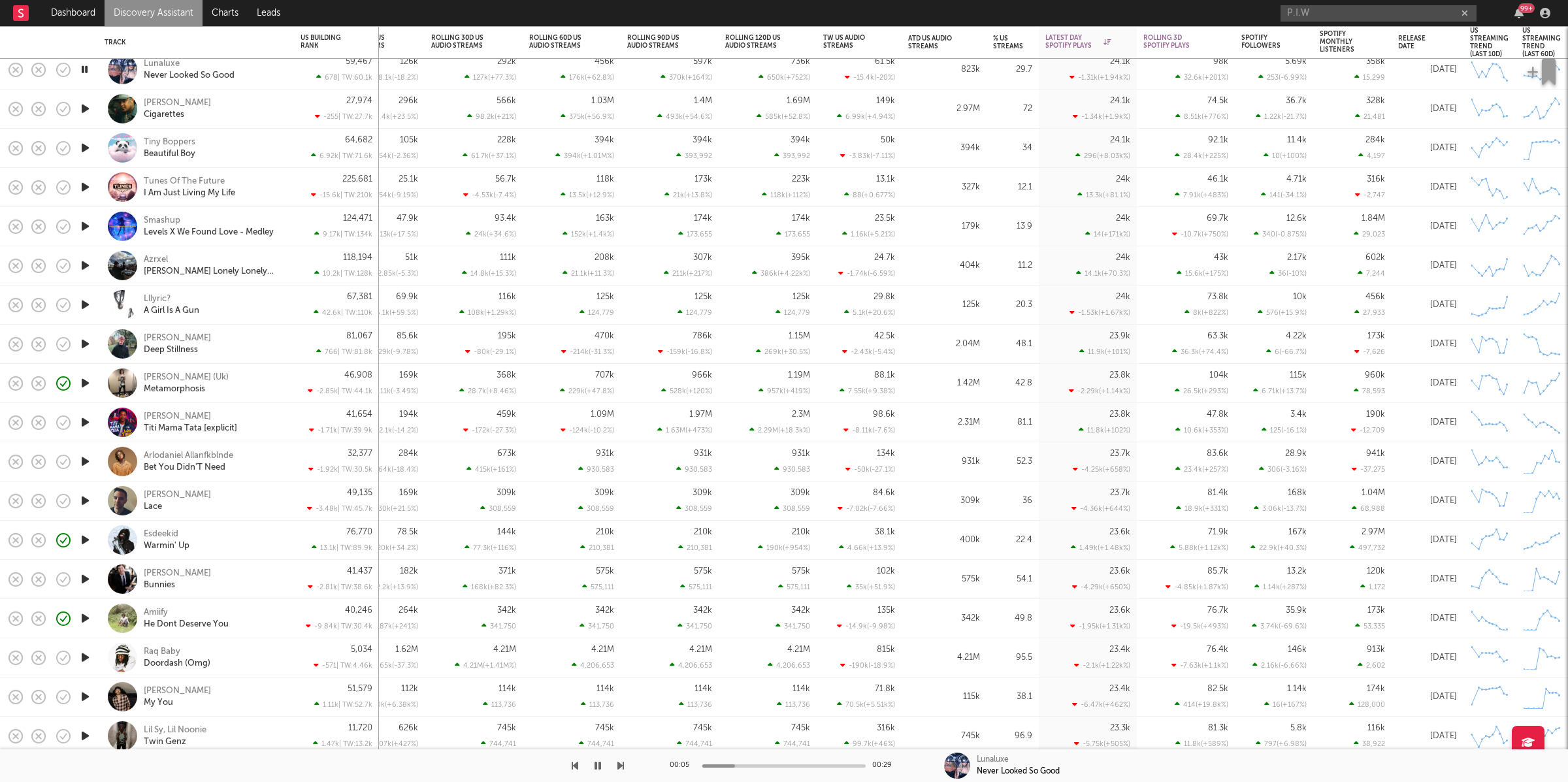
click at [620, 767] on icon "button" at bounding box center [620, 766] width 7 height 11
click at [87, 149] on icon "button" at bounding box center [86, 148] width 14 height 16
click at [622, 761] on icon "button" at bounding box center [620, 766] width 7 height 11
click at [617, 762] on icon "button" at bounding box center [620, 766] width 7 height 11
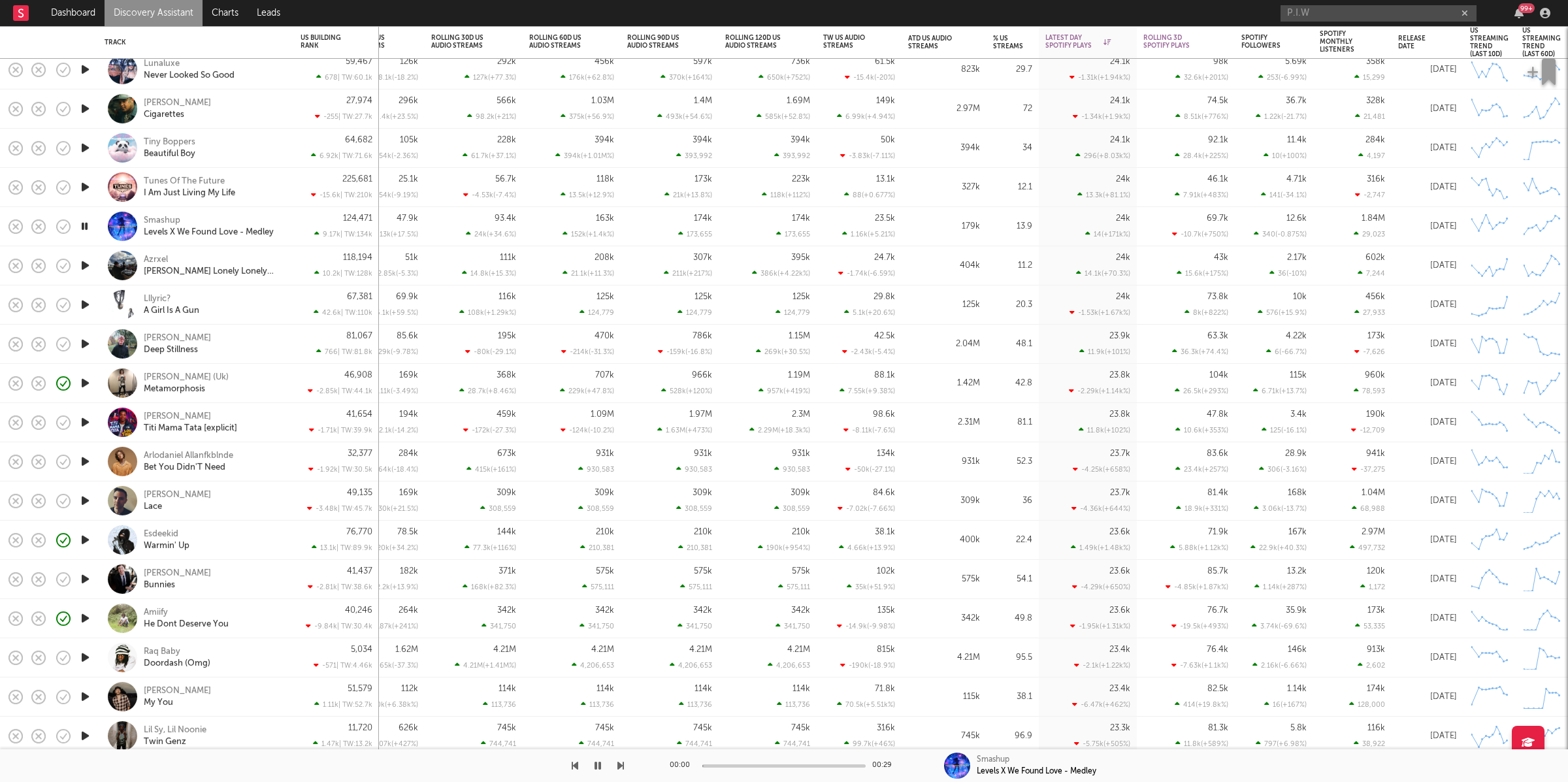
click at [620, 764] on icon "button" at bounding box center [620, 766] width 7 height 11
click at [620, 764] on icon "button" at bounding box center [620, 766] width 7 height 11
click at [621, 765] on icon "button" at bounding box center [620, 766] width 7 height 11
click at [621, 764] on icon "button" at bounding box center [620, 766] width 7 height 11
click at [578, 763] on div at bounding box center [312, 766] width 624 height 33
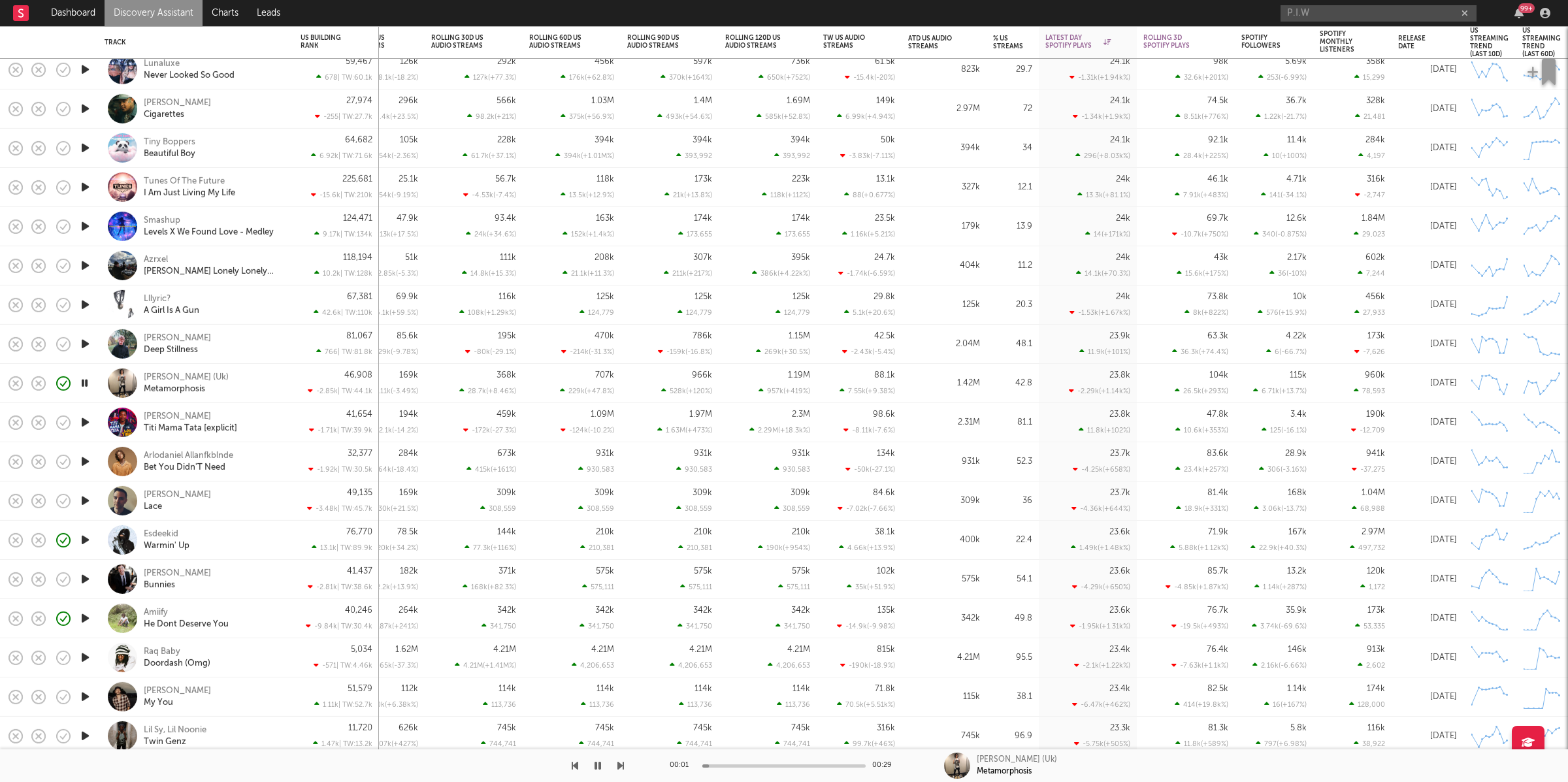
click at [574, 764] on icon "button" at bounding box center [575, 766] width 7 height 11
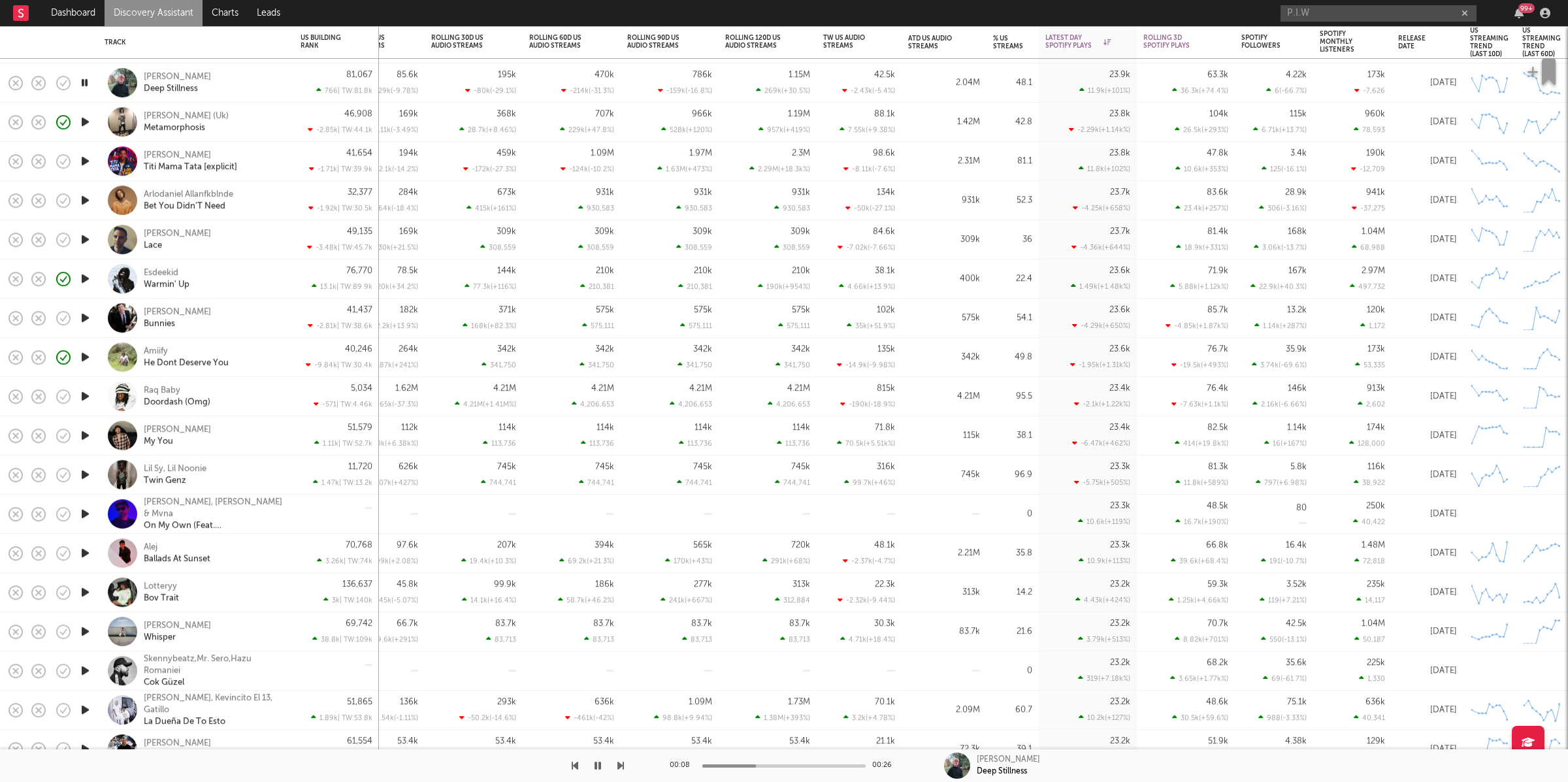
drag, startPoint x: 563, startPoint y: 763, endPoint x: 588, endPoint y: 762, distance: 25.0
click at [569, 763] on div at bounding box center [312, 766] width 624 height 33
click at [572, 764] on icon "button" at bounding box center [575, 766] width 7 height 11
click at [622, 764] on icon "button" at bounding box center [620, 766] width 7 height 11
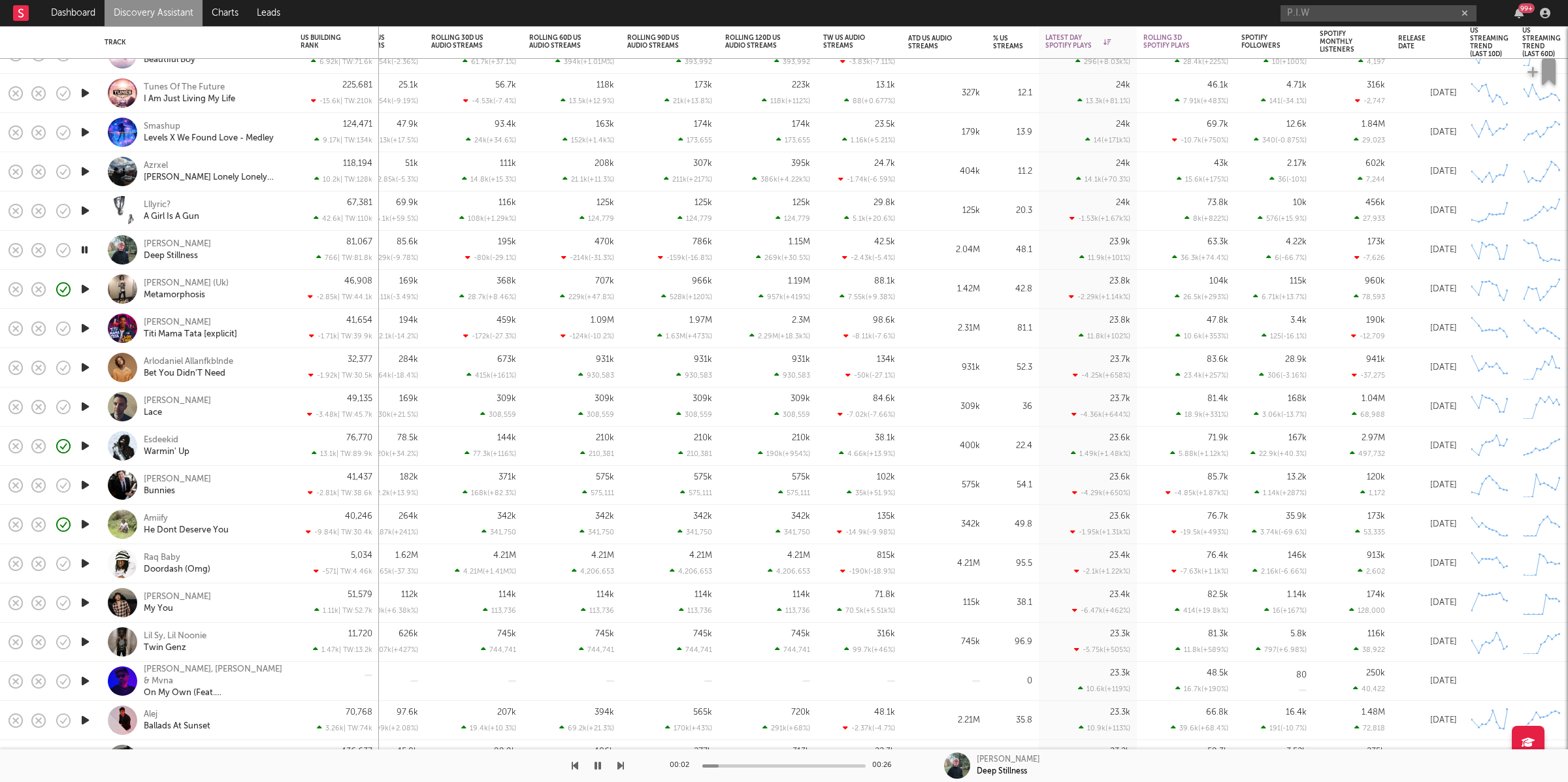
click at [249, 218] on div "Lllyric? A Girl Is A Gun" at bounding box center [214, 211] width 141 height 24
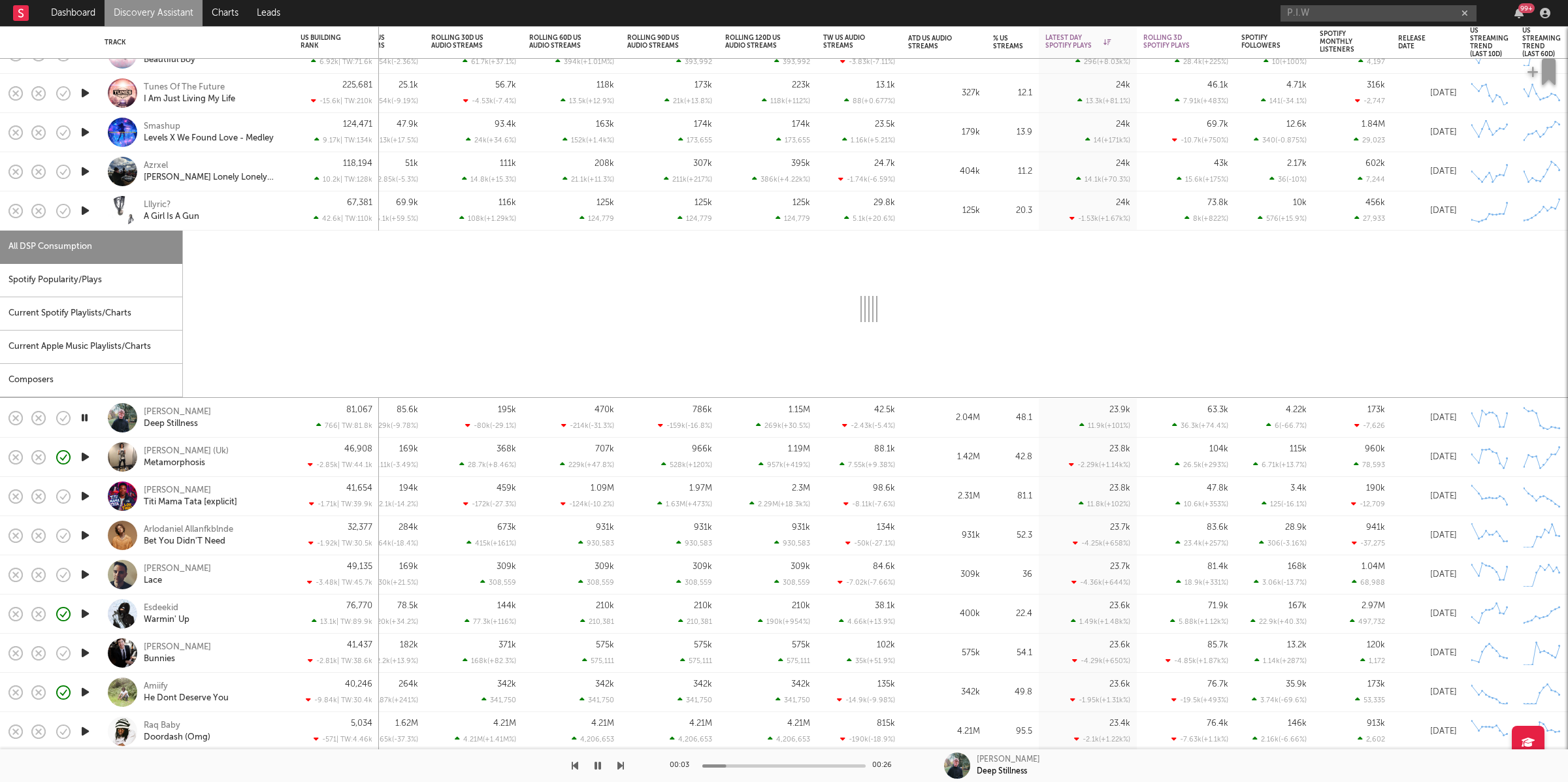
drag, startPoint x: 89, startPoint y: 277, endPoint x: 97, endPoint y: 276, distance: 8.1
click at [89, 277] on div "Spotify Popularity/Plays" at bounding box center [91, 281] width 183 height 34
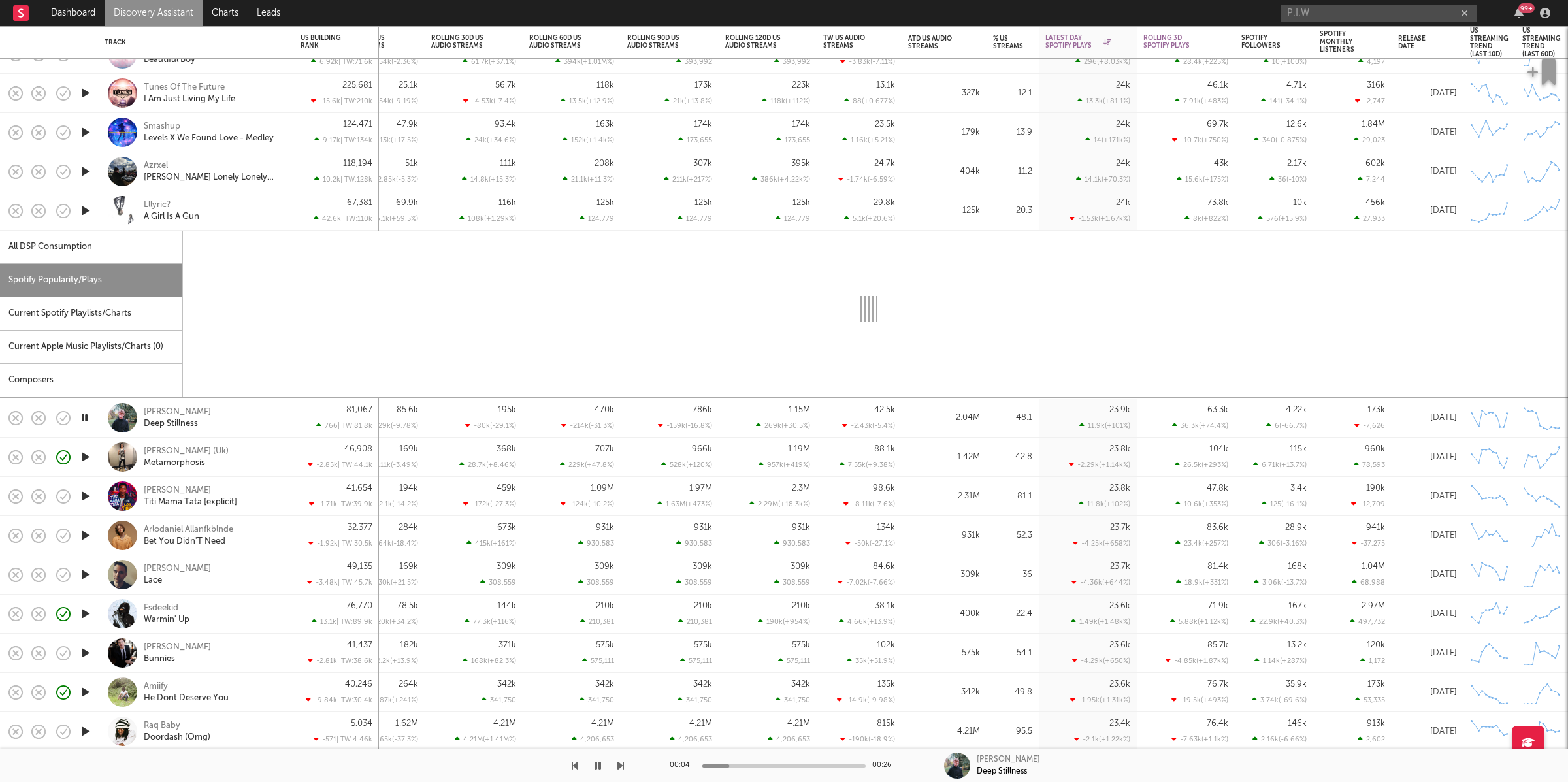
select select "1w"
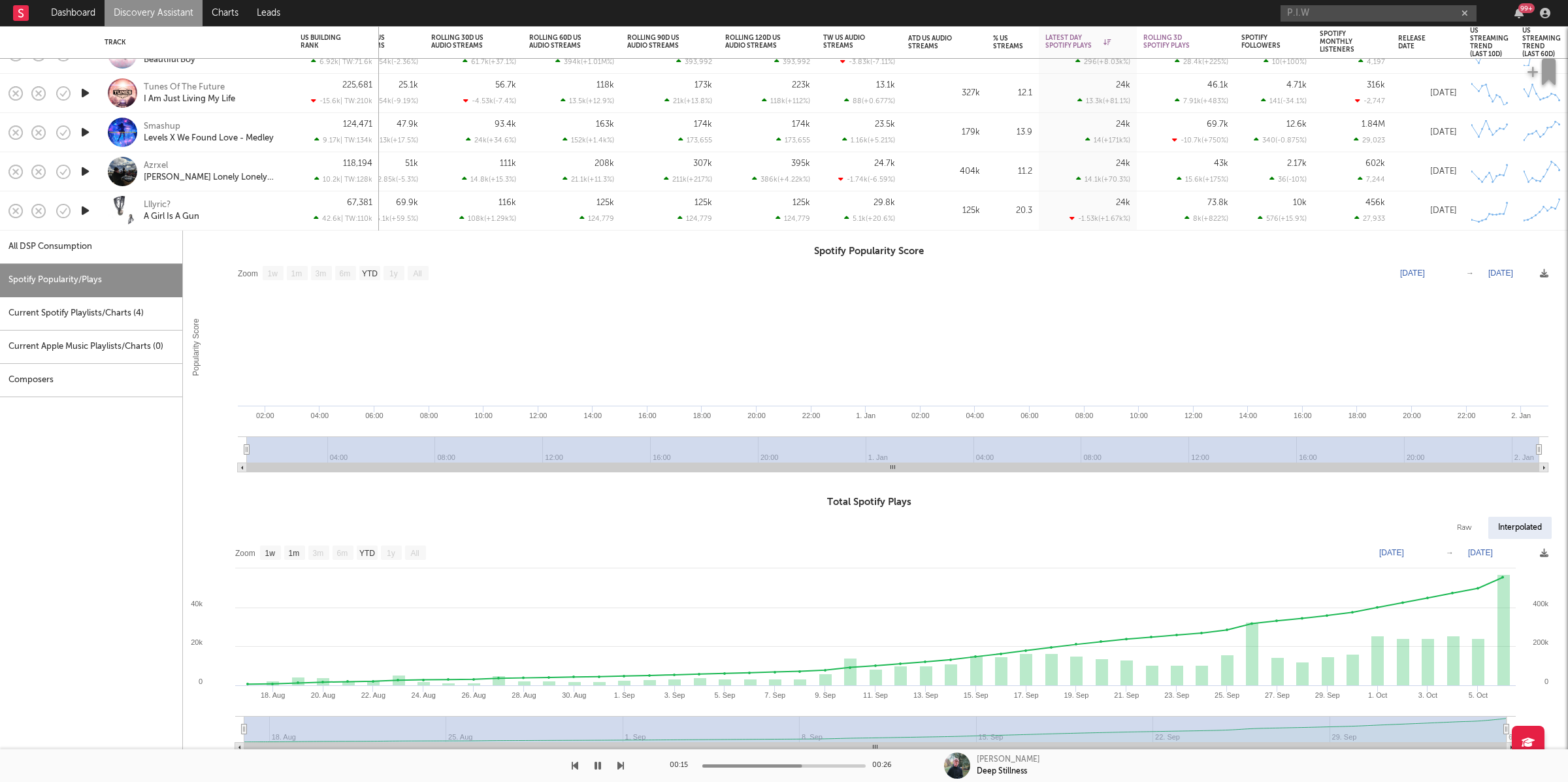
click at [594, 763] on icon "button" at bounding box center [598, 766] width 7 height 11
click at [1340, 11] on input "P.I.W" at bounding box center [1378, 13] width 196 height 16
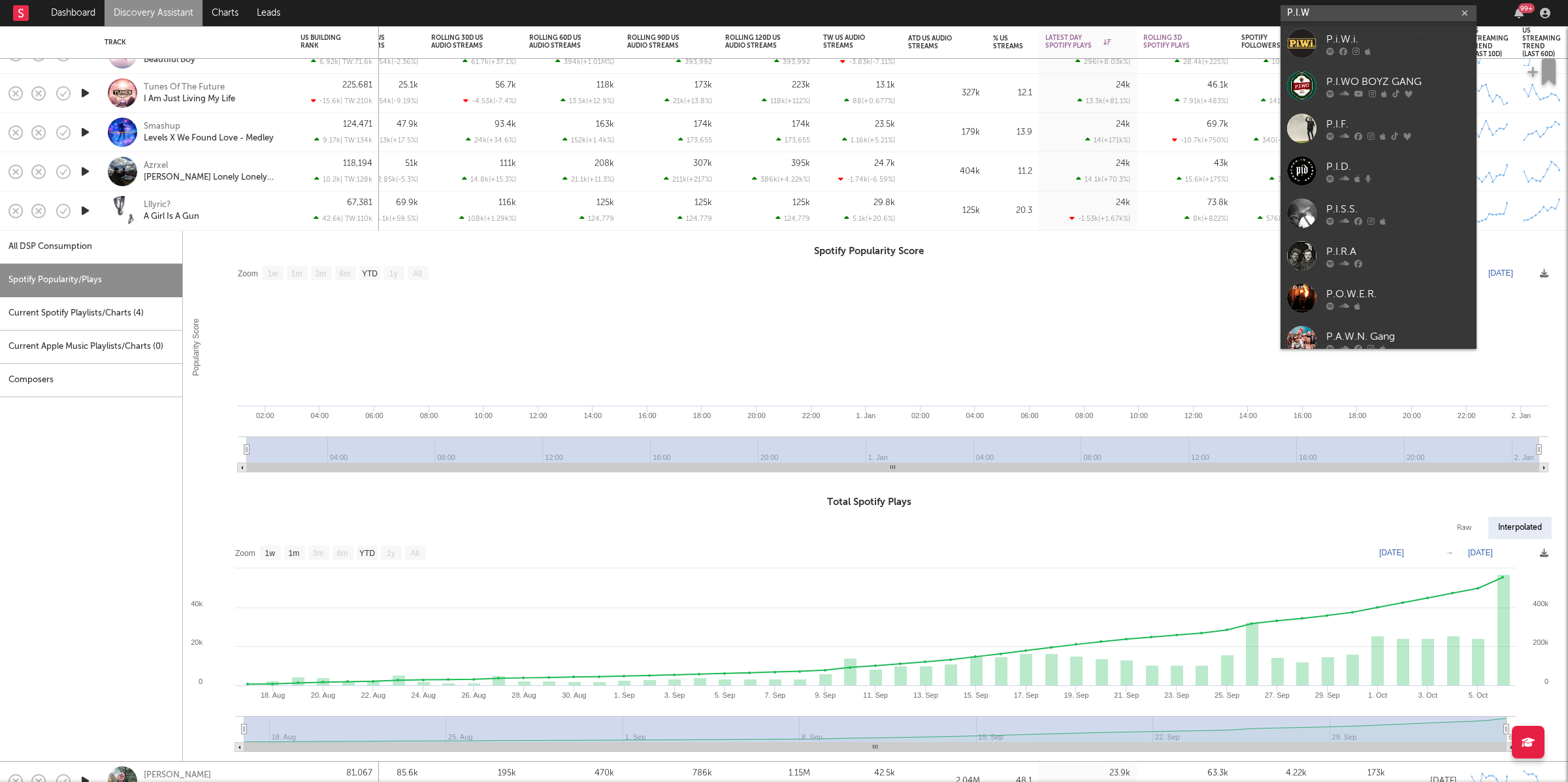
click at [1340, 11] on input "P.I.W" at bounding box center [1378, 13] width 196 height 16
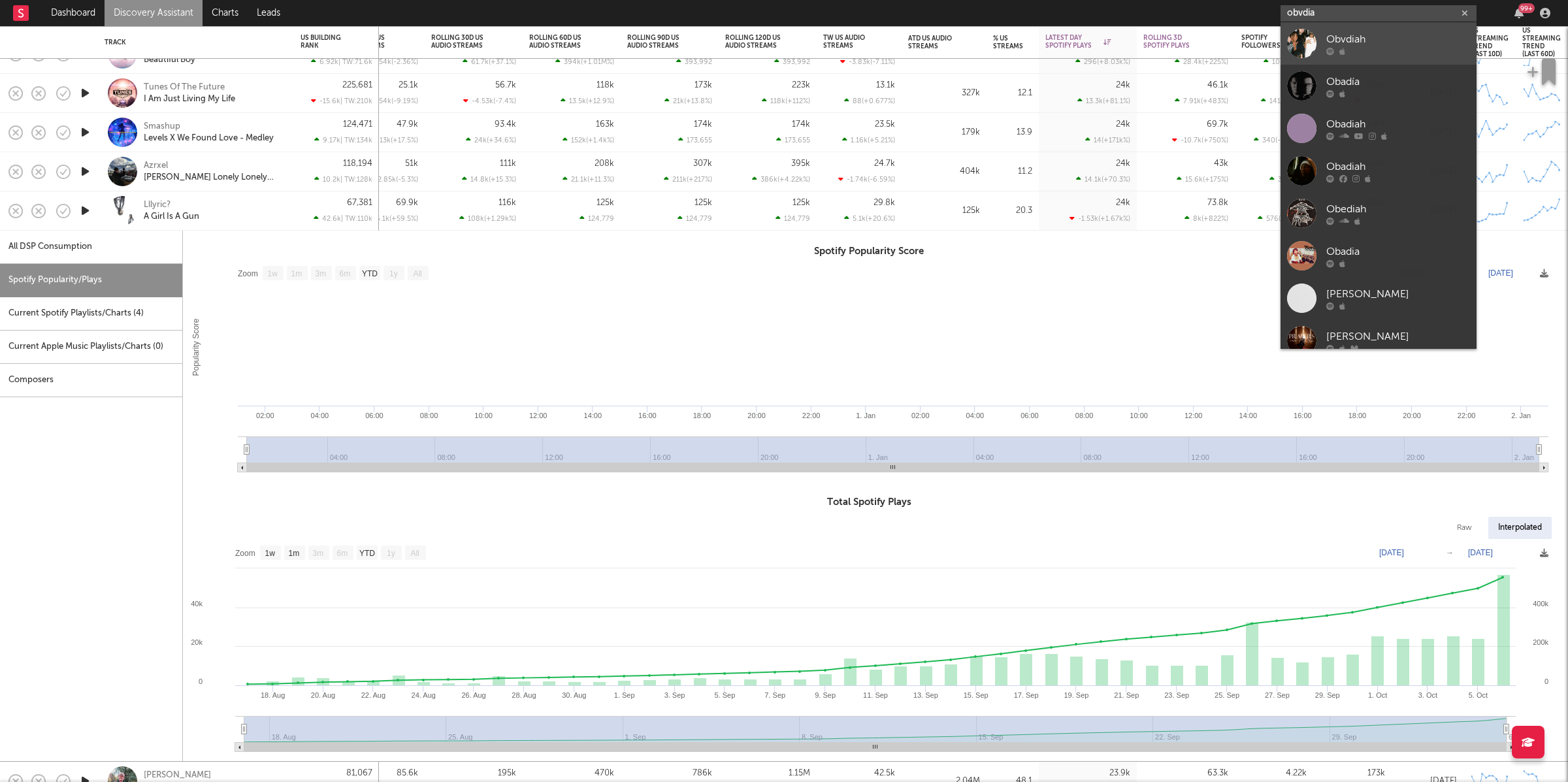
type input "obvdia"
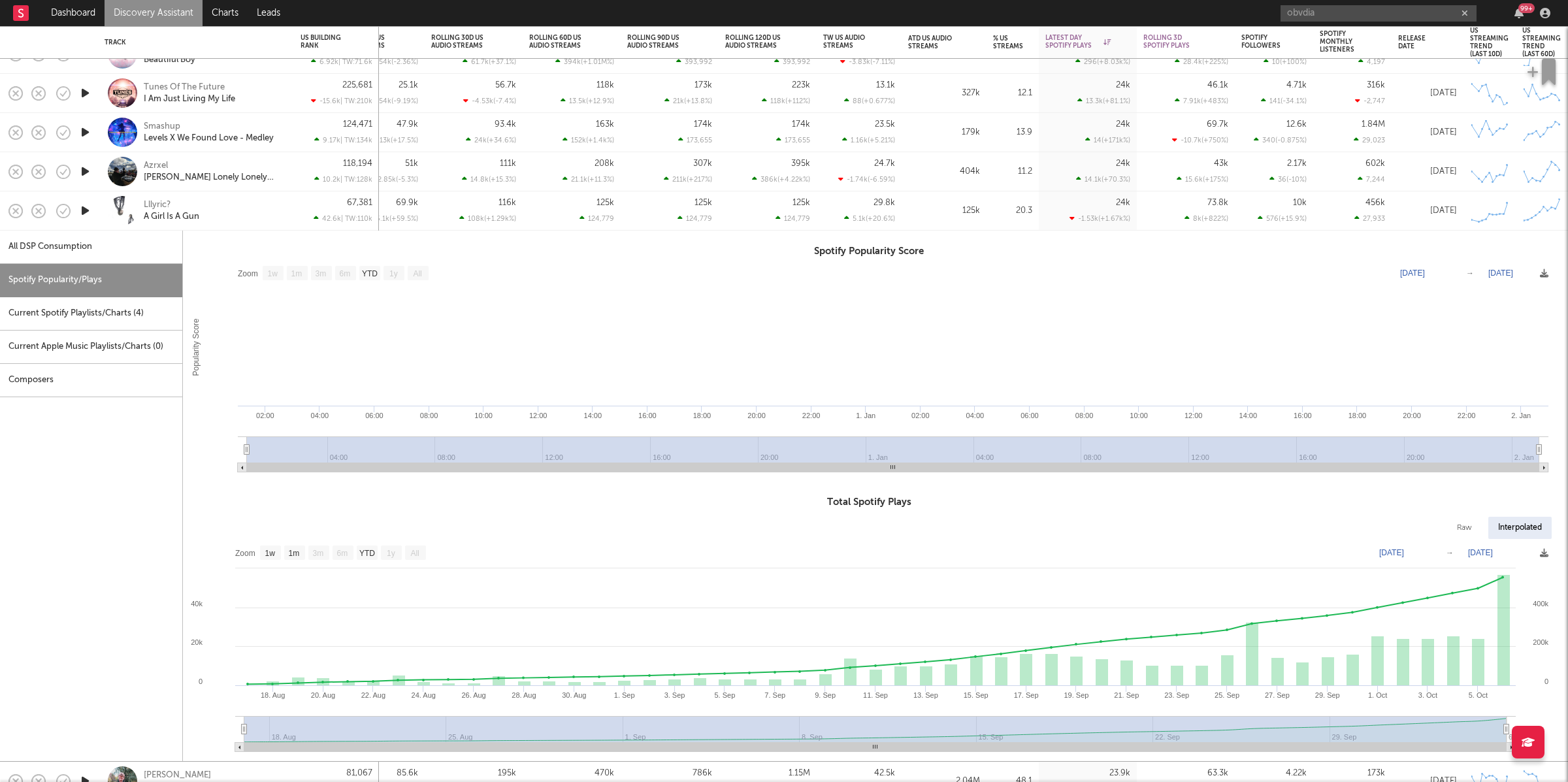
click at [267, 202] on div "Lllyric? A Girl Is A Gun" at bounding box center [214, 211] width 141 height 24
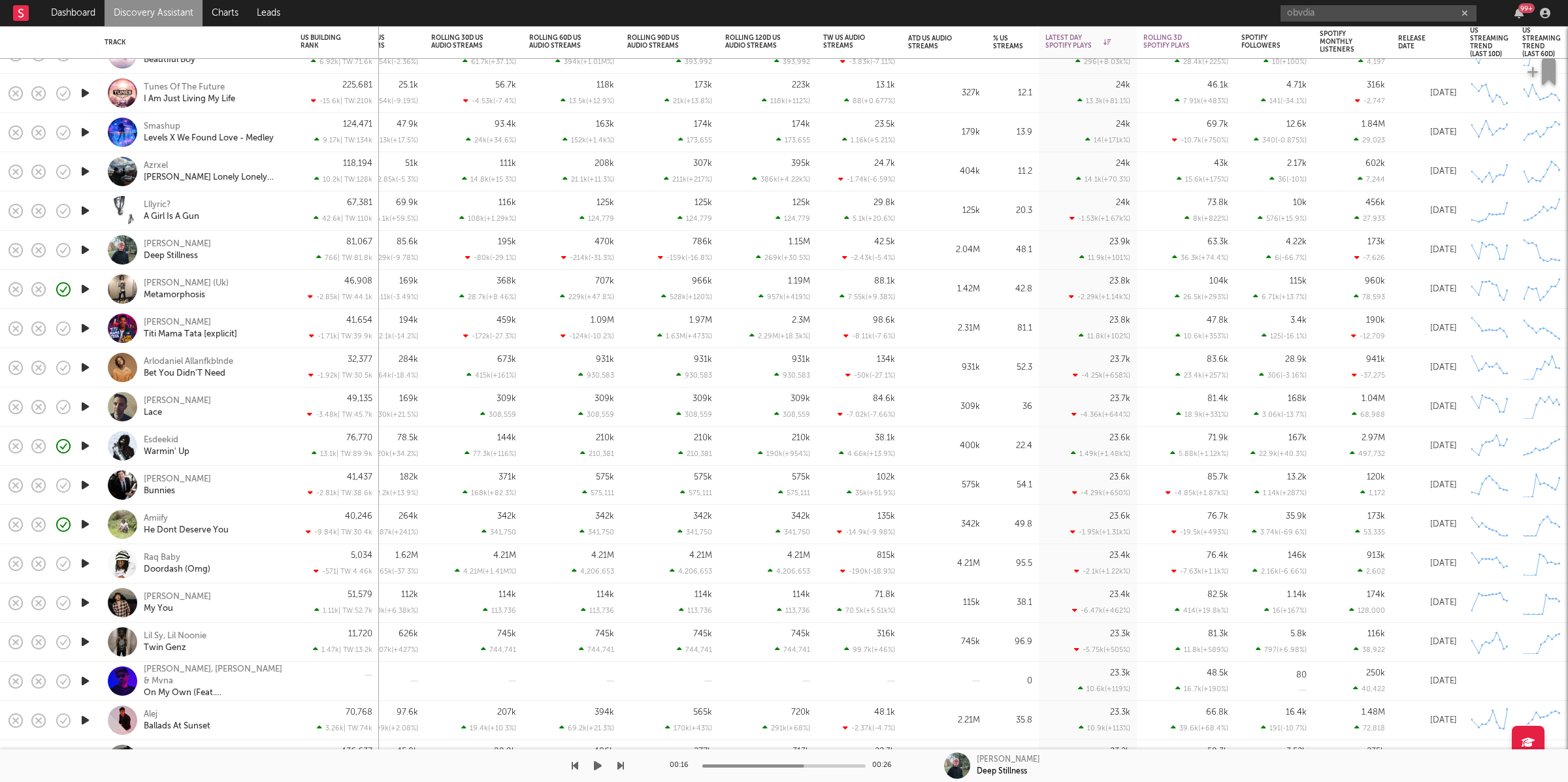
click at [594, 768] on icon "button" at bounding box center [598, 766] width 8 height 11
click at [623, 767] on icon "button" at bounding box center [620, 766] width 7 height 11
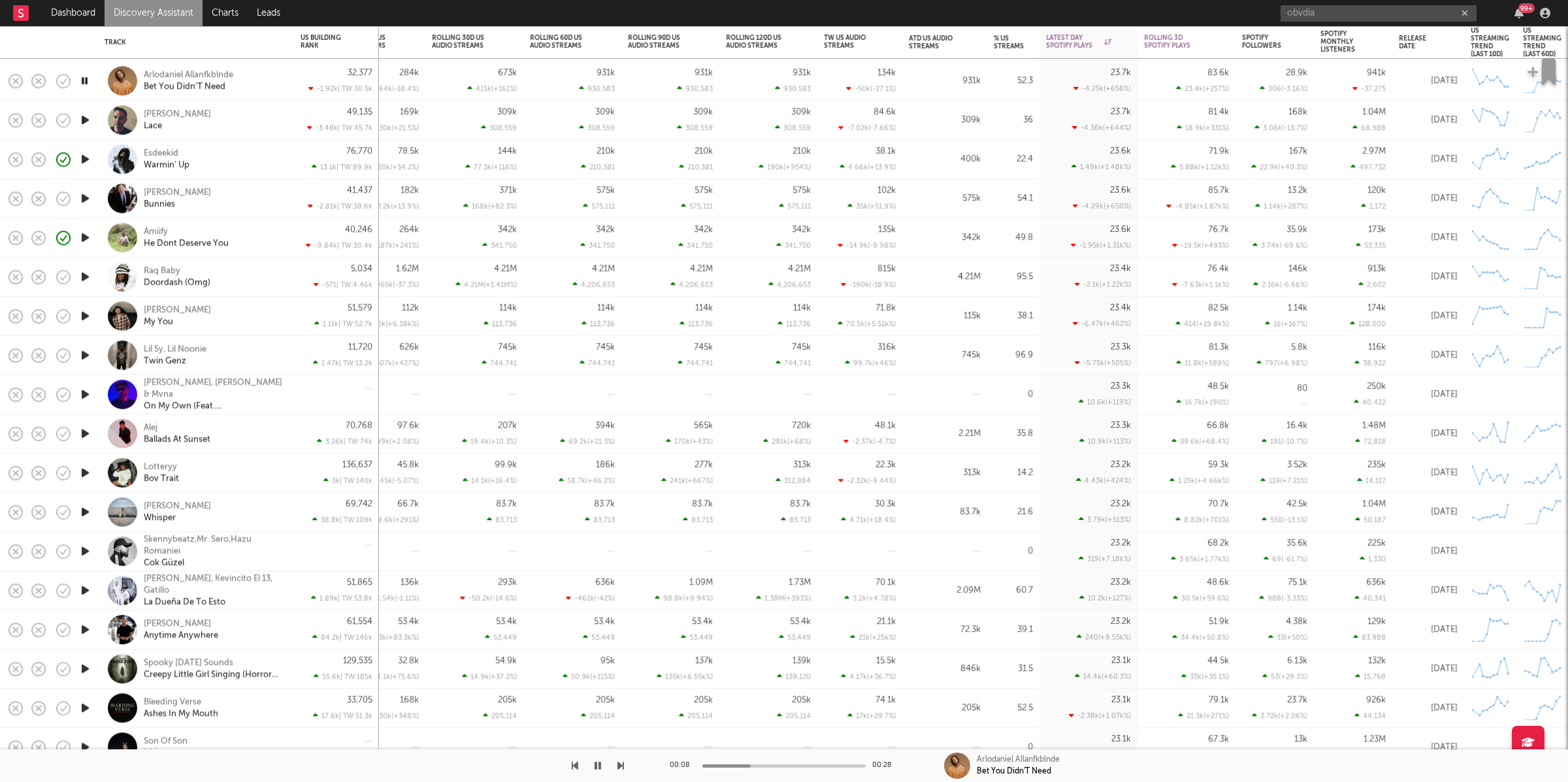
click at [620, 765] on icon "button" at bounding box center [620, 766] width 7 height 11
click at [619, 767] on icon "button" at bounding box center [620, 766] width 7 height 11
click at [620, 770] on icon "button" at bounding box center [620, 766] width 7 height 11
click at [620, 770] on icon "button" at bounding box center [620, 766] width 7 height 11
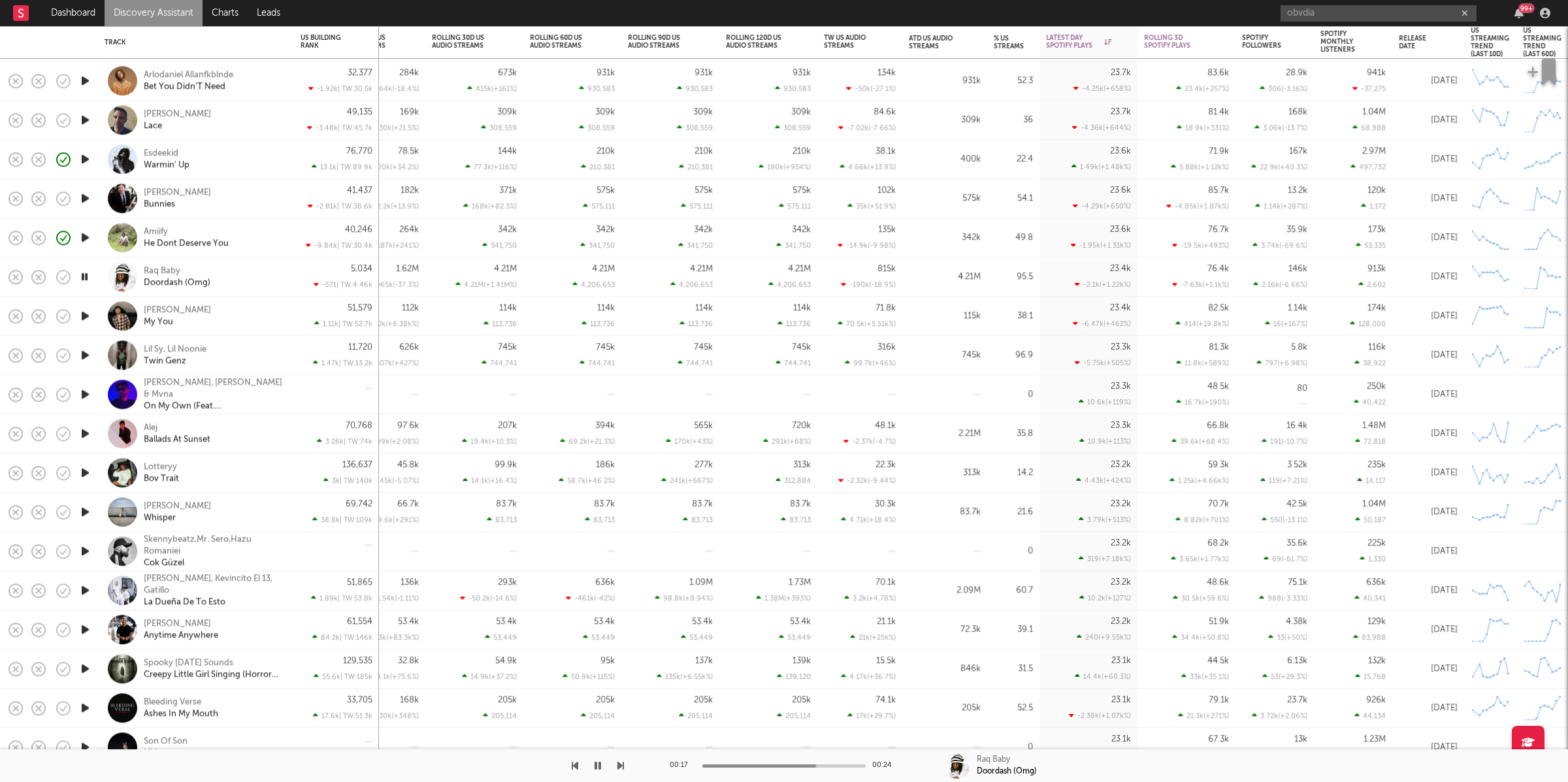
click at [593, 767] on button "button" at bounding box center [598, 766] width 13 height 33
click at [601, 766] on icon "button" at bounding box center [598, 766] width 8 height 11
click at [619, 767] on icon "button" at bounding box center [620, 766] width 7 height 11
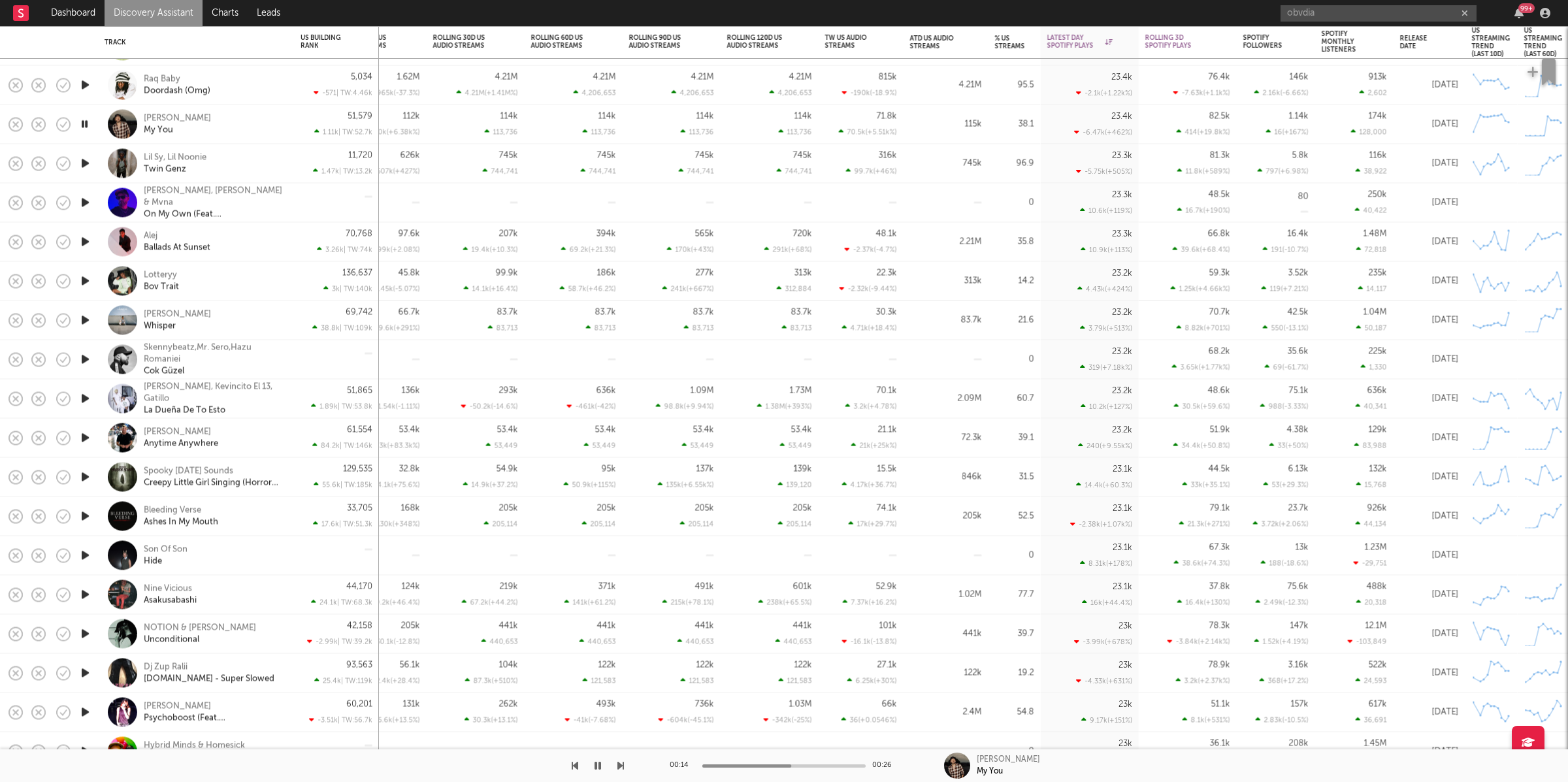
click at [620, 768] on icon "button" at bounding box center [620, 766] width 7 height 11
click at [619, 765] on icon "button" at bounding box center [620, 766] width 7 height 11
click at [256, 271] on div "Lotteryy Bov Trait" at bounding box center [214, 281] width 141 height 24
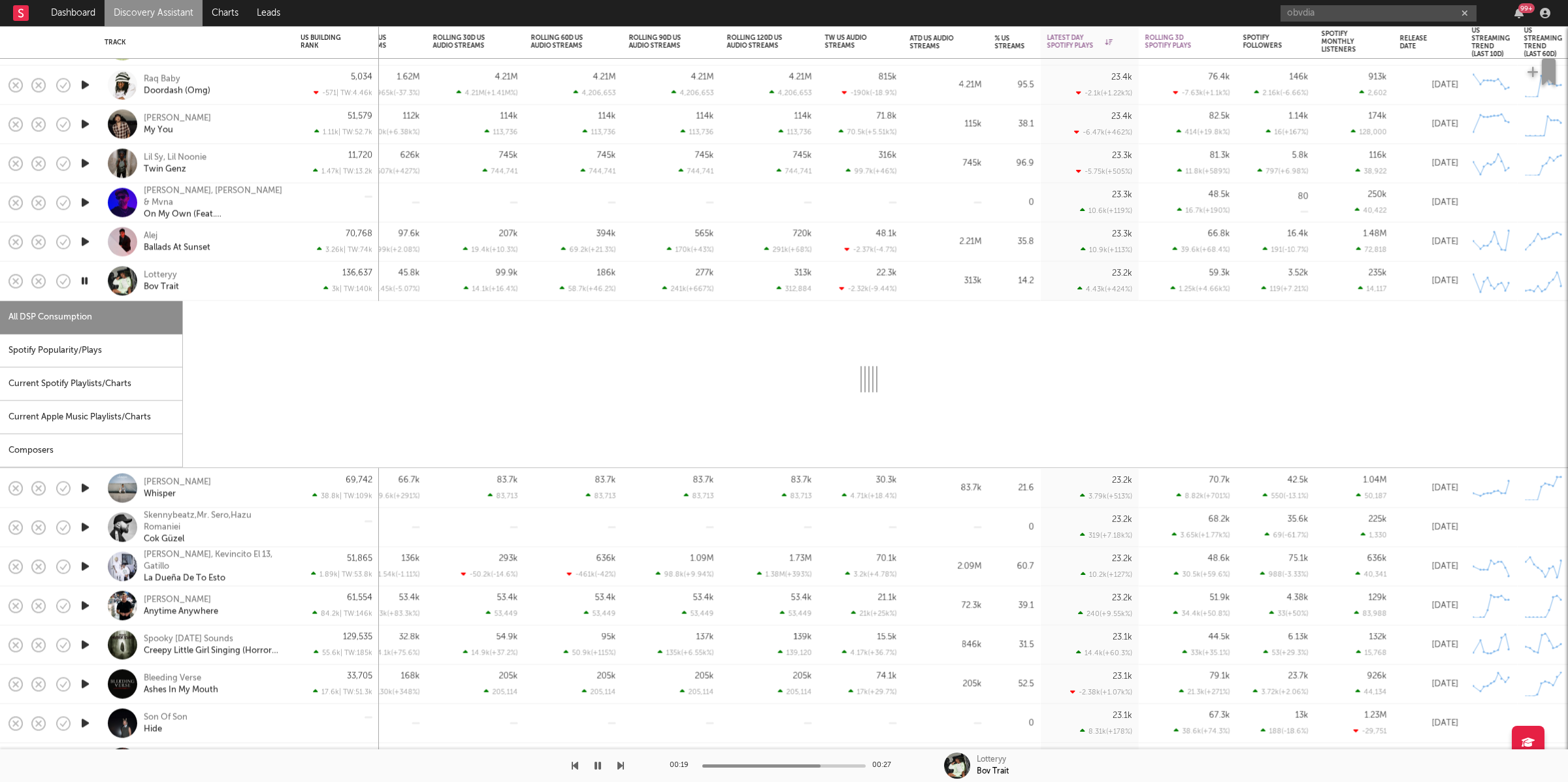
click at [239, 286] on div "Lotteryy Bov Trait" at bounding box center [214, 281] width 141 height 24
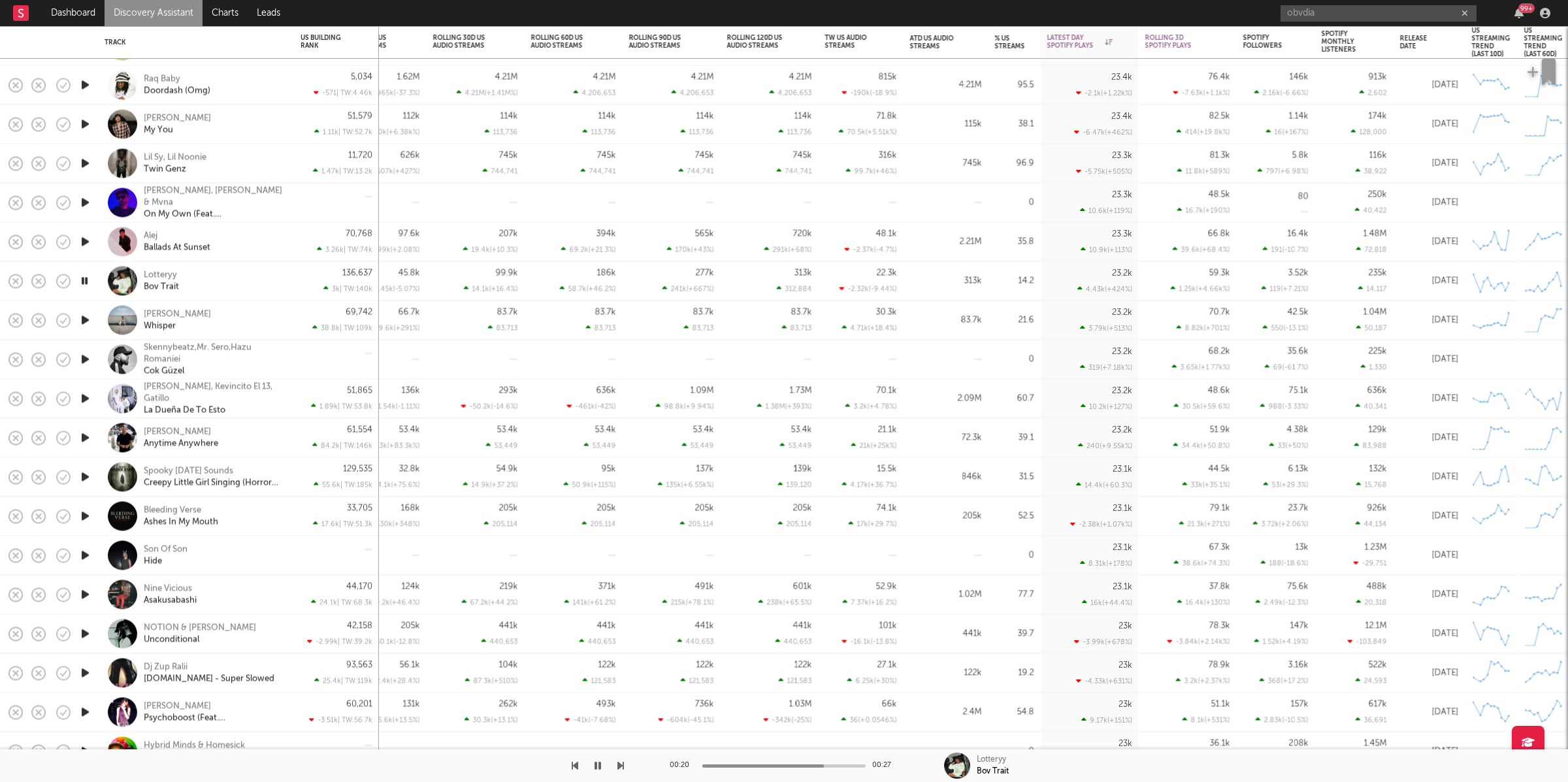
click at [250, 282] on div "Lotteryy Bov Trait" at bounding box center [214, 281] width 141 height 24
select select "1w"
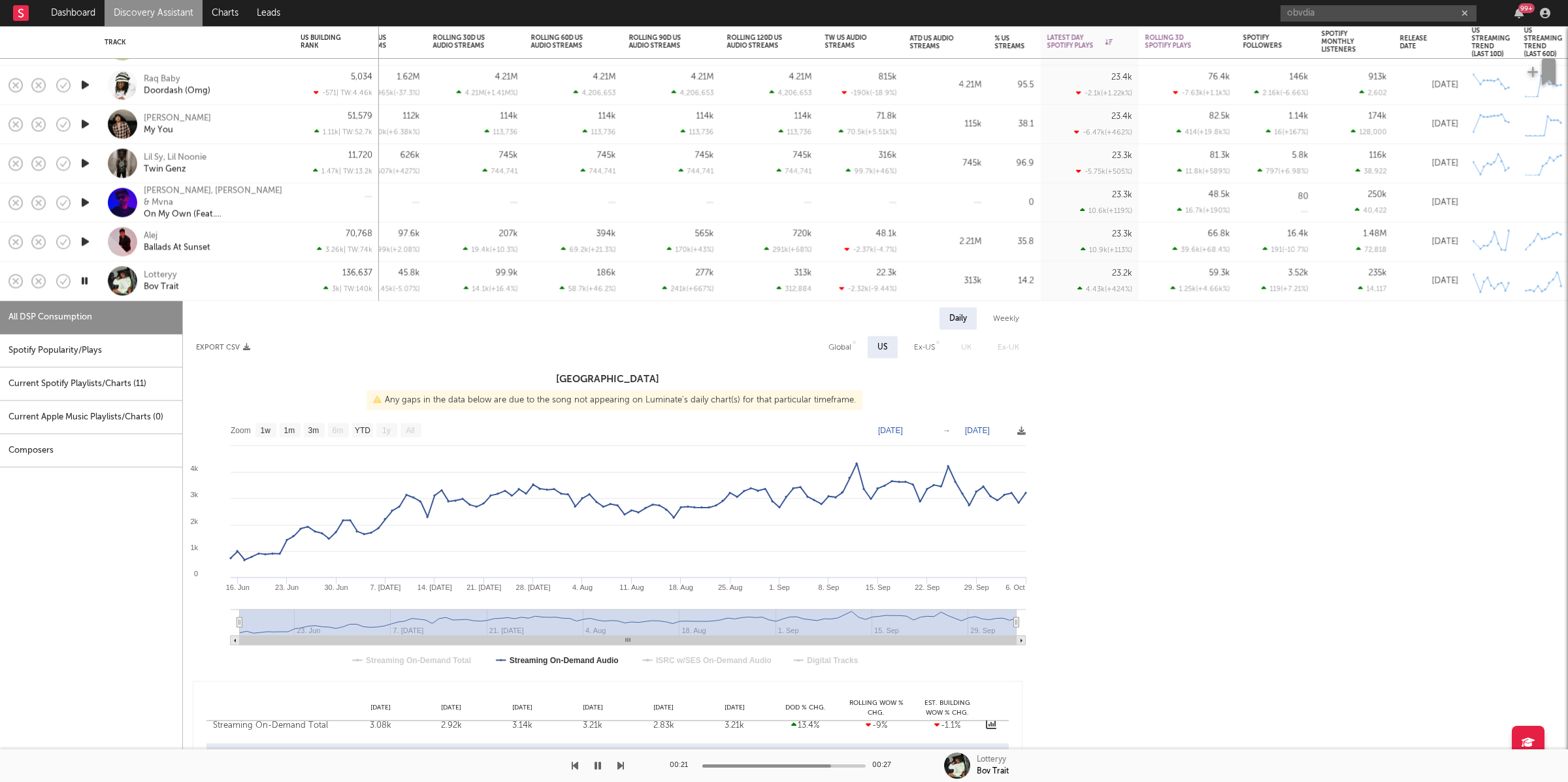
drag, startPoint x: 70, startPoint y: 339, endPoint x: 117, endPoint y: 341, distance: 47.0
click at [70, 340] on div "Spotify Popularity/Plays" at bounding box center [91, 352] width 183 height 34
select select "1w"
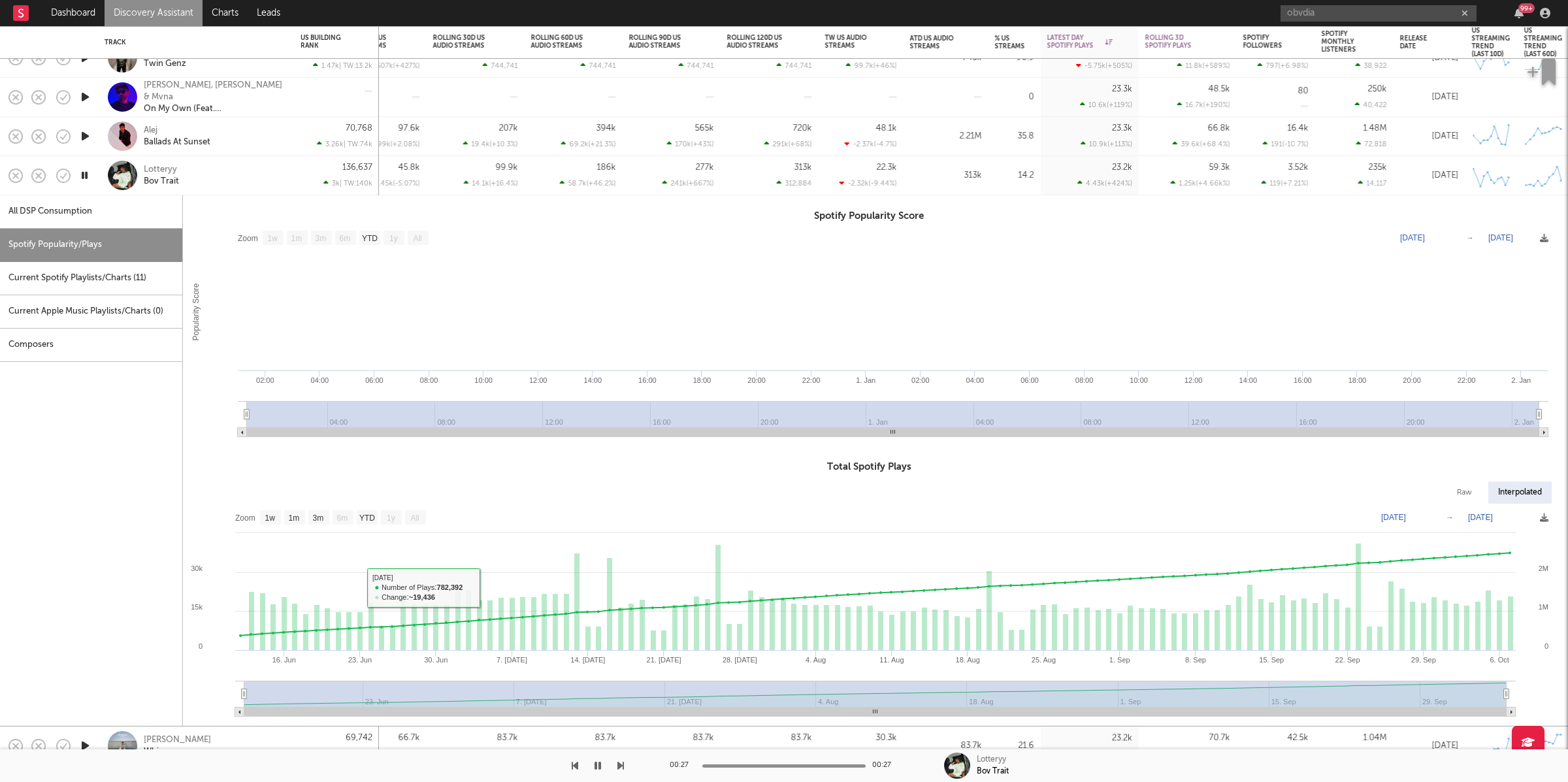
drag, startPoint x: 251, startPoint y: 178, endPoint x: 199, endPoint y: 174, distance: 52.2
click at [251, 178] on div "Lotteryy Bov Trait" at bounding box center [214, 176] width 141 height 24
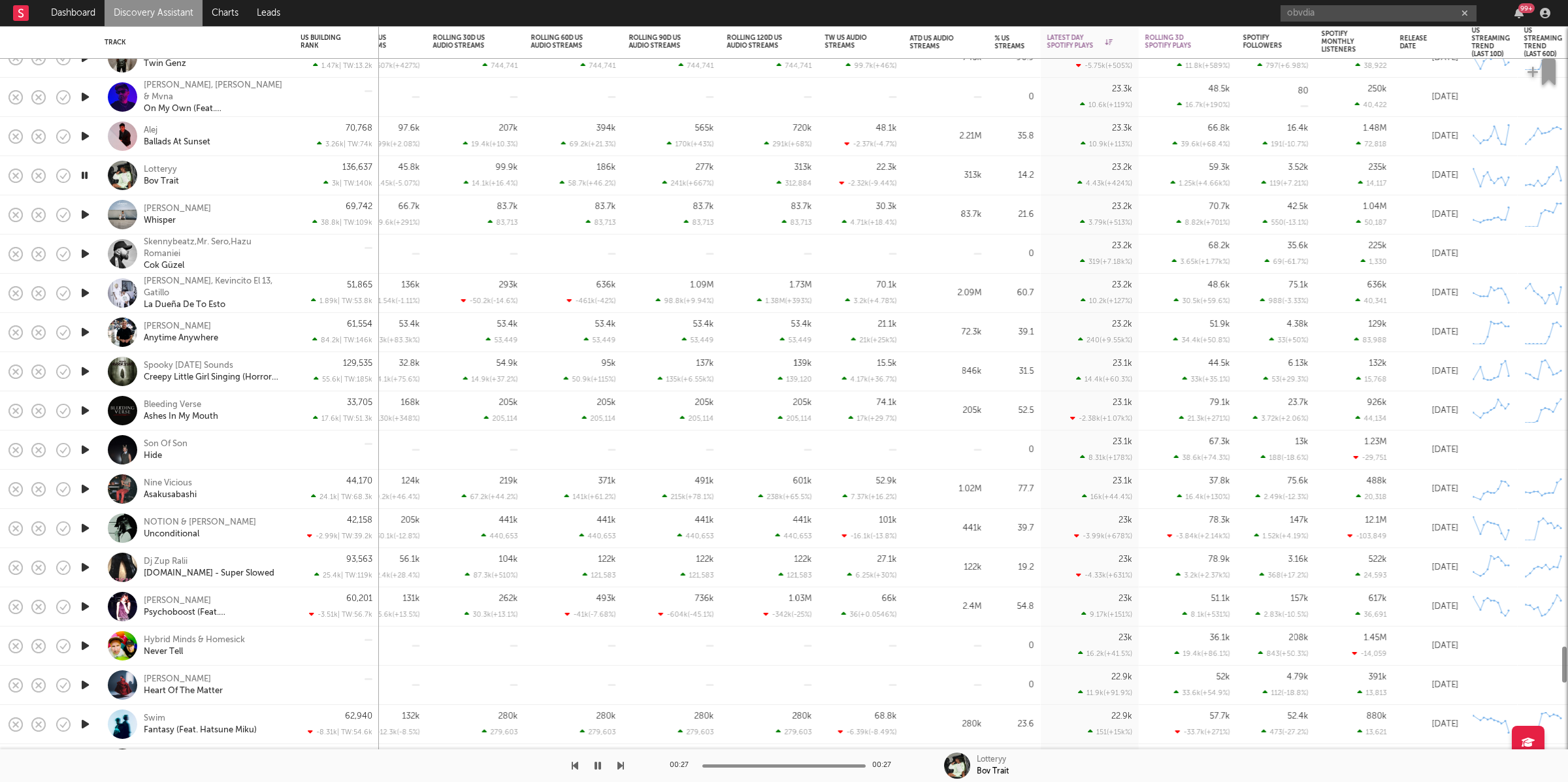
click at [245, 170] on div "Lotteryy Bov Trait" at bounding box center [214, 176] width 141 height 24
select select "1w"
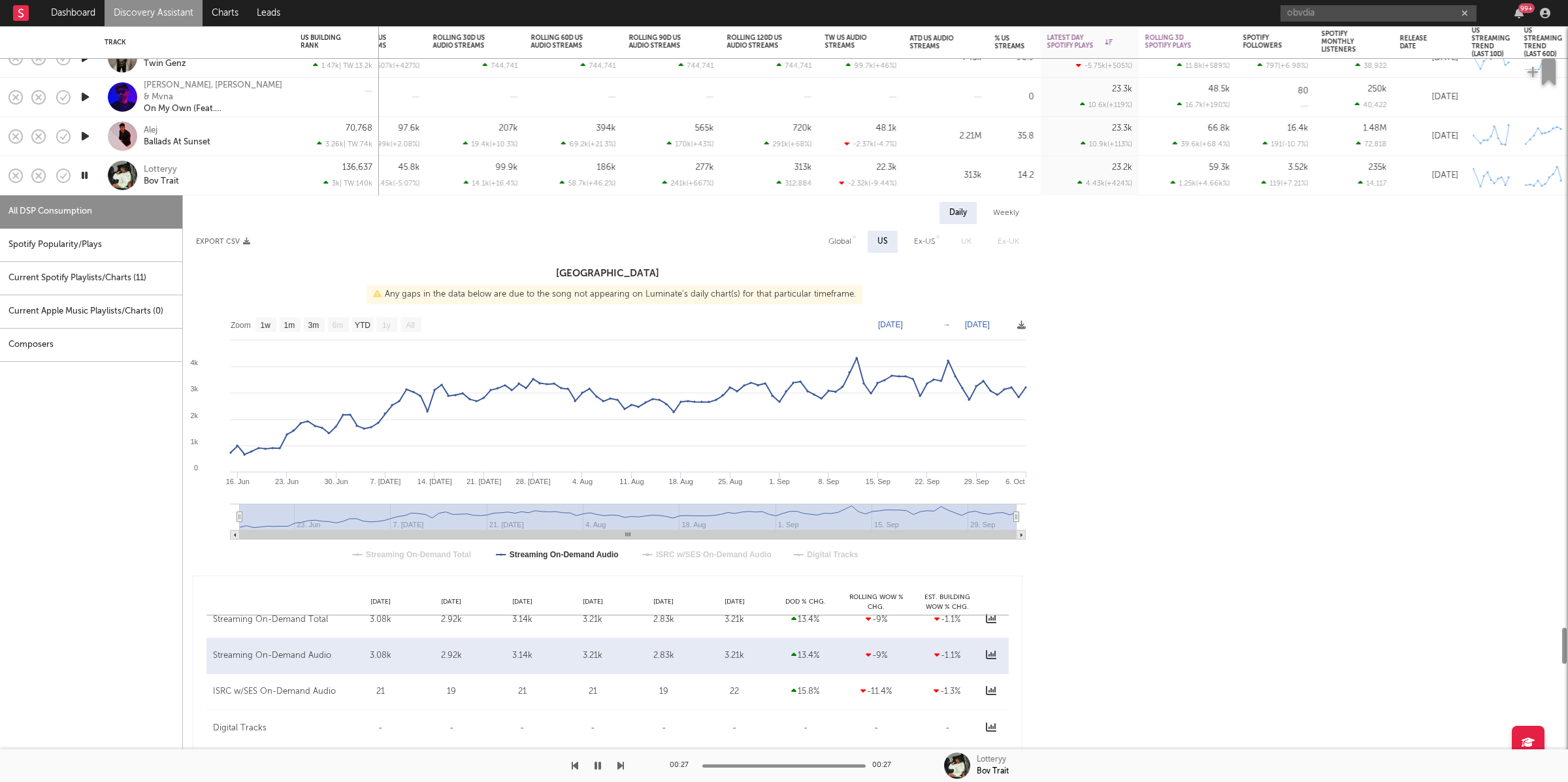
click at [209, 170] on div "Lotteryy Bov Trait" at bounding box center [214, 176] width 141 height 24
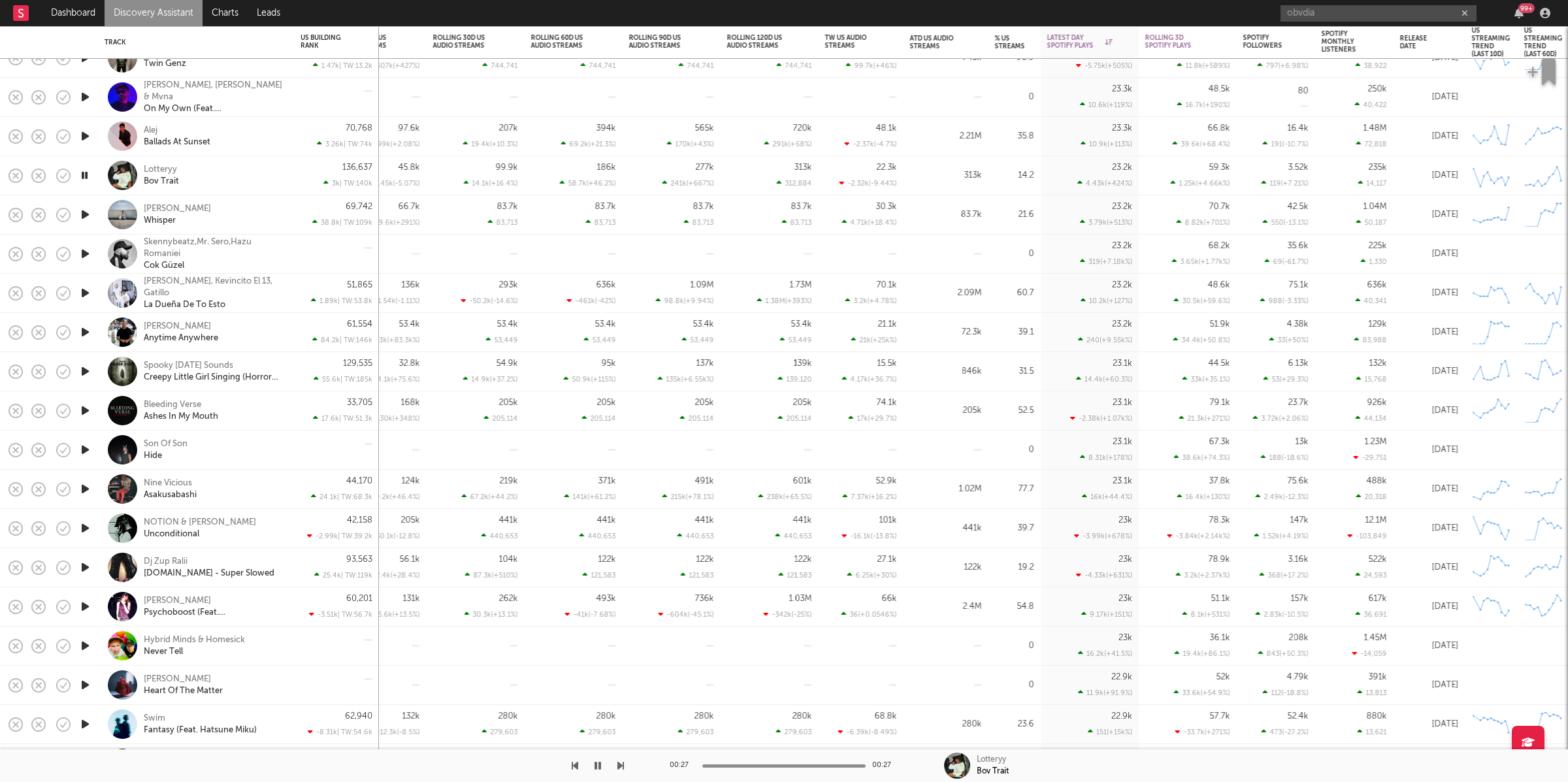
click at [81, 211] on icon "button" at bounding box center [86, 214] width 14 height 16
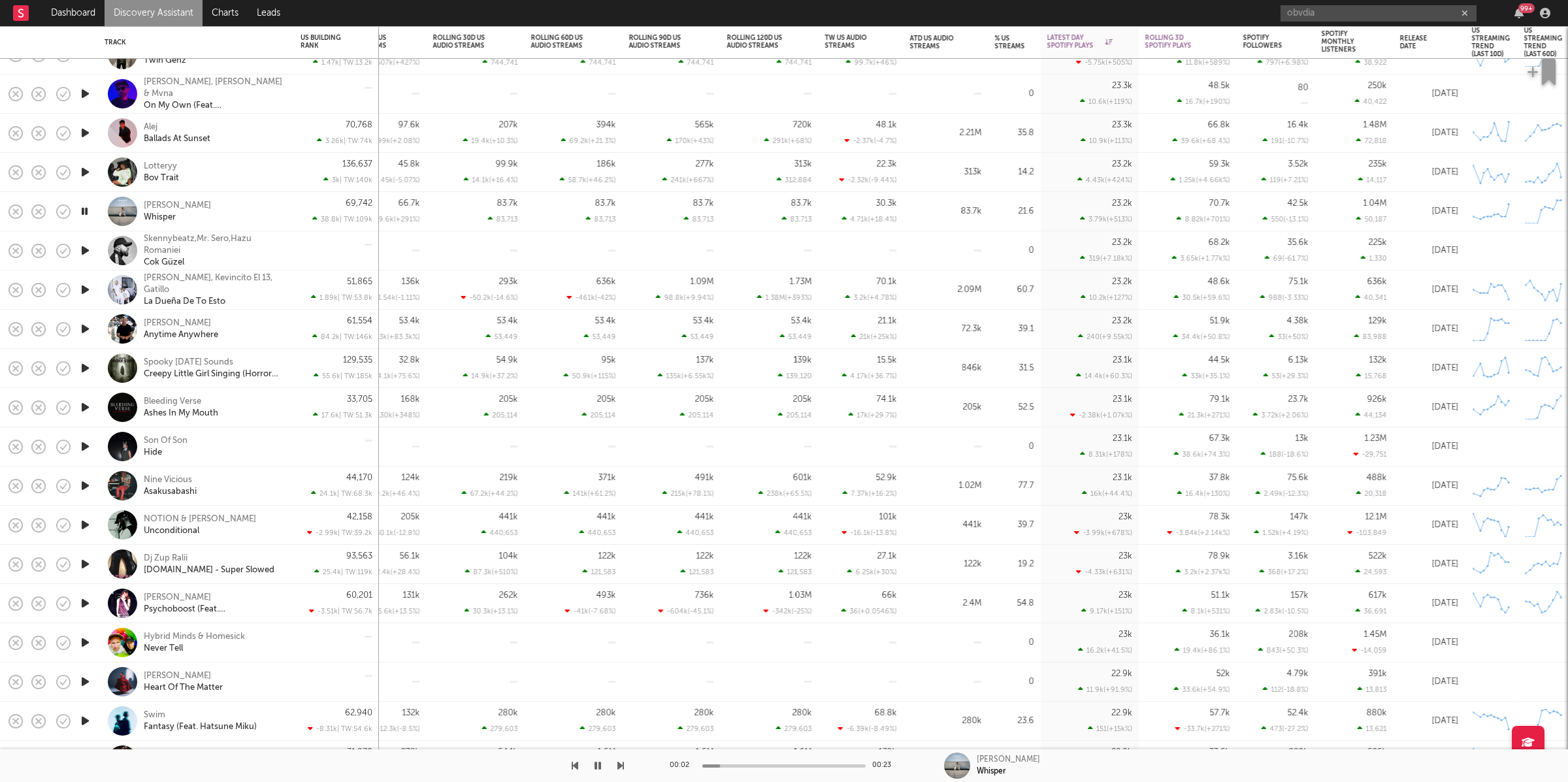
click at [622, 767] on icon "button" at bounding box center [620, 766] width 7 height 11
click at [619, 763] on icon "button" at bounding box center [620, 766] width 7 height 11
click at [624, 767] on icon "button" at bounding box center [620, 766] width 7 height 11
click at [622, 766] on icon "button" at bounding box center [620, 766] width 7 height 11
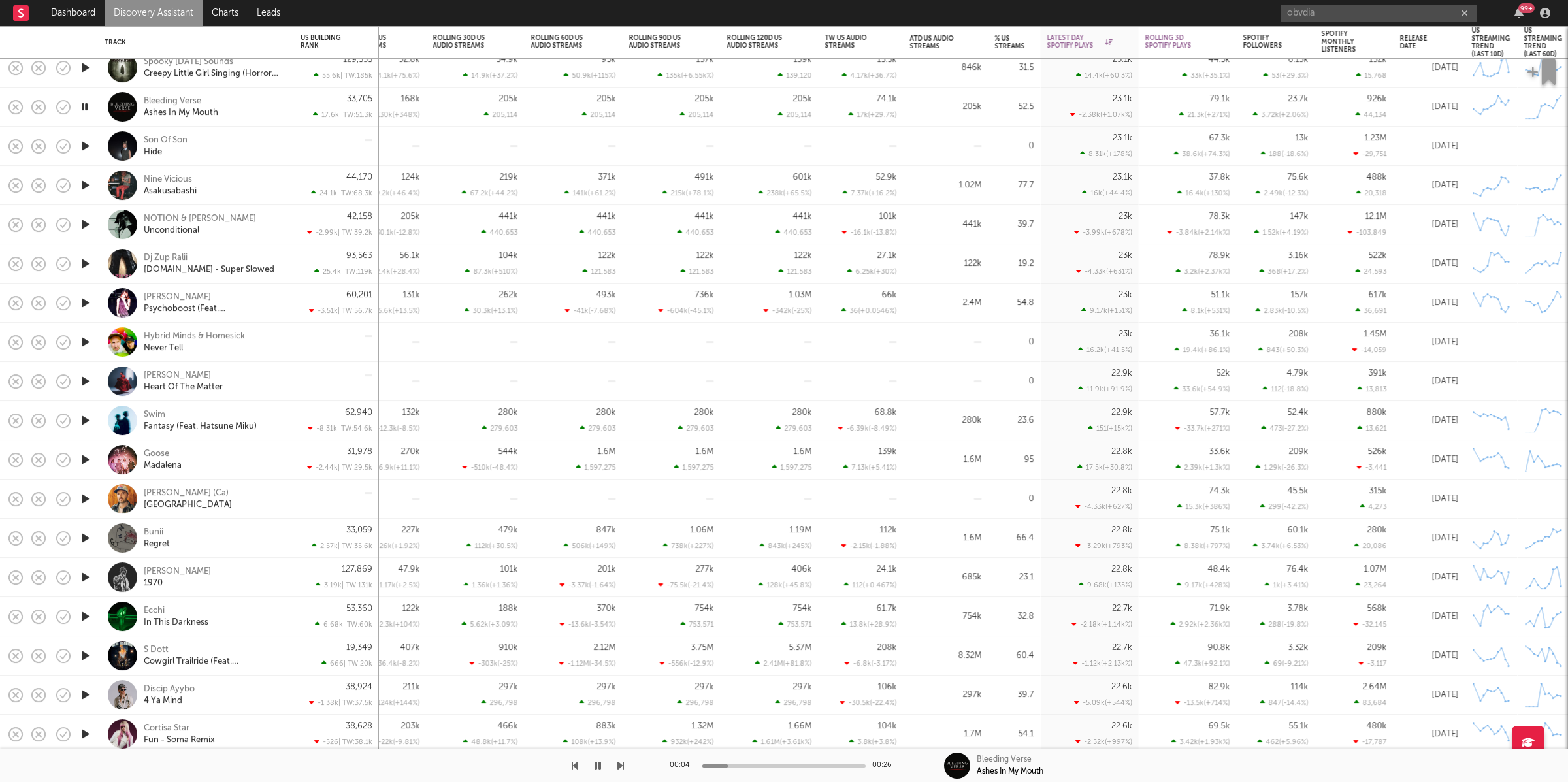
click at [622, 762] on icon "button" at bounding box center [620, 766] width 7 height 11
click at [200, 148] on div "Son Of Son Hide" at bounding box center [214, 146] width 141 height 24
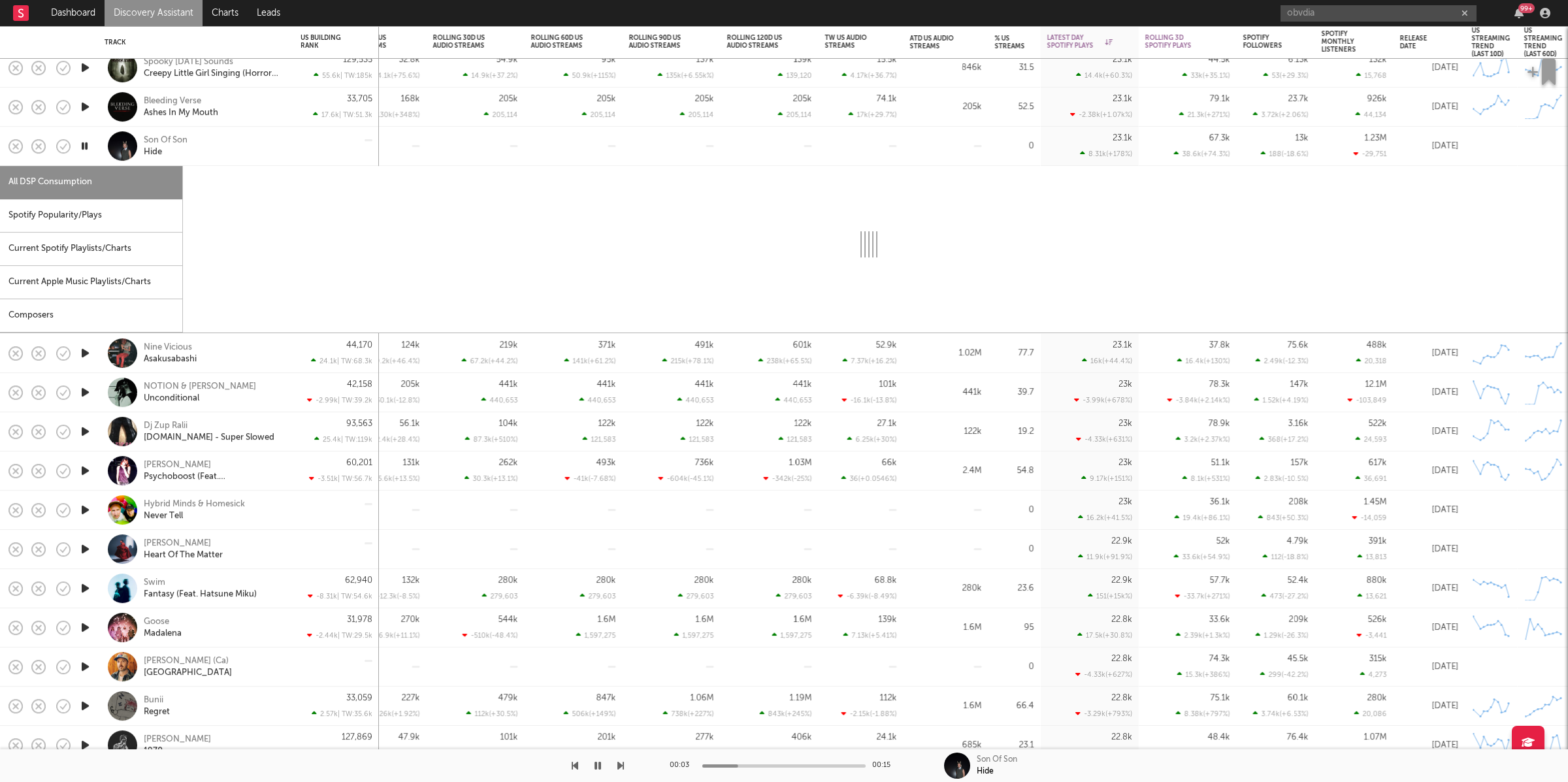
click at [91, 207] on div "Spotify Popularity/Plays" at bounding box center [91, 216] width 183 height 34
select select "1w"
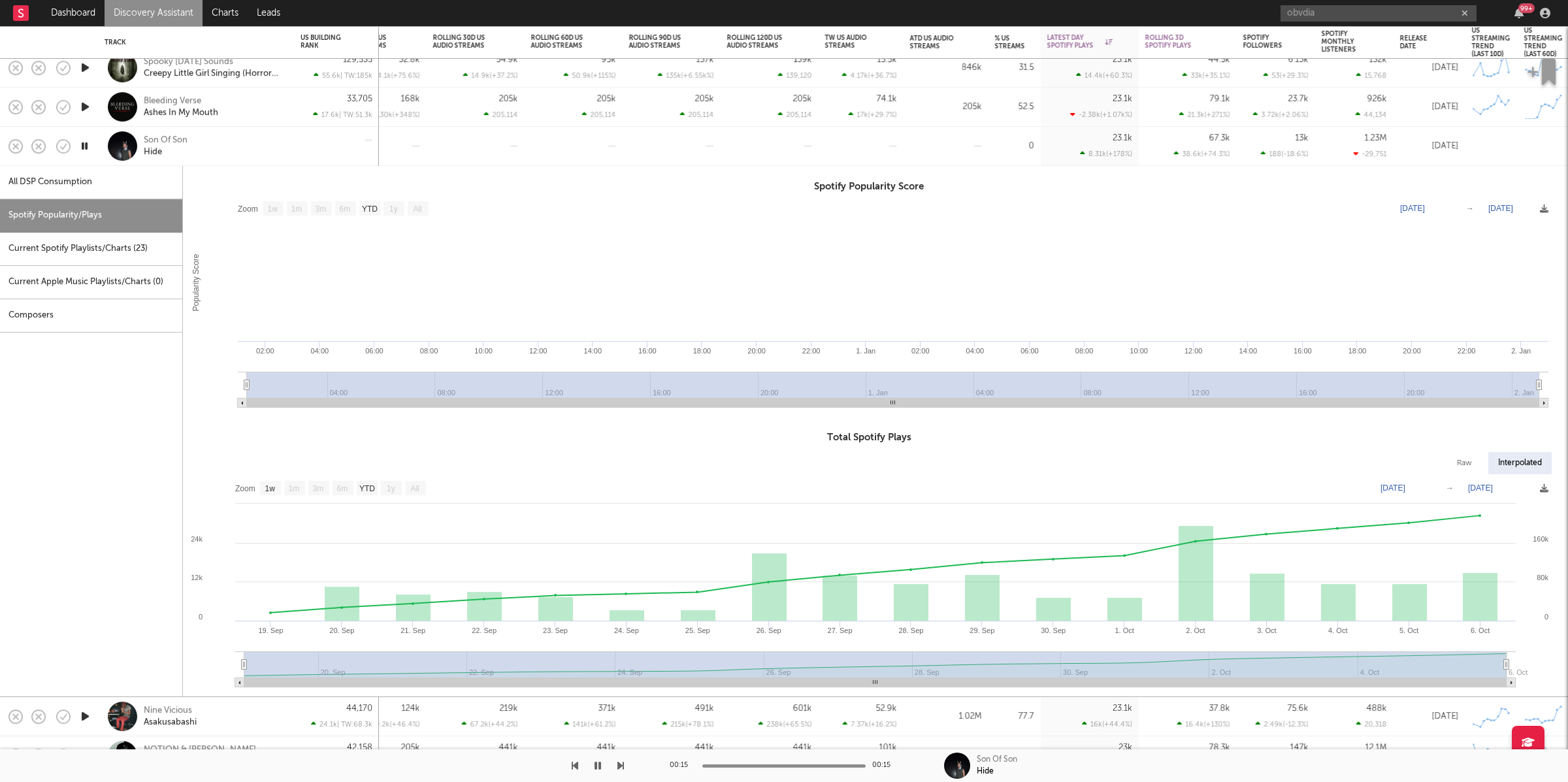
click at [229, 151] on div "Son Of Son Hide" at bounding box center [214, 146] width 141 height 24
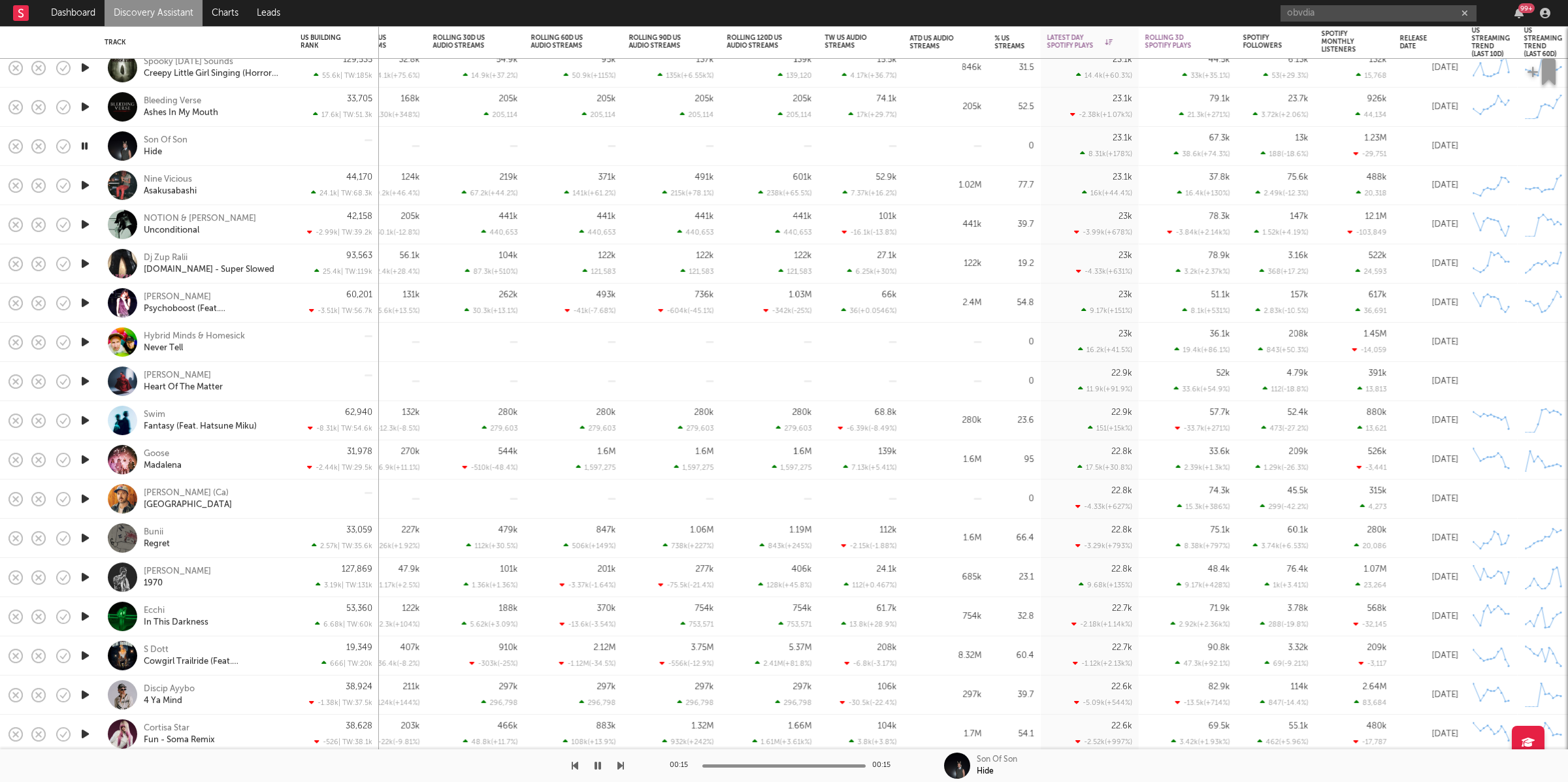
click at [615, 768] on div at bounding box center [312, 766] width 624 height 33
click at [619, 768] on icon "button" at bounding box center [620, 766] width 7 height 11
click at [620, 767] on icon "button" at bounding box center [620, 766] width 7 height 11
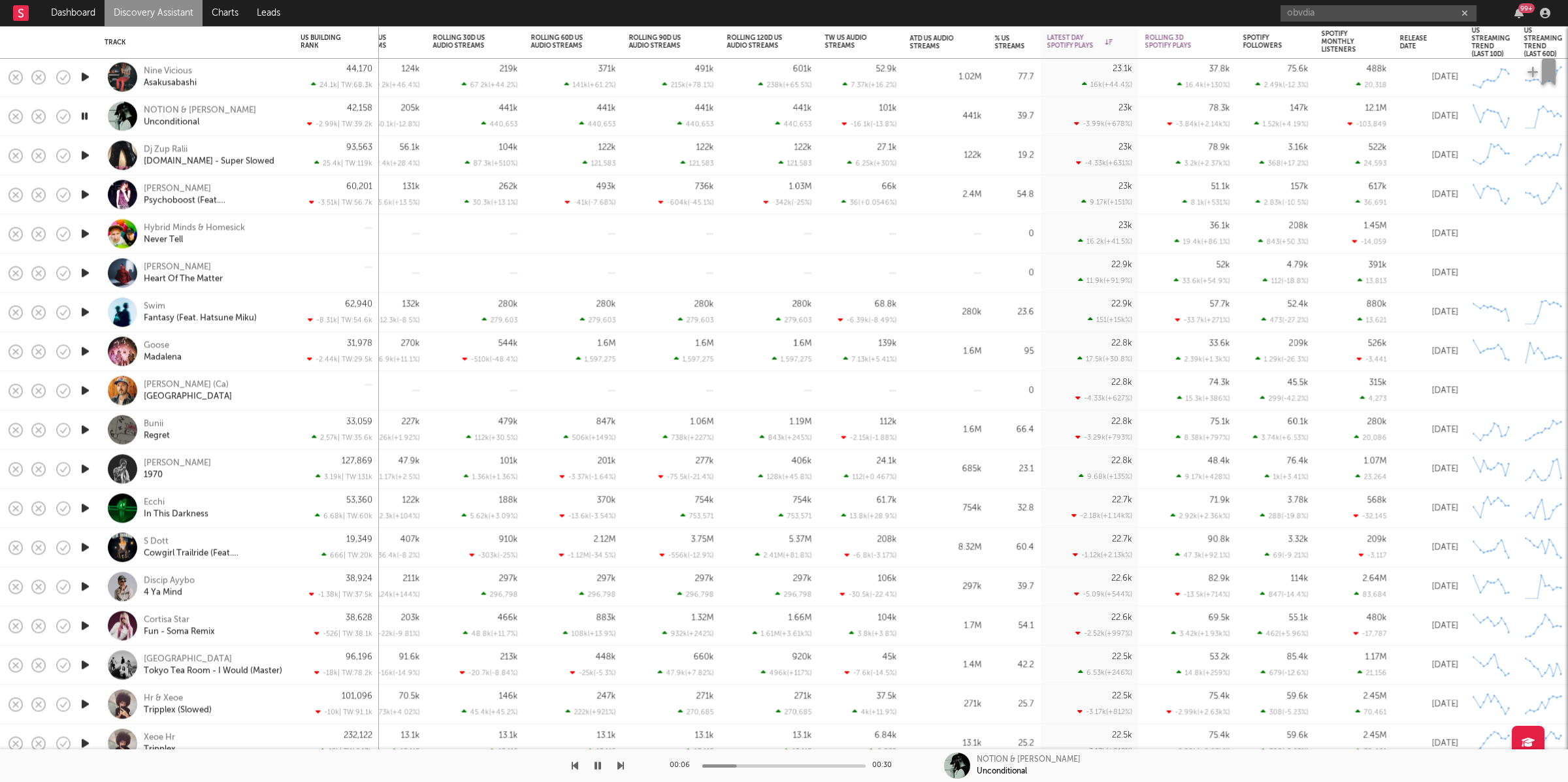
click at [623, 764] on icon "button" at bounding box center [620, 766] width 7 height 11
click at [622, 764] on icon "button" at bounding box center [620, 766] width 7 height 11
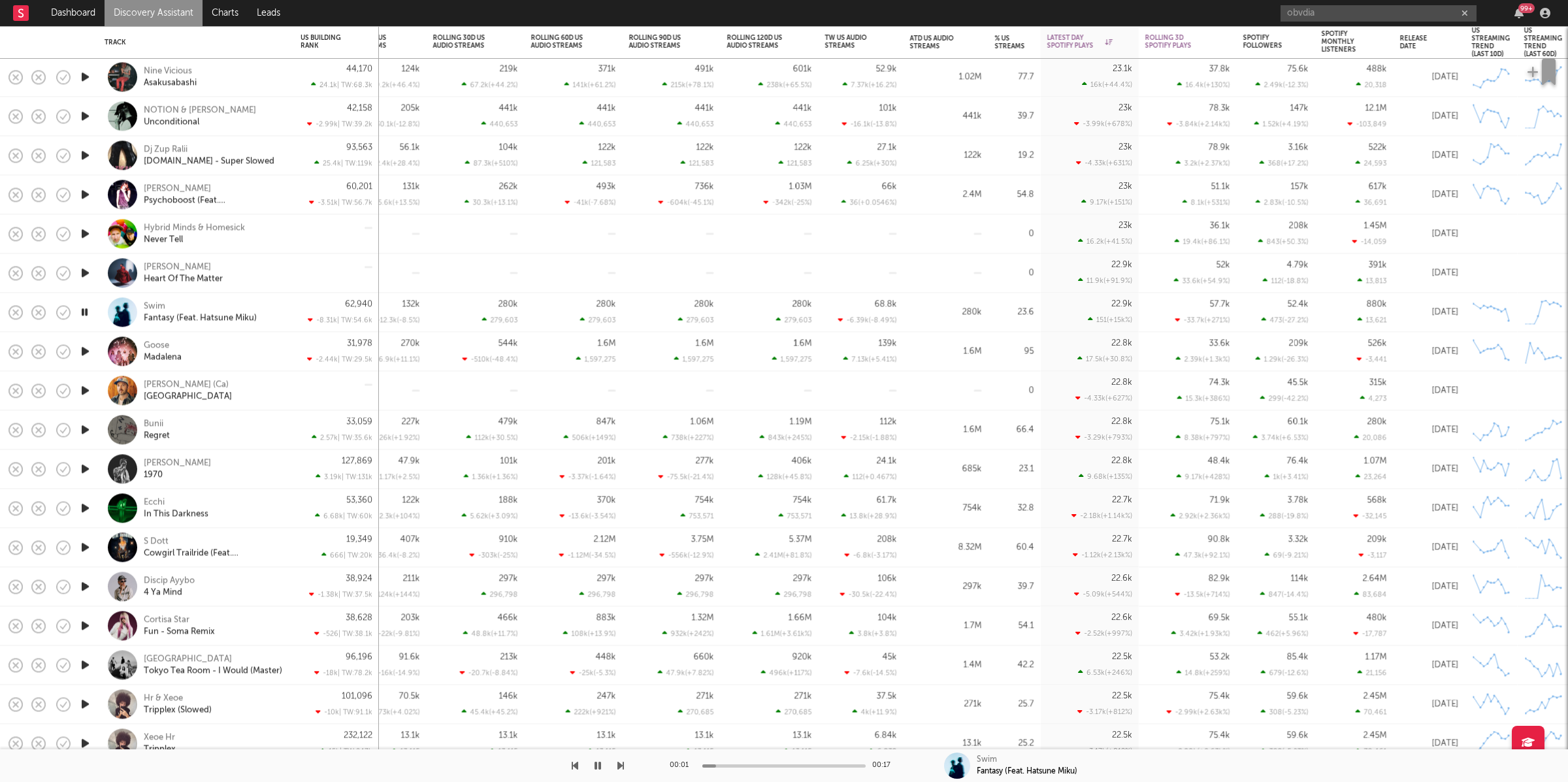
click at [622, 764] on icon "button" at bounding box center [620, 766] width 7 height 11
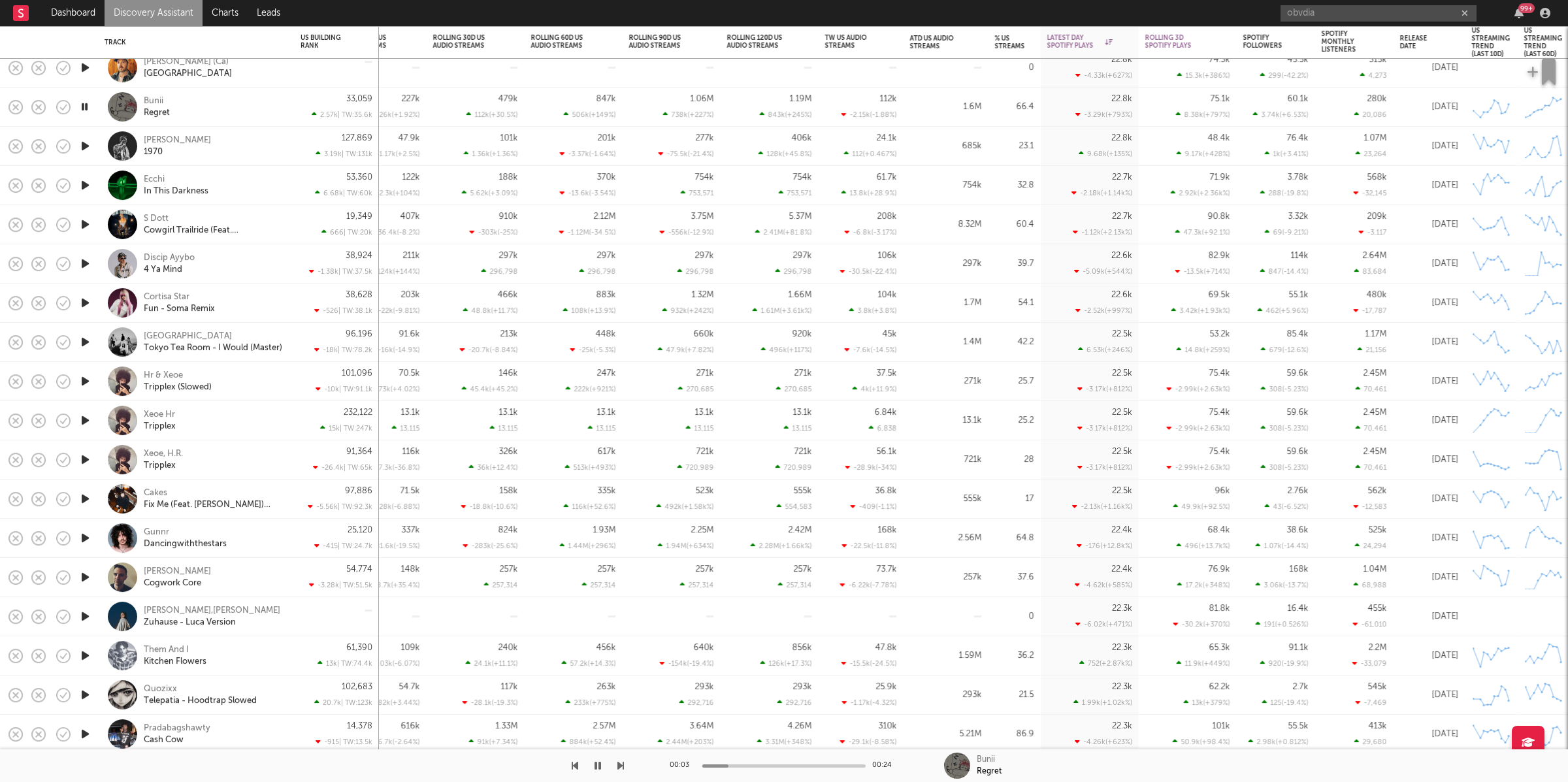
click at [620, 764] on icon "button" at bounding box center [620, 766] width 7 height 11
click at [619, 764] on icon "button" at bounding box center [620, 766] width 7 height 11
click at [622, 761] on icon "button" at bounding box center [620, 766] width 7 height 11
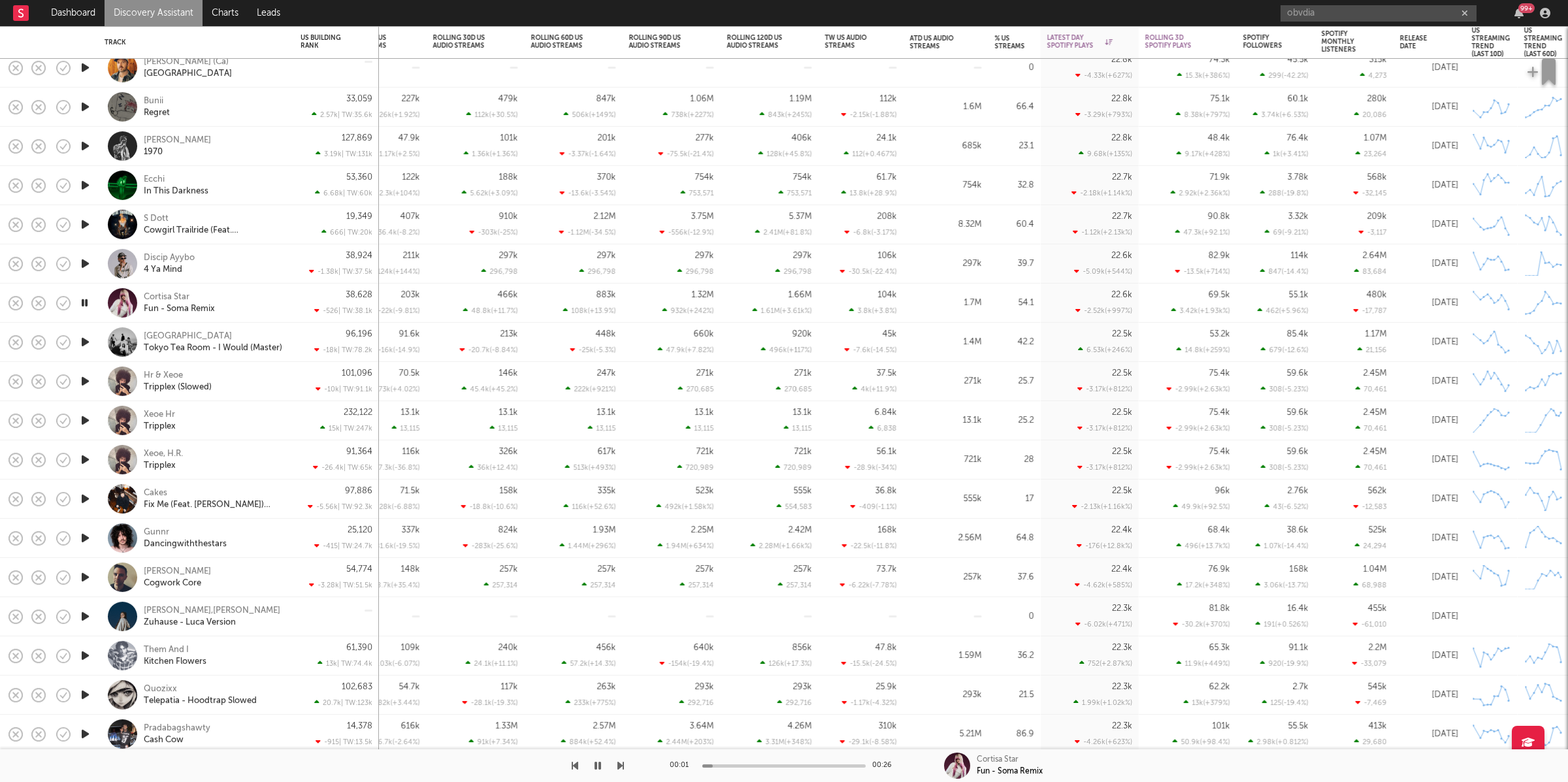
click at [622, 761] on icon "button" at bounding box center [620, 766] width 7 height 11
click at [619, 765] on icon "button" at bounding box center [620, 766] width 7 height 11
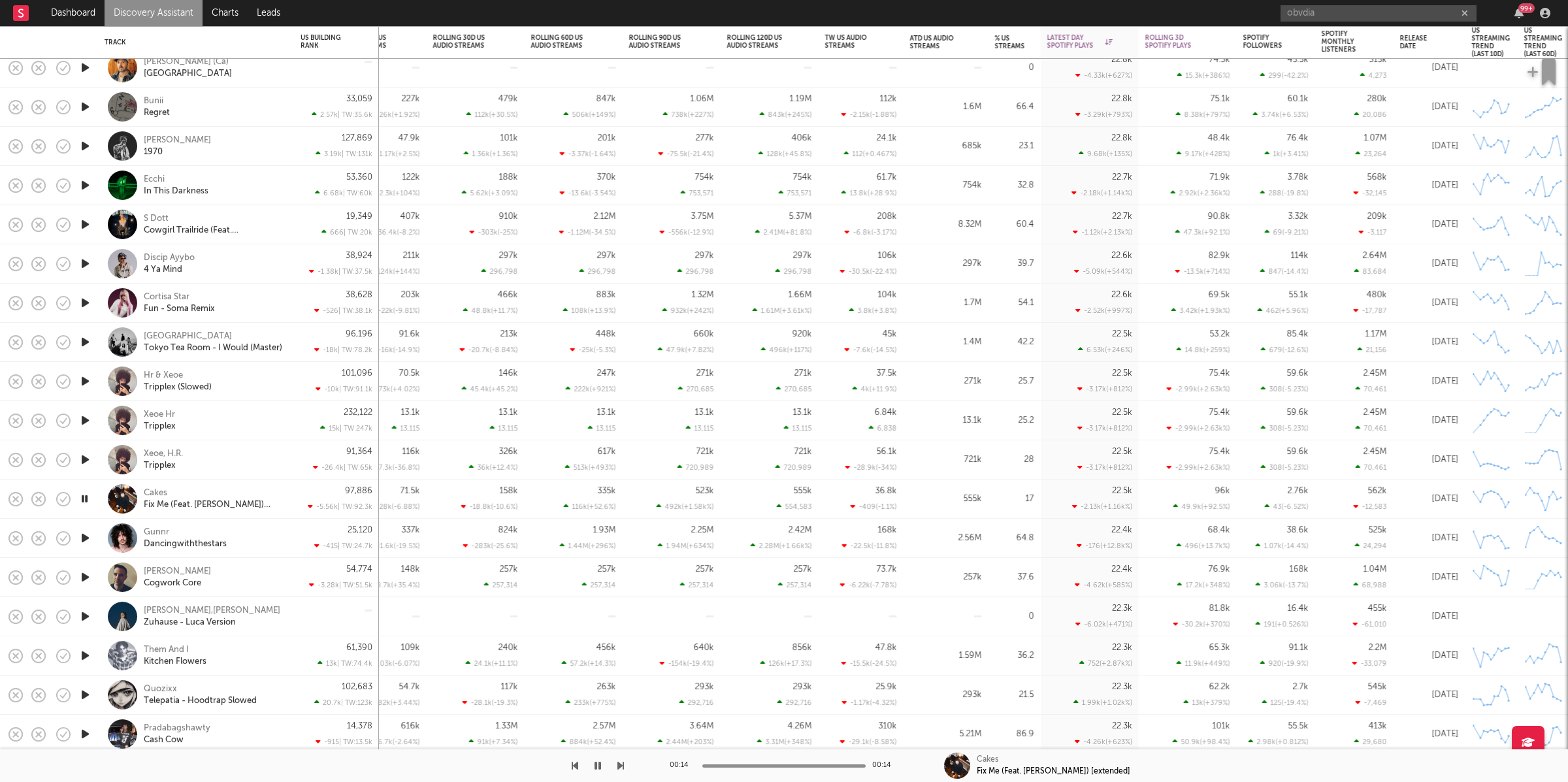
click at [620, 765] on icon "button" at bounding box center [620, 766] width 7 height 11
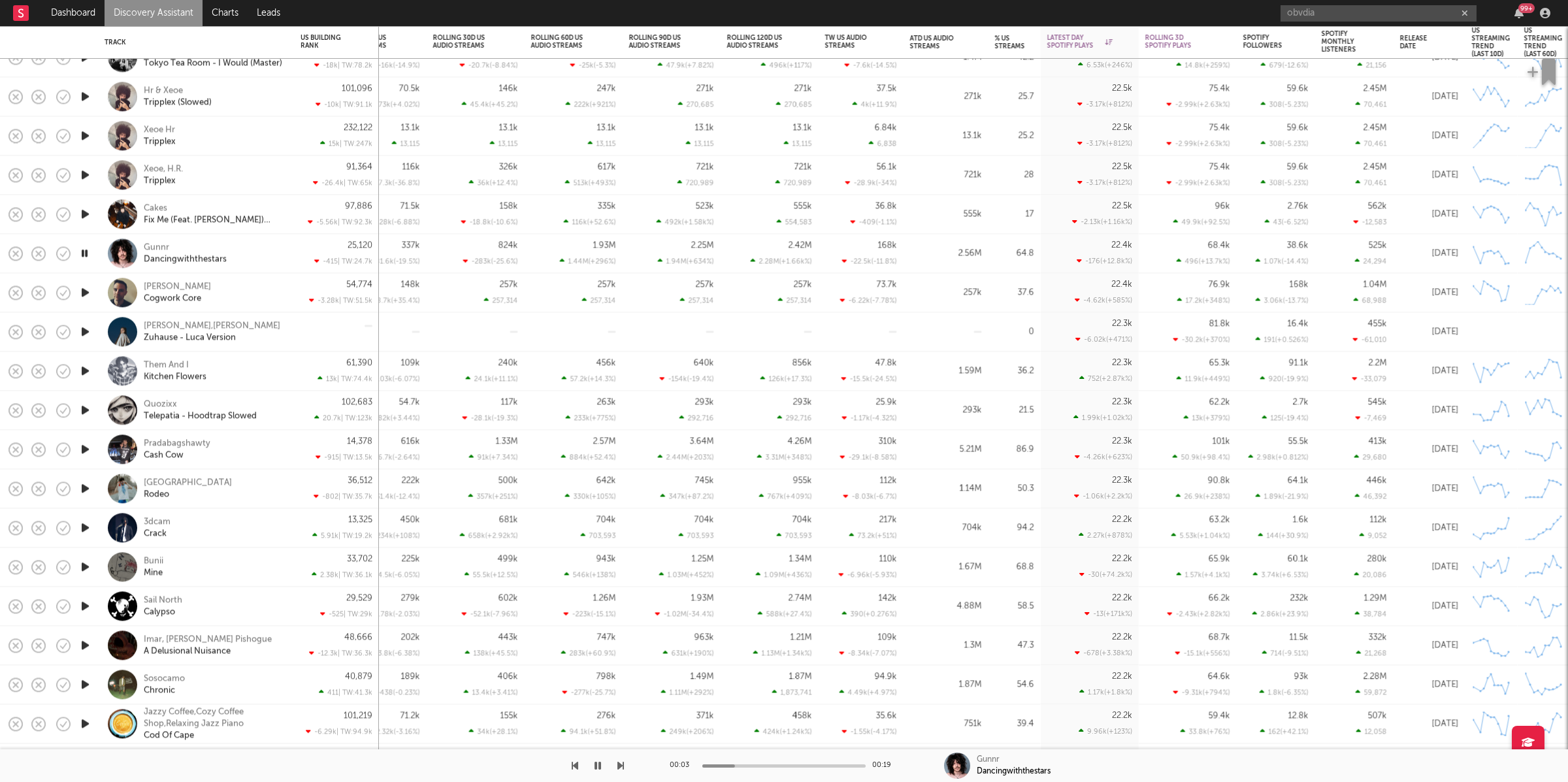
click at [576, 764] on icon "button" at bounding box center [575, 766] width 7 height 11
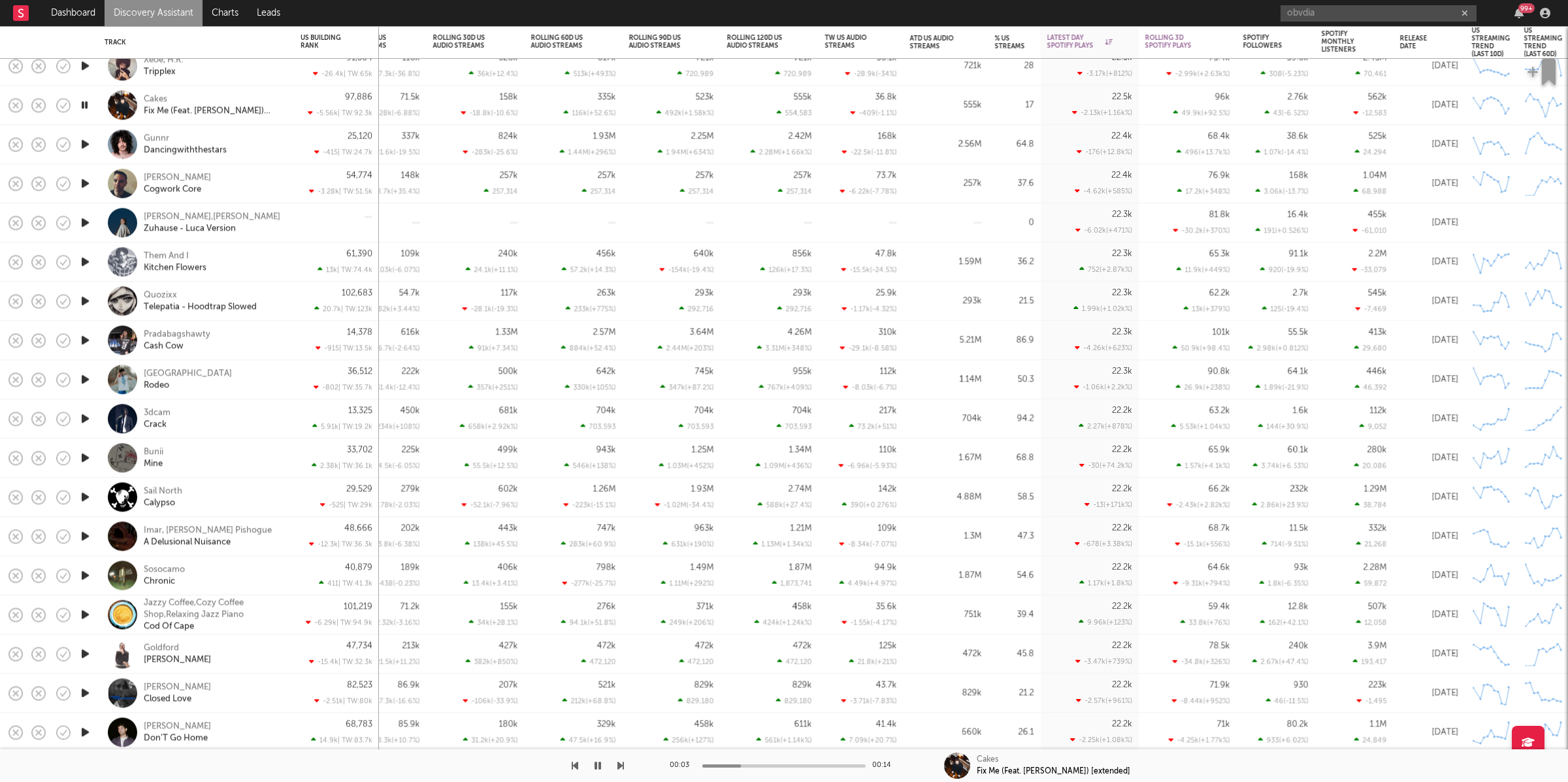
click at [621, 770] on icon "button" at bounding box center [620, 766] width 7 height 11
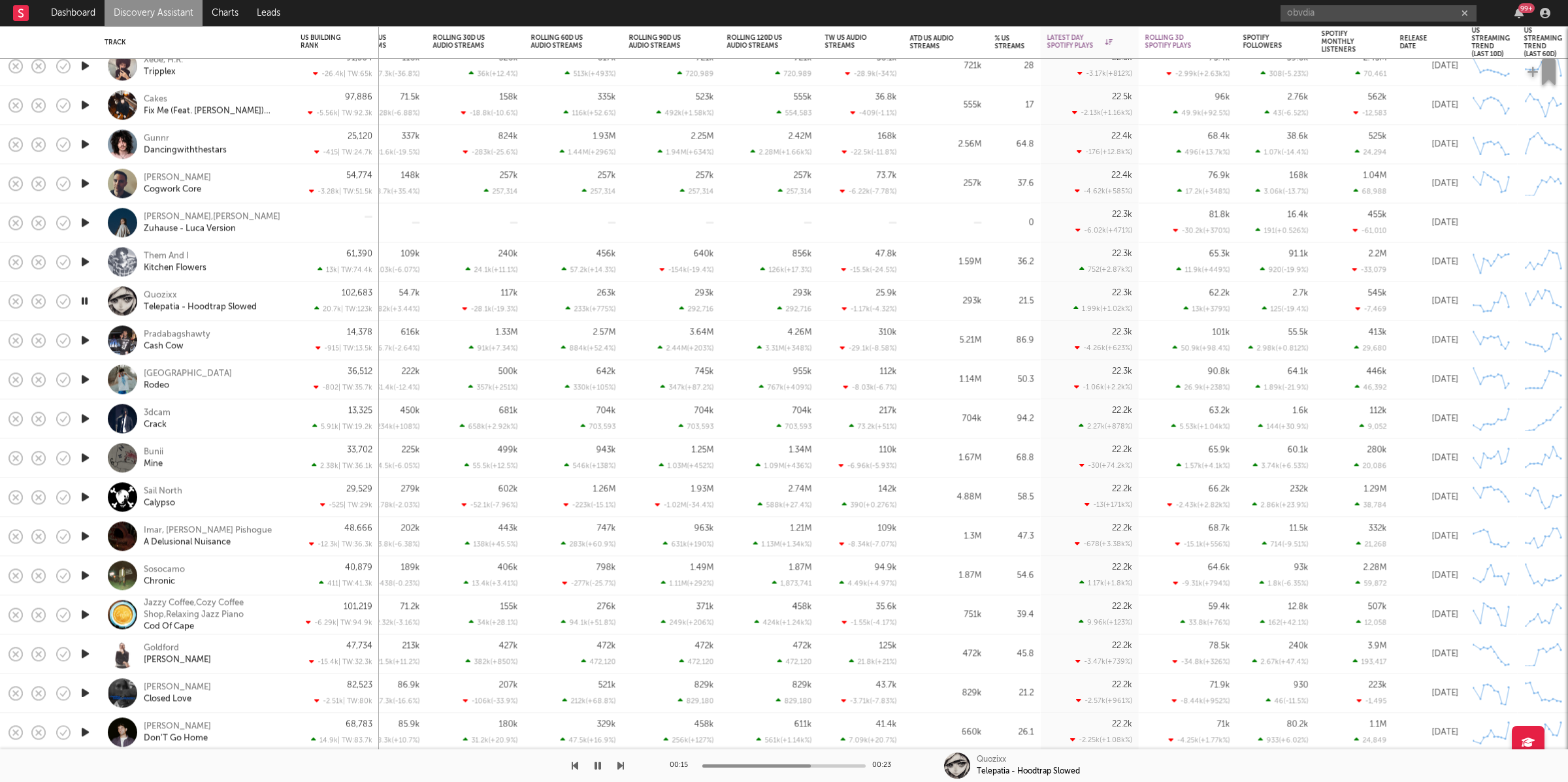
click at [272, 309] on div "Quozixx Telepatia - Hoodtrap Slowed" at bounding box center [214, 301] width 141 height 24
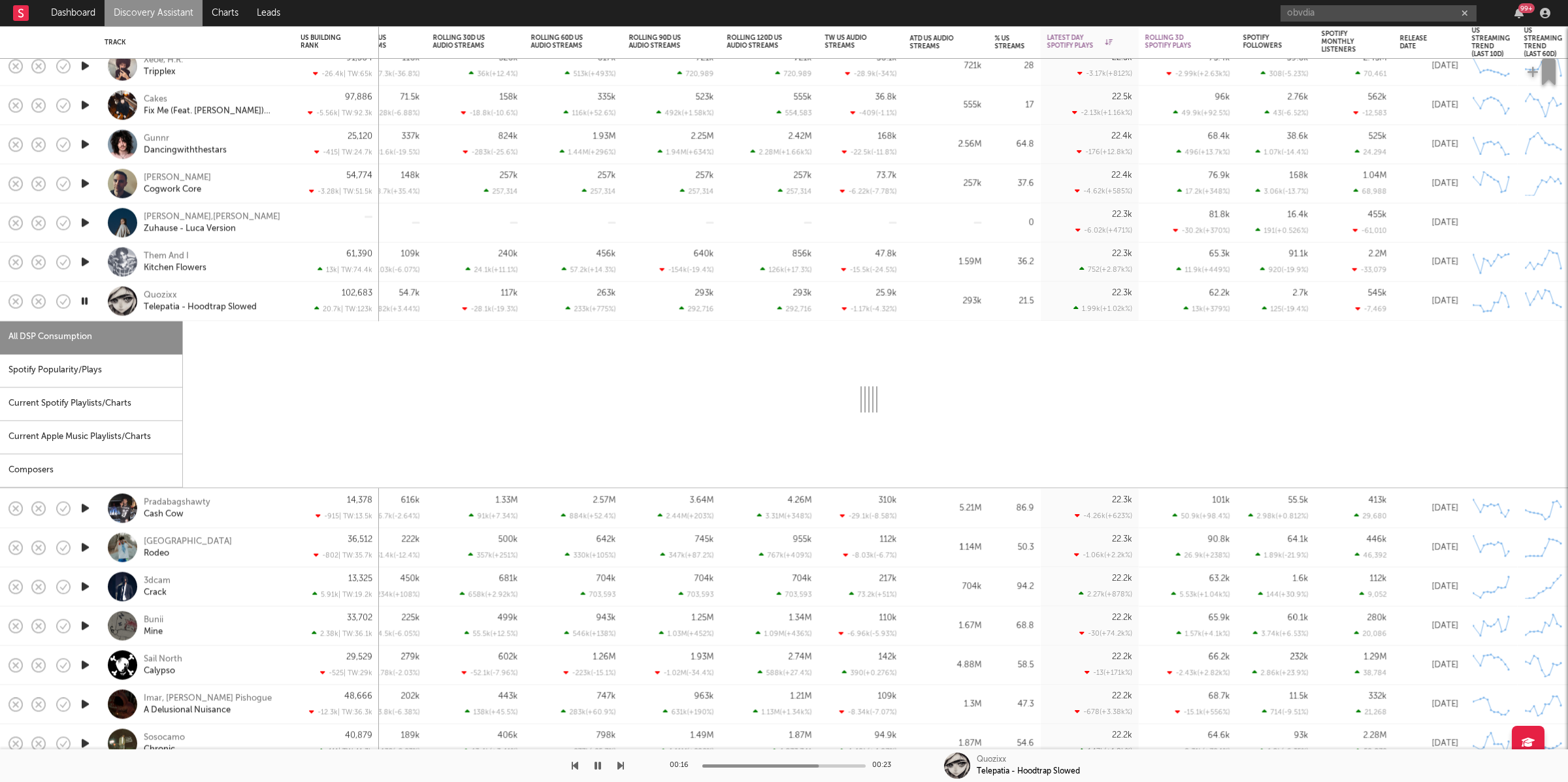
click at [115, 364] on div "Spotify Popularity/Plays" at bounding box center [91, 371] width 183 height 34
select select "1w"
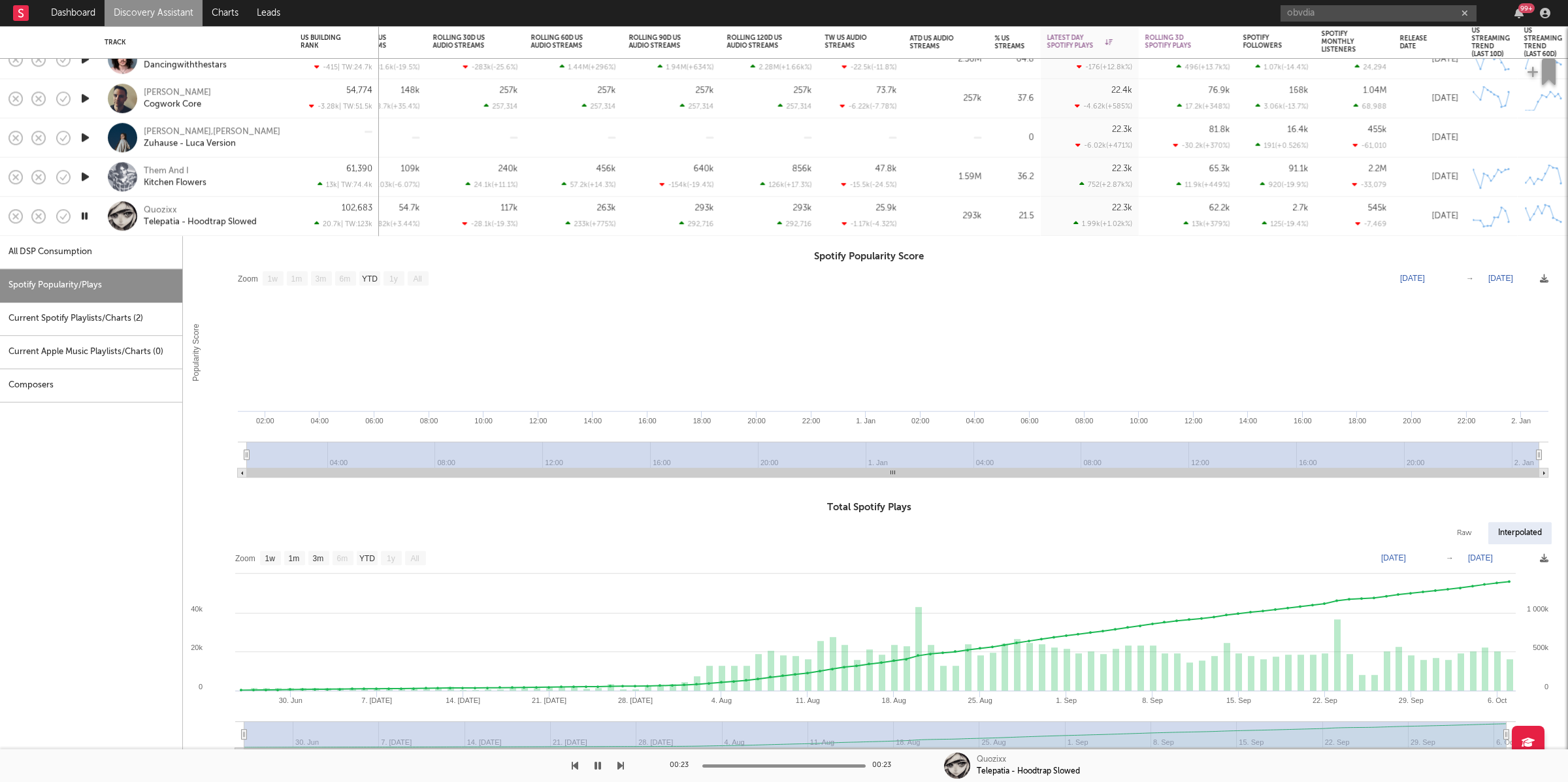
click at [286, 203] on div "Quozixx Telepatia - Hoodtrap Slowed" at bounding box center [196, 216] width 183 height 38
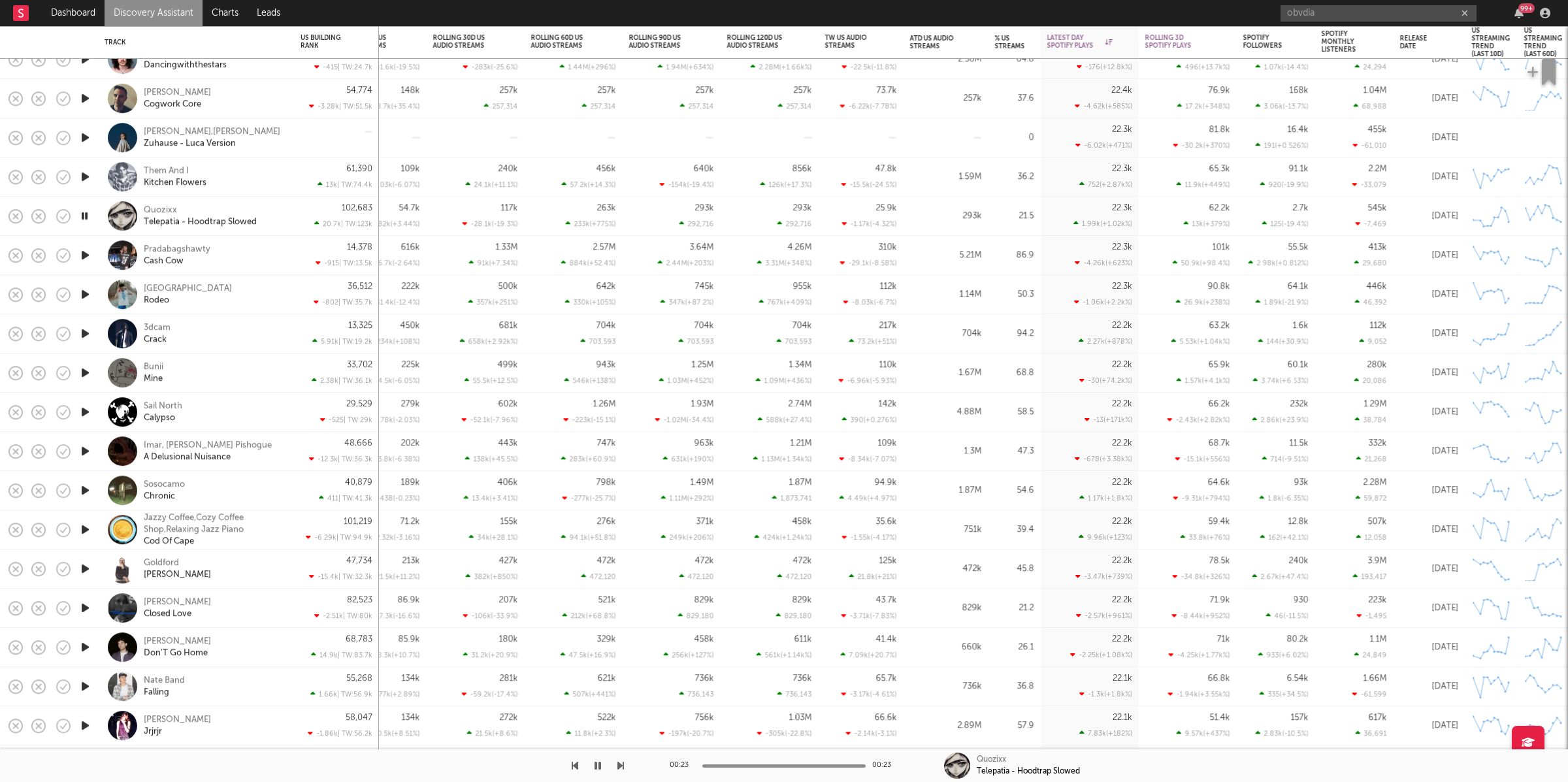
click at [86, 257] on icon "button" at bounding box center [86, 255] width 14 height 16
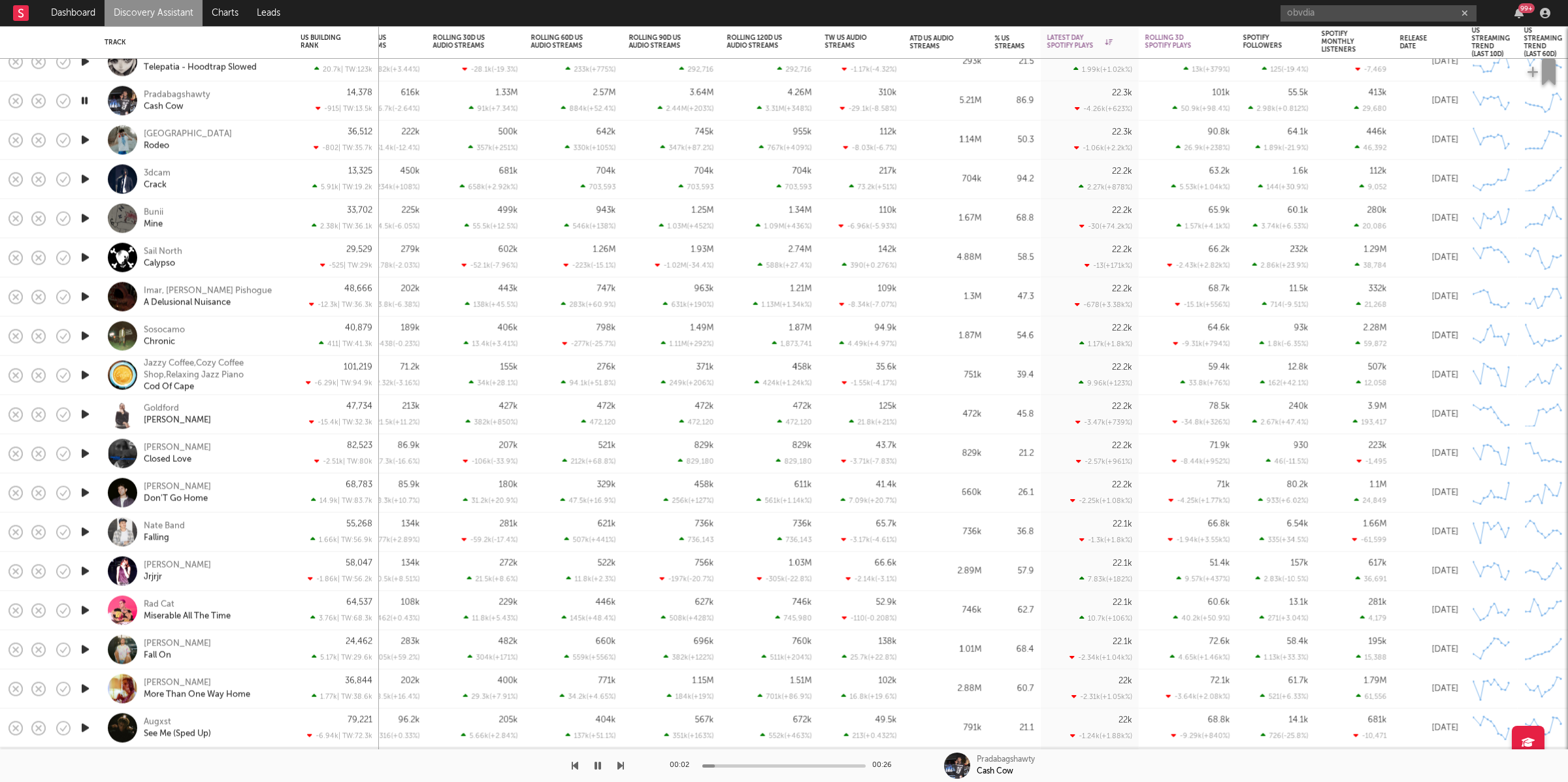
click at [620, 769] on icon "button" at bounding box center [620, 766] width 7 height 11
click at [618, 767] on icon "button" at bounding box center [620, 766] width 7 height 11
click at [234, 177] on div "3dcam Crack" at bounding box center [214, 179] width 141 height 24
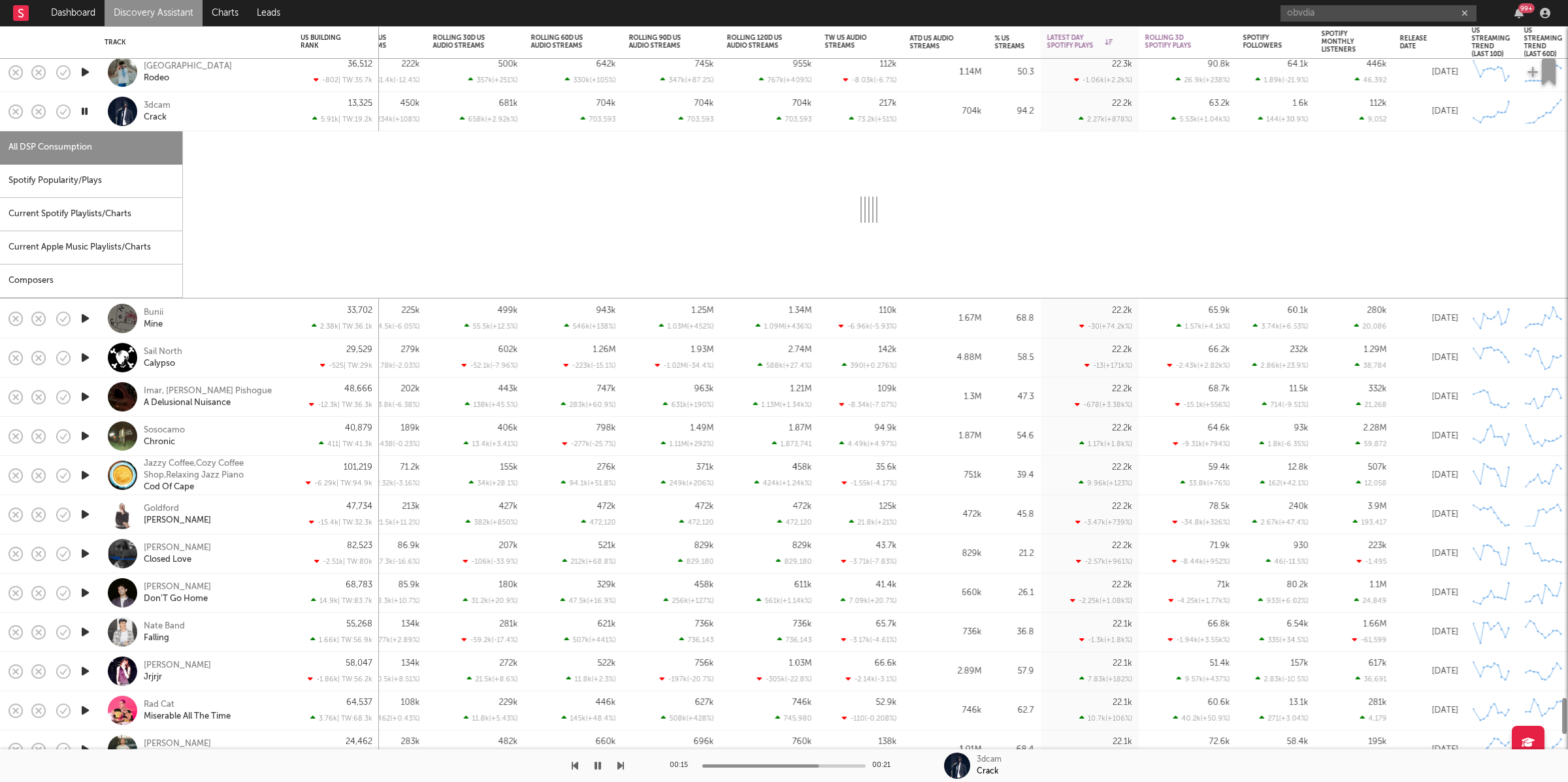
select select "1w"
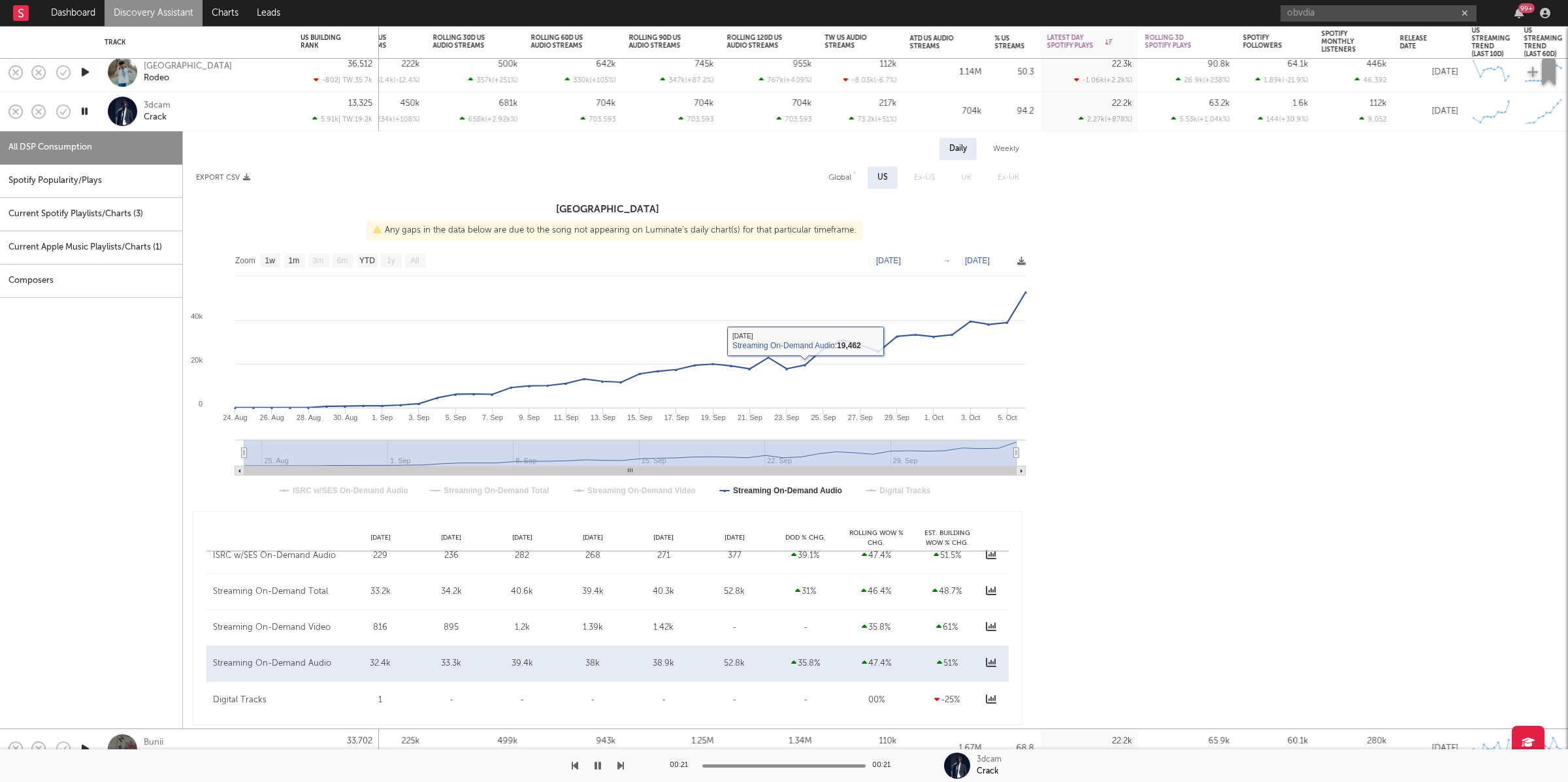
click at [825, 176] on div "Global" at bounding box center [840, 177] width 43 height 22
select select "1w"
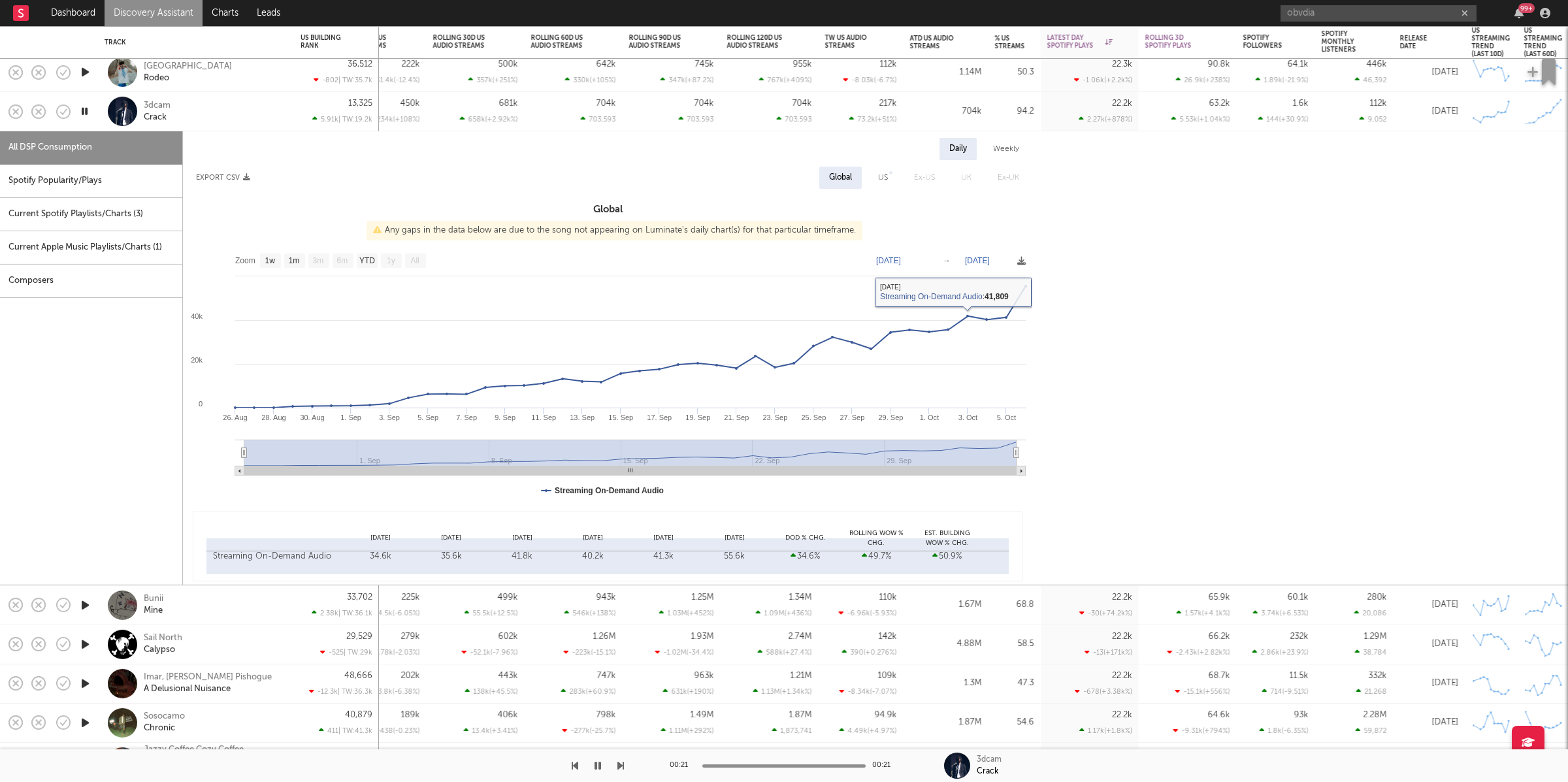
click at [84, 188] on div "Spotify Popularity/Plays" at bounding box center [91, 181] width 183 height 34
select select "1w"
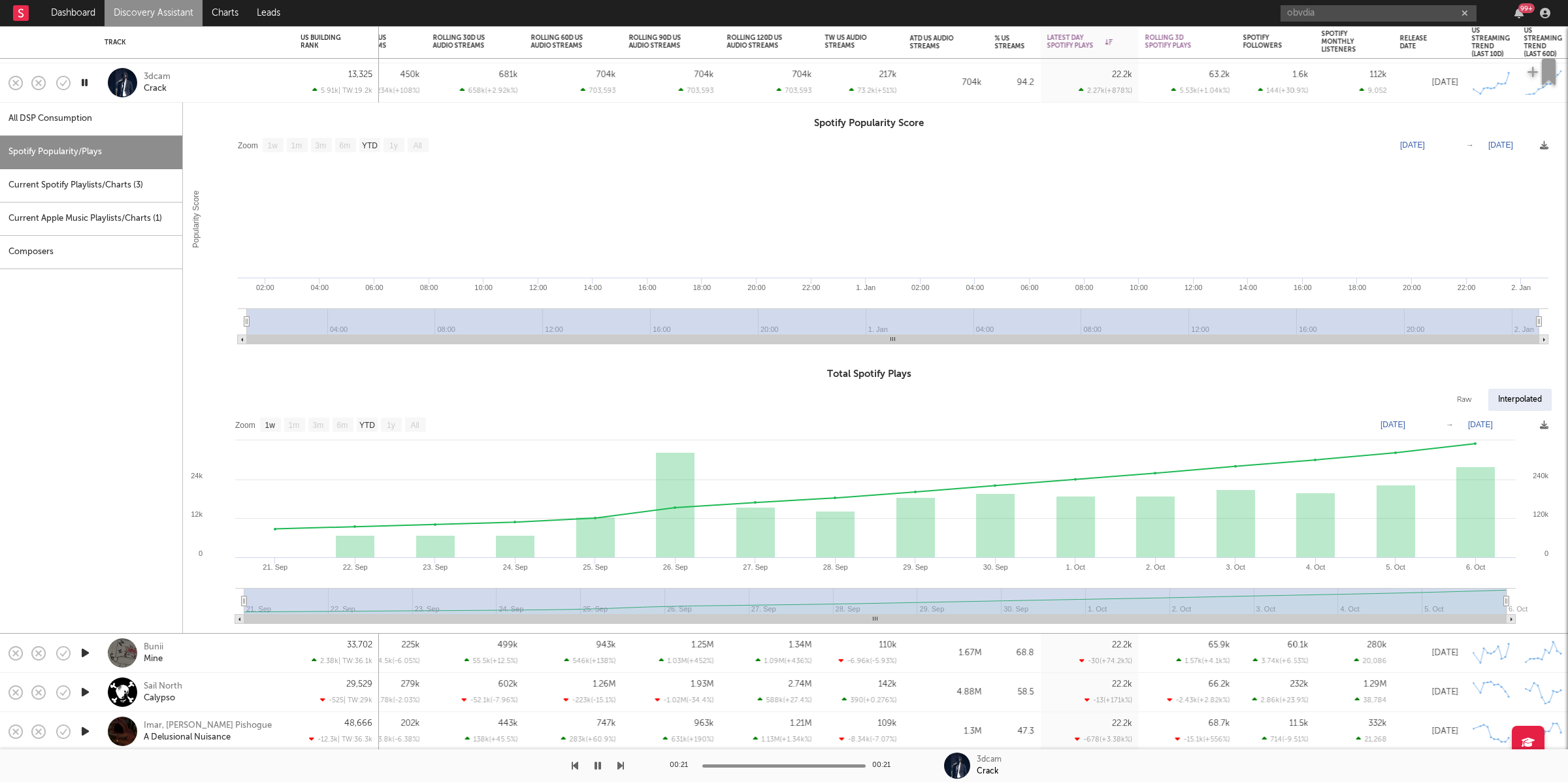
click at [232, 83] on div "3dcam Crack" at bounding box center [214, 83] width 141 height 24
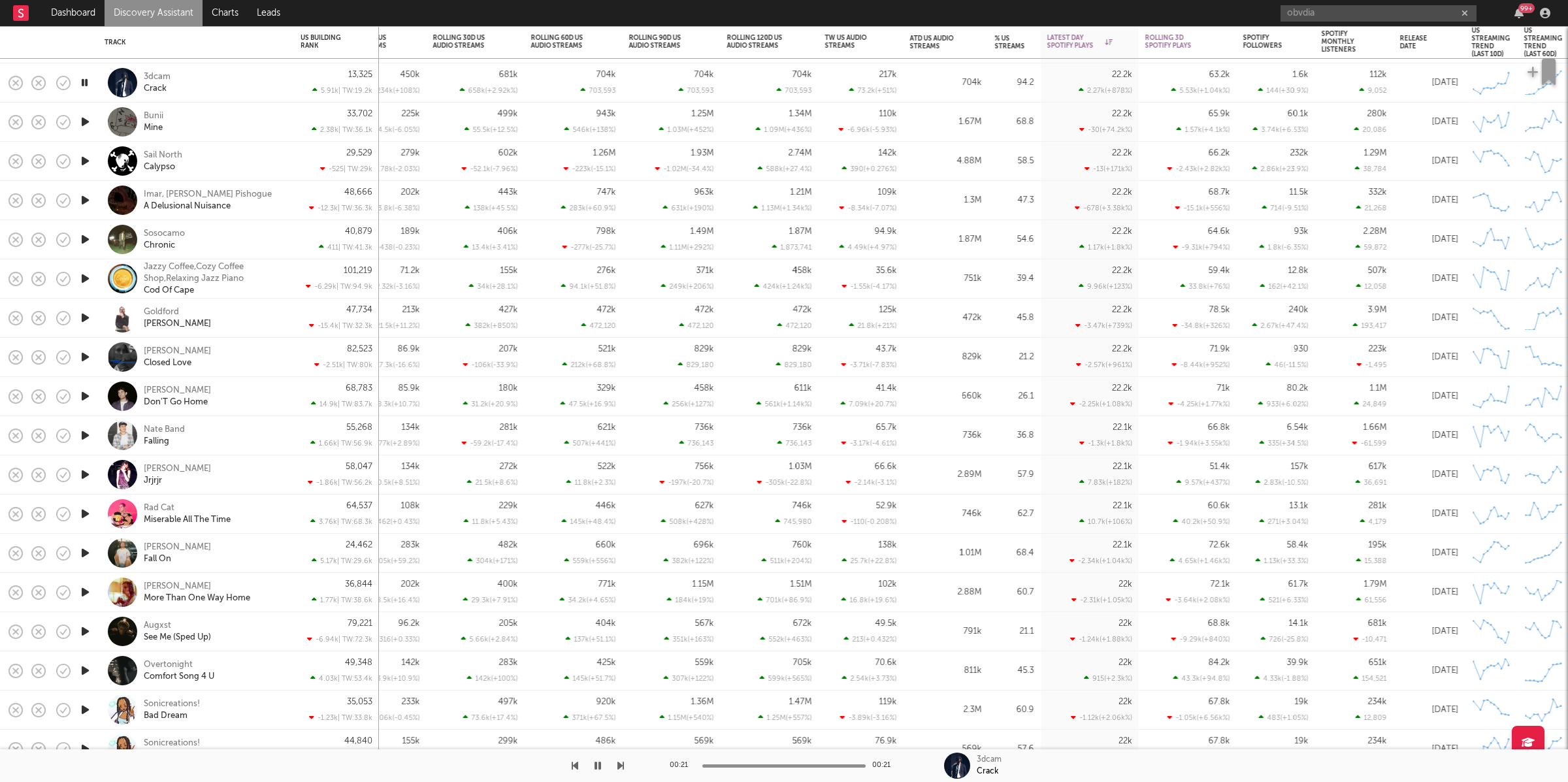
click at [619, 764] on icon "button" at bounding box center [620, 766] width 7 height 11
click at [624, 764] on icon "button" at bounding box center [620, 766] width 7 height 11
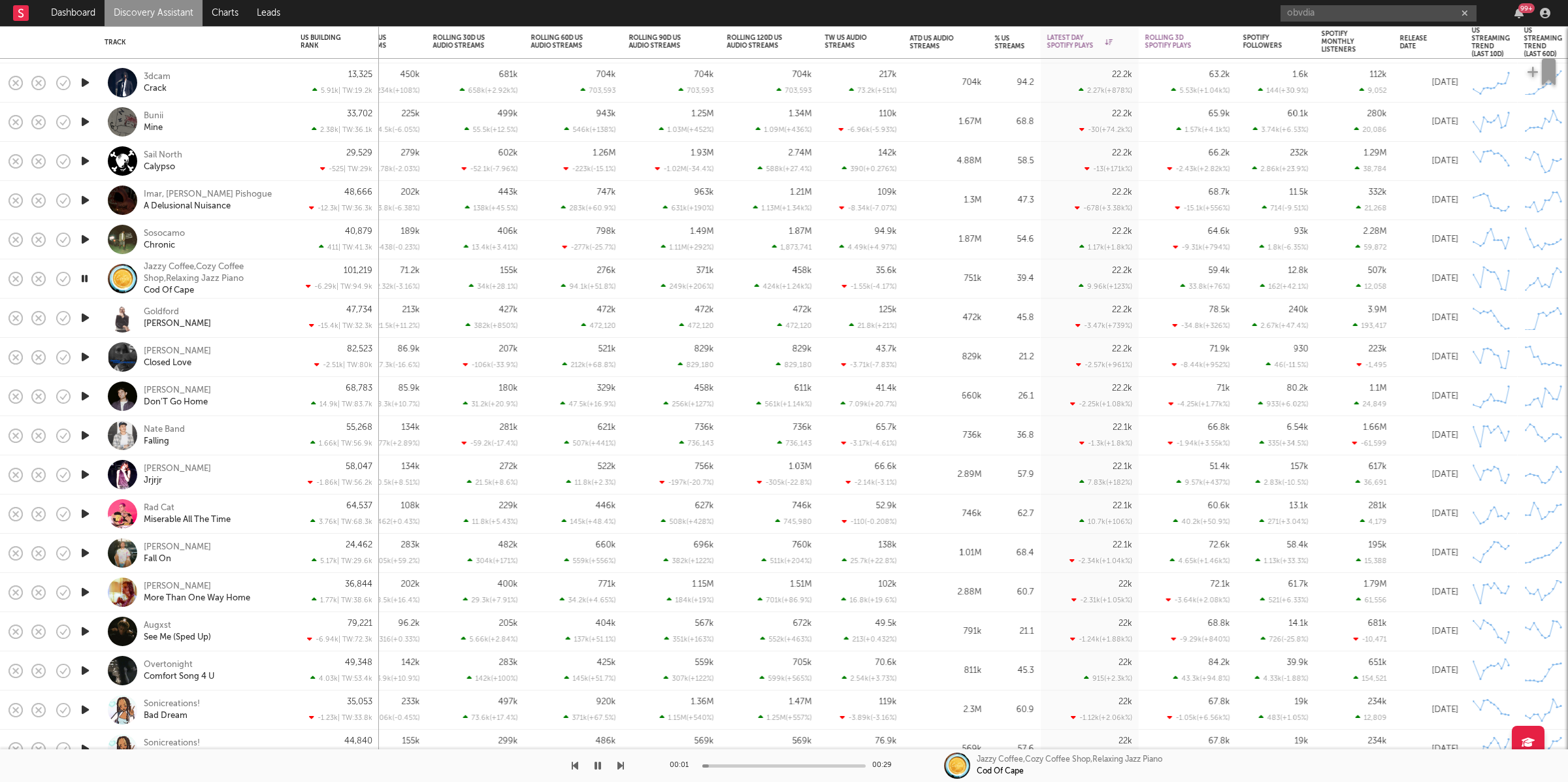
click at [624, 764] on icon "button" at bounding box center [620, 766] width 7 height 11
click at [611, 760] on div at bounding box center [312, 766] width 624 height 33
click at [620, 765] on icon "button" at bounding box center [620, 766] width 7 height 11
click at [620, 764] on icon "button" at bounding box center [620, 766] width 7 height 11
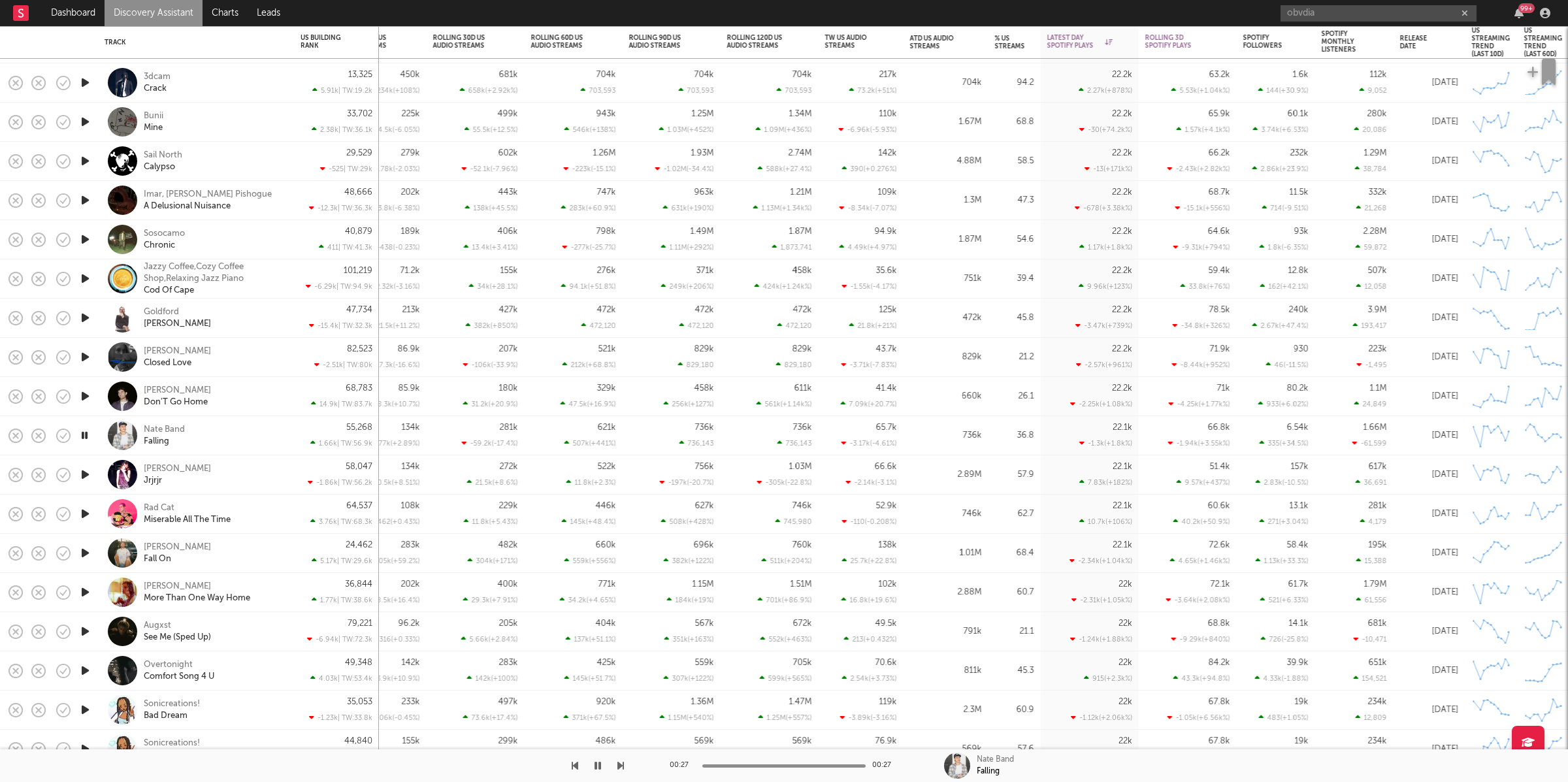
click at [618, 763] on icon "button" at bounding box center [620, 766] width 7 height 11
click at [574, 764] on icon "button" at bounding box center [575, 766] width 7 height 11
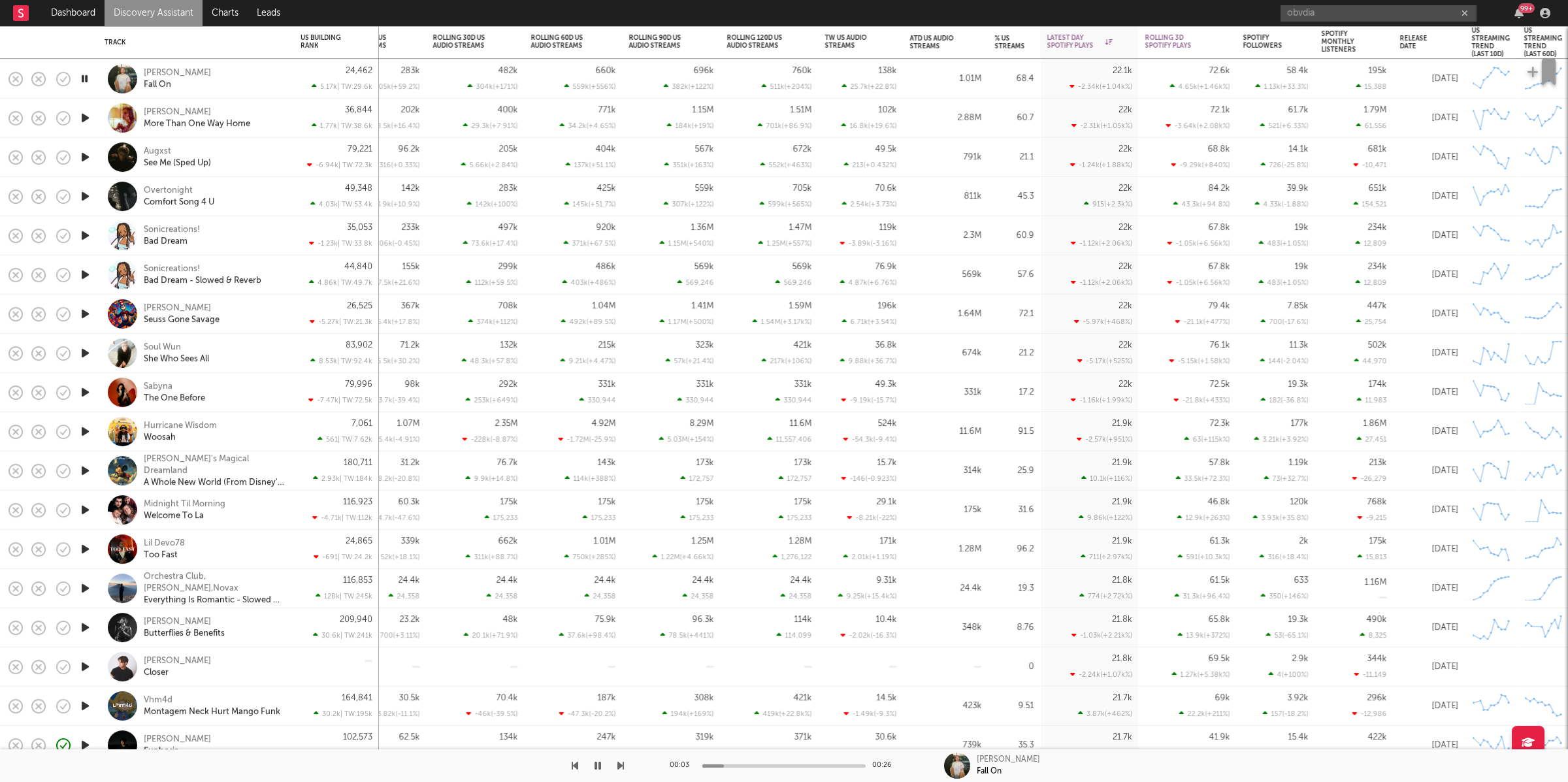
click at [248, 83] on div "Adamn Killa Fall On" at bounding box center [214, 79] width 141 height 24
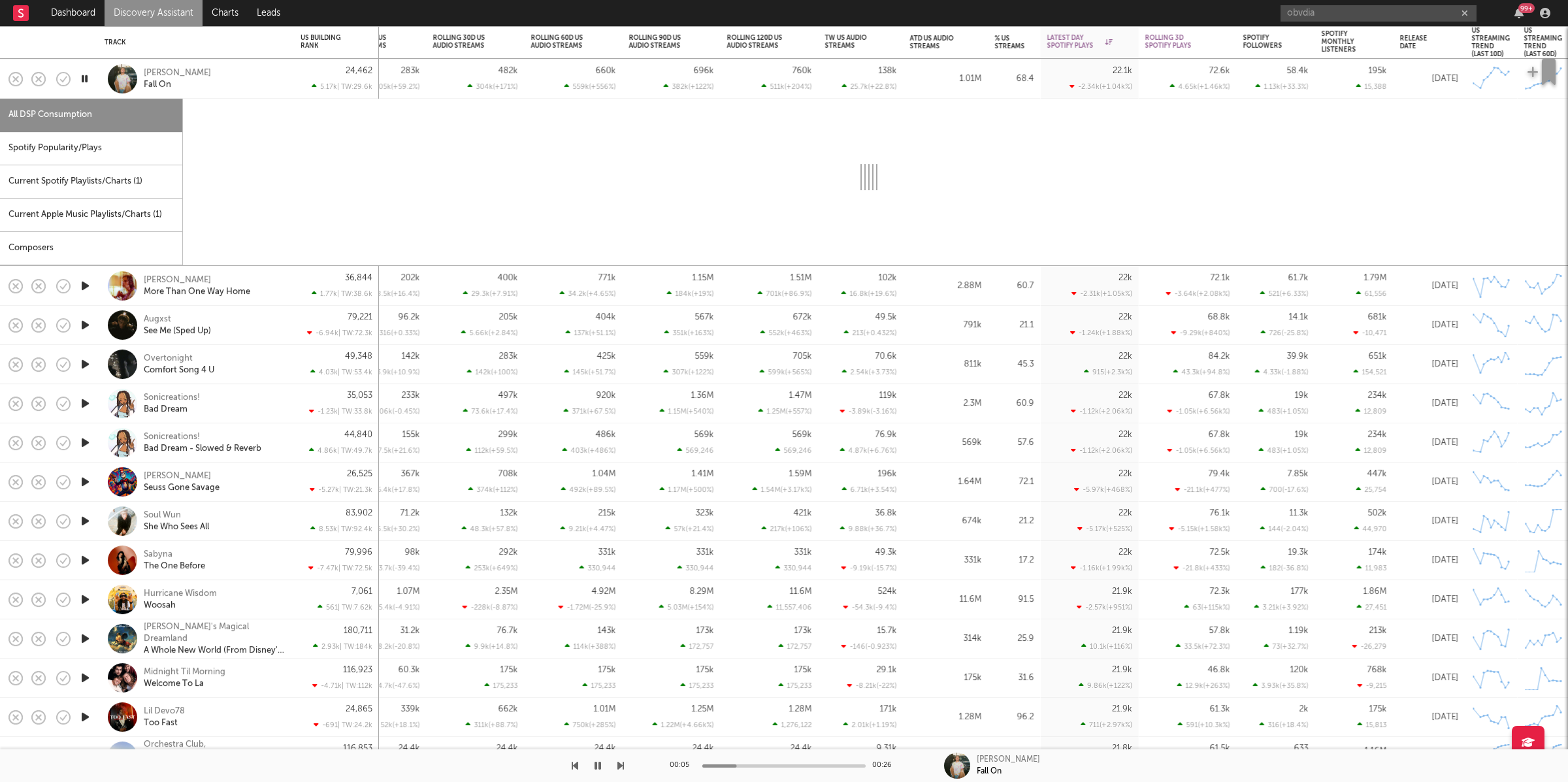
select select "6m"
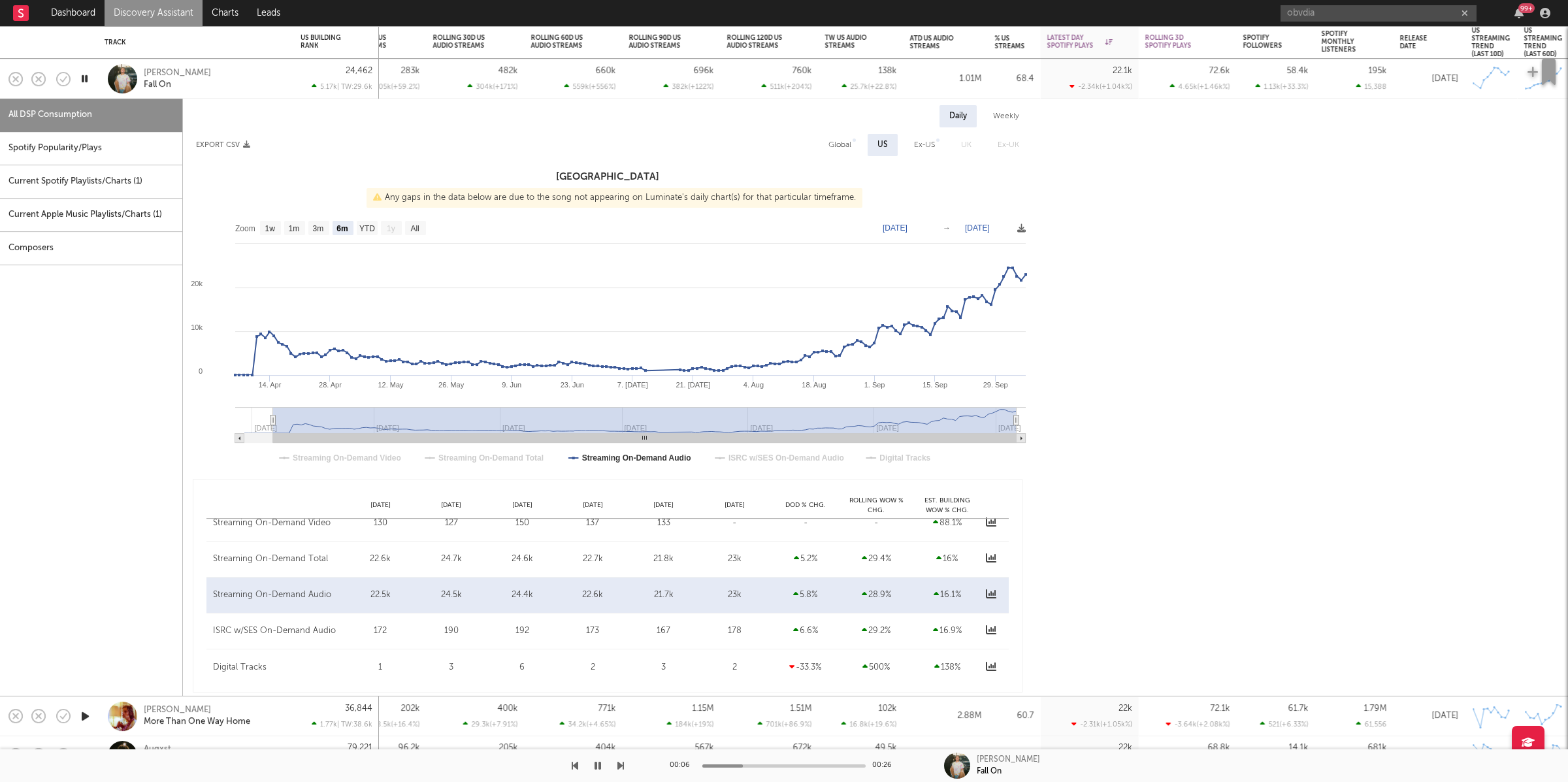
click at [83, 150] on div "Spotify Popularity/Plays" at bounding box center [91, 149] width 183 height 34
select select "1w"
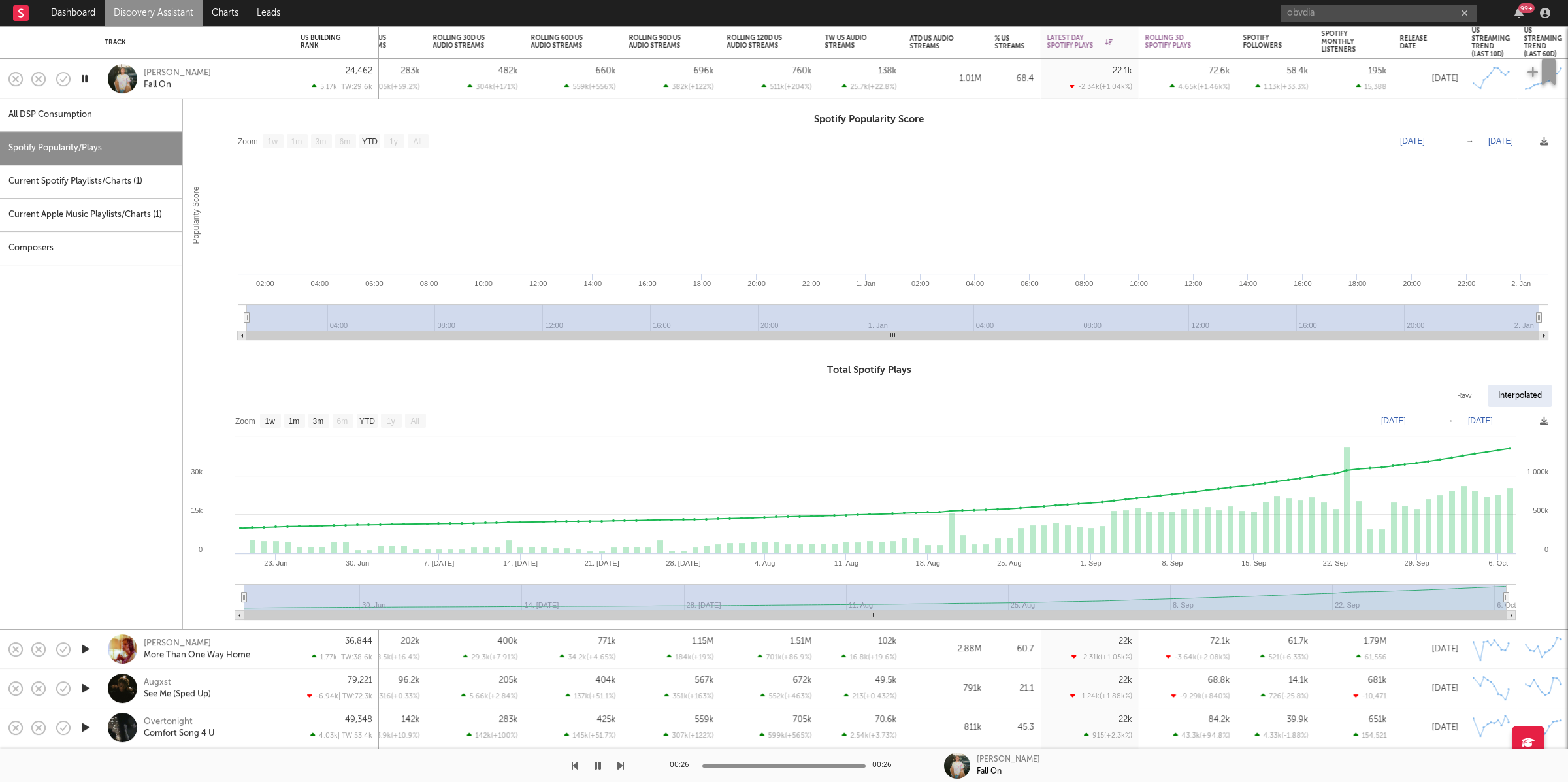
click at [268, 69] on div "Adamn Killa Fall On" at bounding box center [214, 79] width 141 height 24
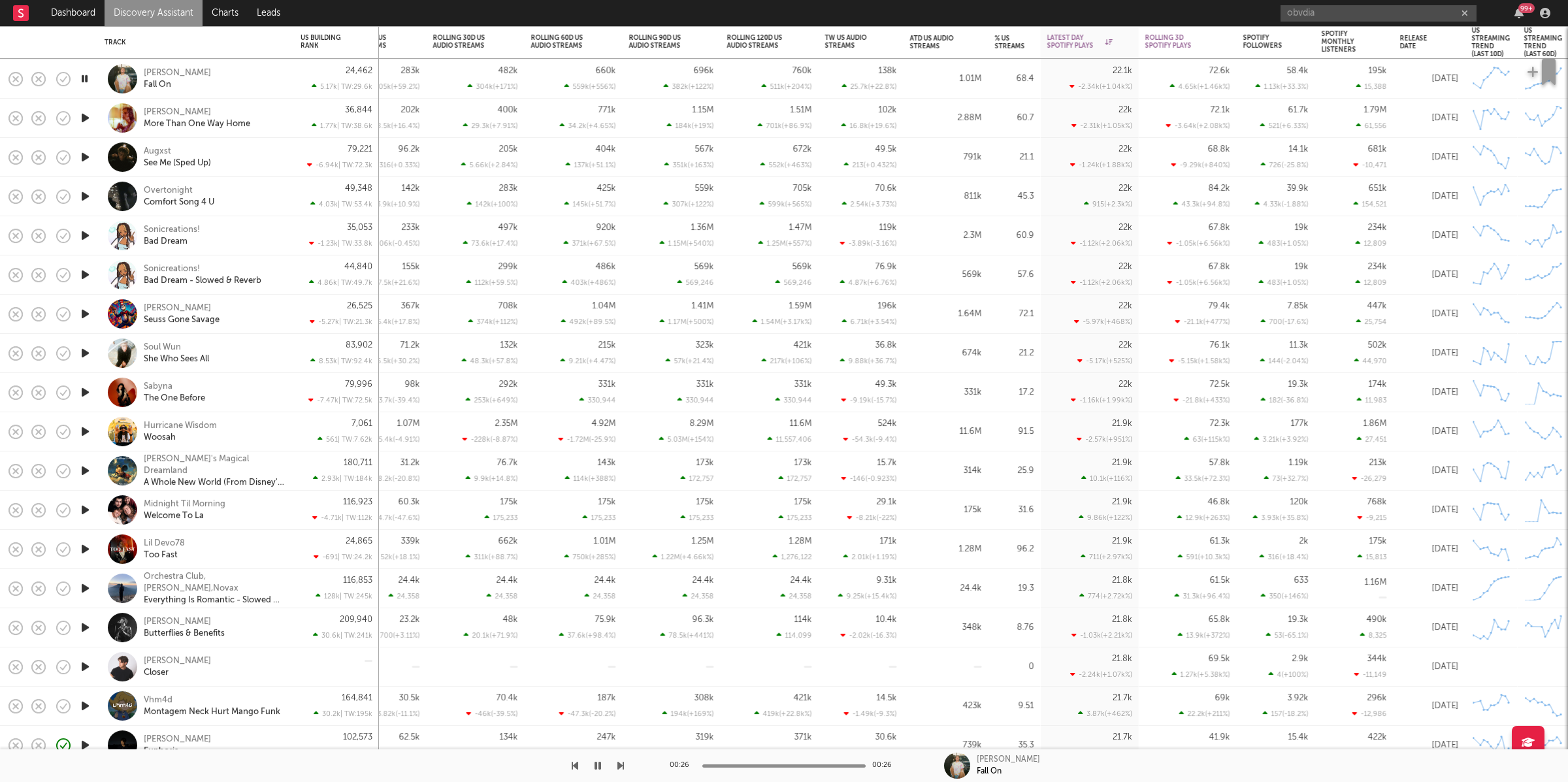
click at [83, 113] on icon "button" at bounding box center [86, 118] width 14 height 16
click at [621, 765] on icon "button" at bounding box center [620, 766] width 7 height 11
click at [622, 765] on icon "button" at bounding box center [620, 766] width 7 height 11
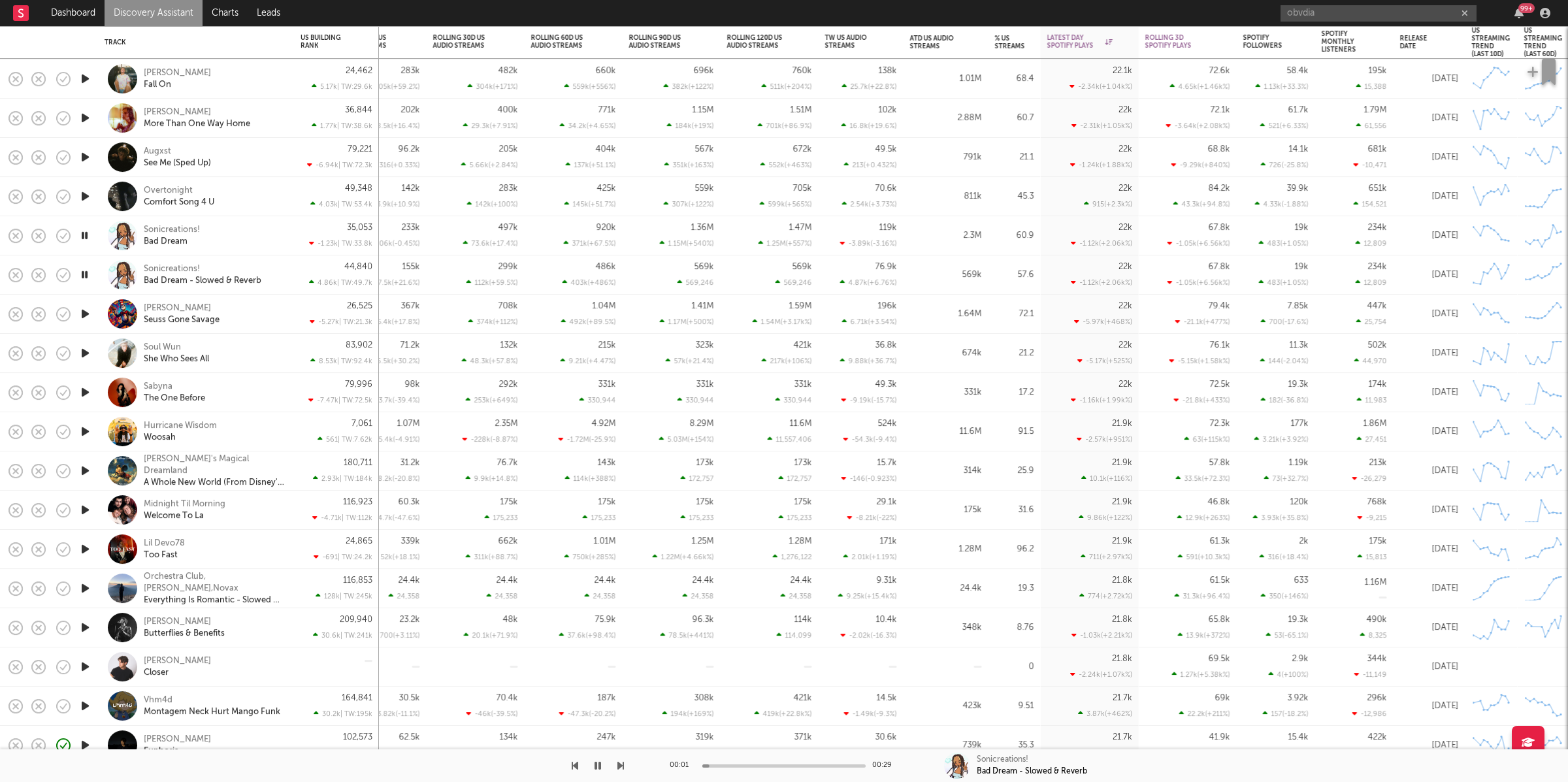
click at [622, 765] on icon "button" at bounding box center [620, 766] width 7 height 11
click at [615, 768] on div at bounding box center [312, 766] width 624 height 33
click at [617, 768] on icon "button" at bounding box center [620, 766] width 7 height 11
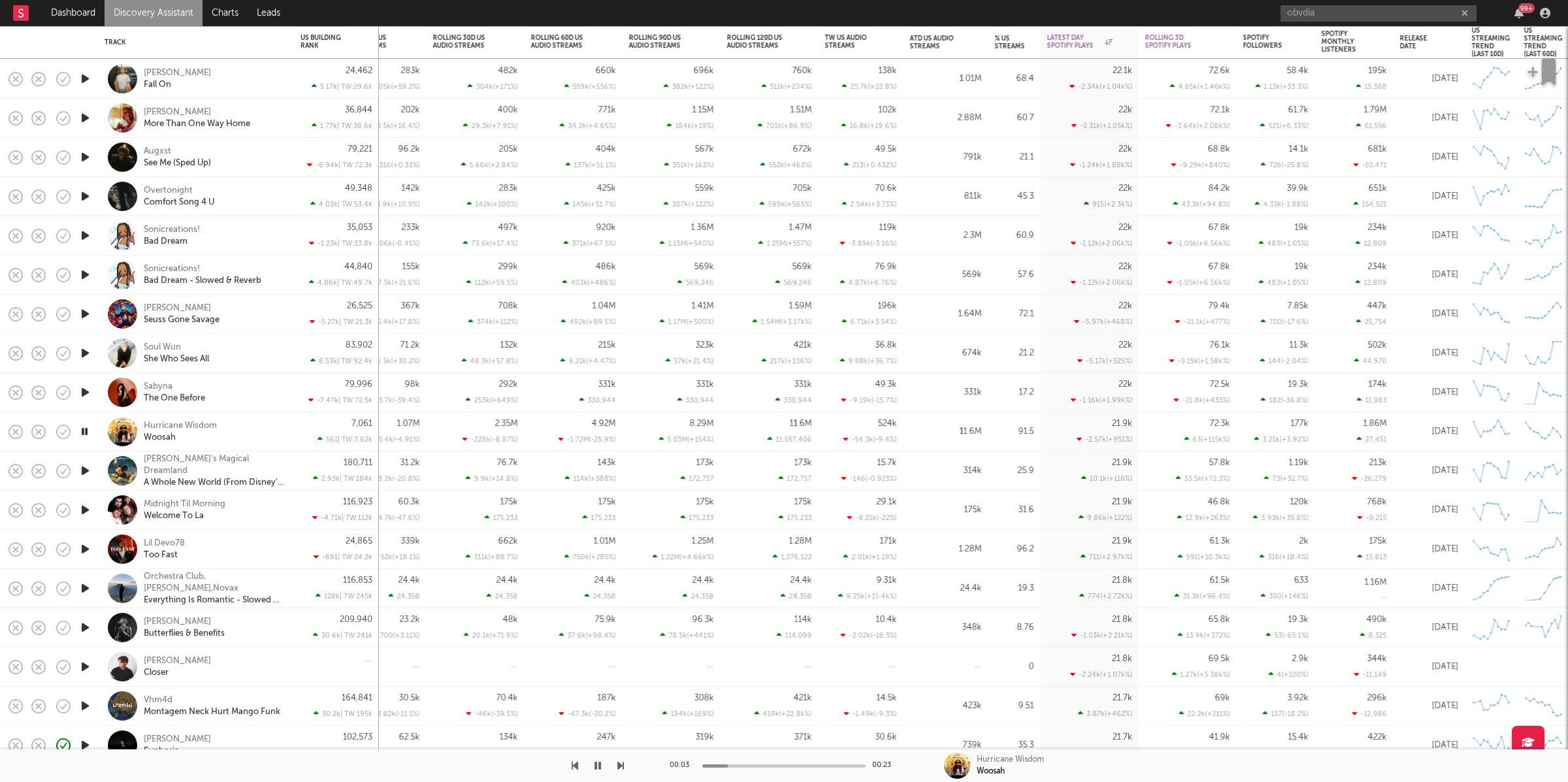
click at [574, 762] on icon "button" at bounding box center [575, 766] width 7 height 11
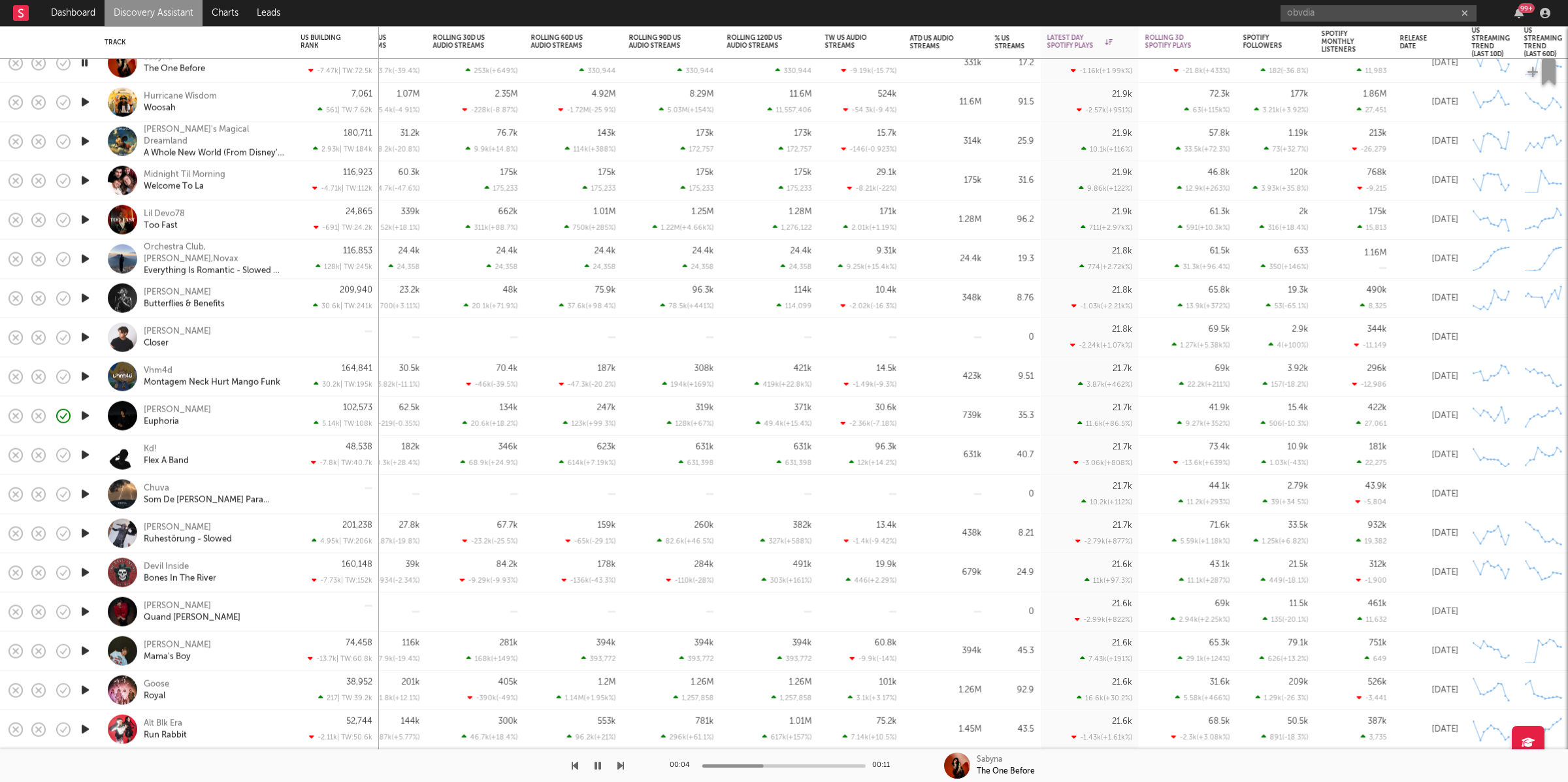
click at [624, 761] on icon "button" at bounding box center [620, 766] width 7 height 11
click at [620, 764] on icon "button" at bounding box center [620, 766] width 7 height 11
click at [619, 765] on icon "button" at bounding box center [620, 766] width 7 height 11
click at [85, 219] on icon "button" at bounding box center [86, 219] width 14 height 16
click at [623, 764] on icon "button" at bounding box center [620, 766] width 7 height 11
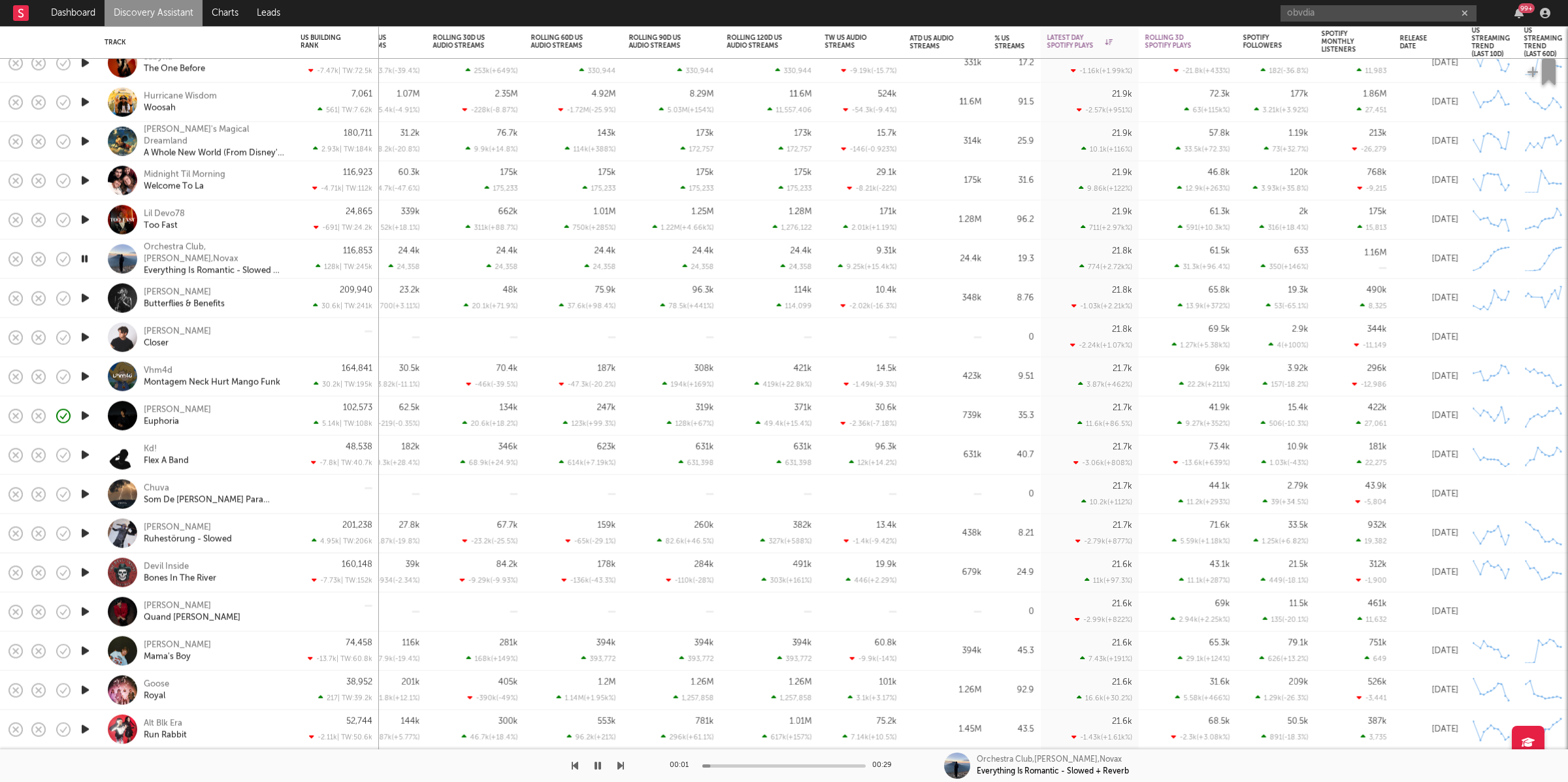
click at [234, 219] on div "Lil Devo78 Too Fast" at bounding box center [214, 219] width 141 height 24
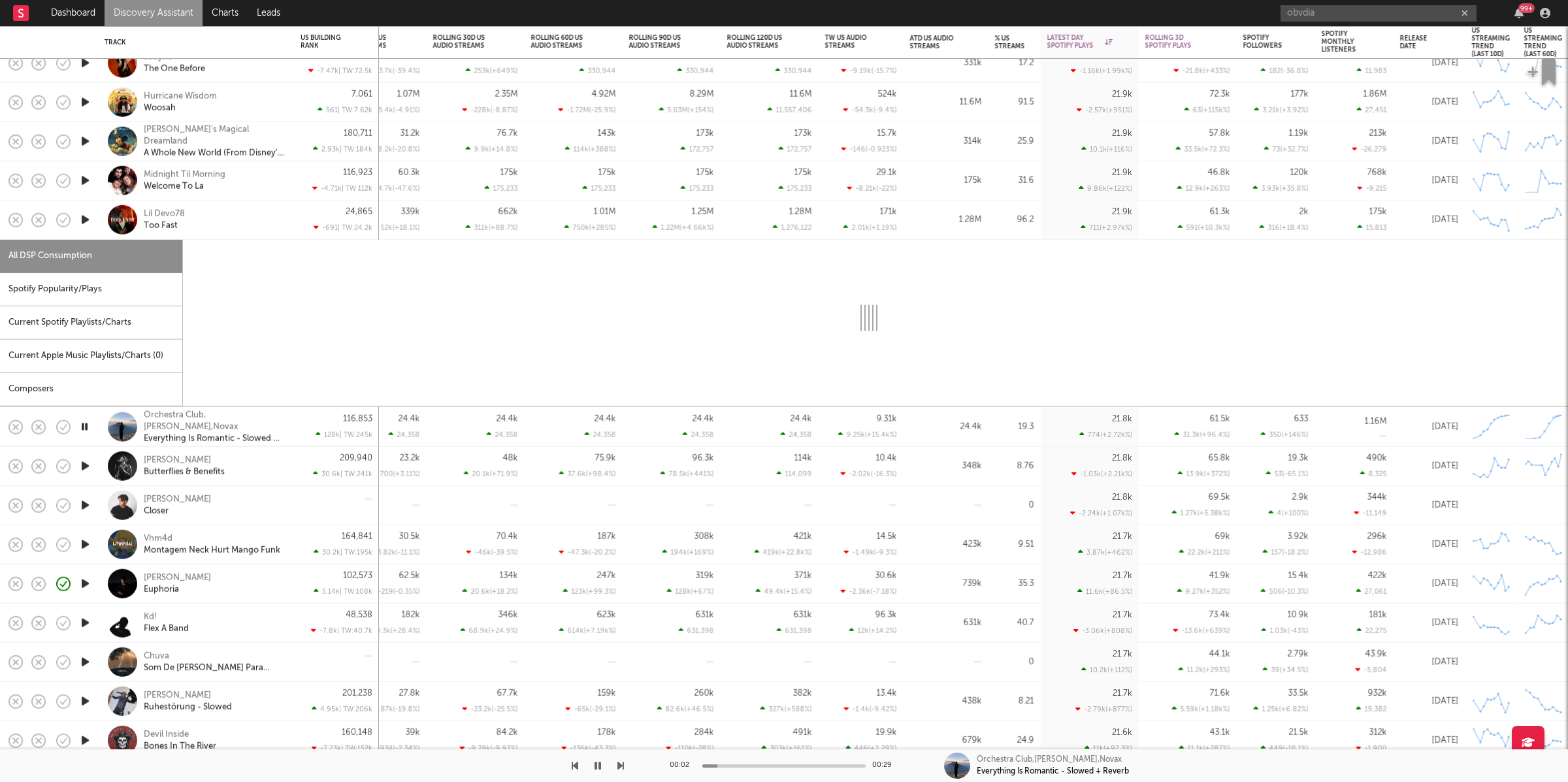
click at [97, 298] on div "Spotify Popularity/Plays" at bounding box center [91, 290] width 183 height 34
select select "1w"
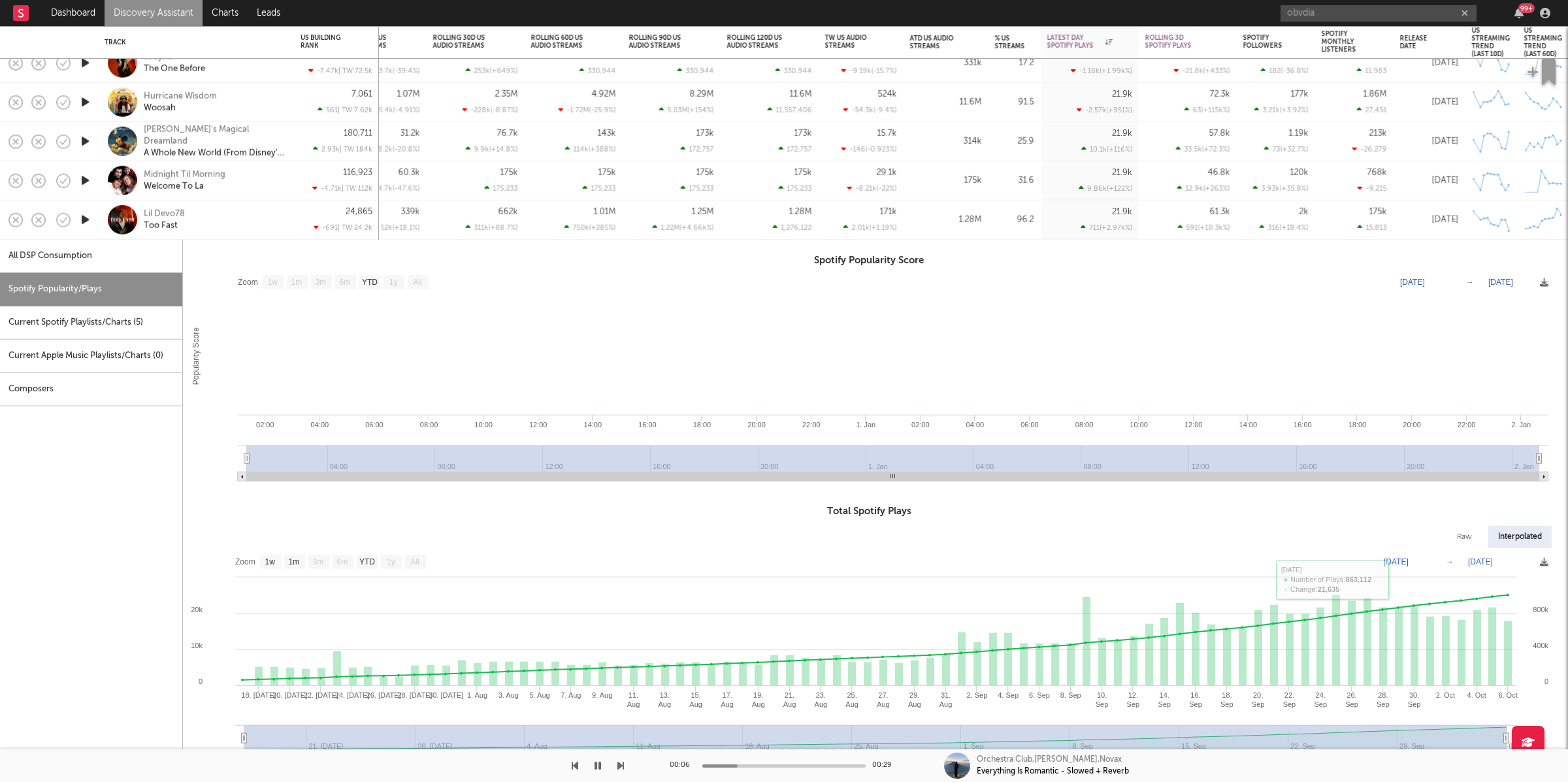
click at [241, 218] on div "Lil Devo78 Too Fast" at bounding box center [214, 219] width 141 height 24
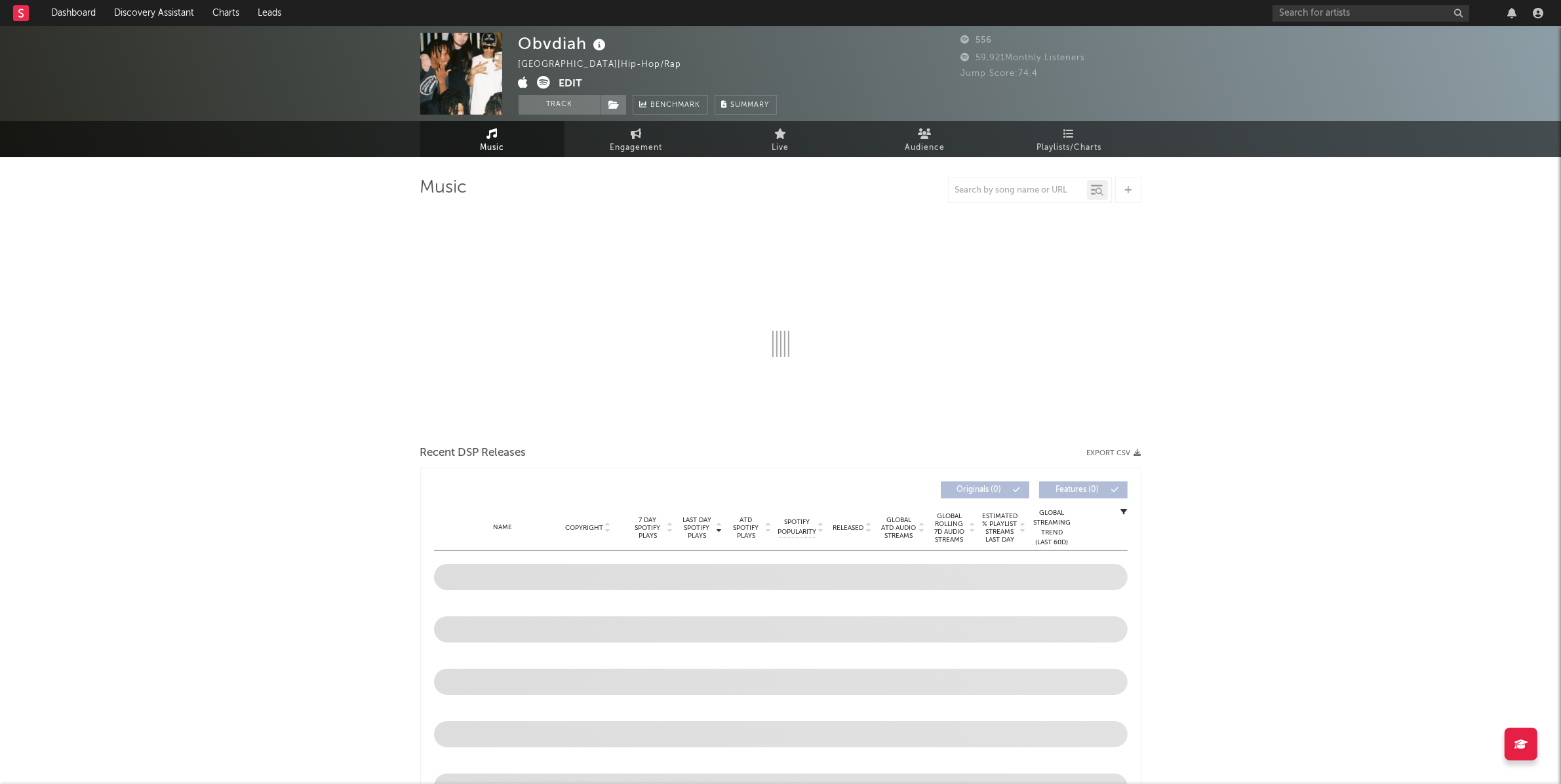
select select "1w"
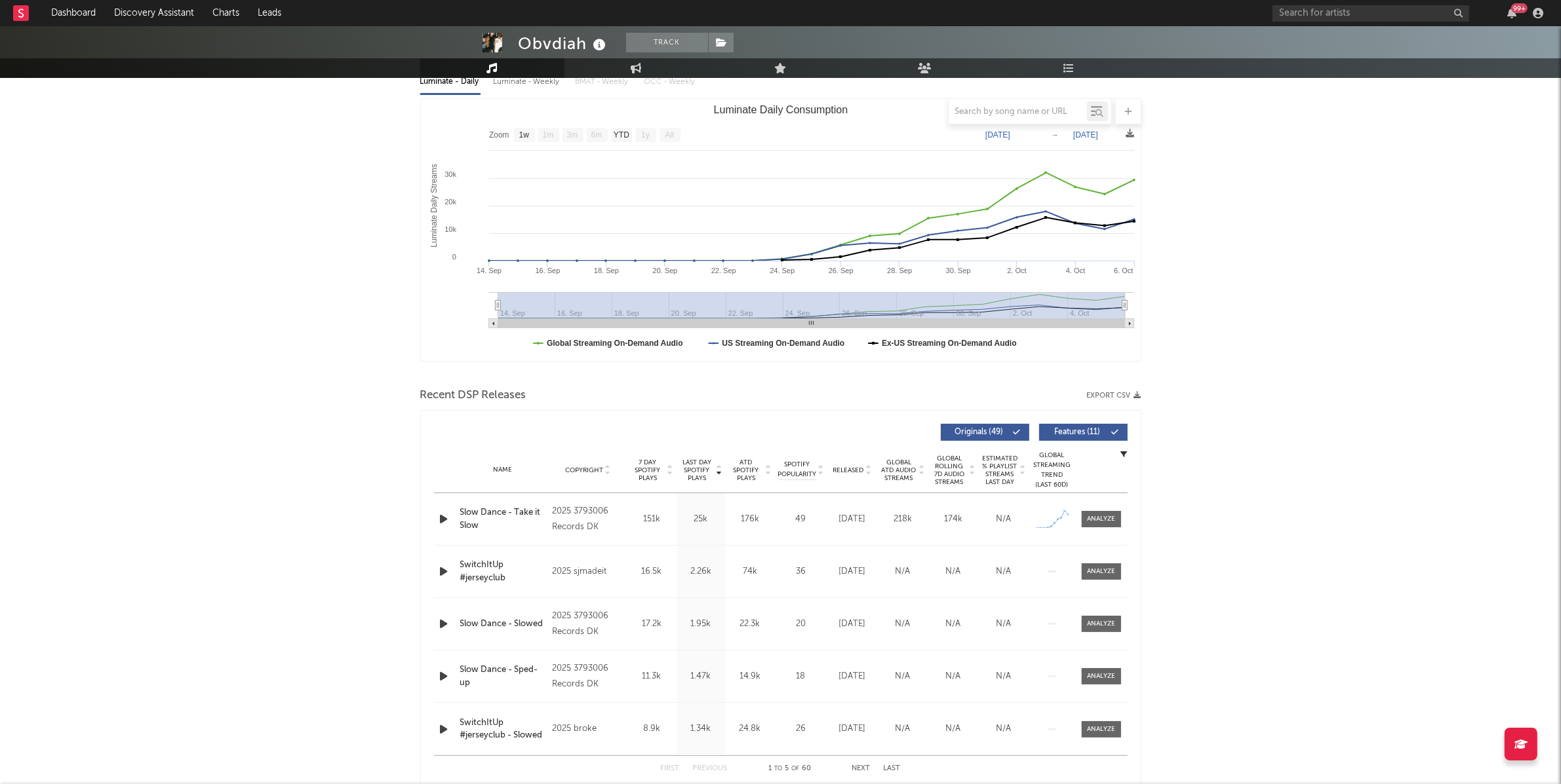
scroll to position [174, 0]
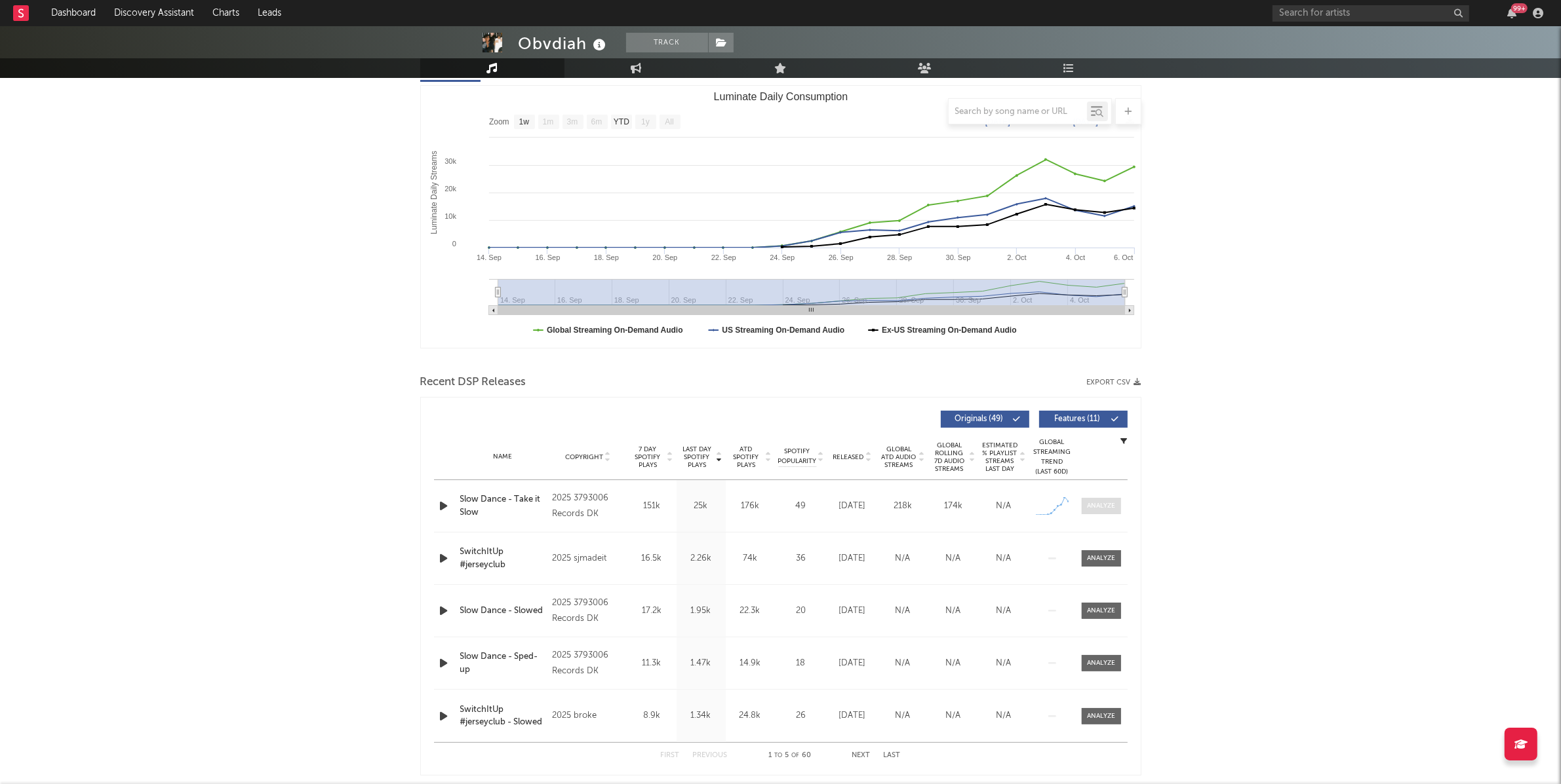
click at [1110, 511] on div at bounding box center [1100, 506] width 28 height 10
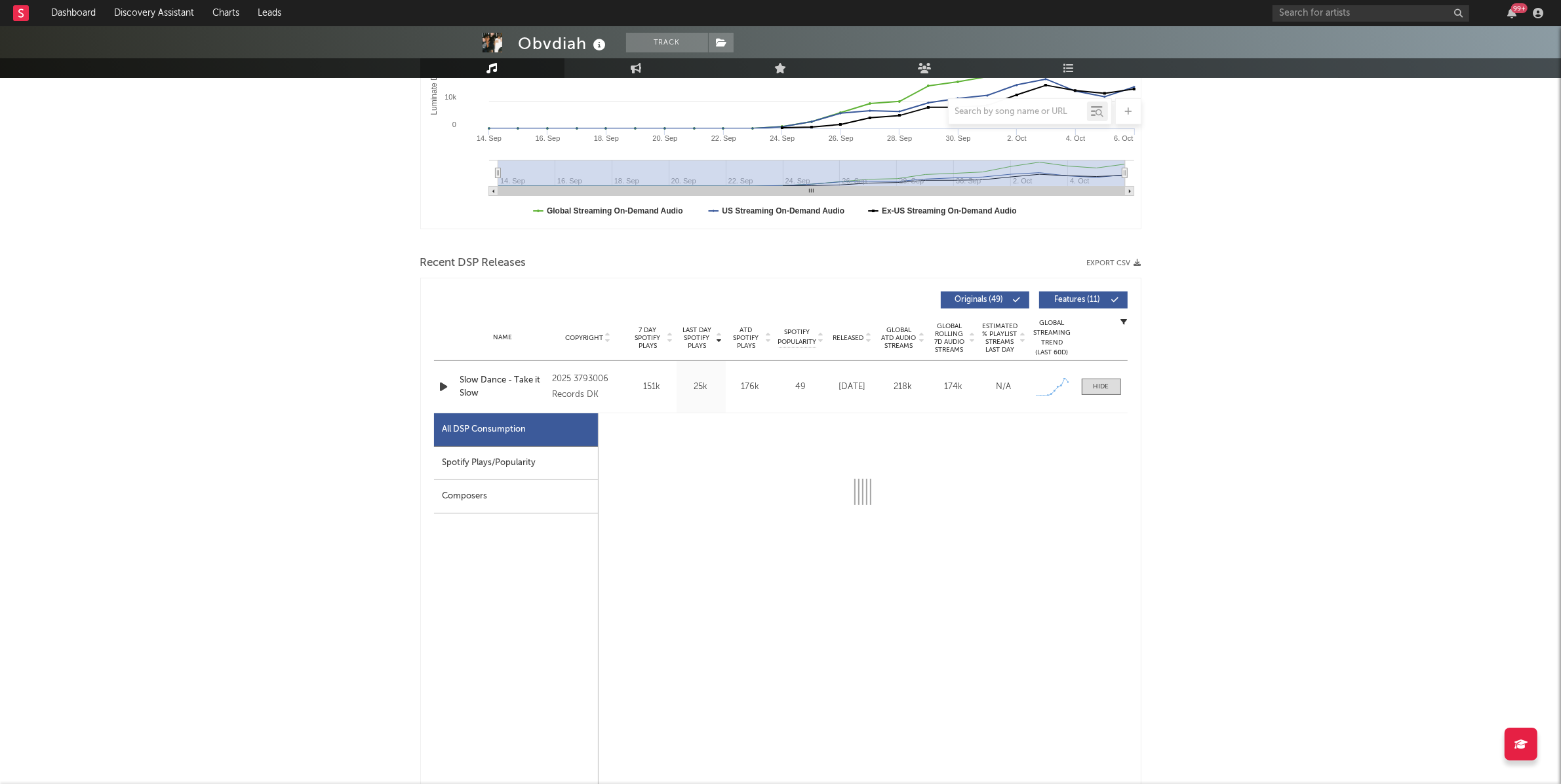
select select "1w"
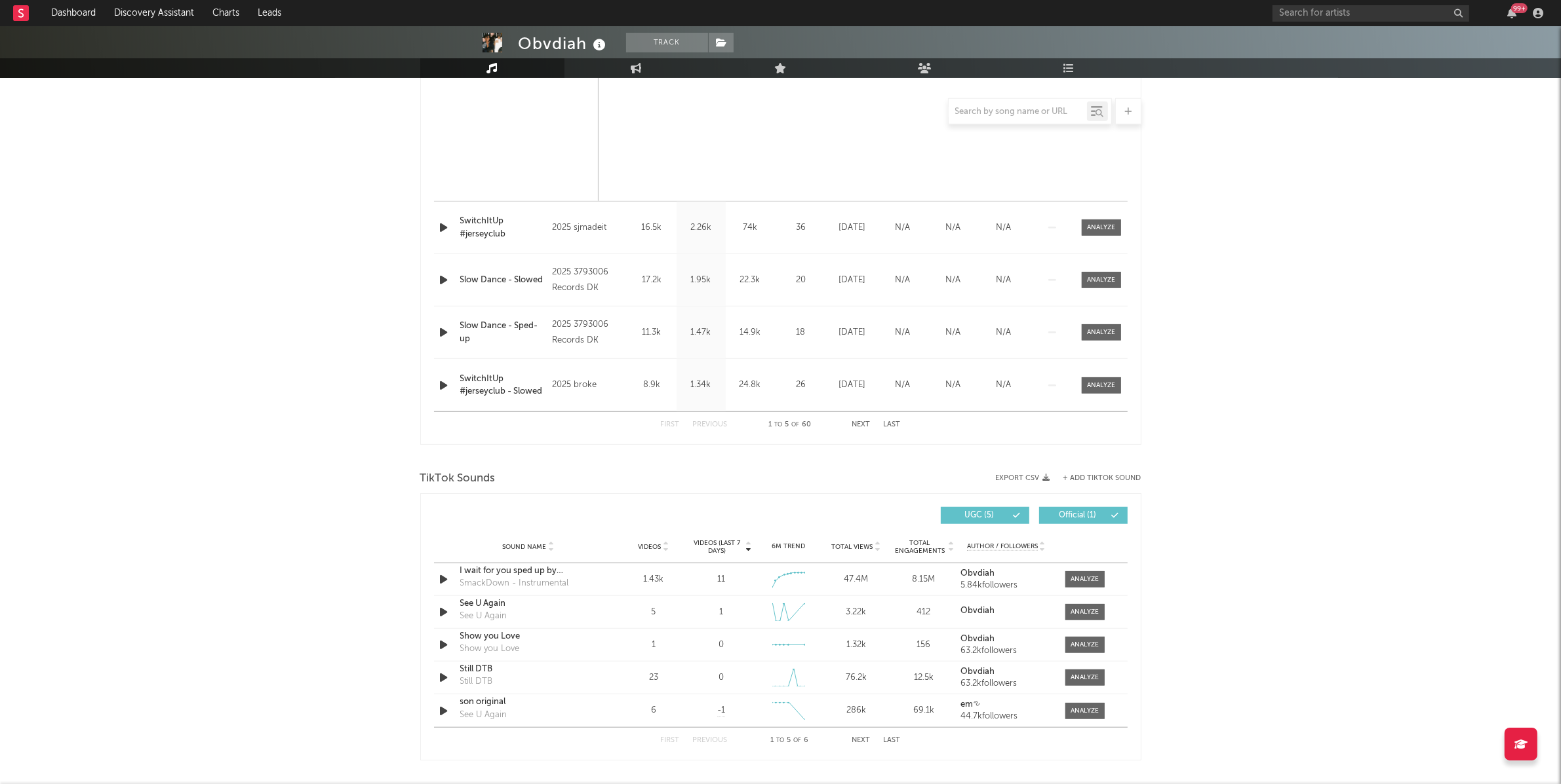
scroll to position [1126, 0]
click at [443, 578] on icon "button" at bounding box center [444, 582] width 14 height 16
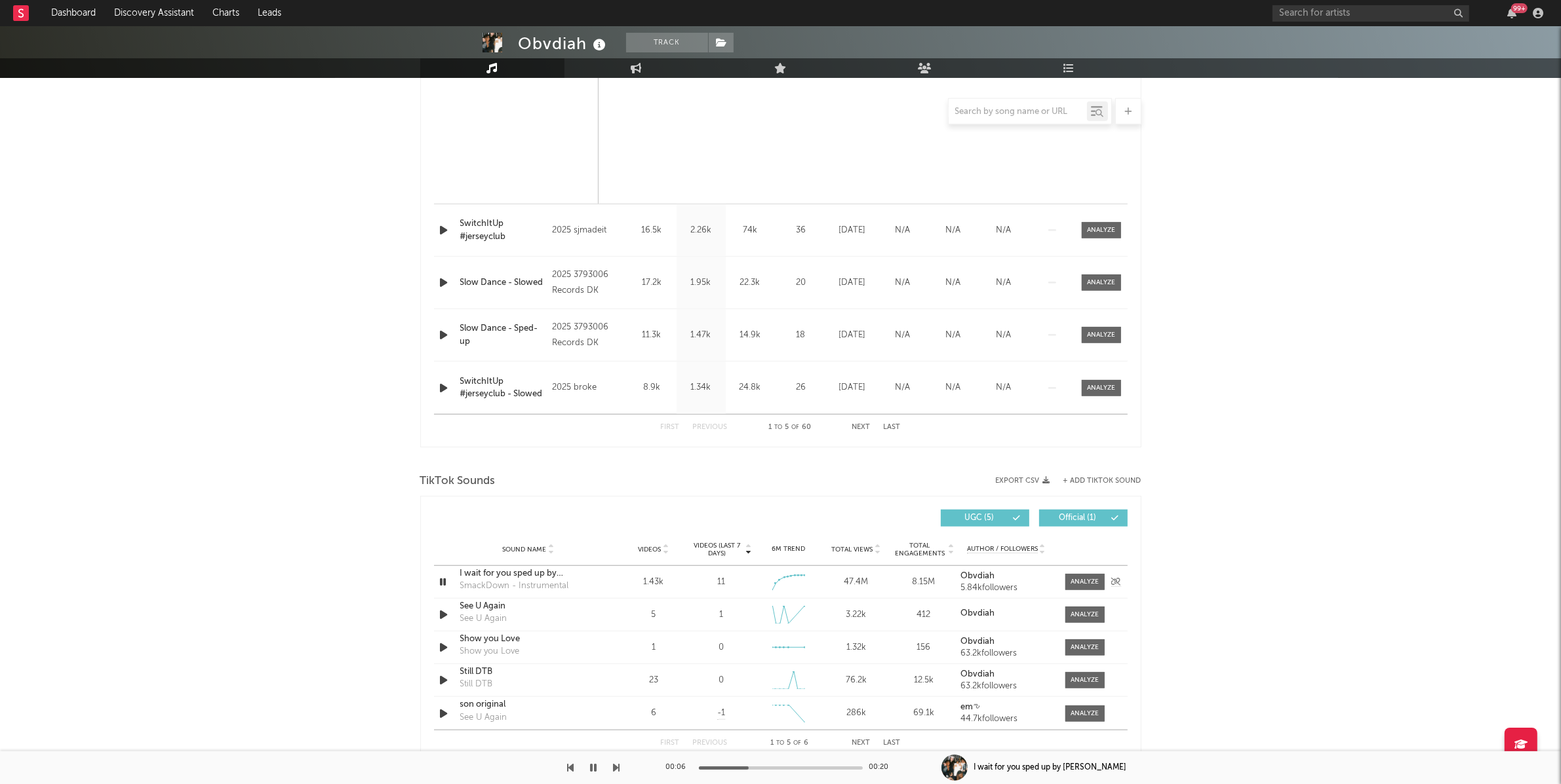
click at [444, 581] on icon "button" at bounding box center [443, 582] width 12 height 16
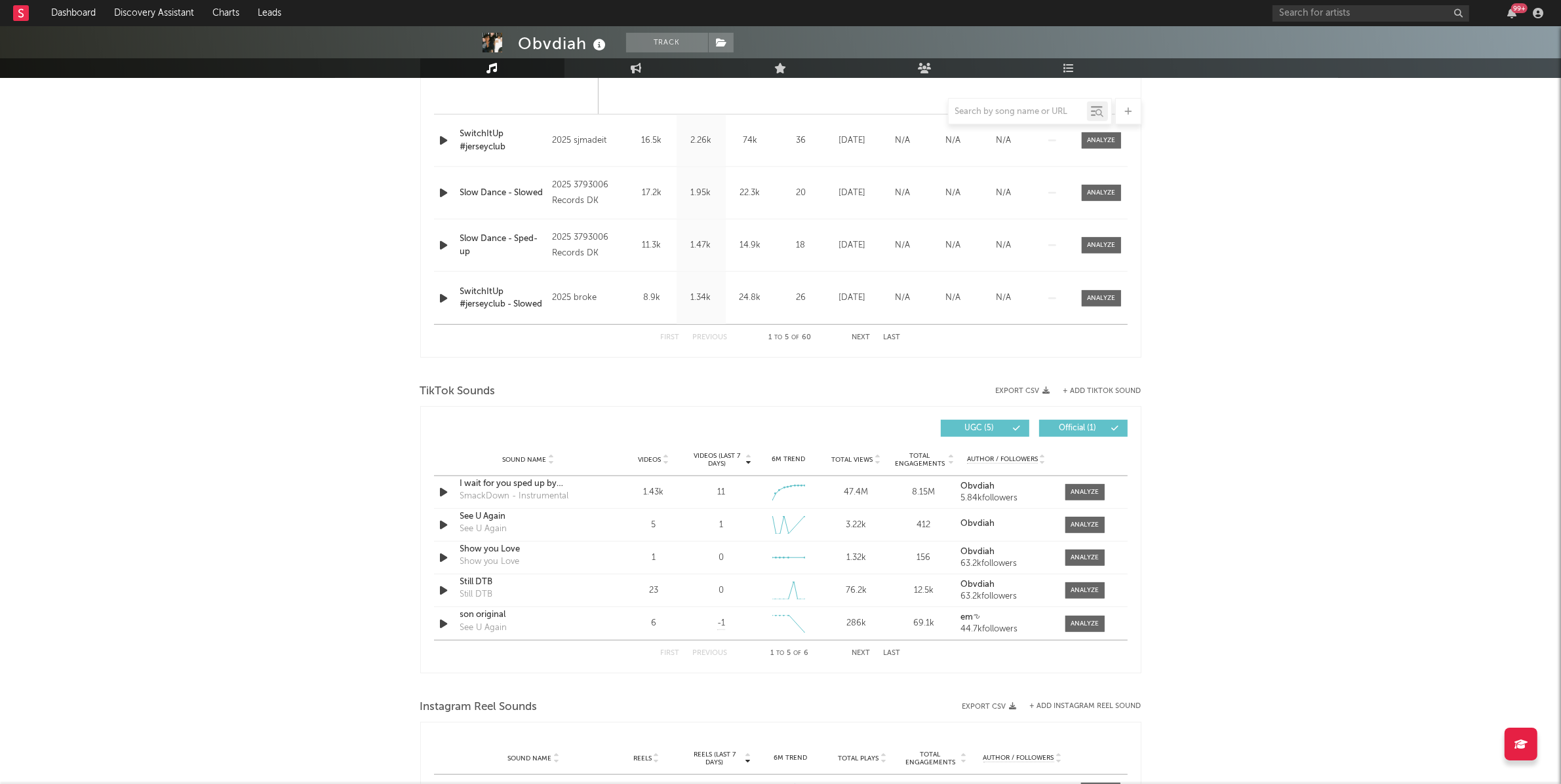
scroll to position [1219, 0]
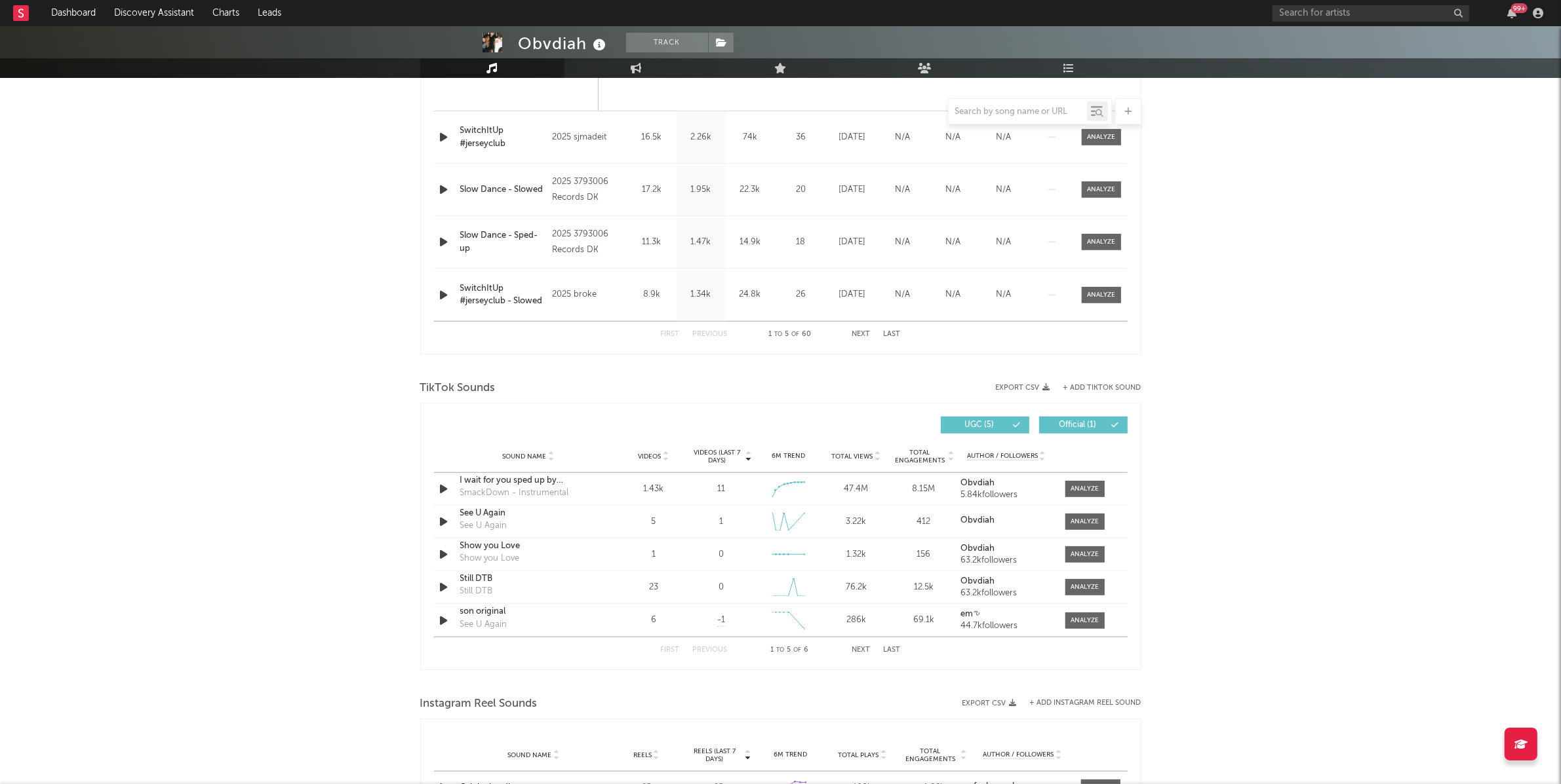
click at [859, 649] on button "Next" at bounding box center [861, 650] width 18 height 7
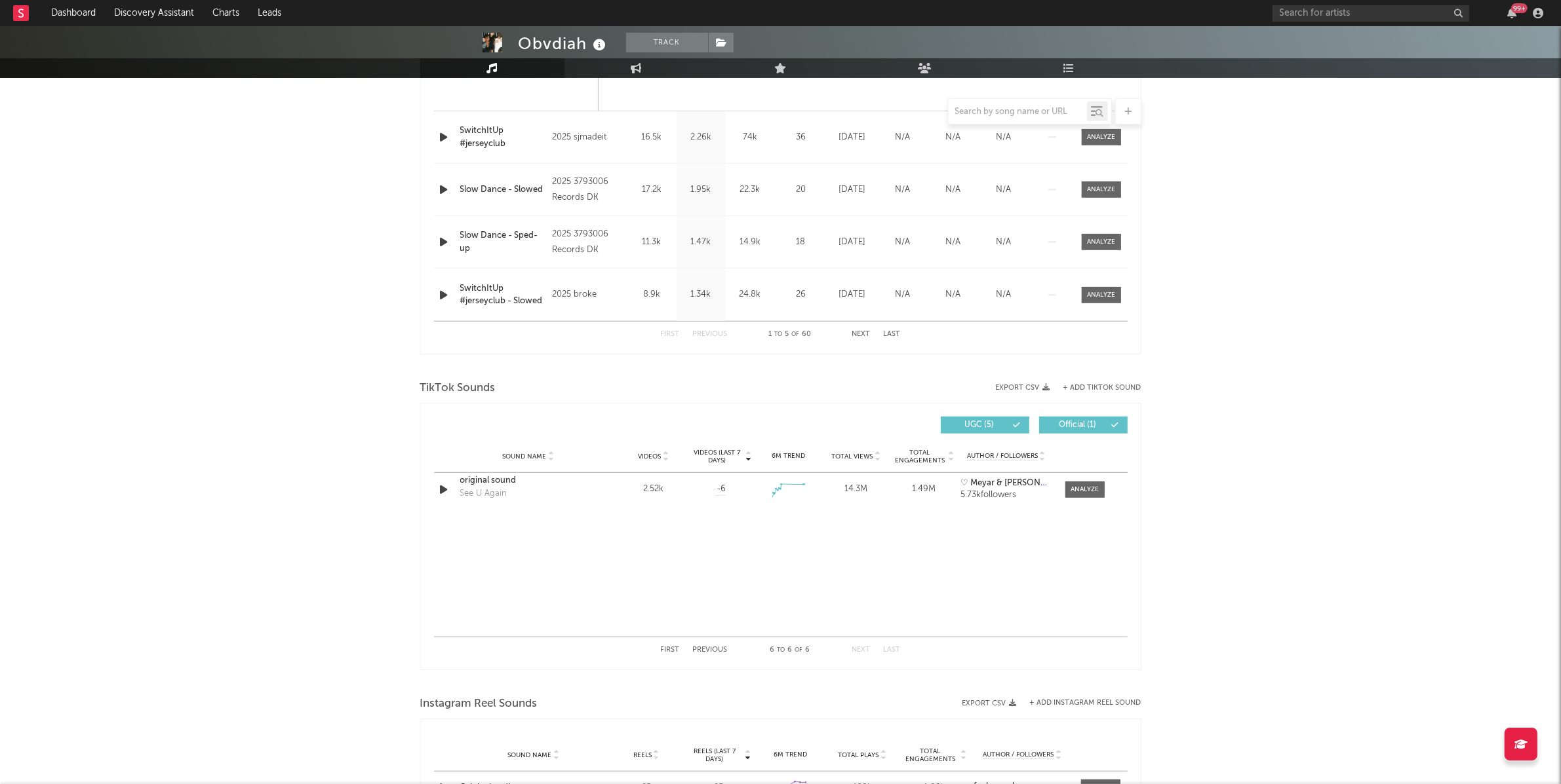
click at [719, 648] on button "Previous" at bounding box center [710, 650] width 35 height 7
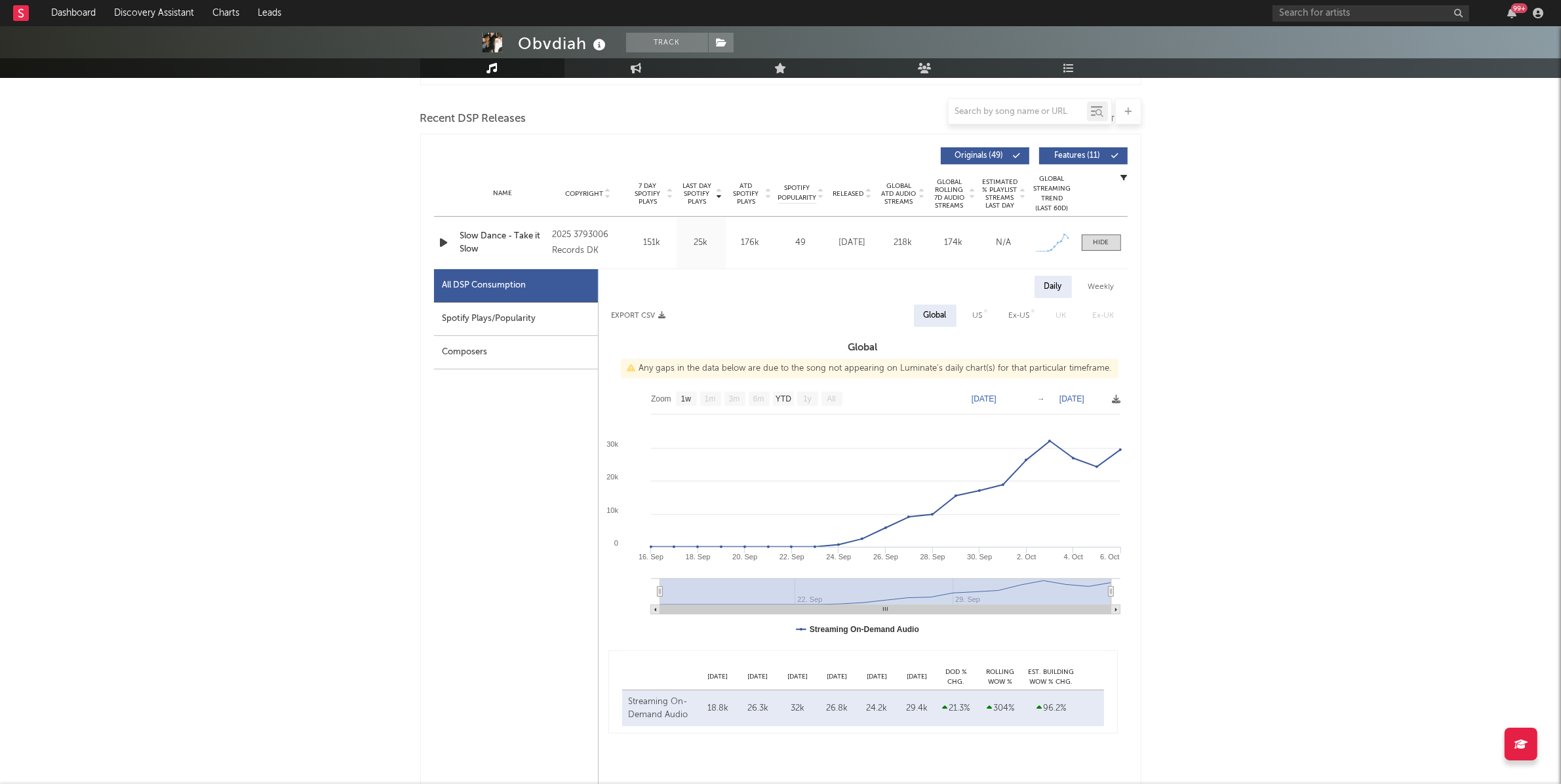
scroll to position [442, 0]
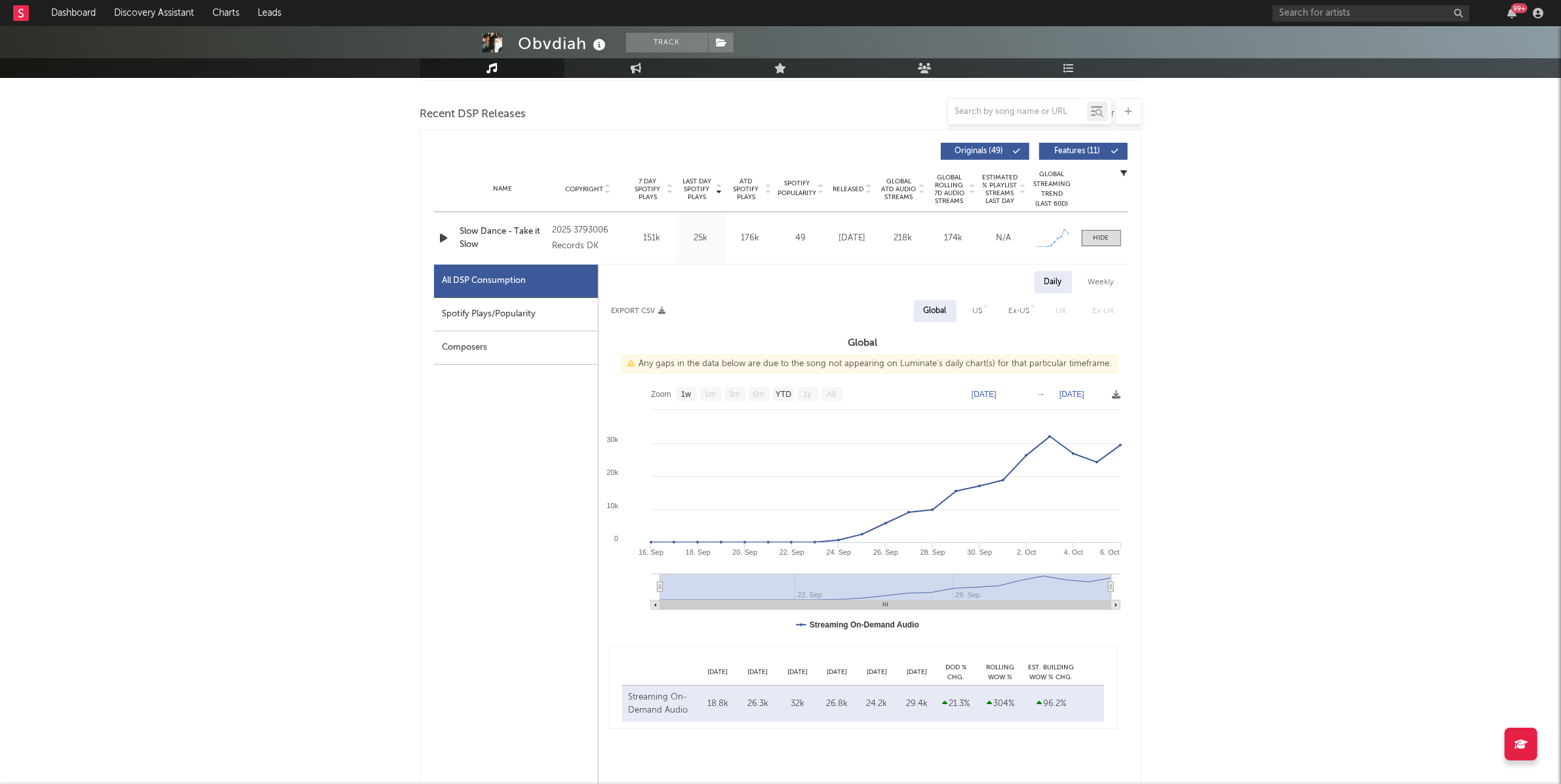
click at [975, 302] on div "US" at bounding box center [978, 311] width 29 height 22
select select "1w"
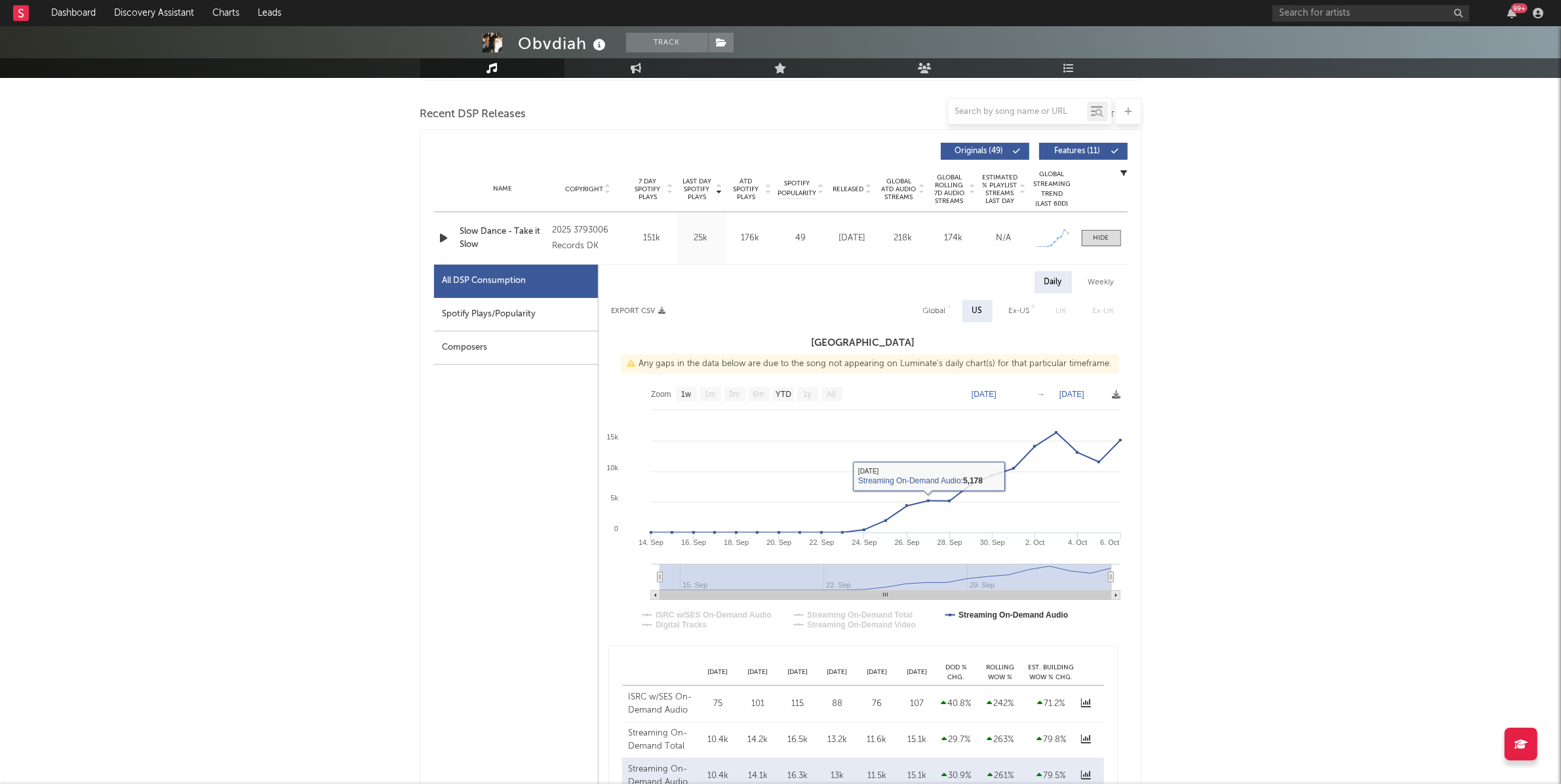
click at [564, 311] on div "Spotify Plays/Popularity" at bounding box center [516, 315] width 164 height 34
select select "1w"
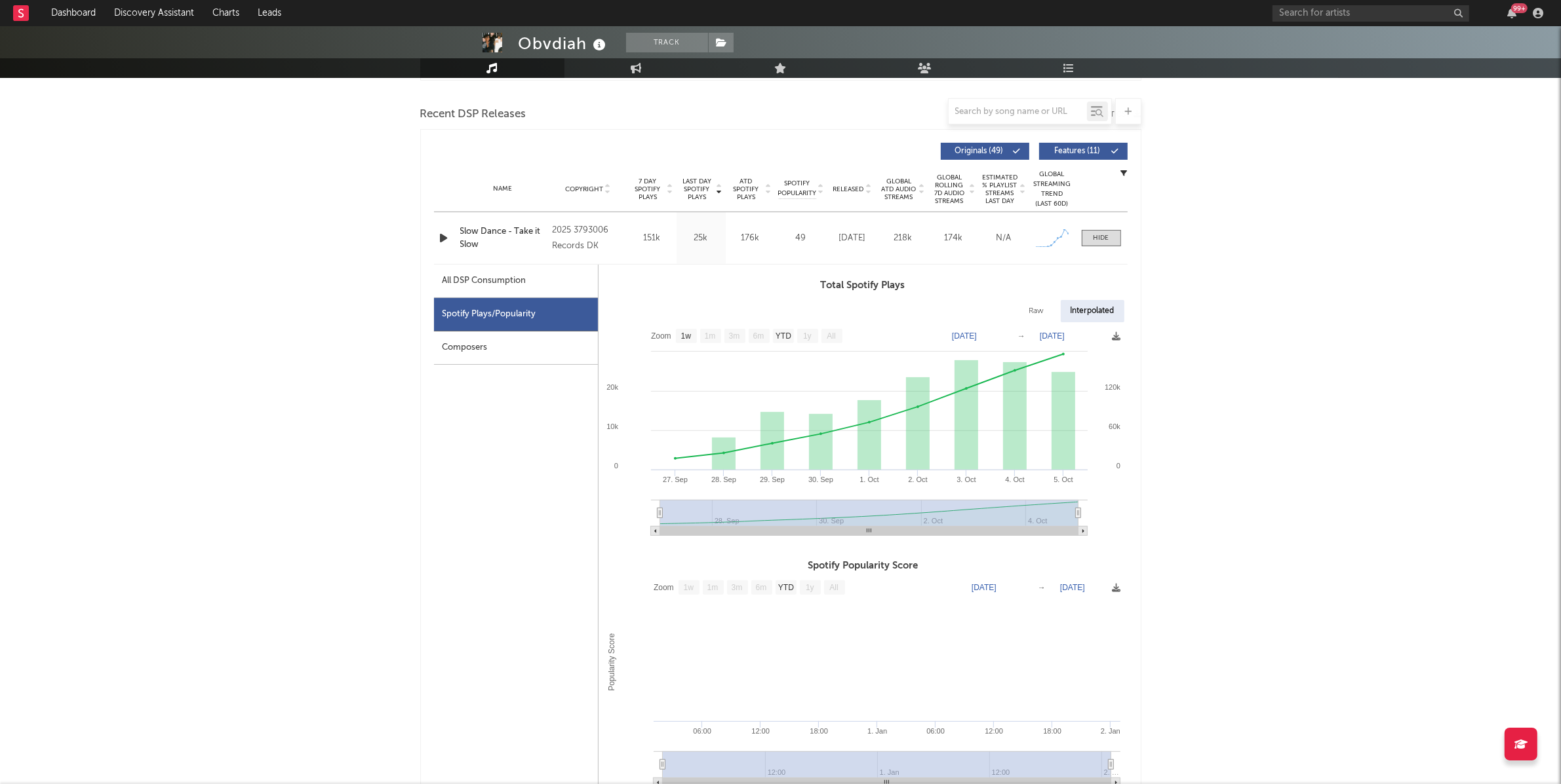
drag, startPoint x: 1221, startPoint y: 244, endPoint x: 1282, endPoint y: 221, distance: 65.2
click at [1241, 246] on div "Obvdiah Track United States | Hip-Hop/Rap Edit Track Benchmark Summary 556 59,9…" at bounding box center [780, 696] width 1561 height 2224
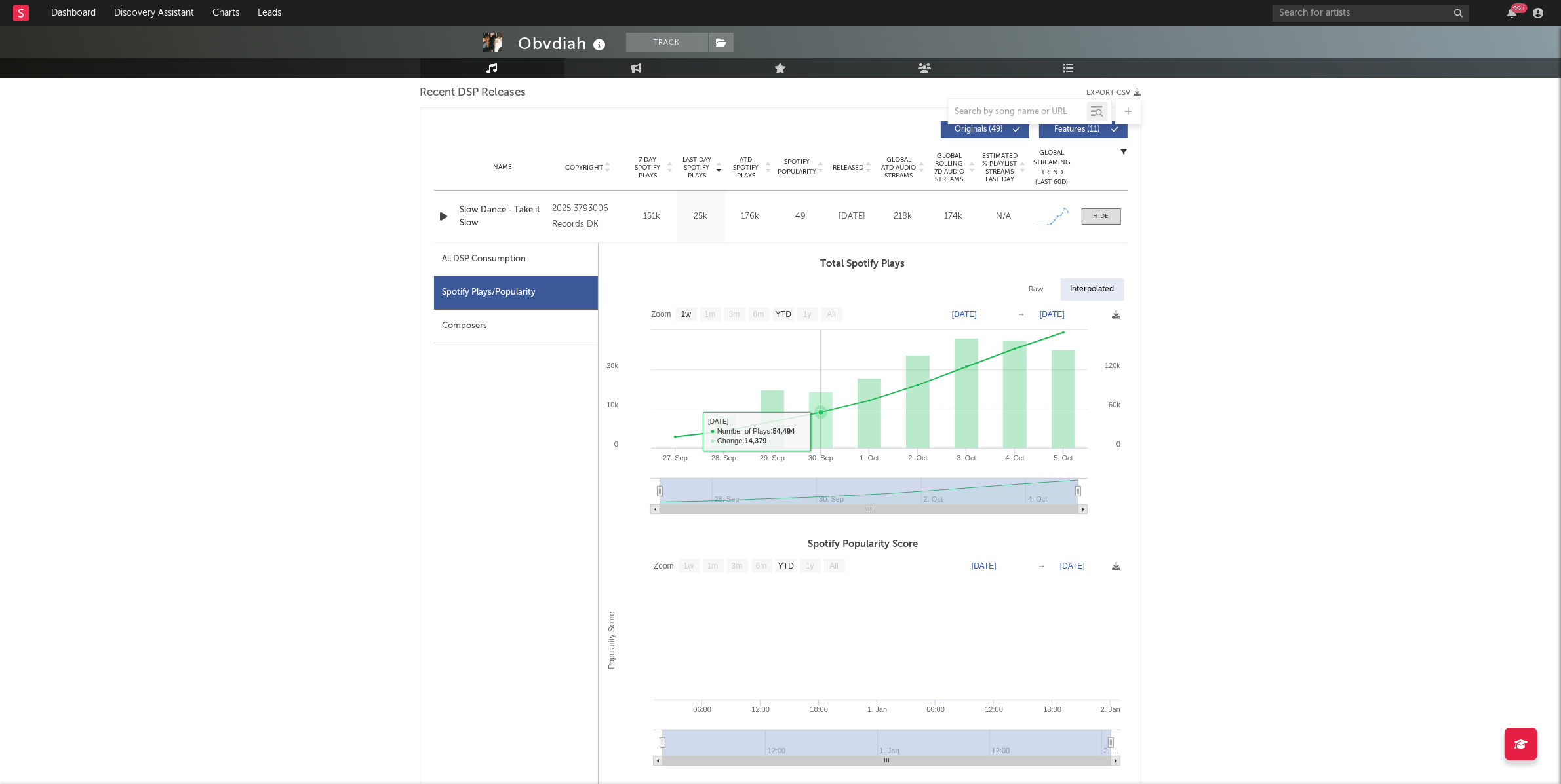
scroll to position [465, 0]
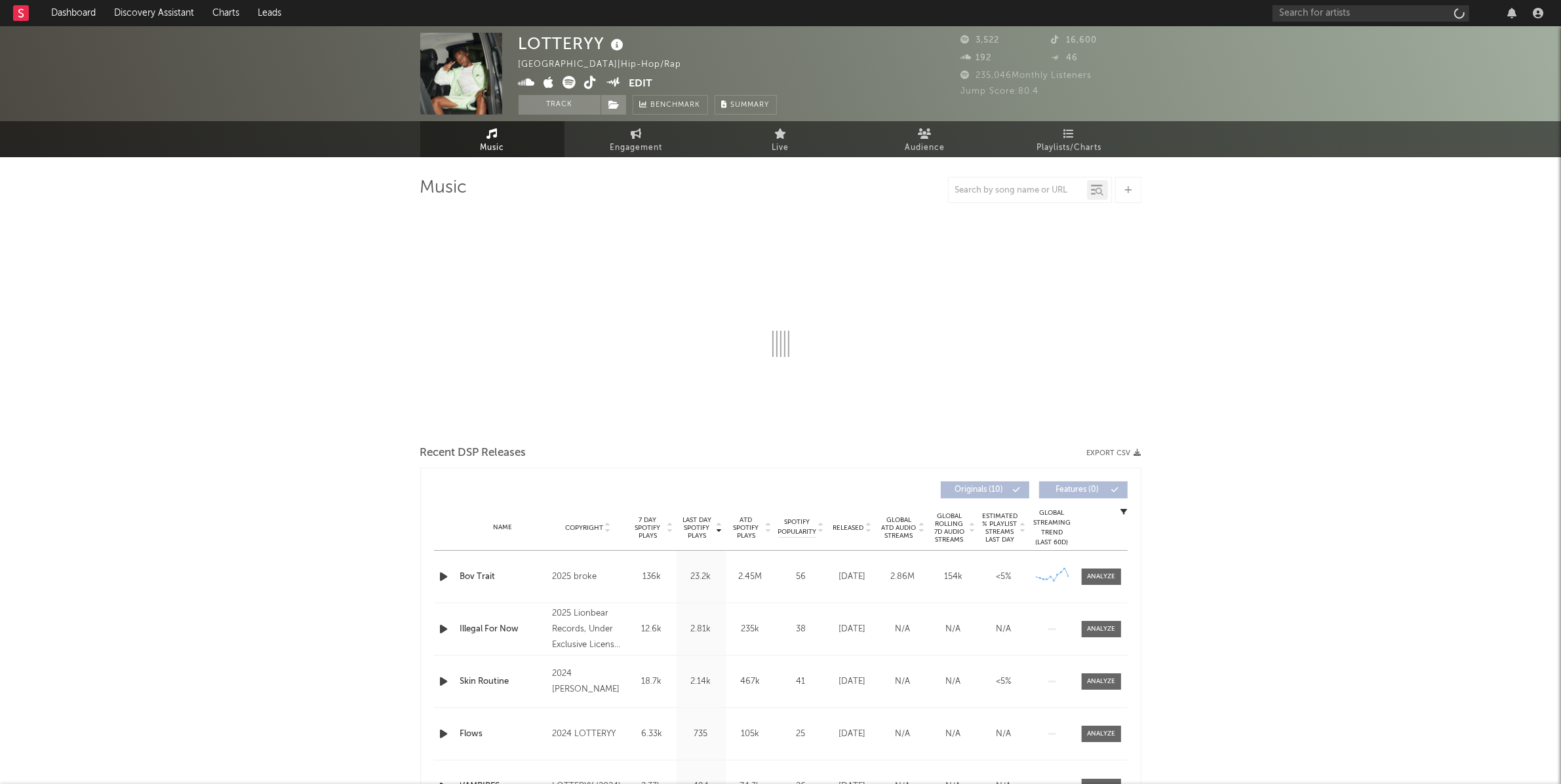
select select "1w"
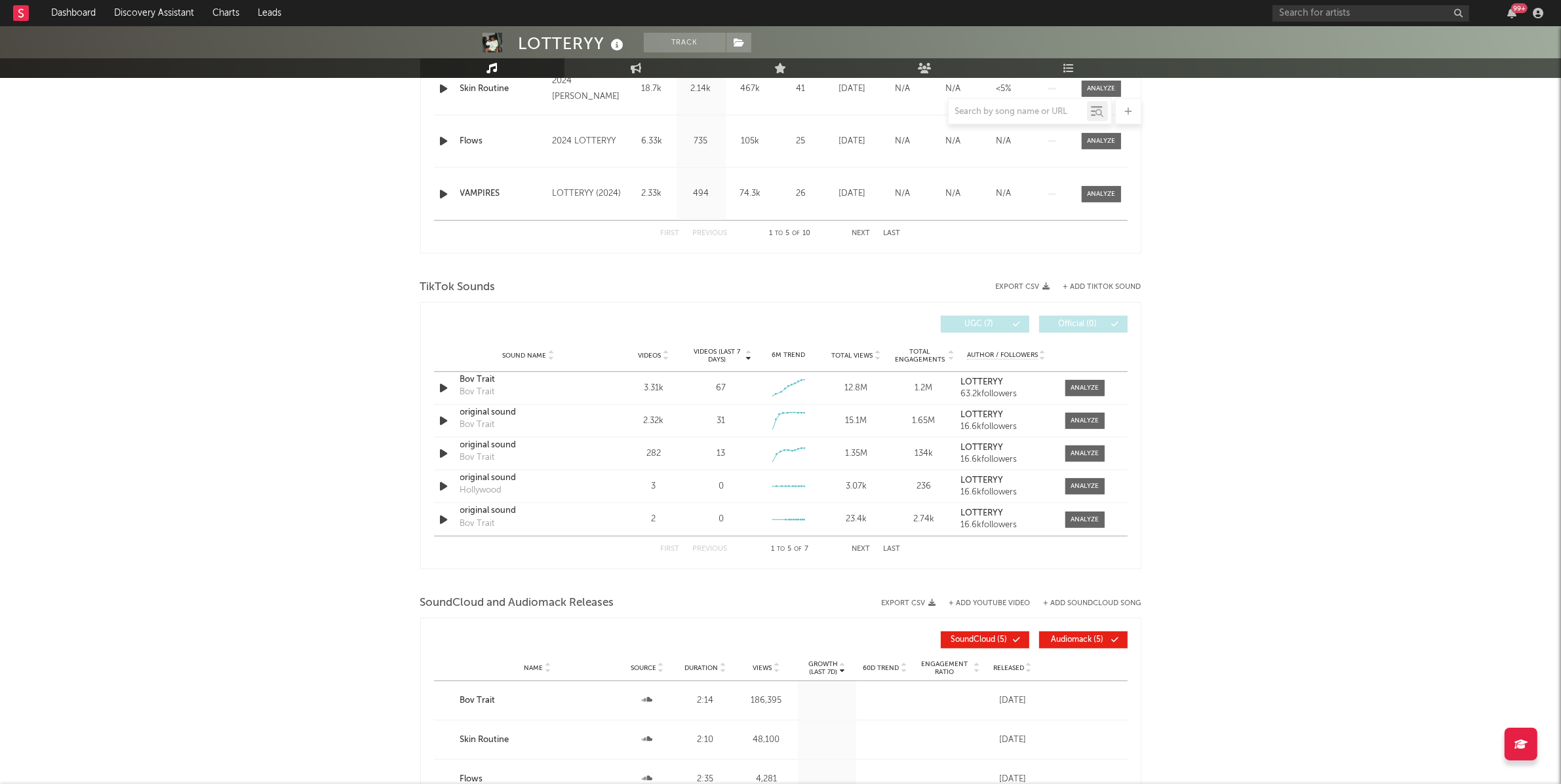
scroll to position [697, 0]
click at [441, 387] on icon "button" at bounding box center [444, 386] width 14 height 16
click at [441, 387] on icon "button" at bounding box center [443, 386] width 12 height 16
click at [485, 374] on div "Bov Trait" at bounding box center [528, 379] width 137 height 13
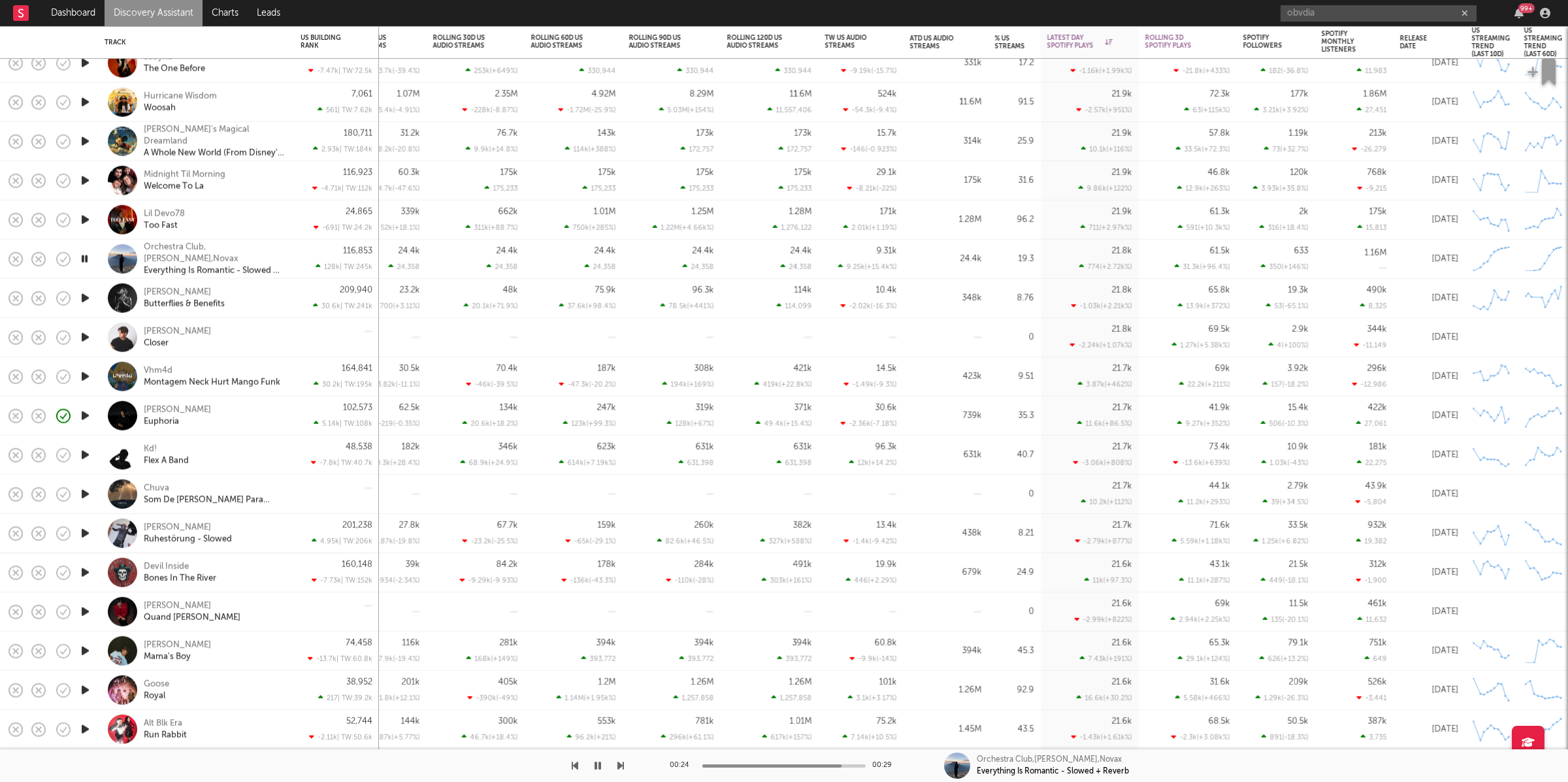
click at [618, 770] on icon "button" at bounding box center [620, 766] width 7 height 11
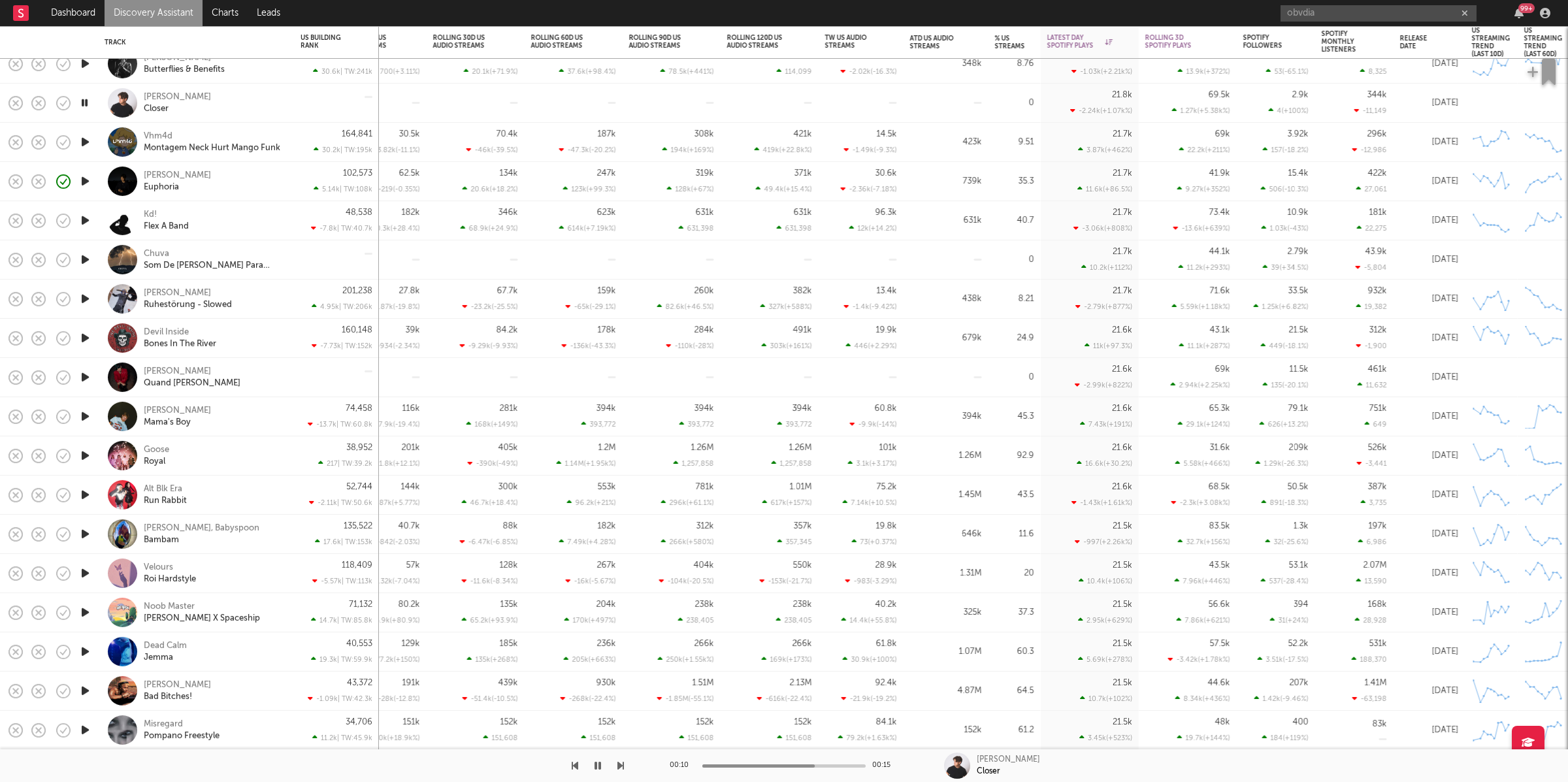
click at [79, 102] on icon "button" at bounding box center [85, 102] width 12 height 16
